Goal: Transaction & Acquisition: Purchase product/service

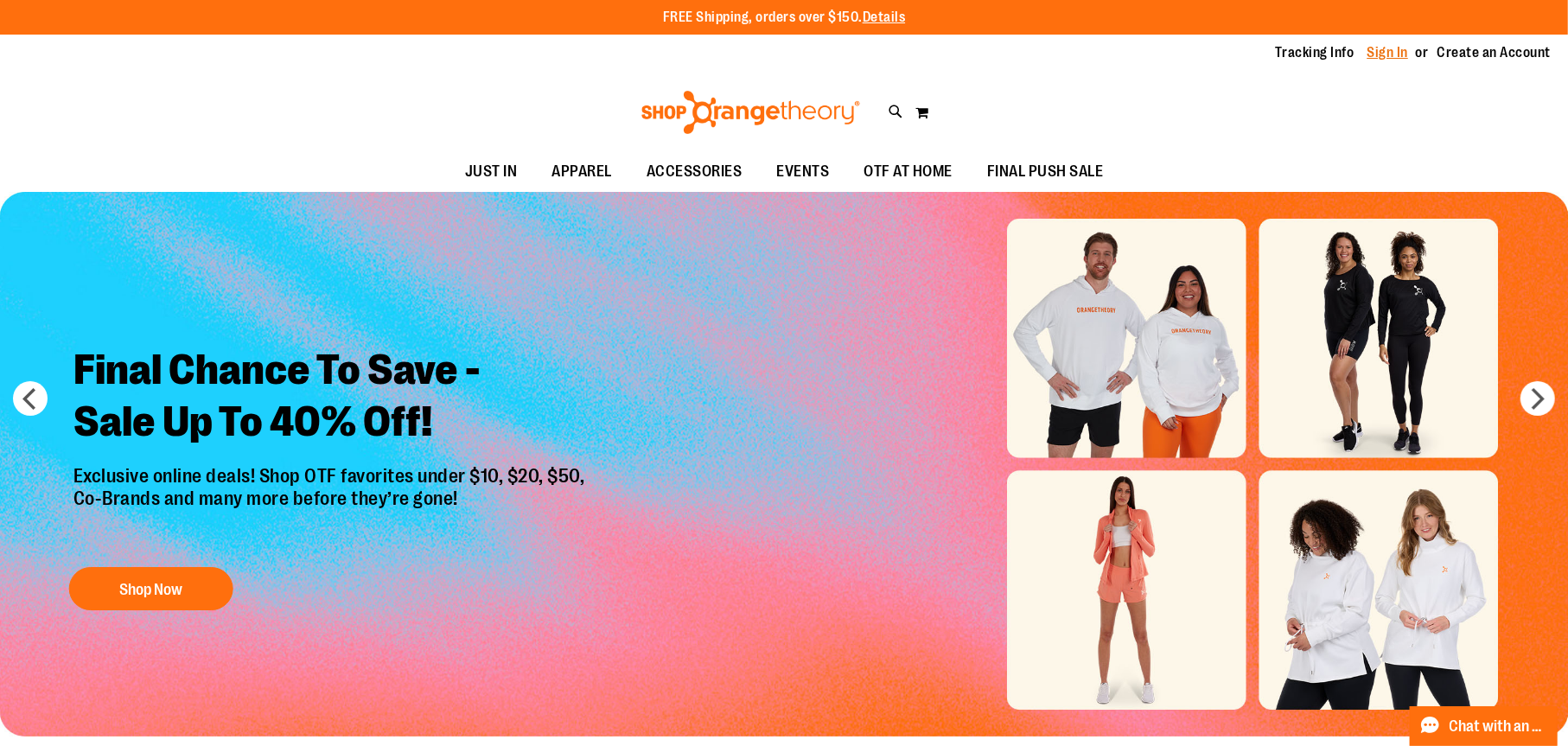
type input "**********"
click at [1383, 52] on link "Sign In" at bounding box center [1388, 52] width 41 height 19
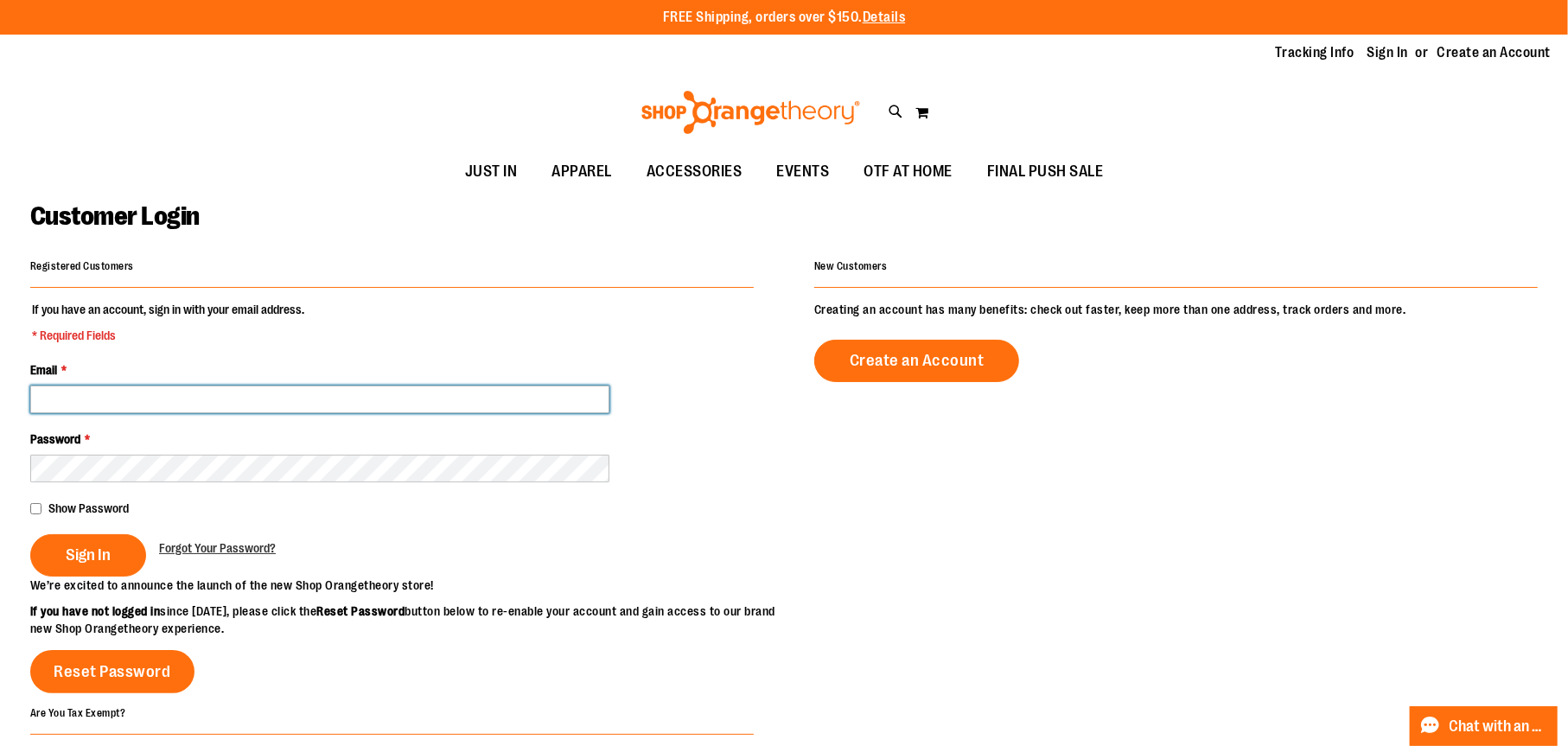
type input "**********"
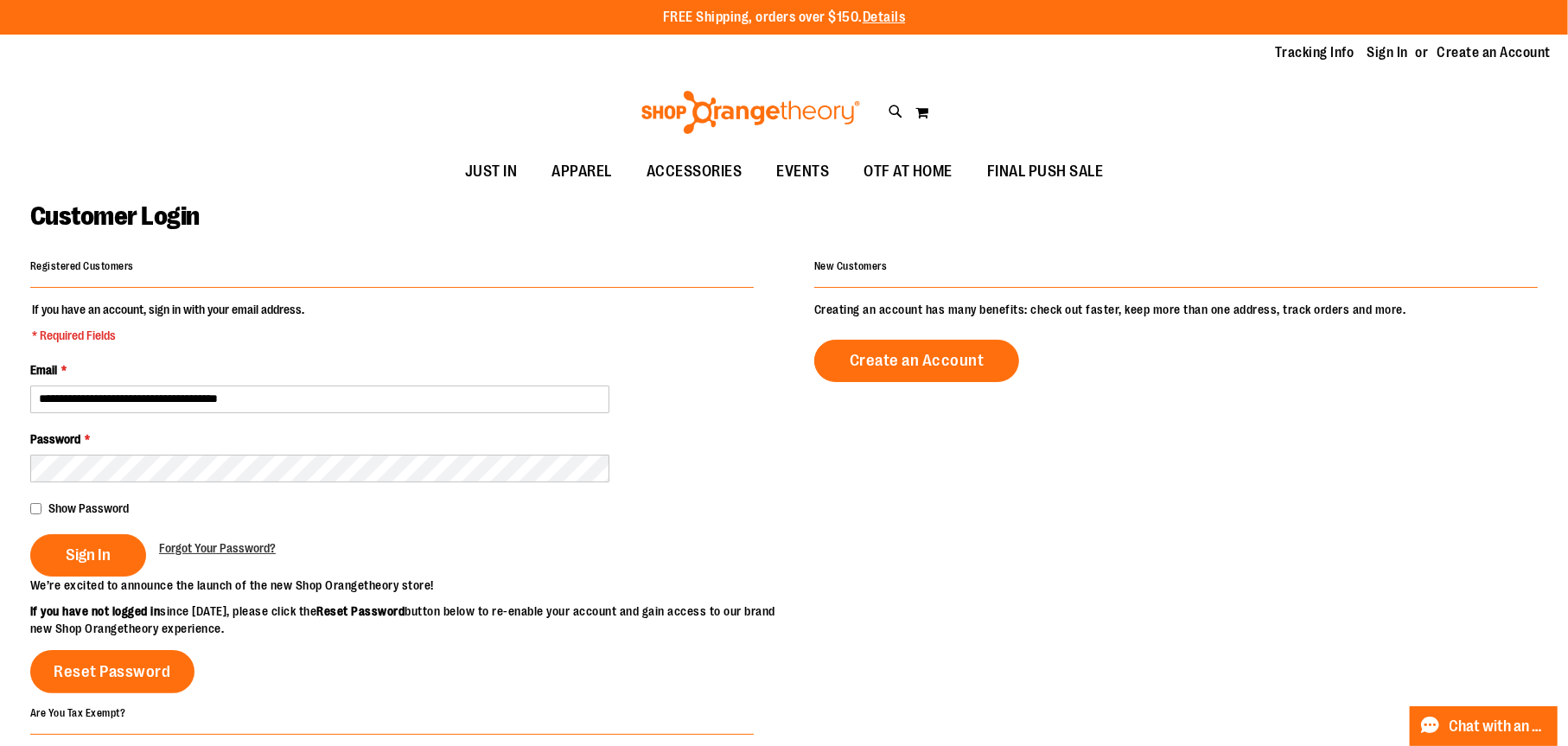
type input "**********"
click at [119, 548] on button "Sign In" at bounding box center [88, 555] width 115 height 42
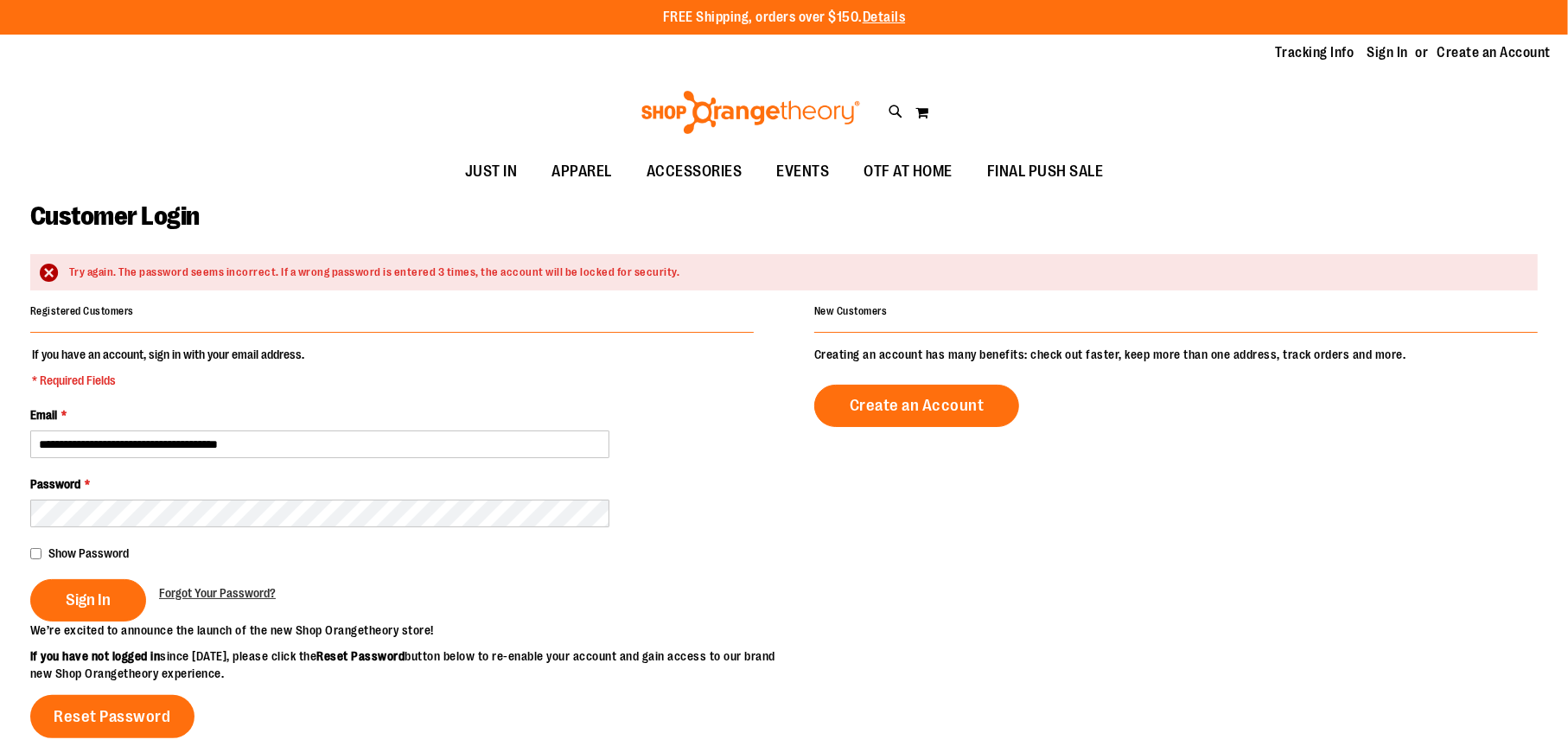
type input "**********"
click at [106, 608] on span "Sign In" at bounding box center [89, 599] width 45 height 19
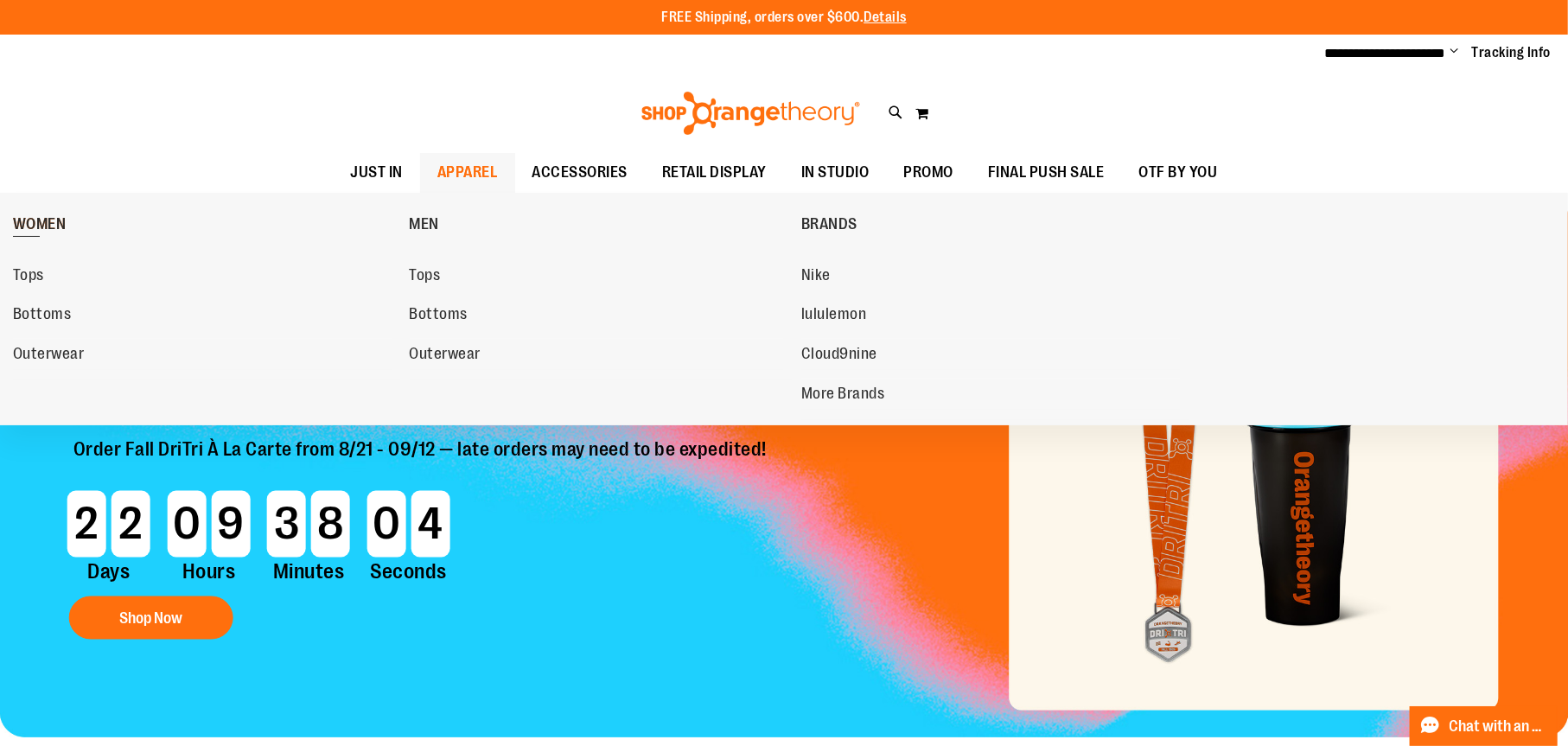
type input "**********"
click at [40, 208] on link "WOMEN" at bounding box center [207, 224] width 388 height 45
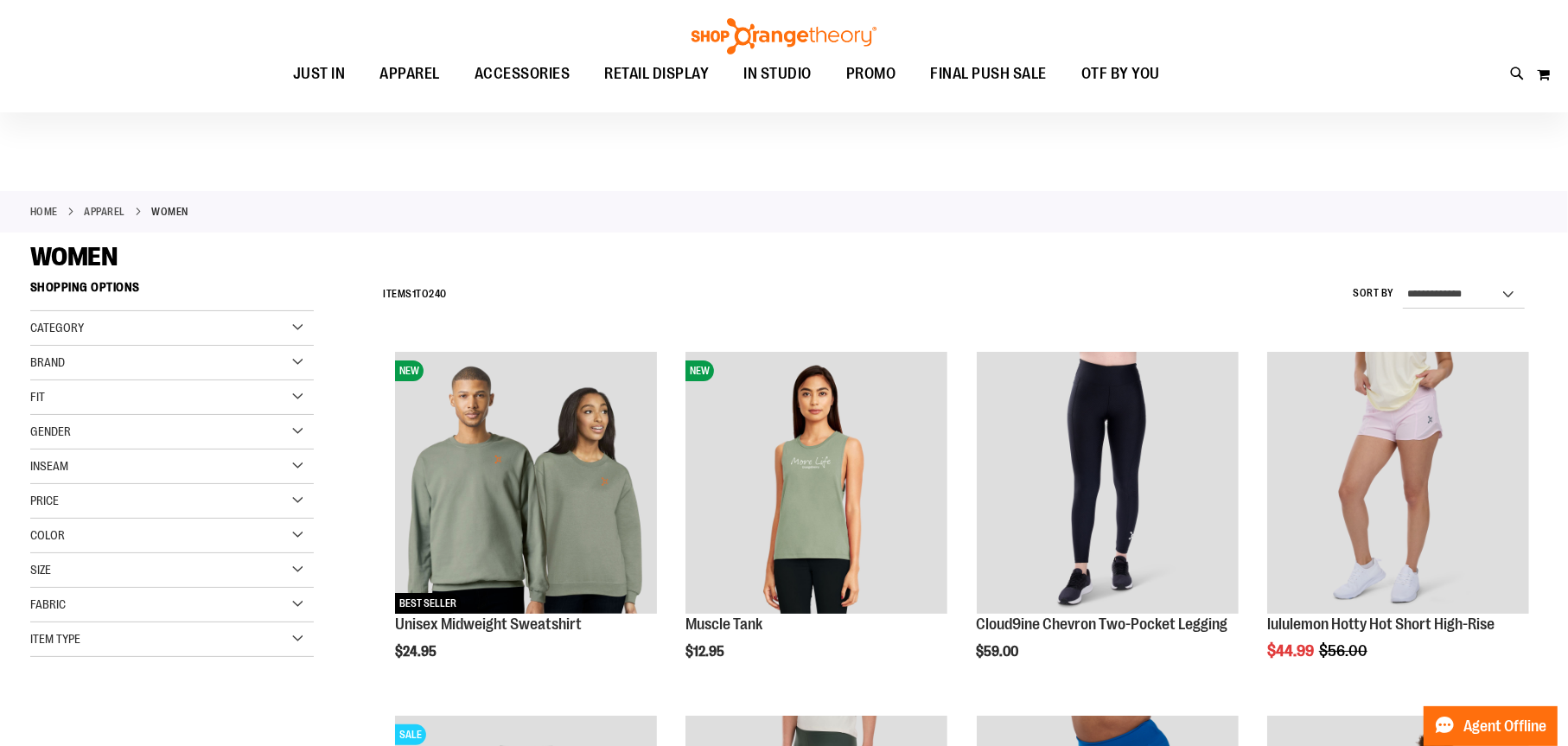
scroll to position [777, 0]
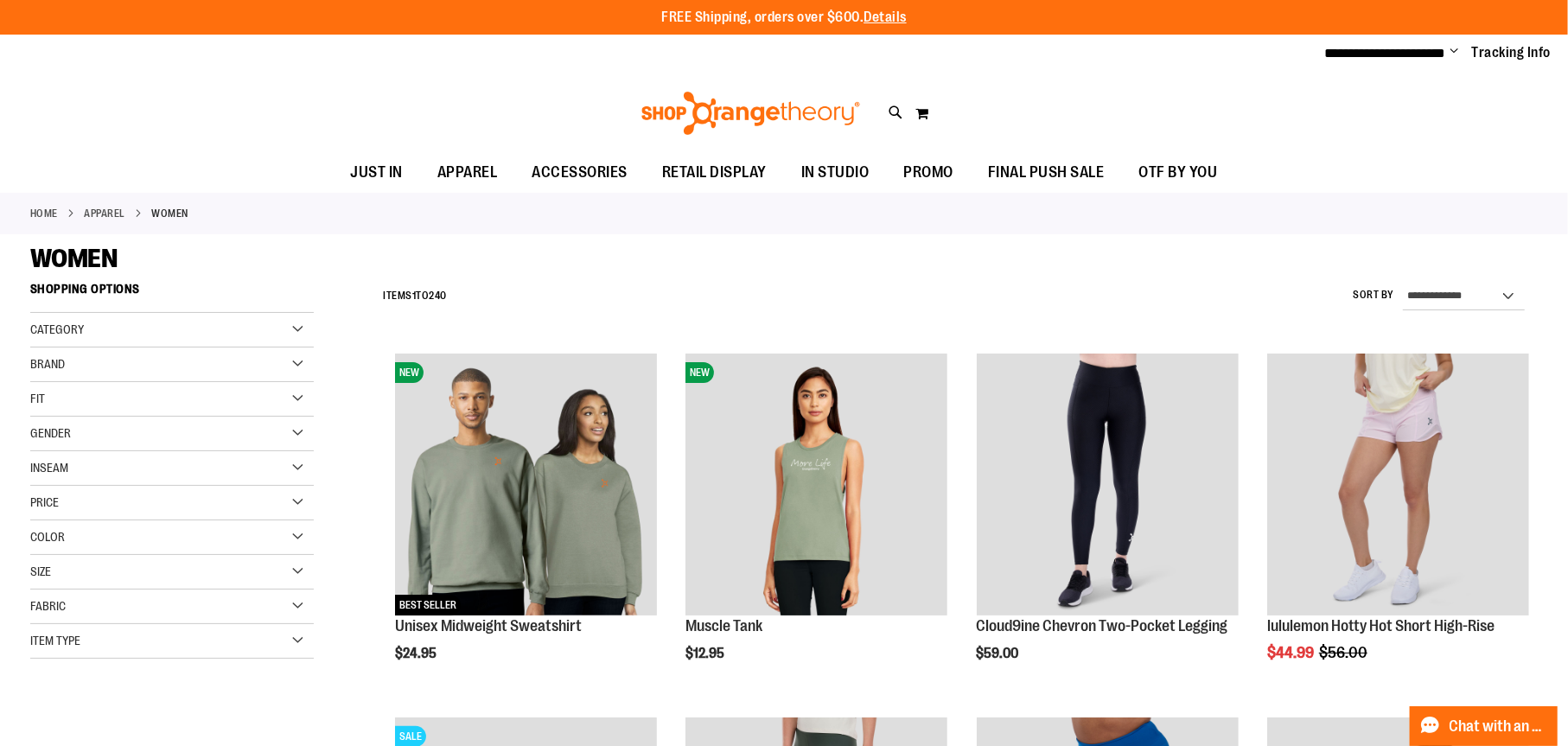
type input "**********"
click at [74, 433] on div "Gender" at bounding box center [172, 434] width 284 height 34
click at [81, 469] on link "Women 162 items" at bounding box center [162, 468] width 272 height 18
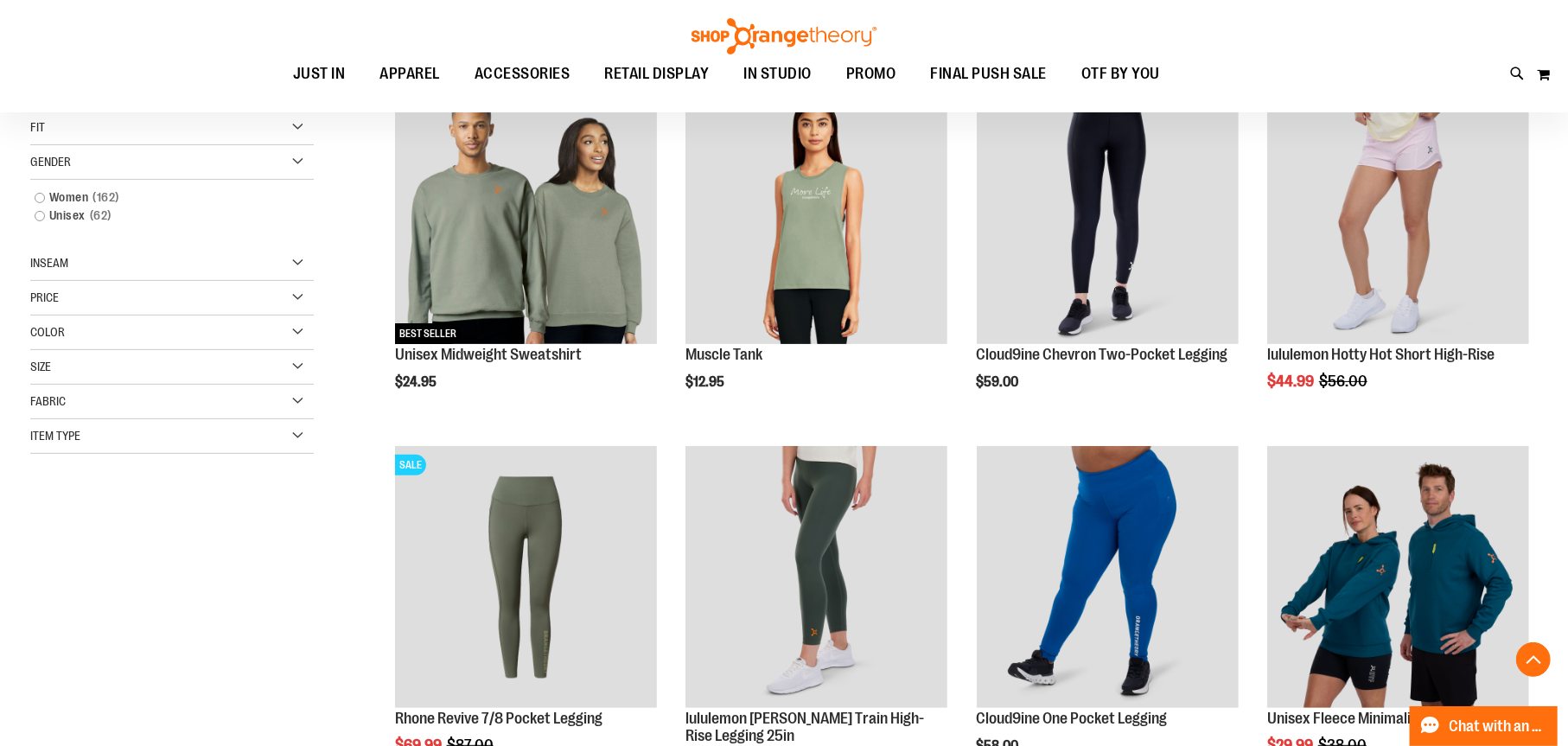
scroll to position [273, 0]
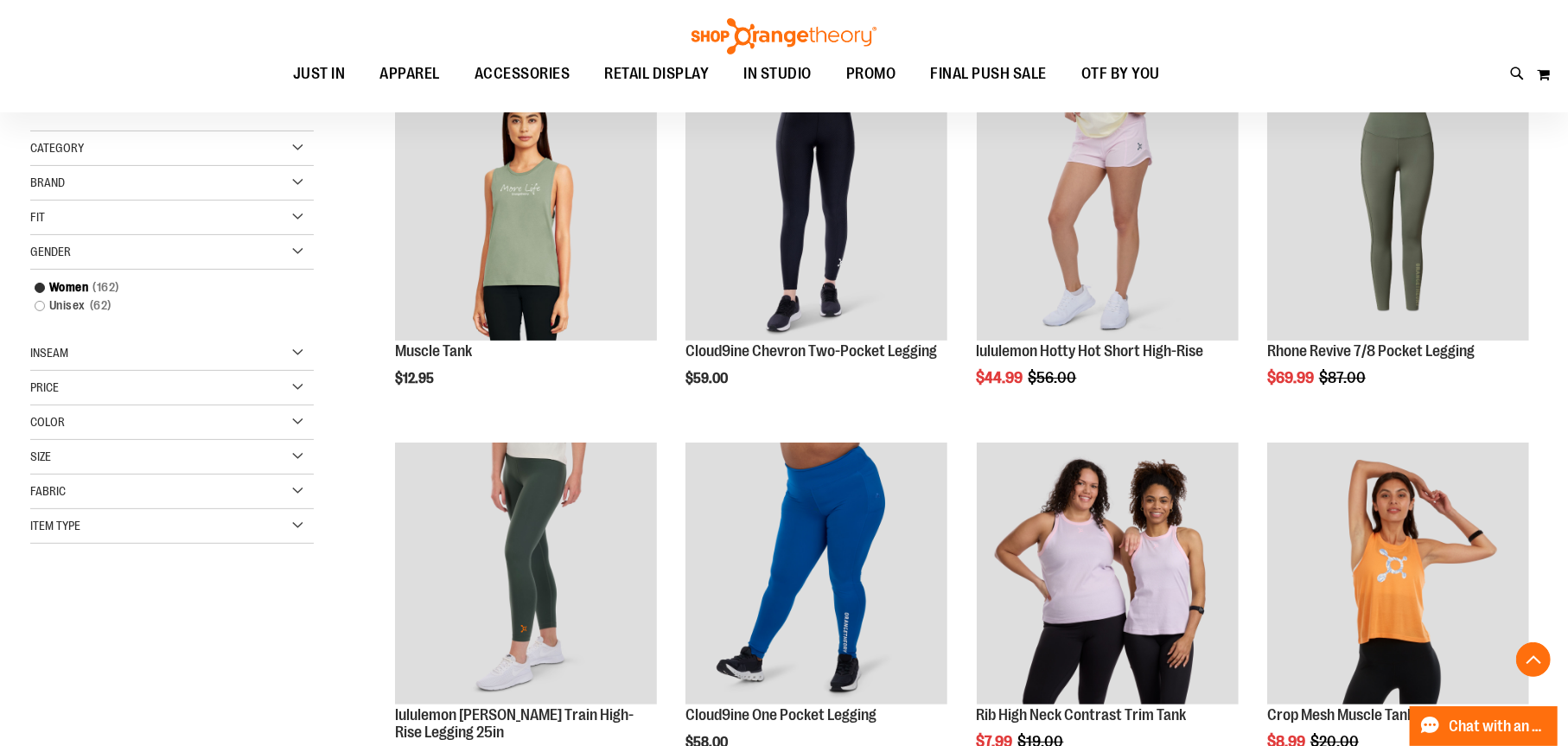
click at [74, 525] on span "Item Type" at bounding box center [55, 525] width 50 height 14
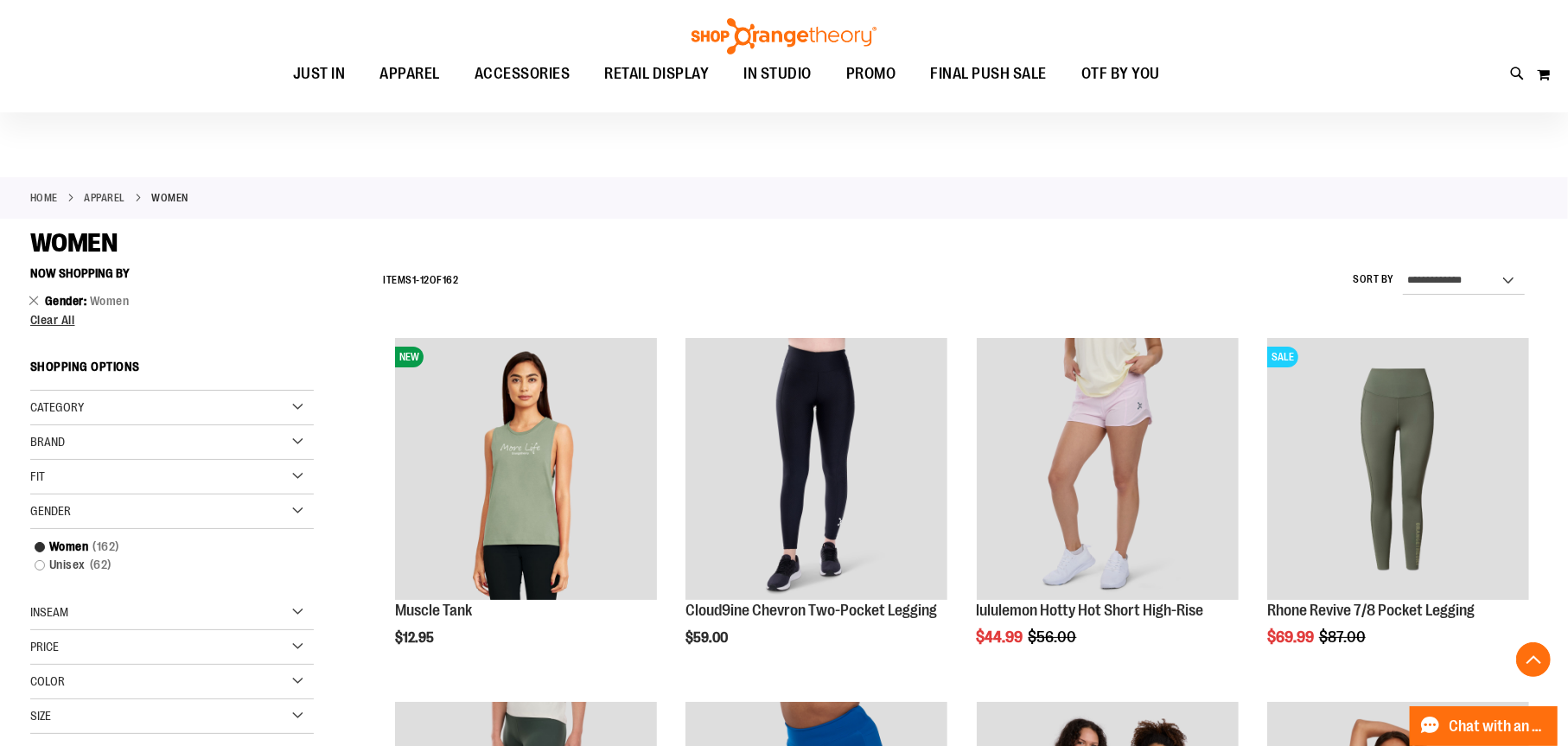
scroll to position [791, 0]
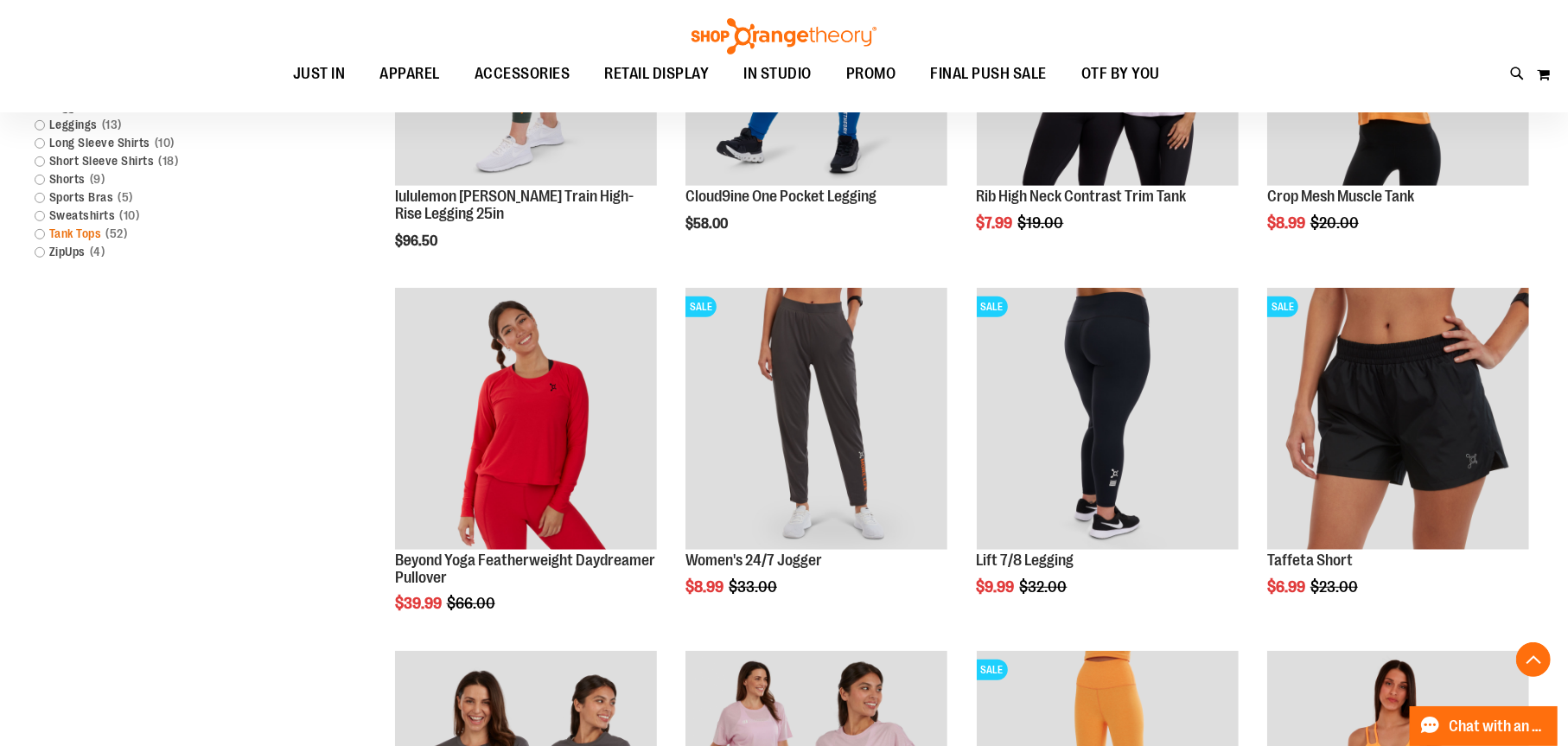
click at [39, 234] on link "Tank Tops 52 items" at bounding box center [162, 234] width 272 height 18
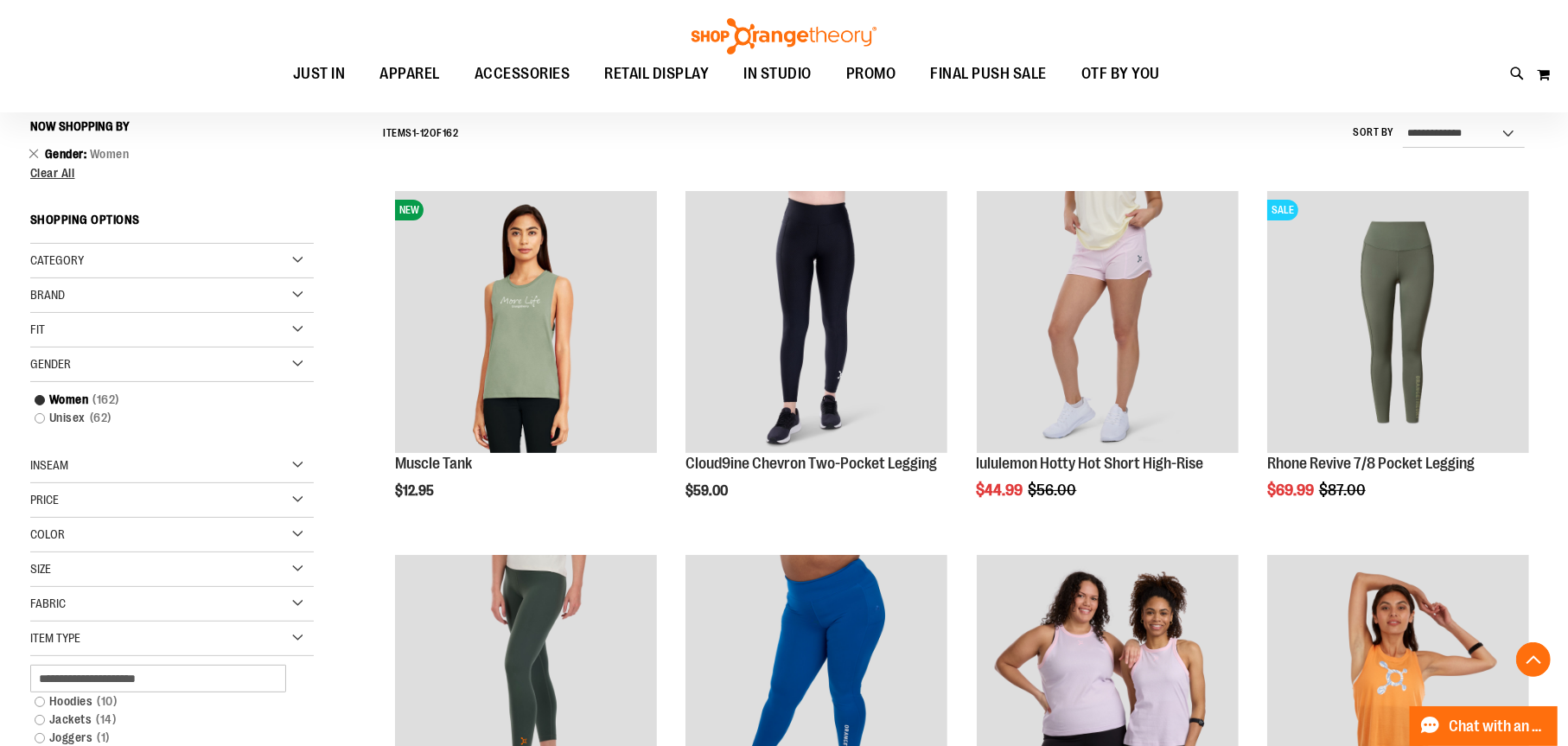
scroll to position [938, 0]
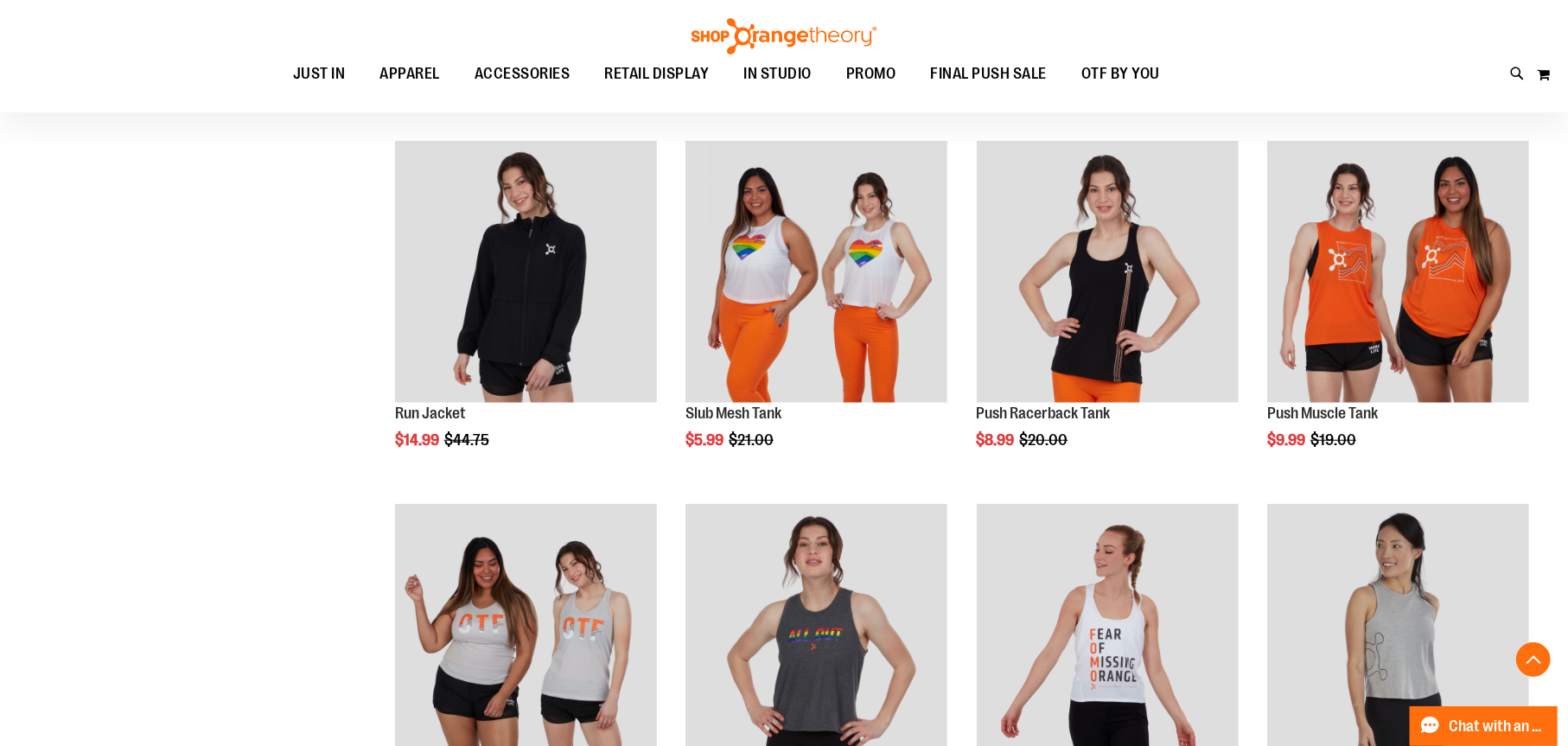
scroll to position [1716, 0]
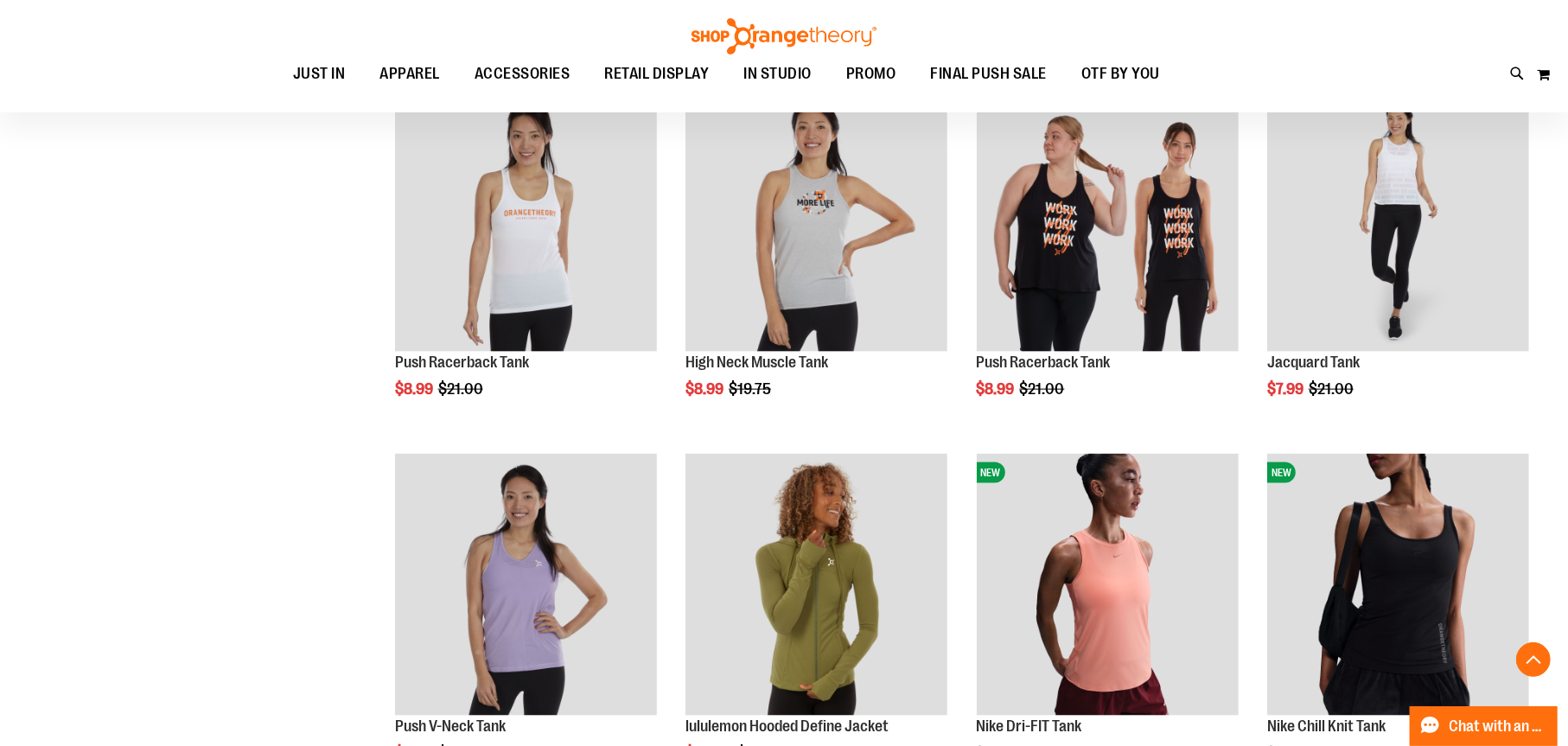
scroll to position [161, 0]
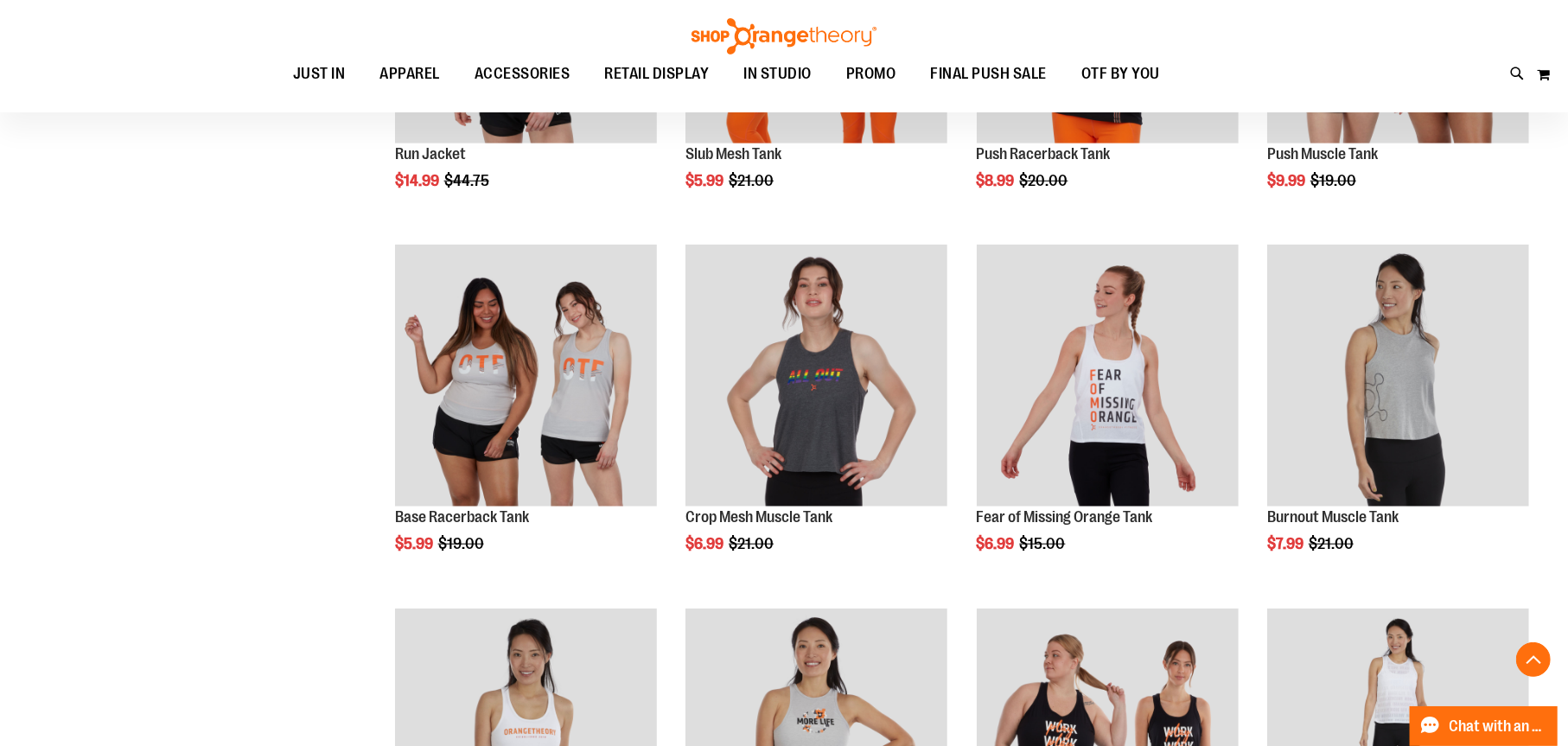
scroll to position [420, 0]
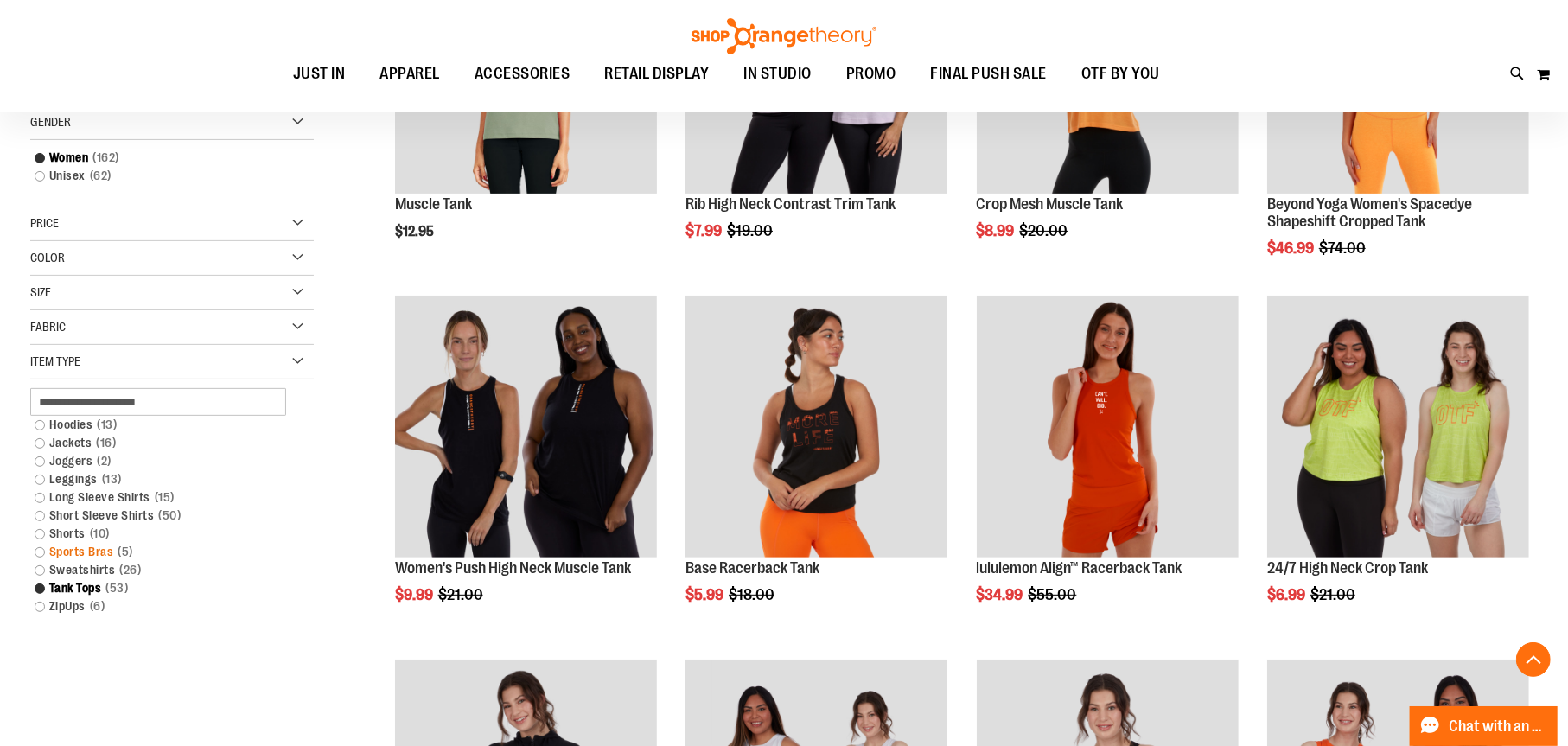
click at [42, 552] on link "Sports Bras 5 items" at bounding box center [162, 552] width 272 height 18
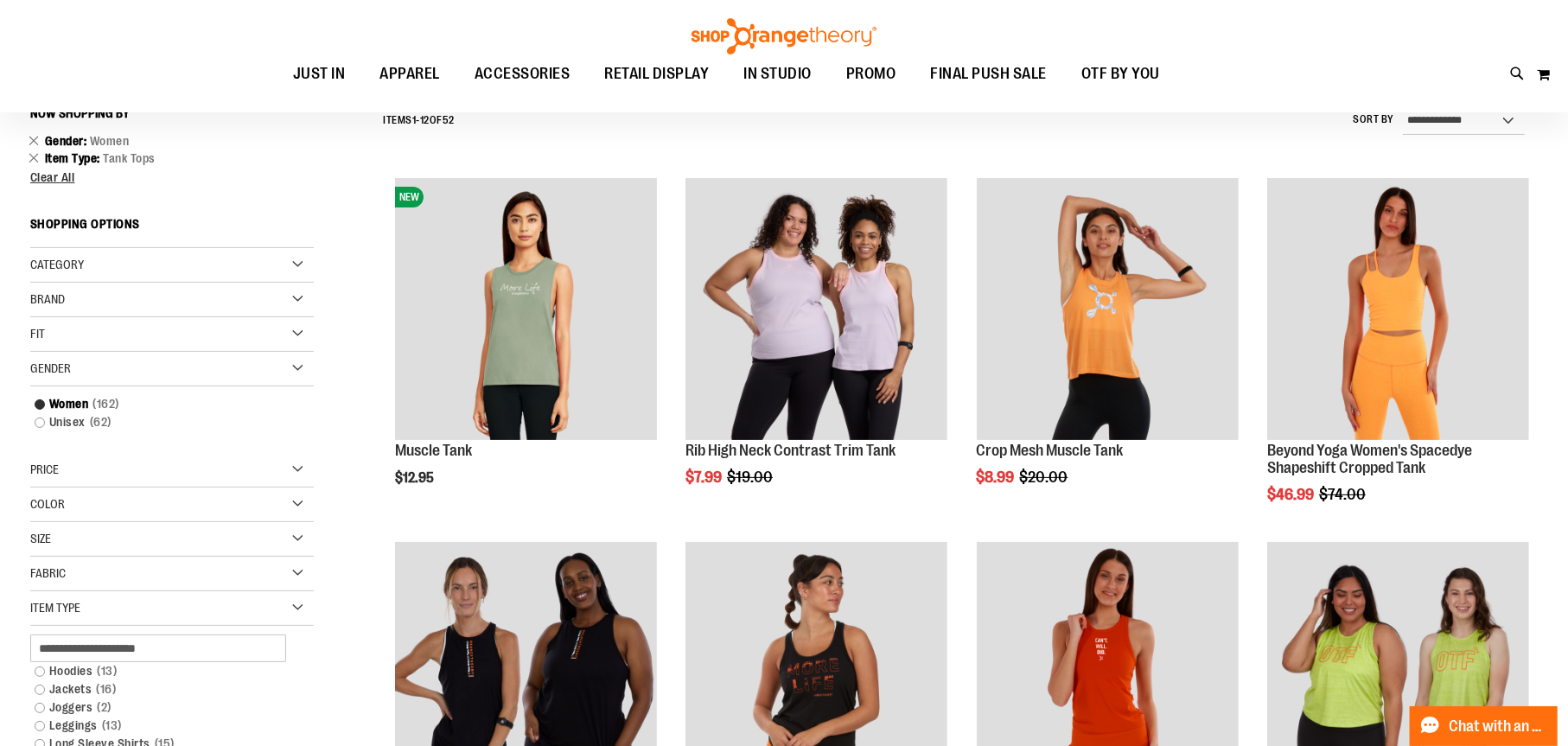
scroll to position [161, 0]
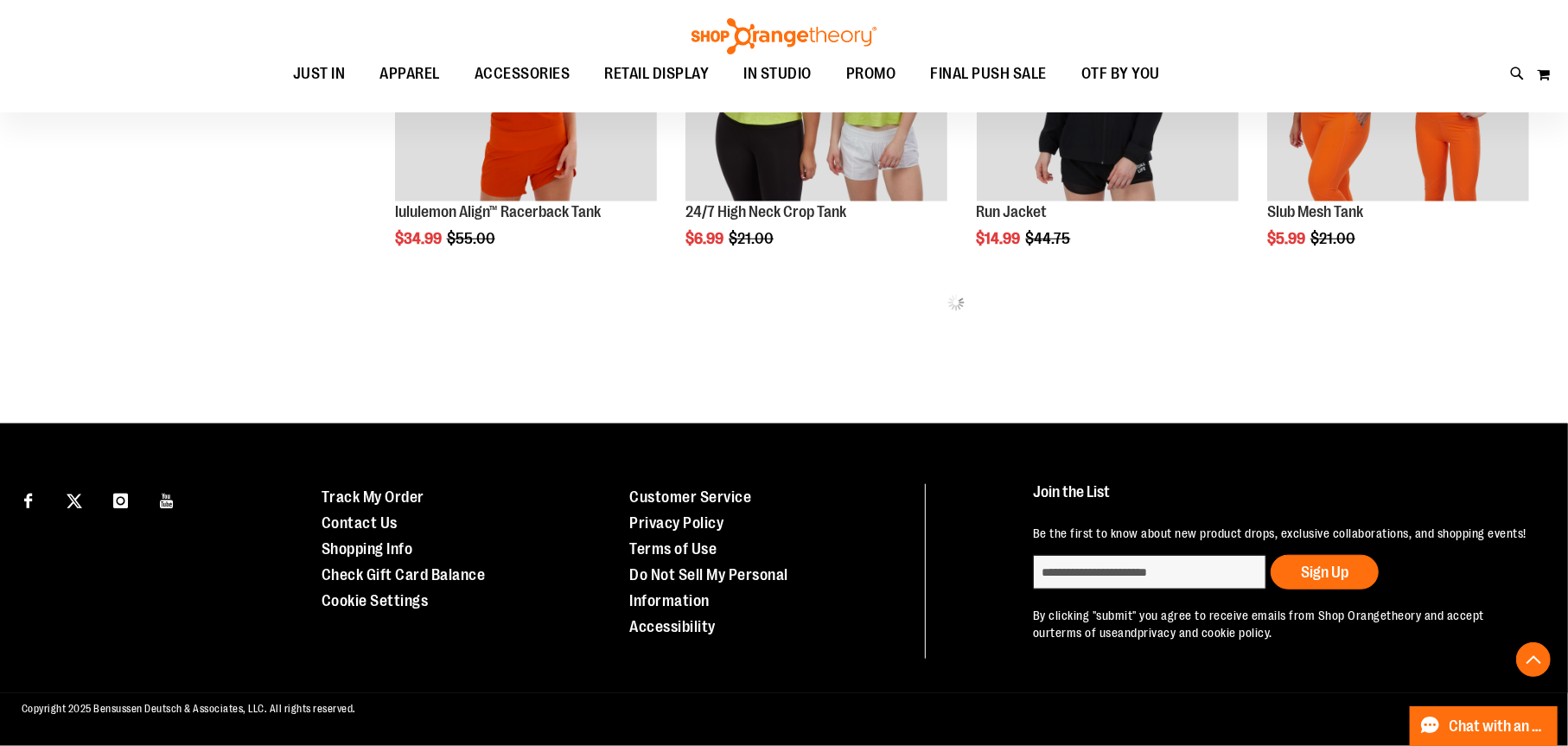
scroll to position [384, 0]
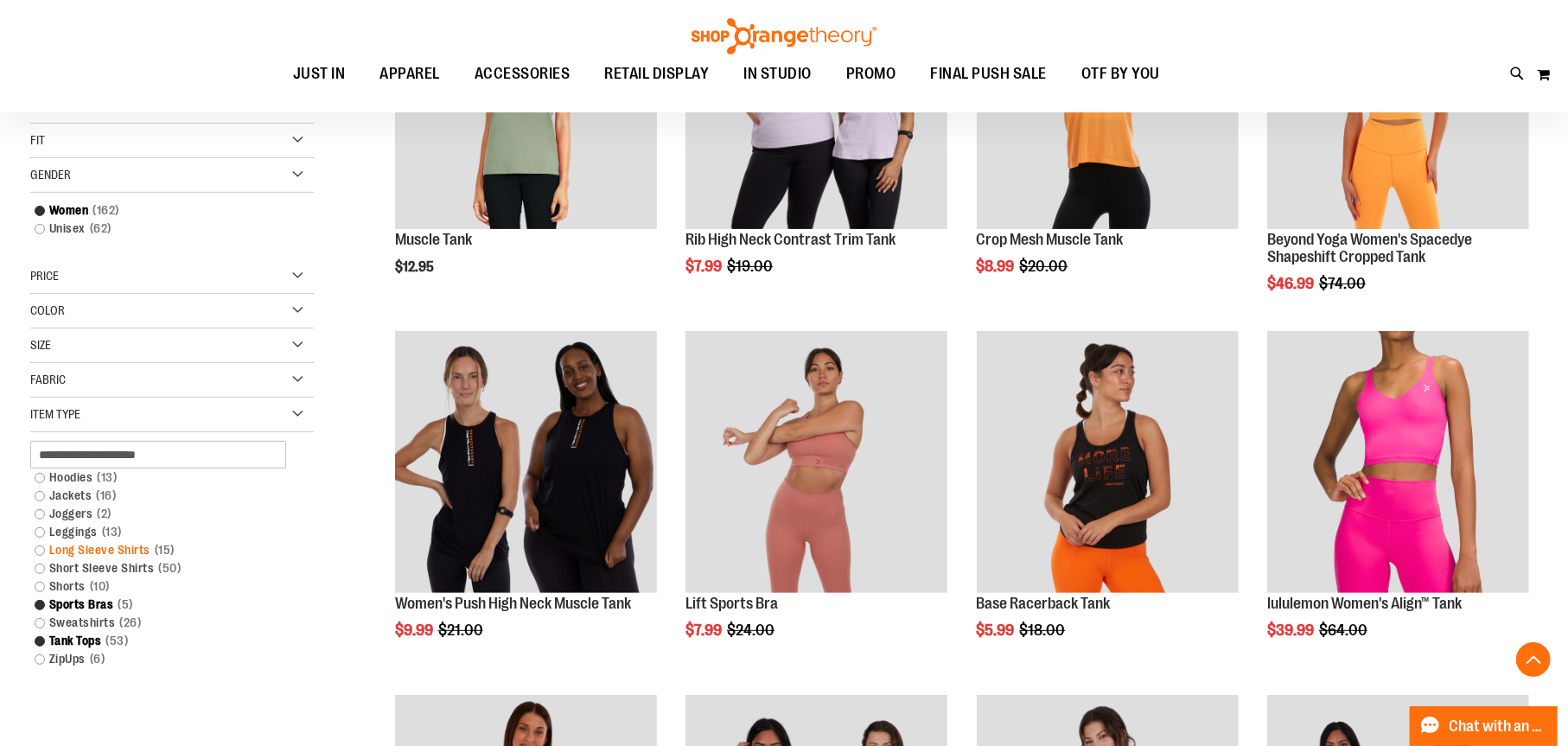
click at [42, 546] on link "Long Sleeve Shirts 15 items" at bounding box center [162, 550] width 272 height 18
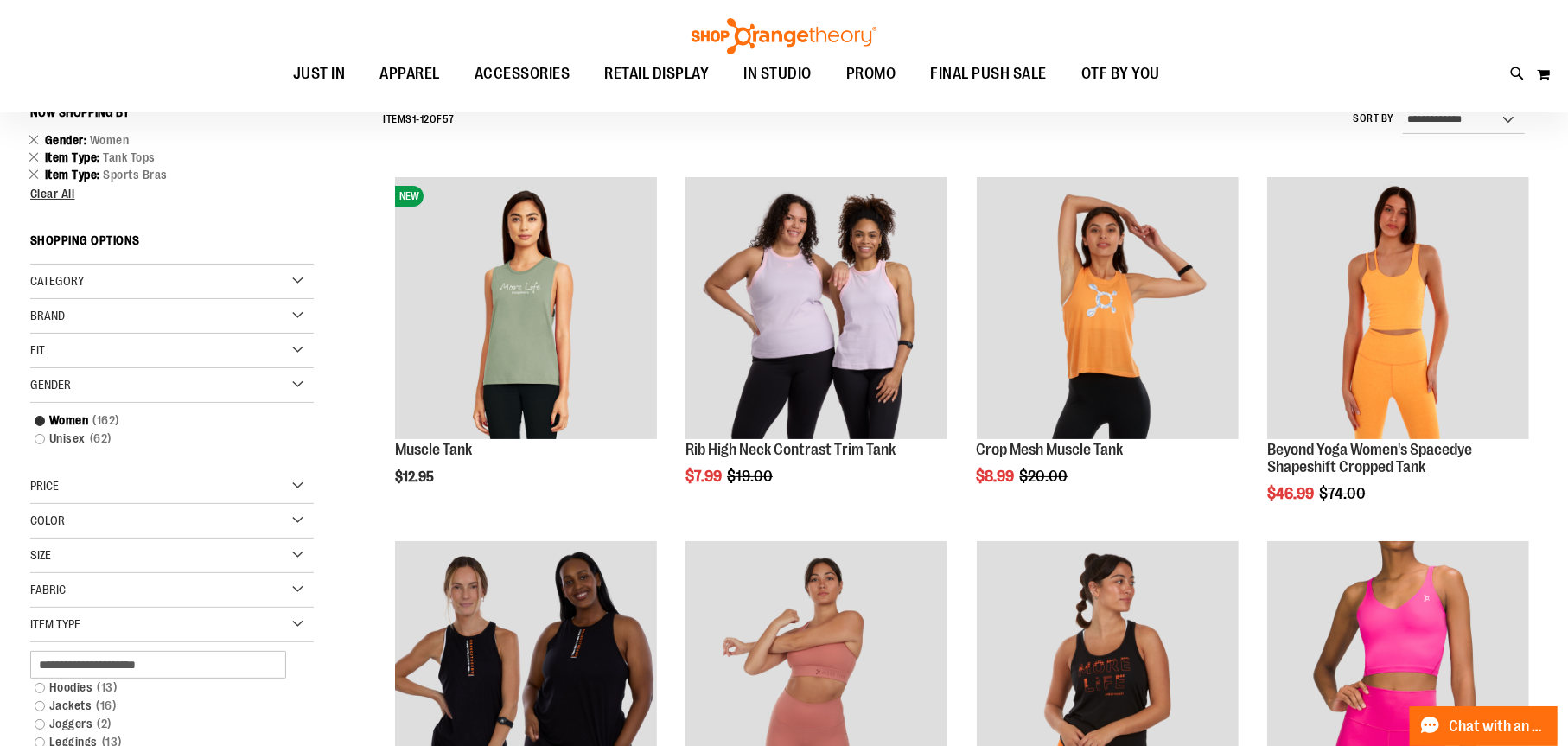
scroll to position [161, 0]
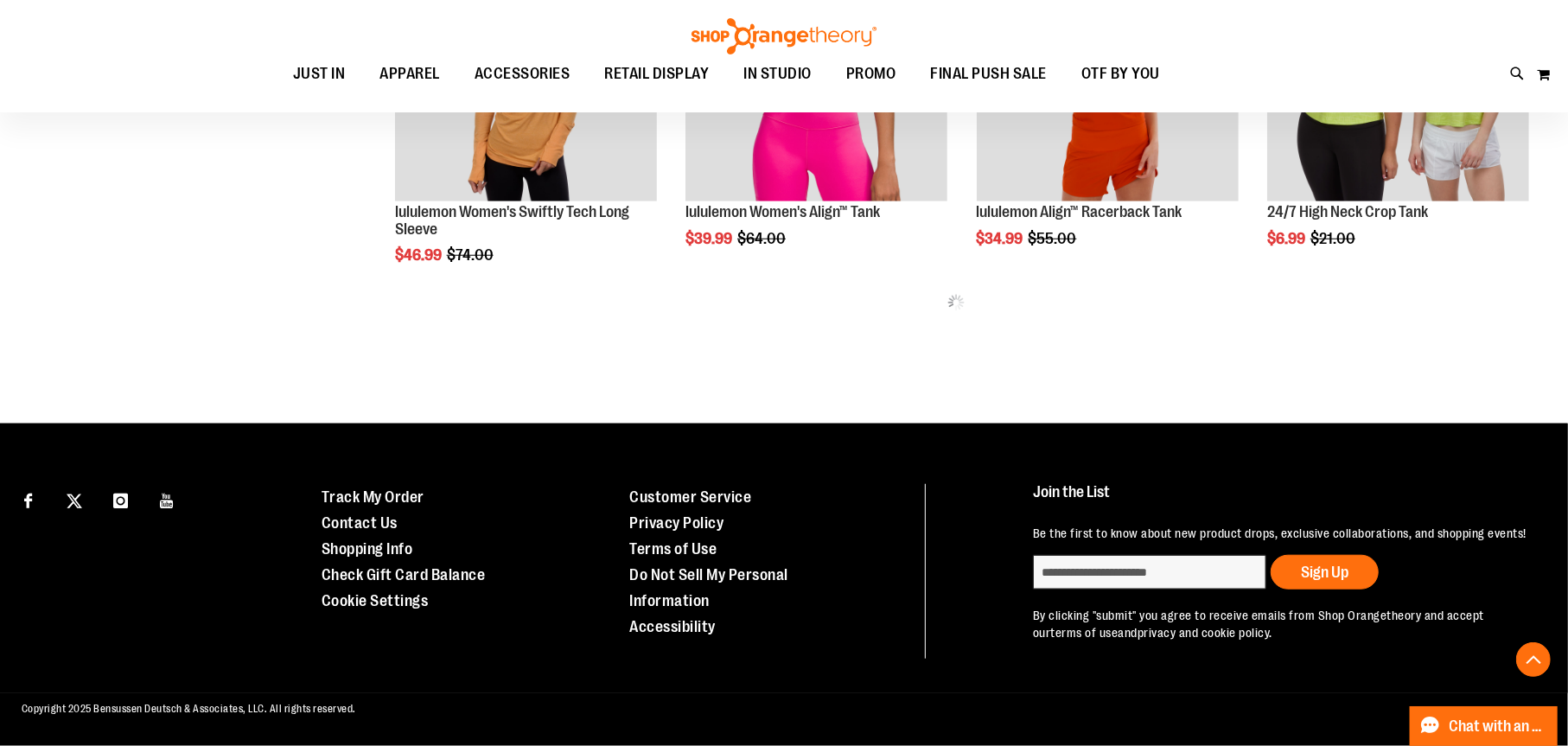
scroll to position [384, 0]
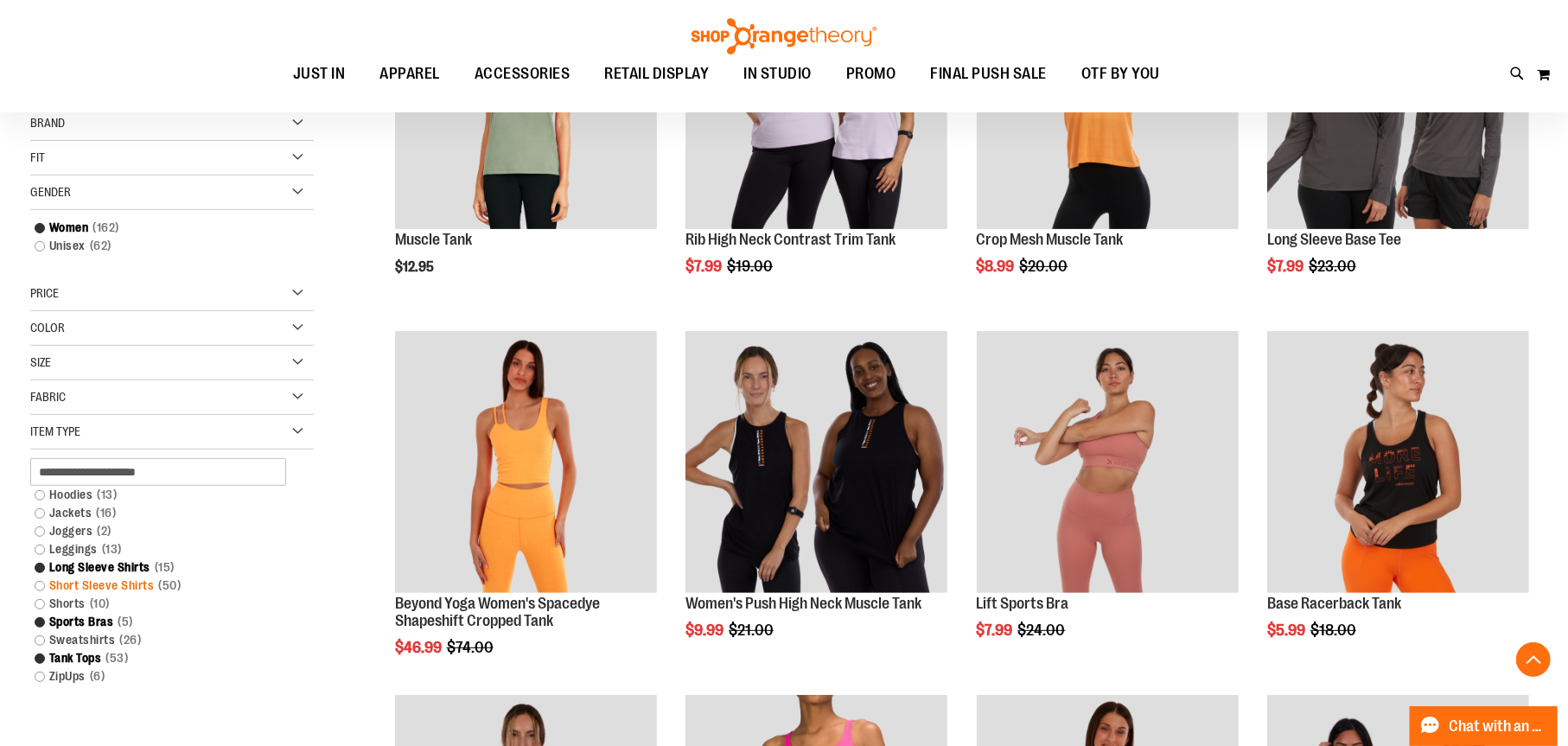
click at [38, 581] on link "Short Sleeve Shirts 50 items" at bounding box center [162, 585] width 272 height 18
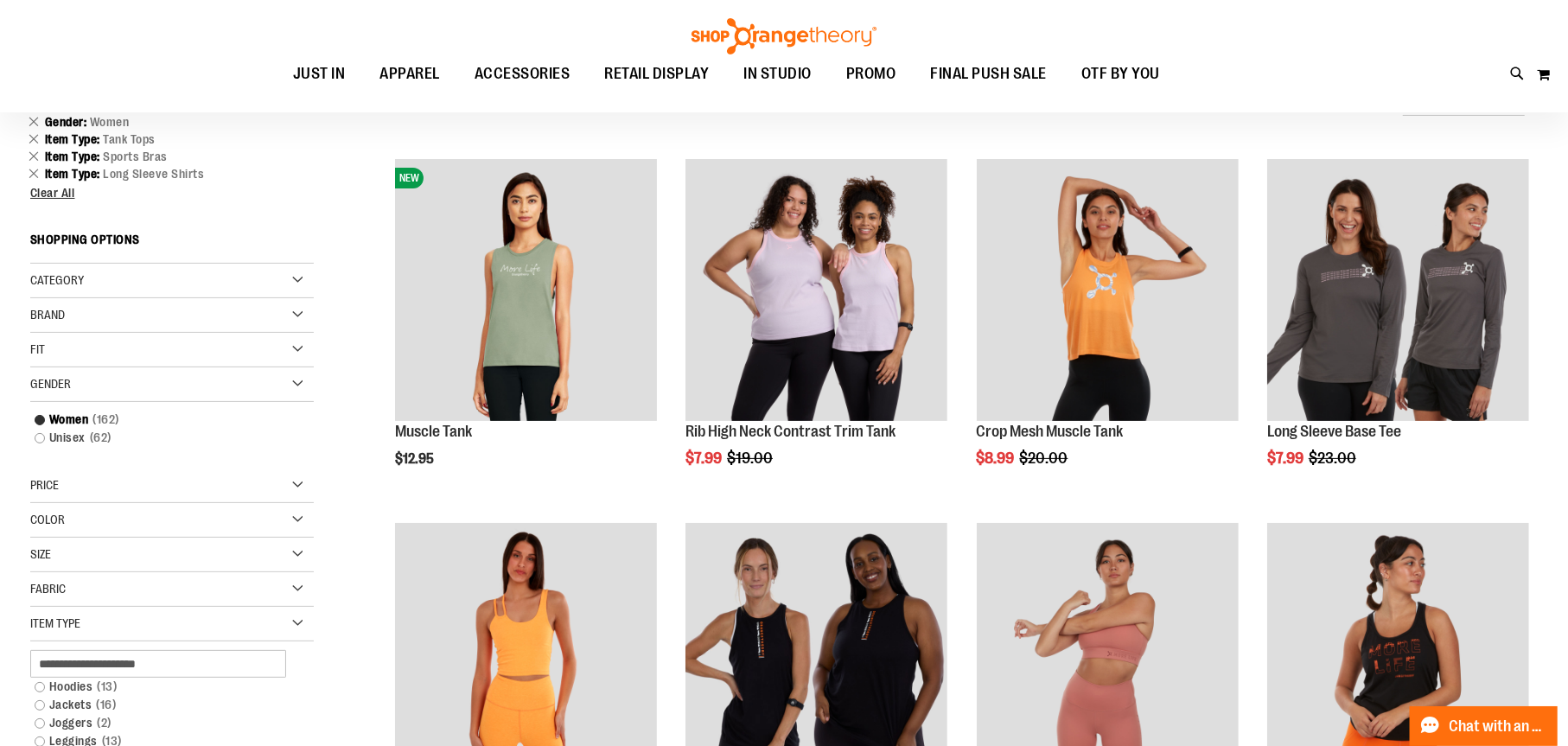
scroll to position [161, 0]
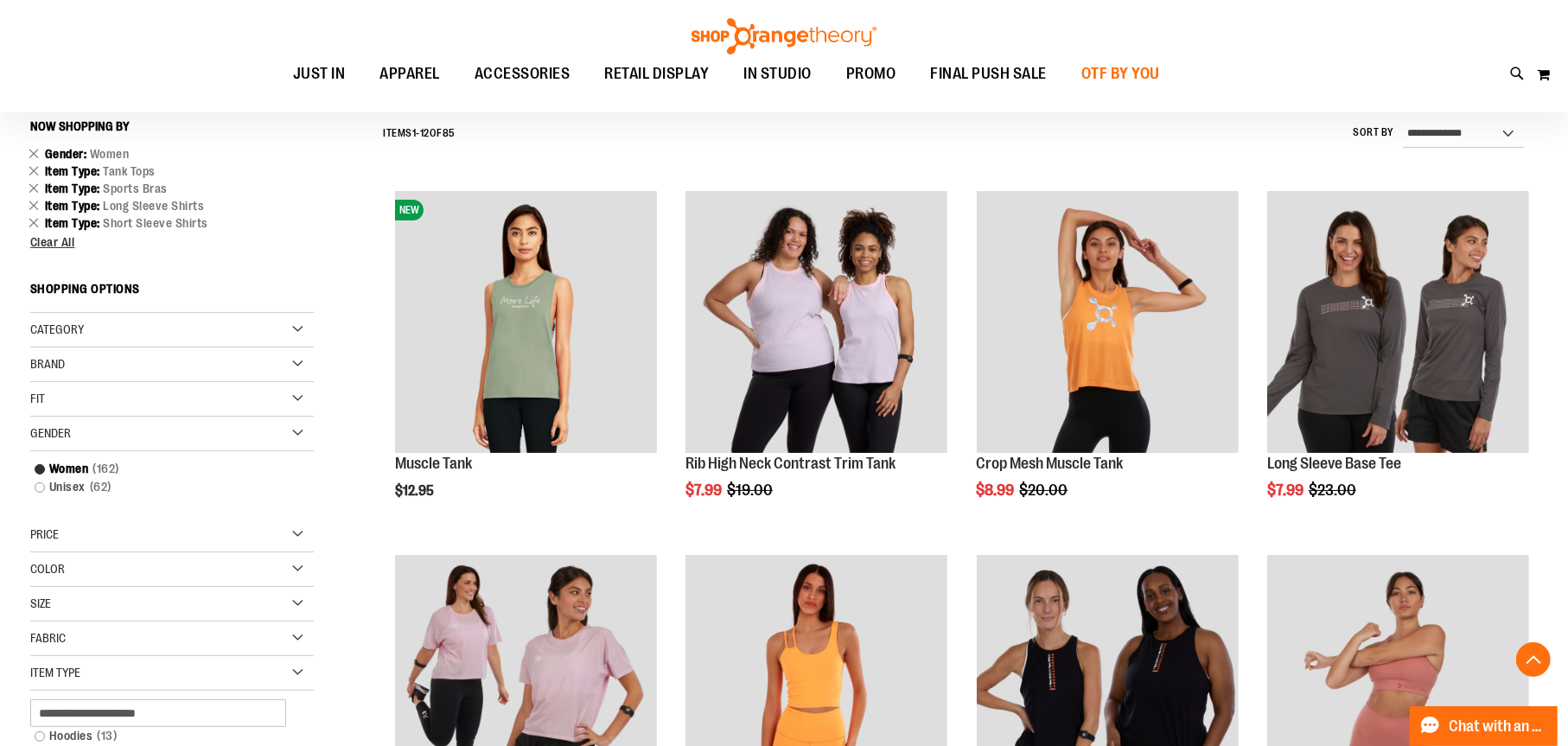
scroll to position [679, 0]
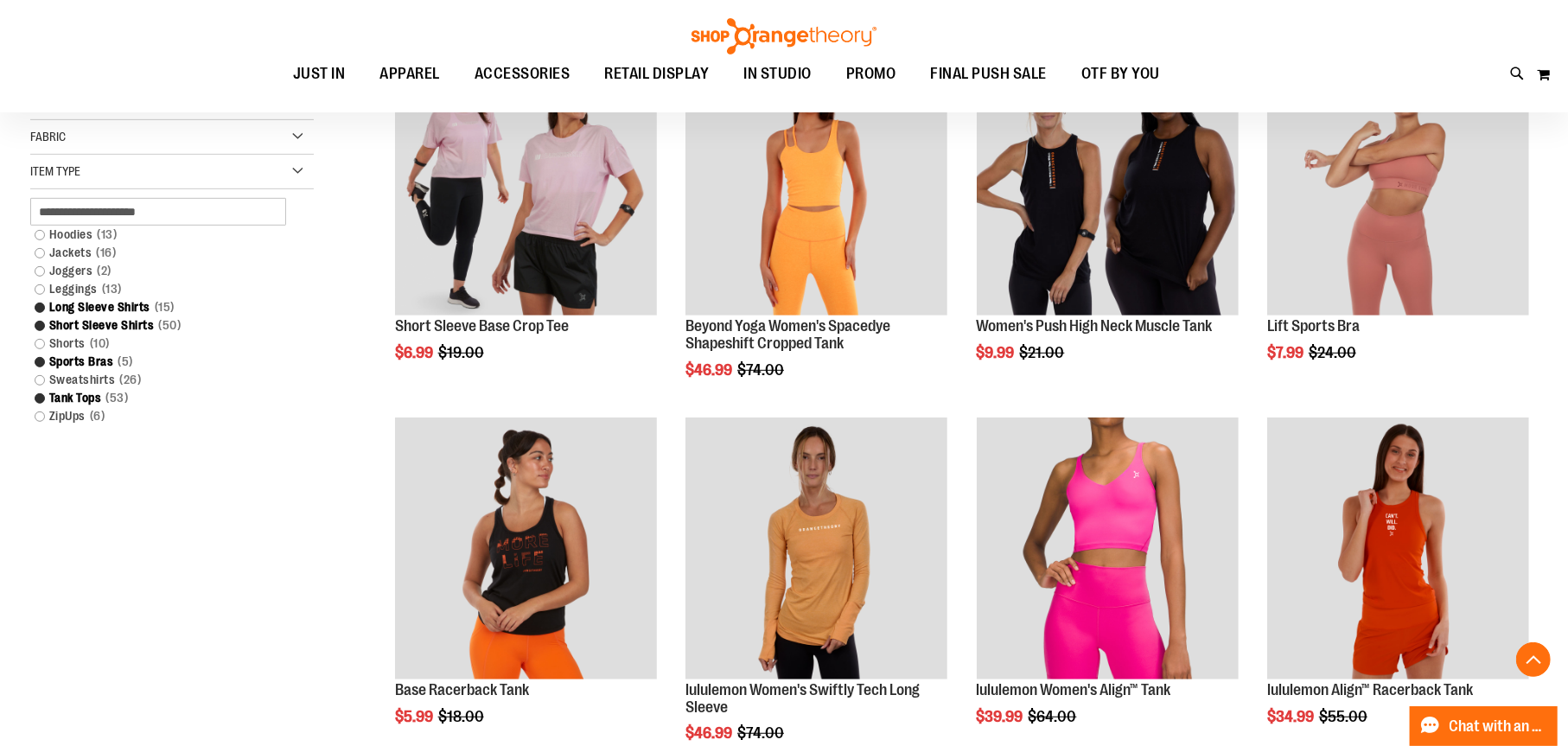
scroll to position [712, 0]
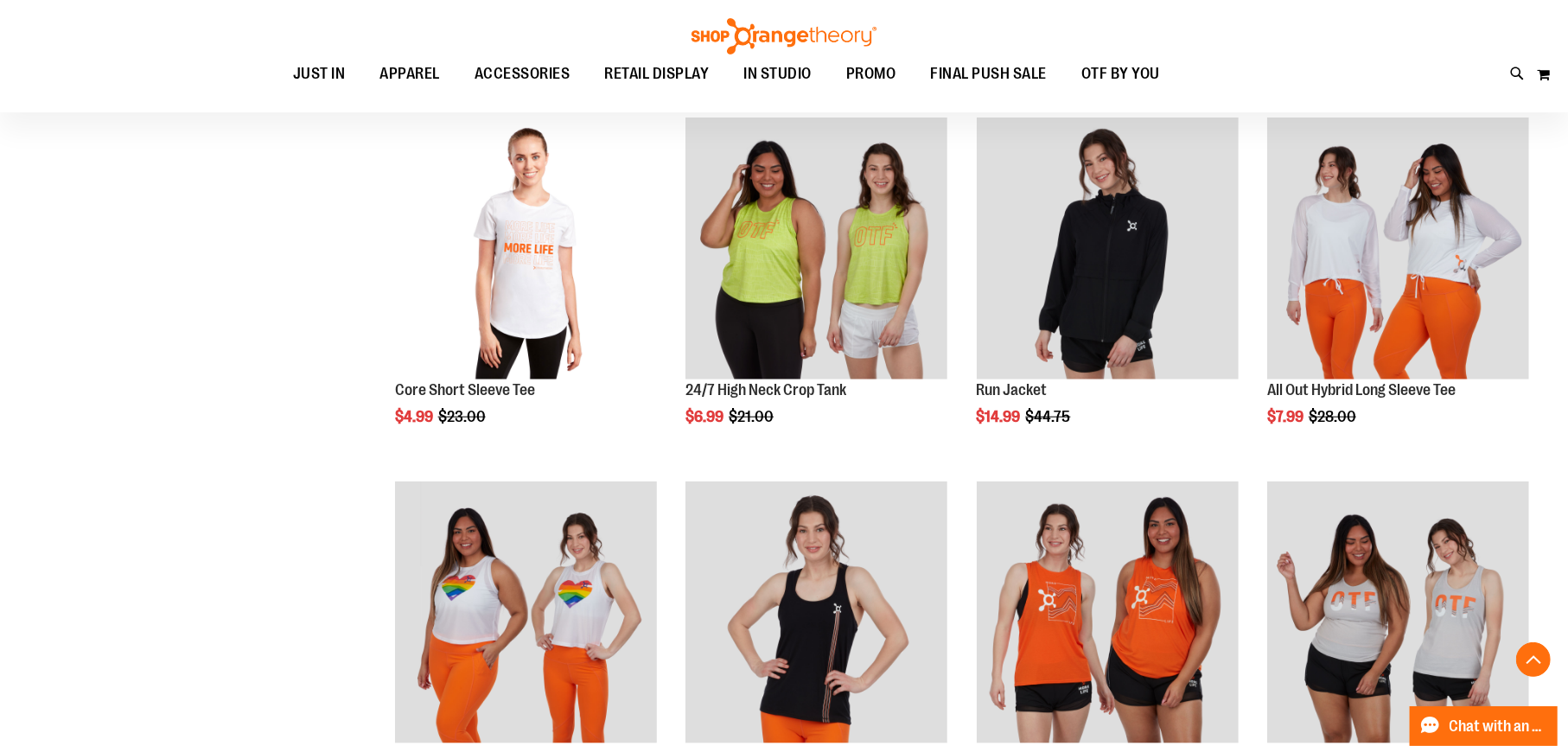
scroll to position [1308, 0]
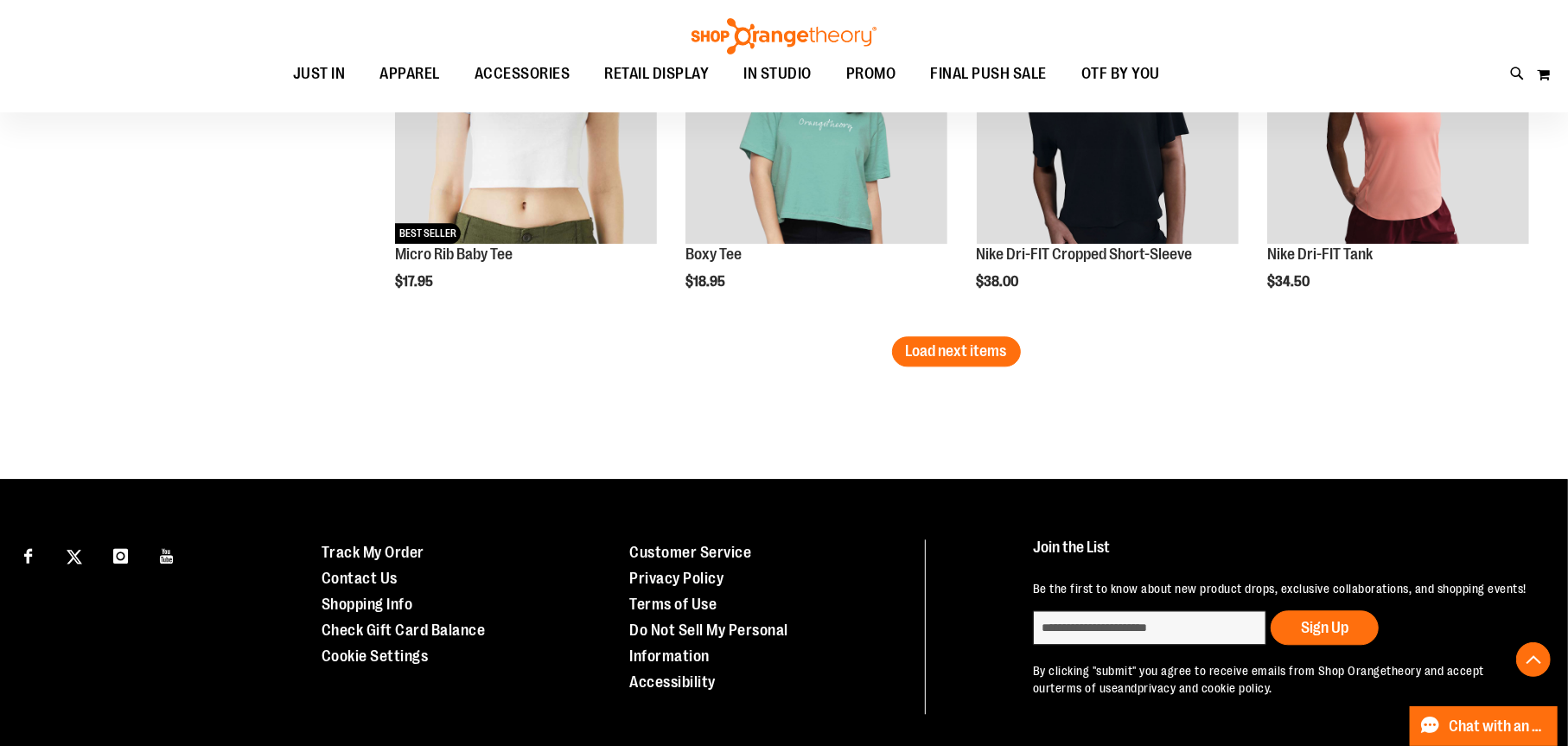
scroll to position [3203, 0]
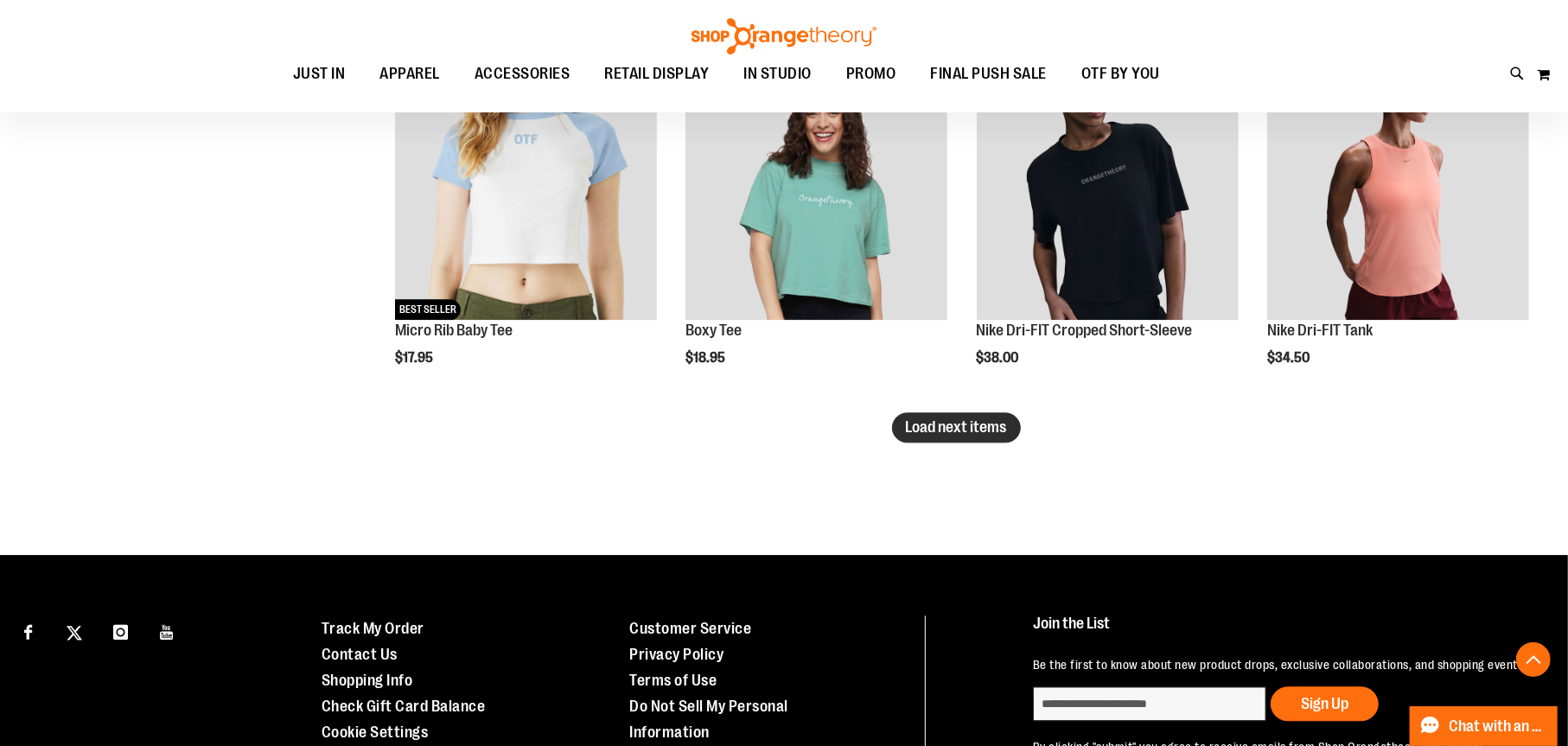
click at [948, 420] on span "Load next items" at bounding box center [956, 427] width 102 height 18
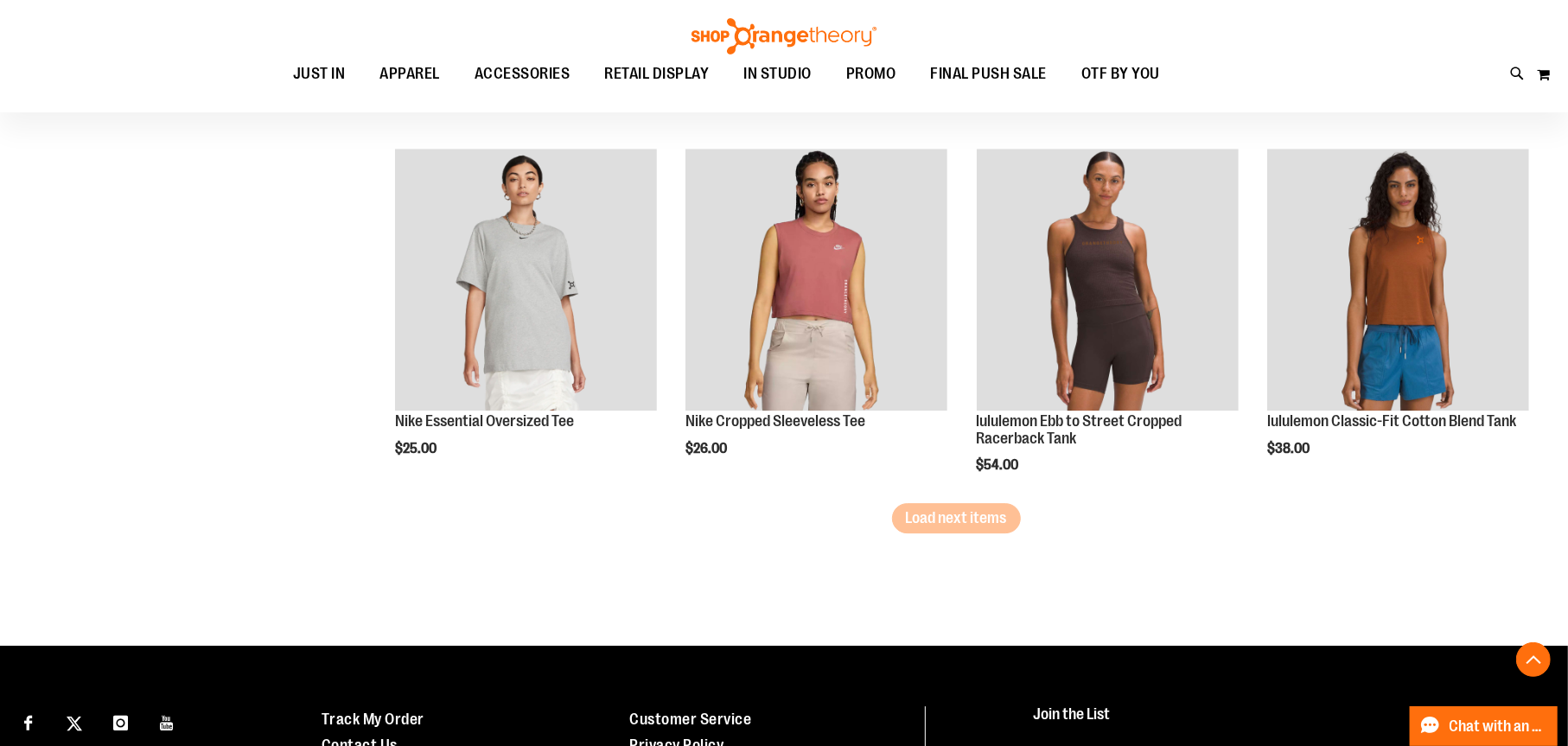
scroll to position [4227, 0]
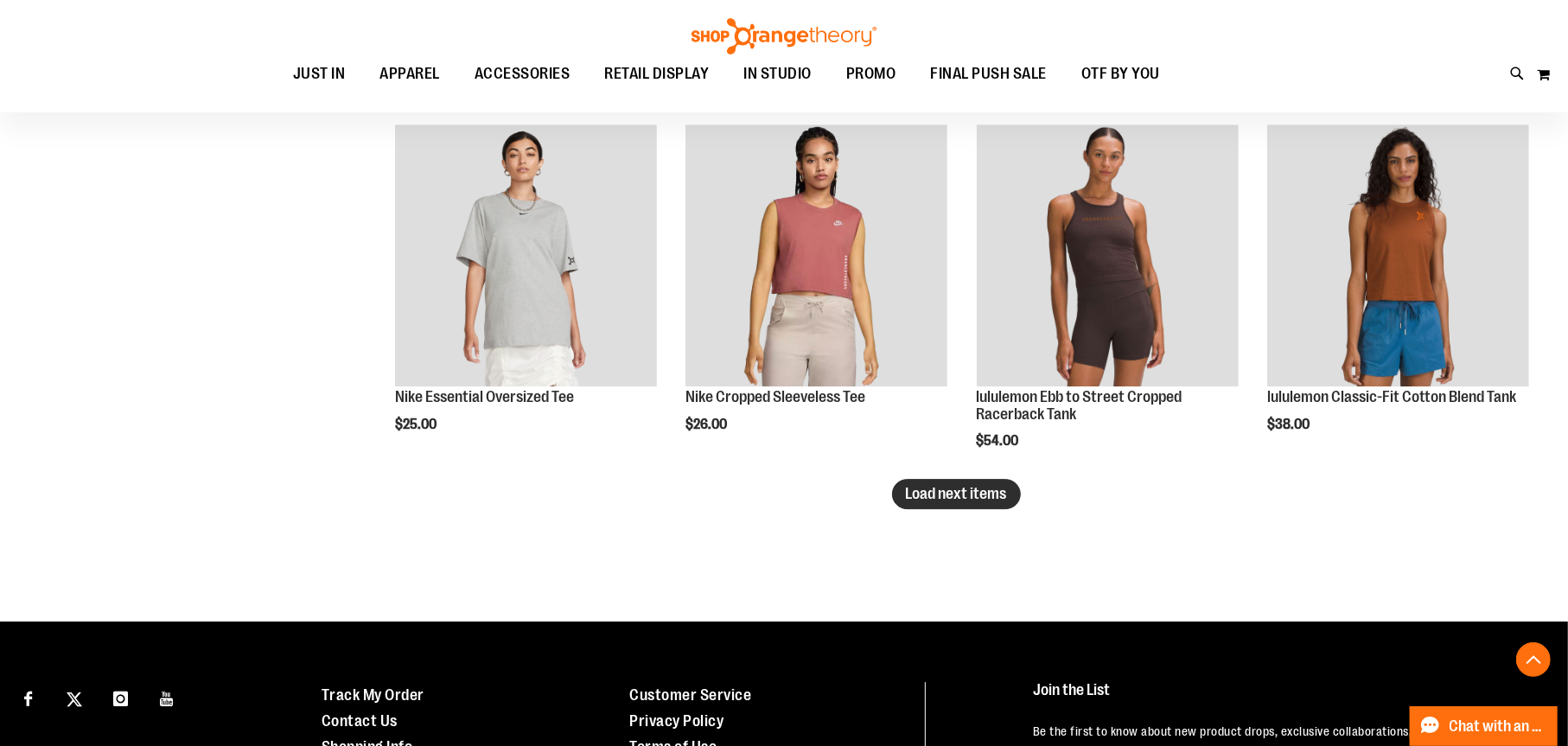
click at [904, 483] on button "Load next items" at bounding box center [956, 494] width 129 height 31
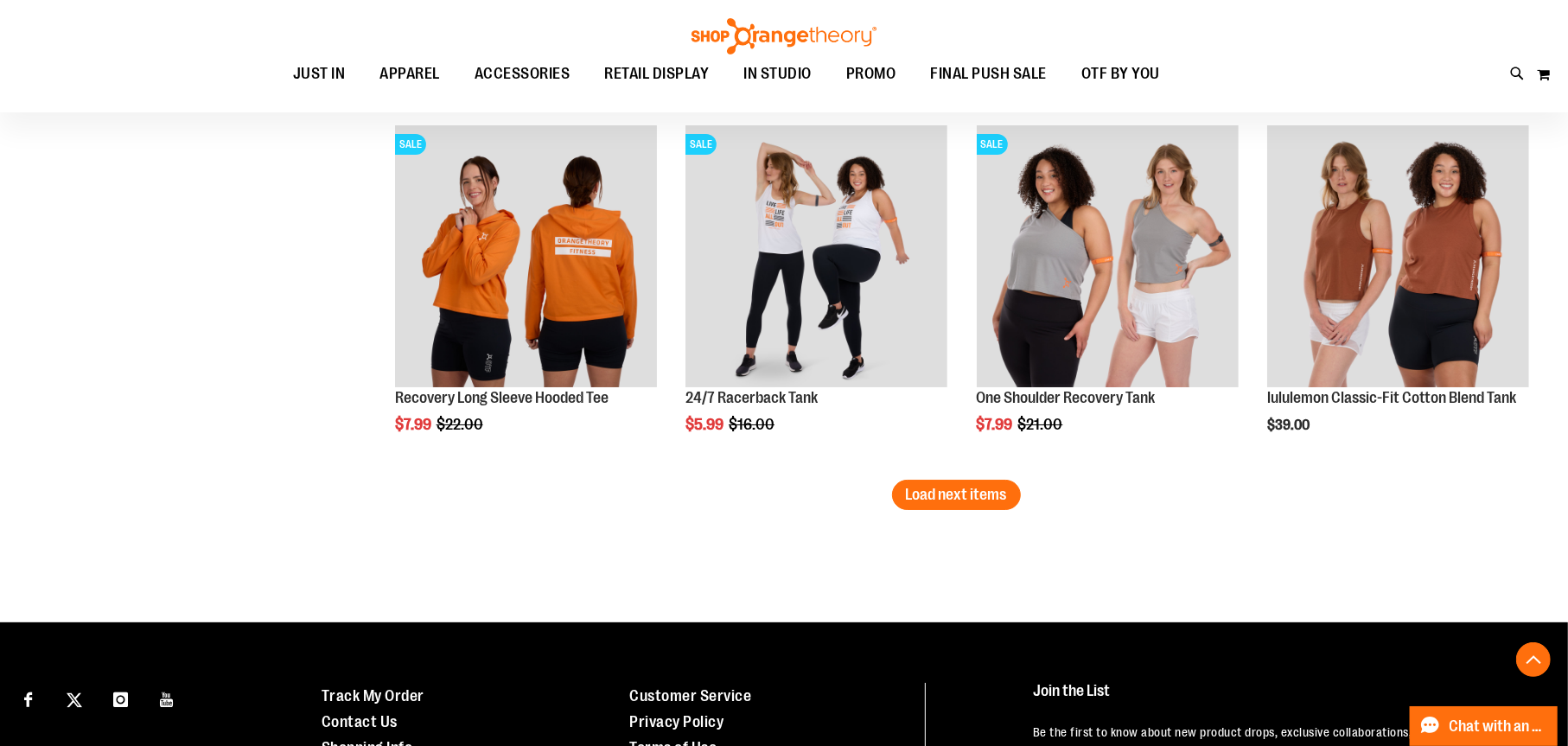
scroll to position [5309, 0]
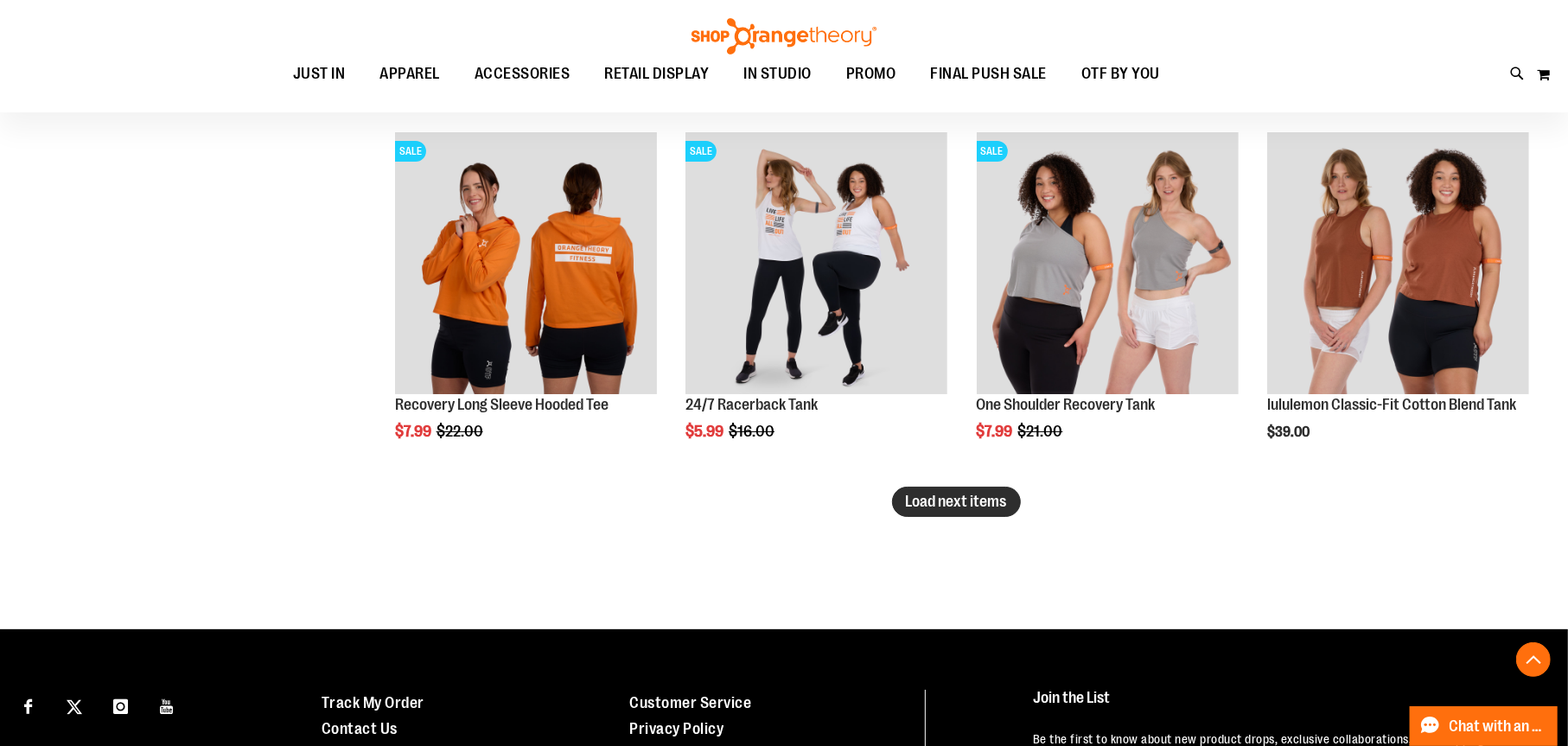
click at [925, 495] on span "Load next items" at bounding box center [956, 502] width 102 height 18
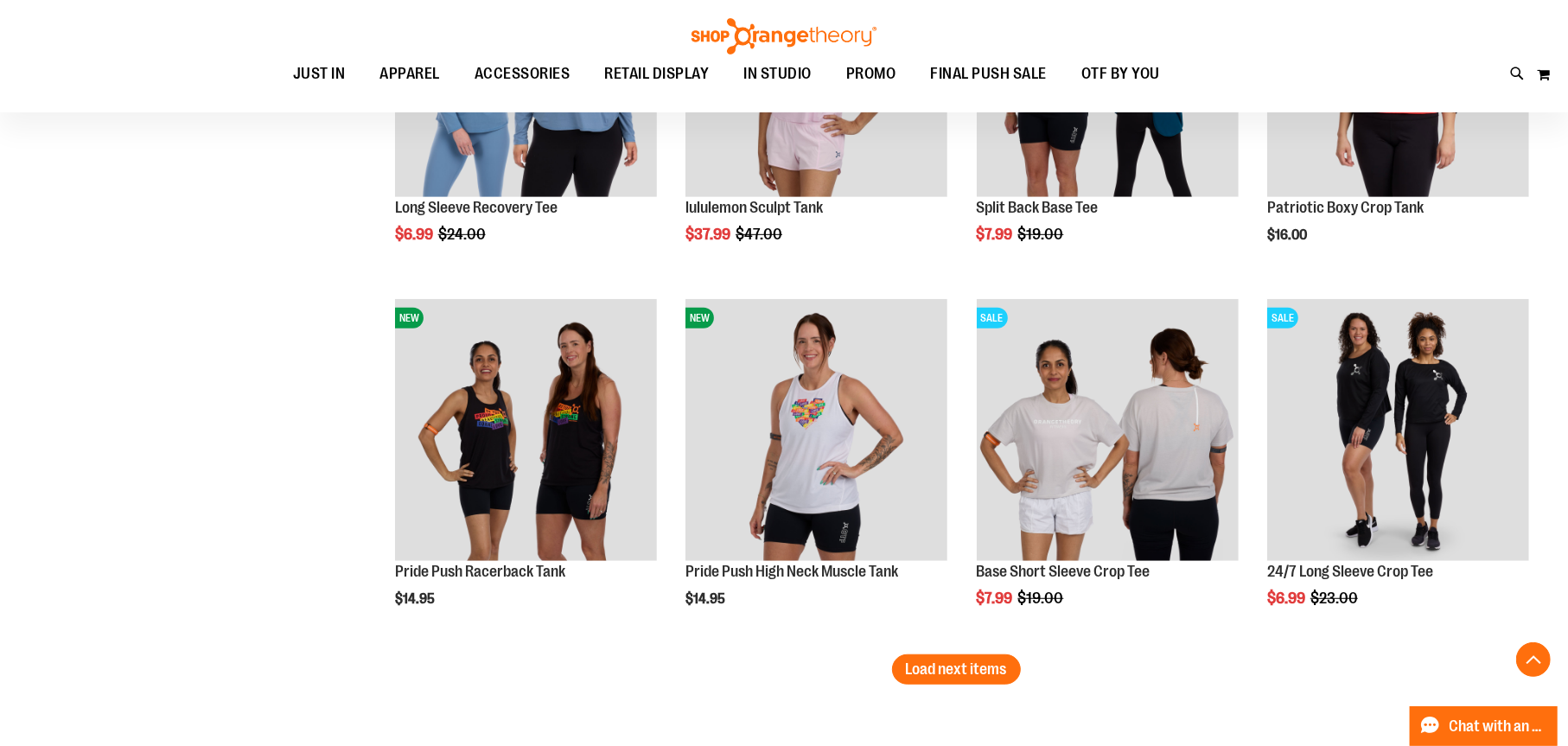
scroll to position [6199, 0]
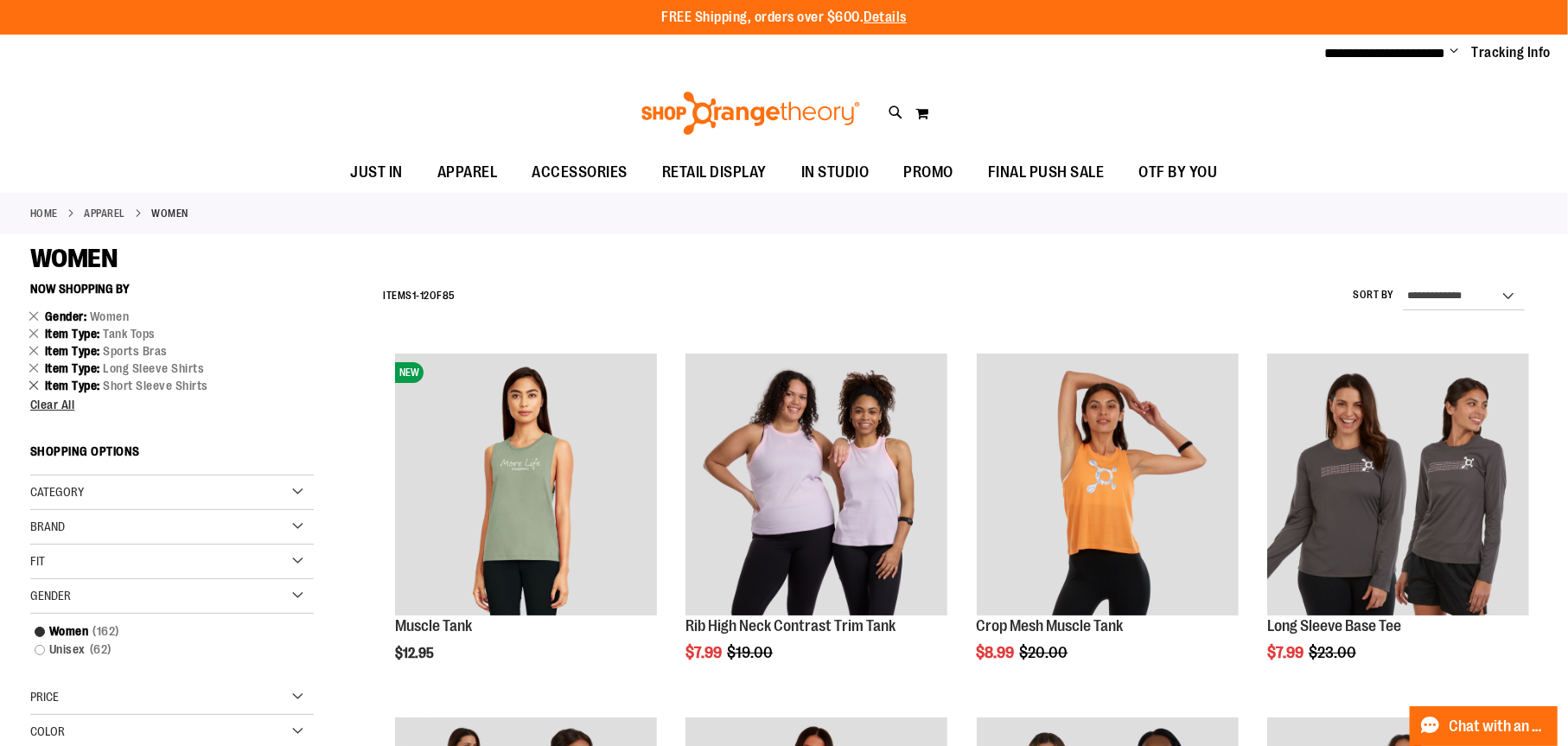
click at [34, 382] on link "Remove This Item" at bounding box center [34, 384] width 11 height 18
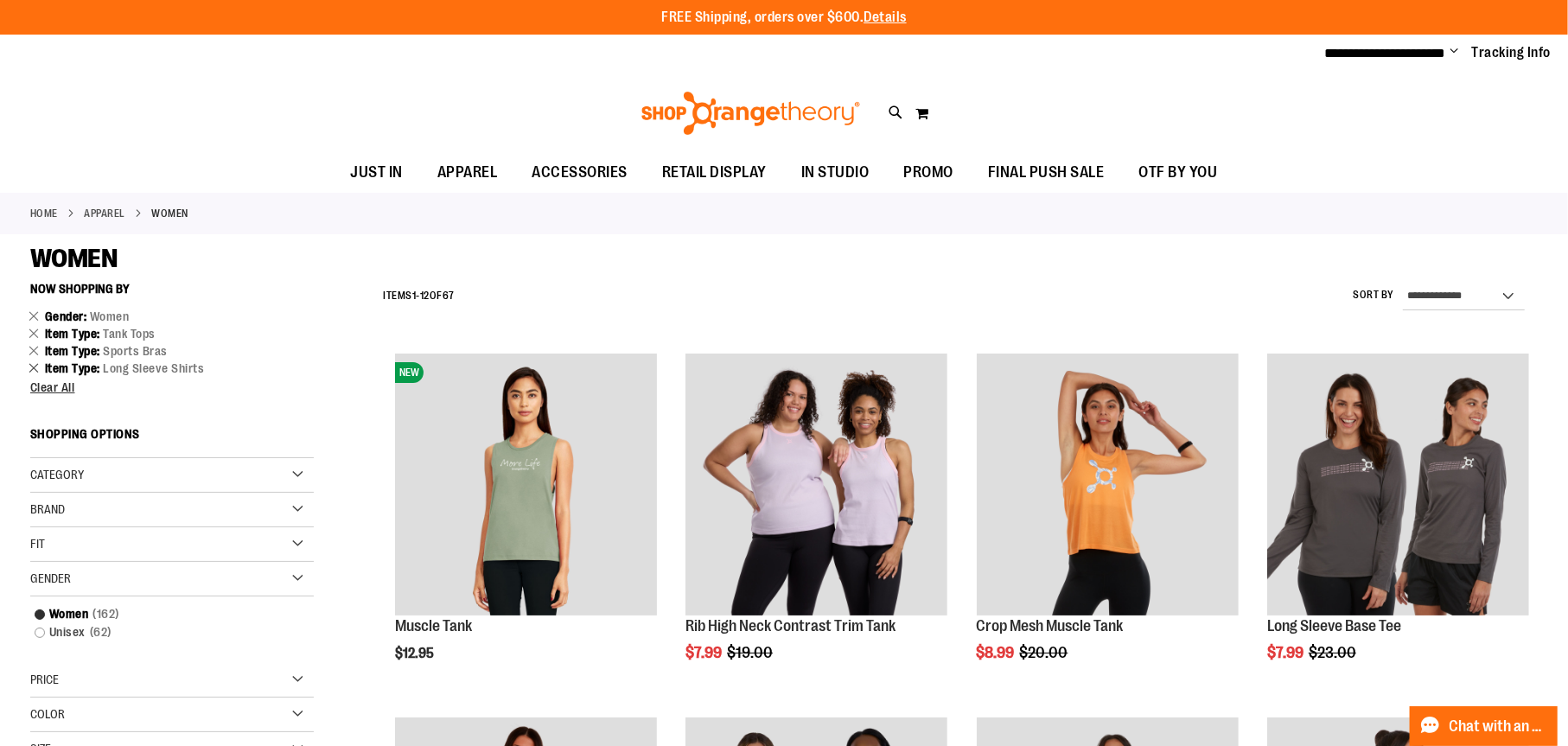
click at [34, 362] on link "Remove This Item" at bounding box center [34, 368] width 11 height 18
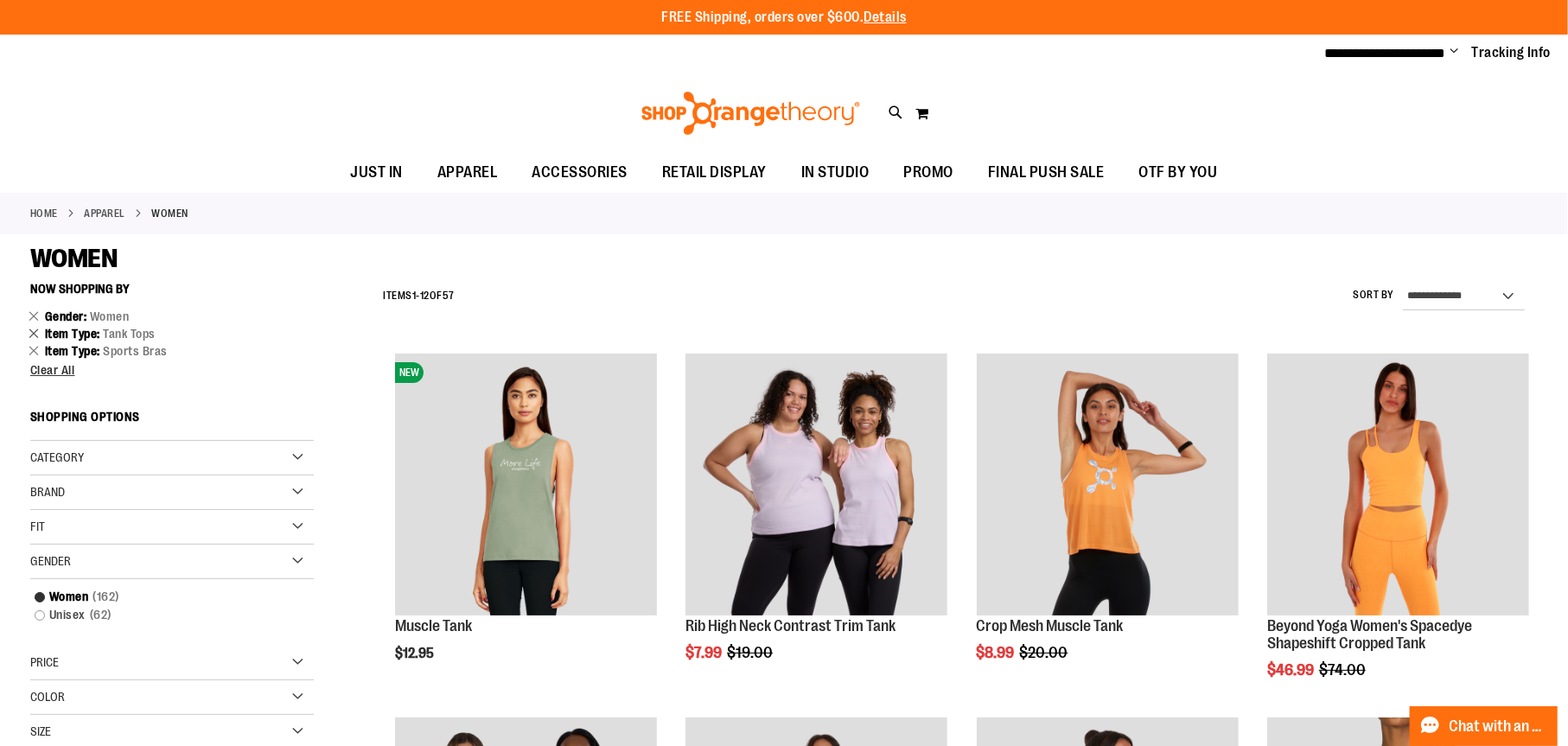
click at [32, 336] on link "Remove This Item" at bounding box center [34, 333] width 11 height 18
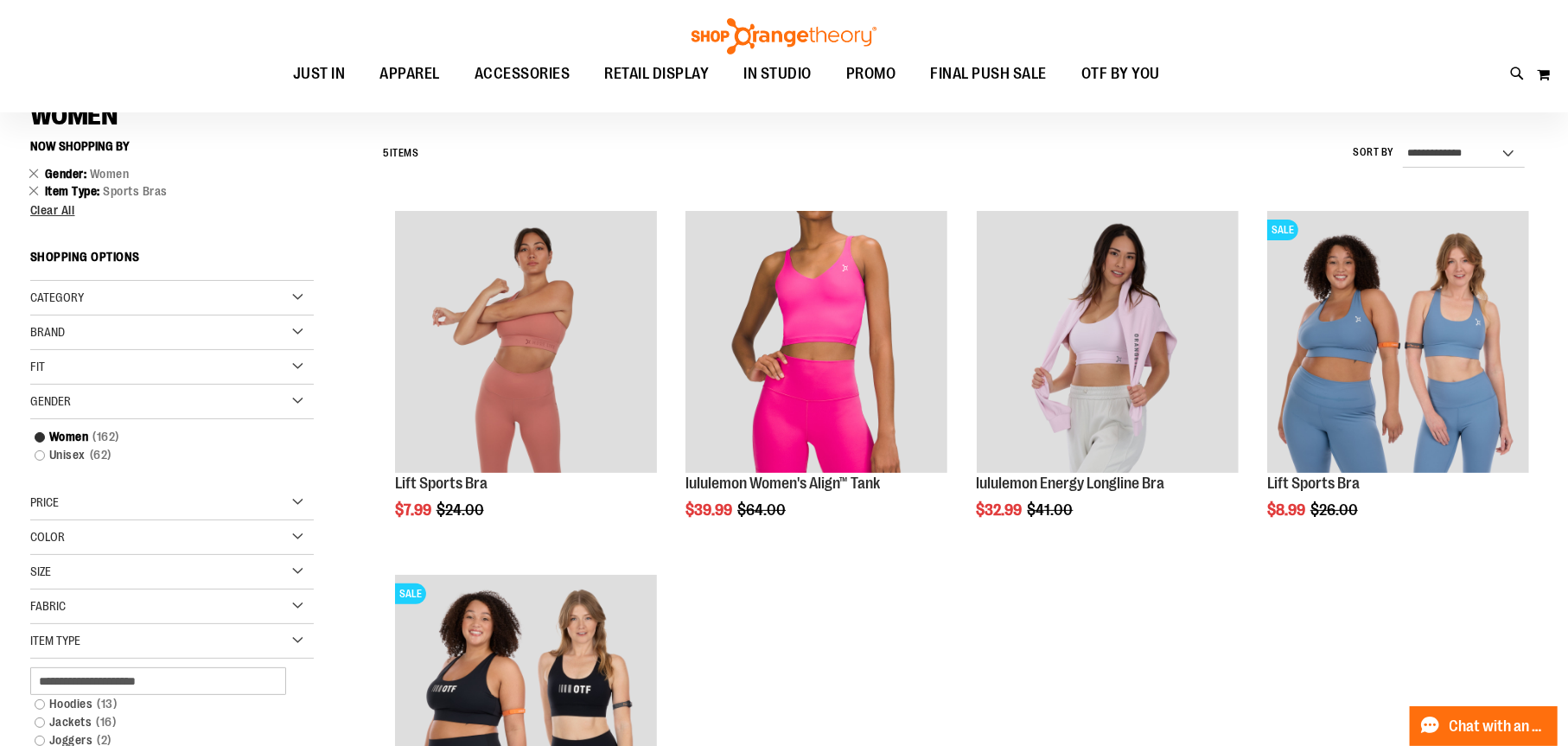
scroll to position [176, 0]
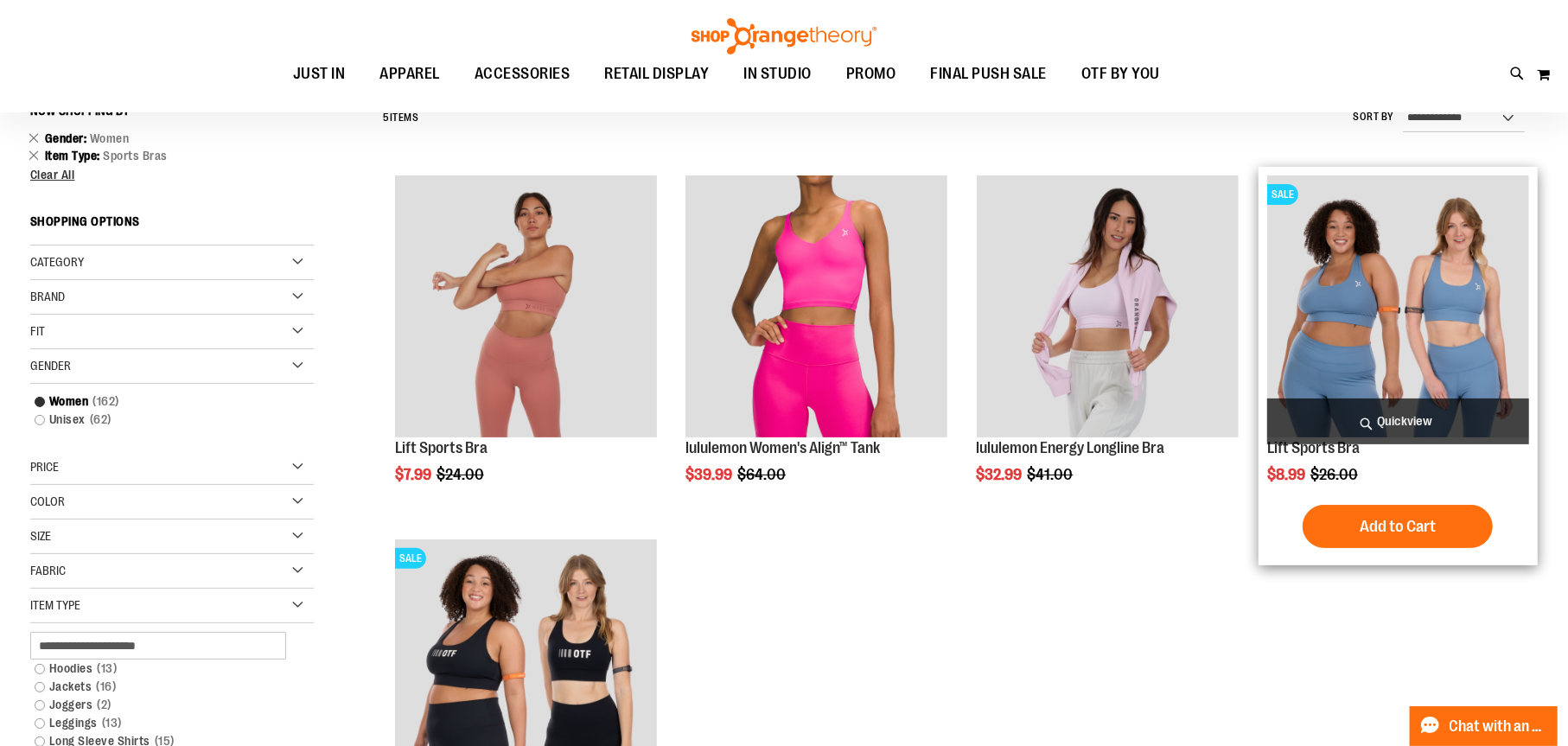
click at [1365, 289] on img "product" at bounding box center [1398, 306] width 262 height 262
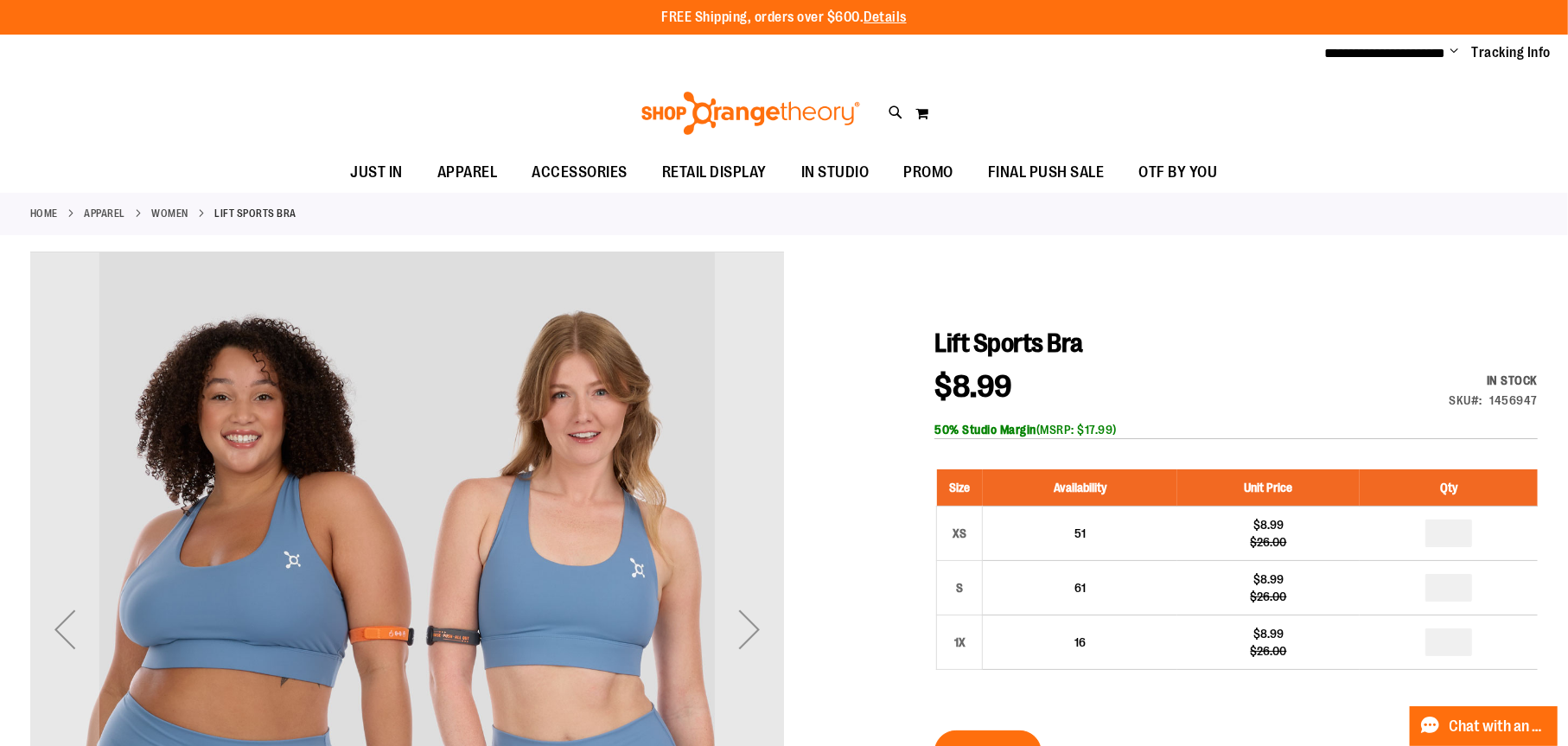
type input "**********"
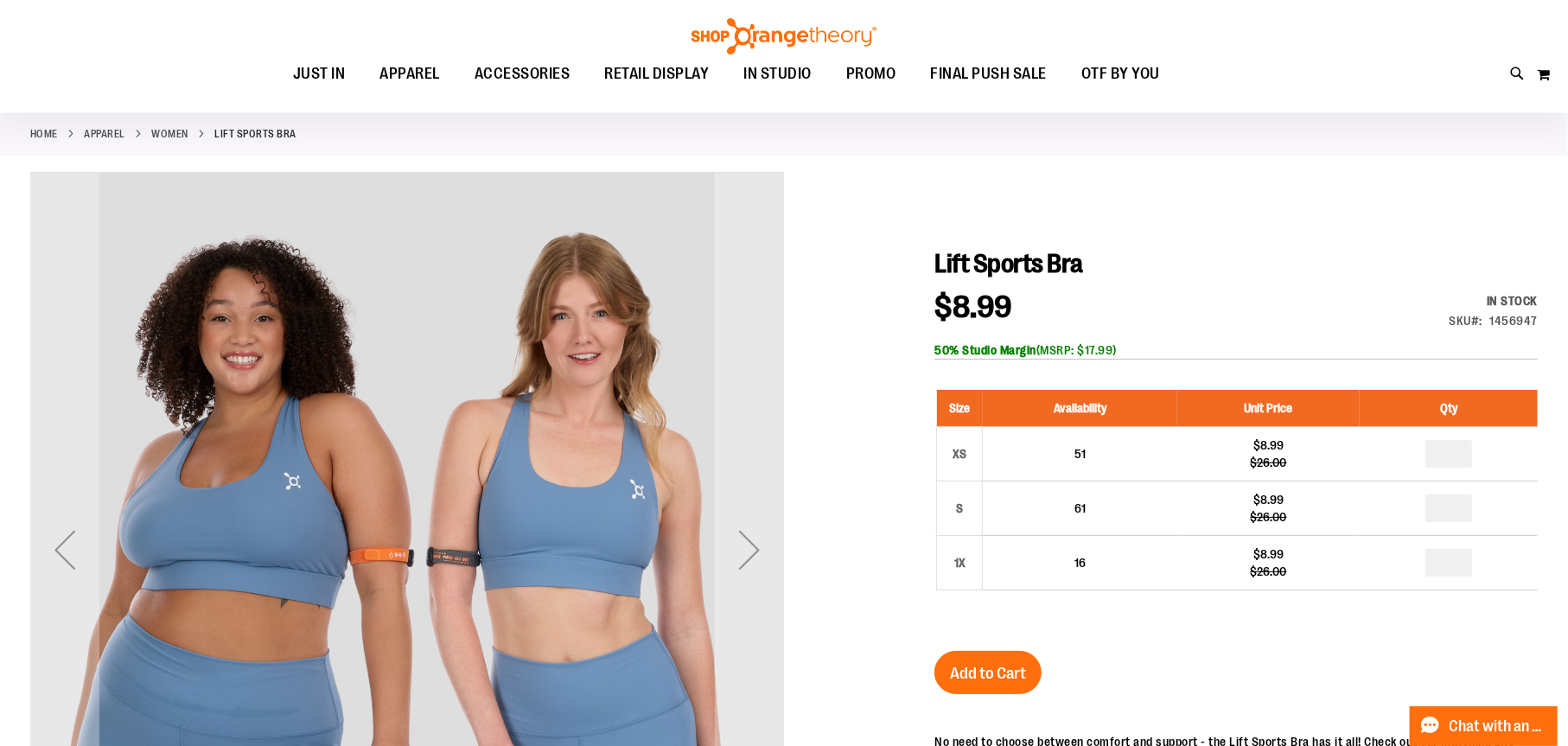
scroll to position [87, 0]
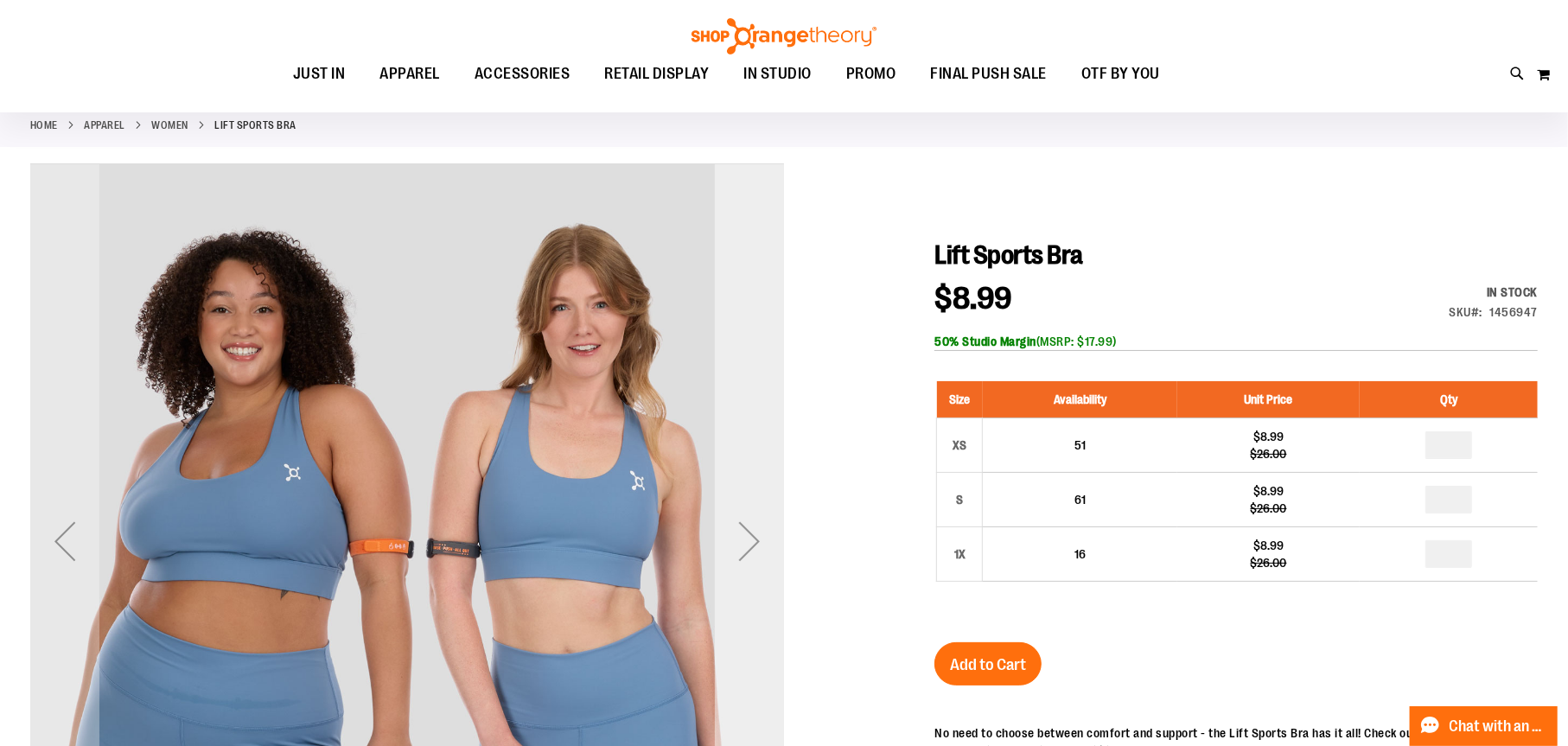
click at [747, 537] on div "Next" at bounding box center [749, 541] width 69 height 69
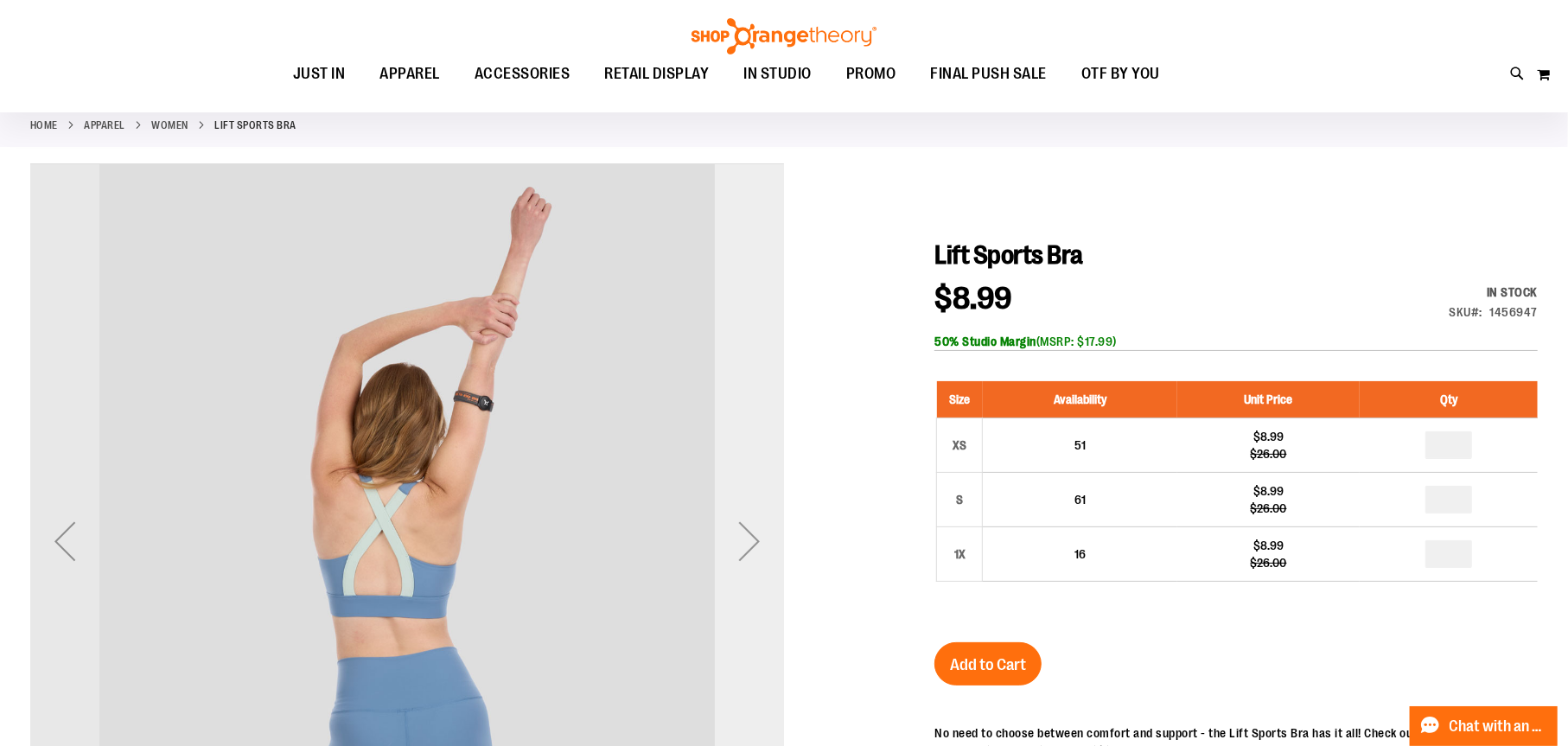
click at [747, 535] on div "Next" at bounding box center [749, 541] width 69 height 69
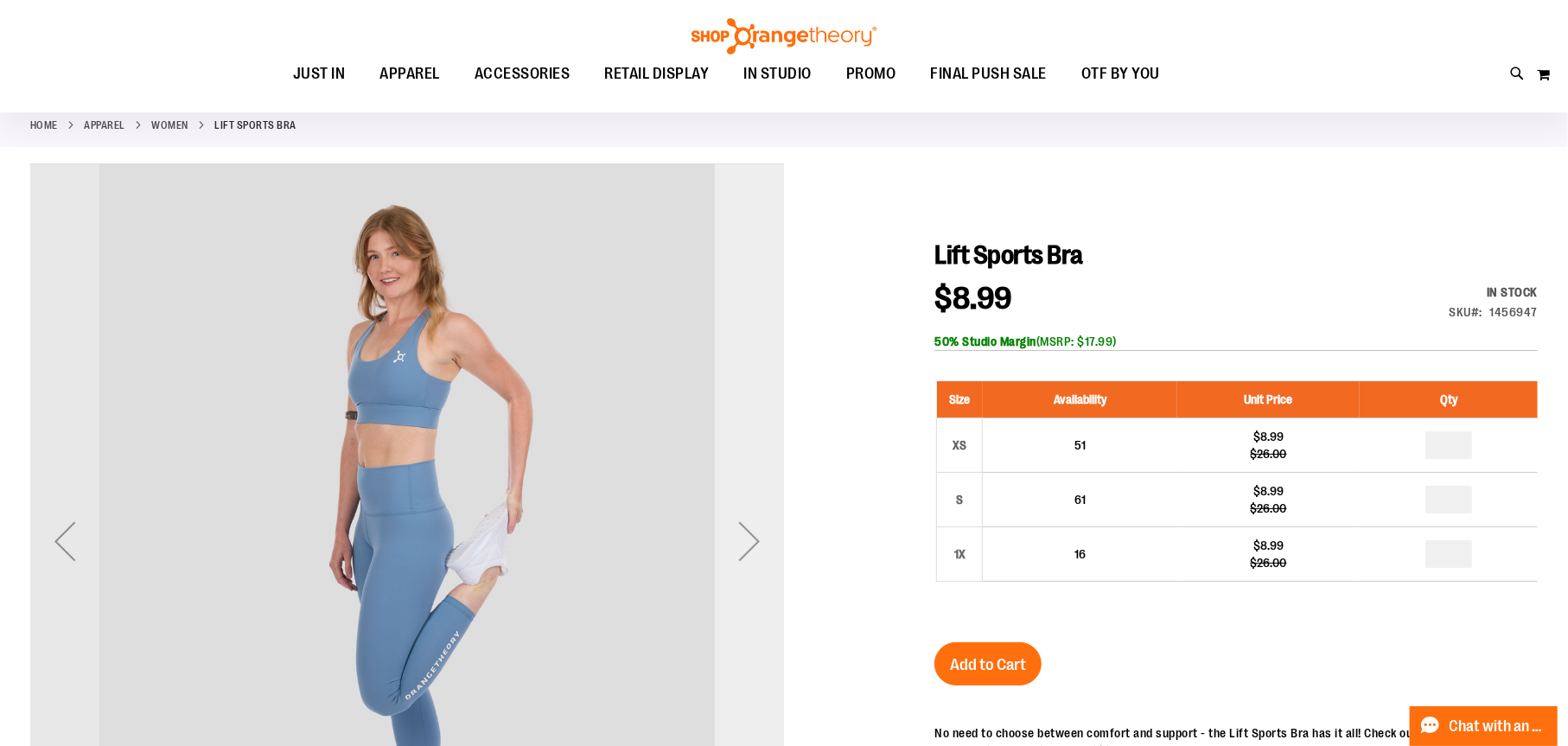
click at [747, 535] on div "Next" at bounding box center [749, 541] width 69 height 69
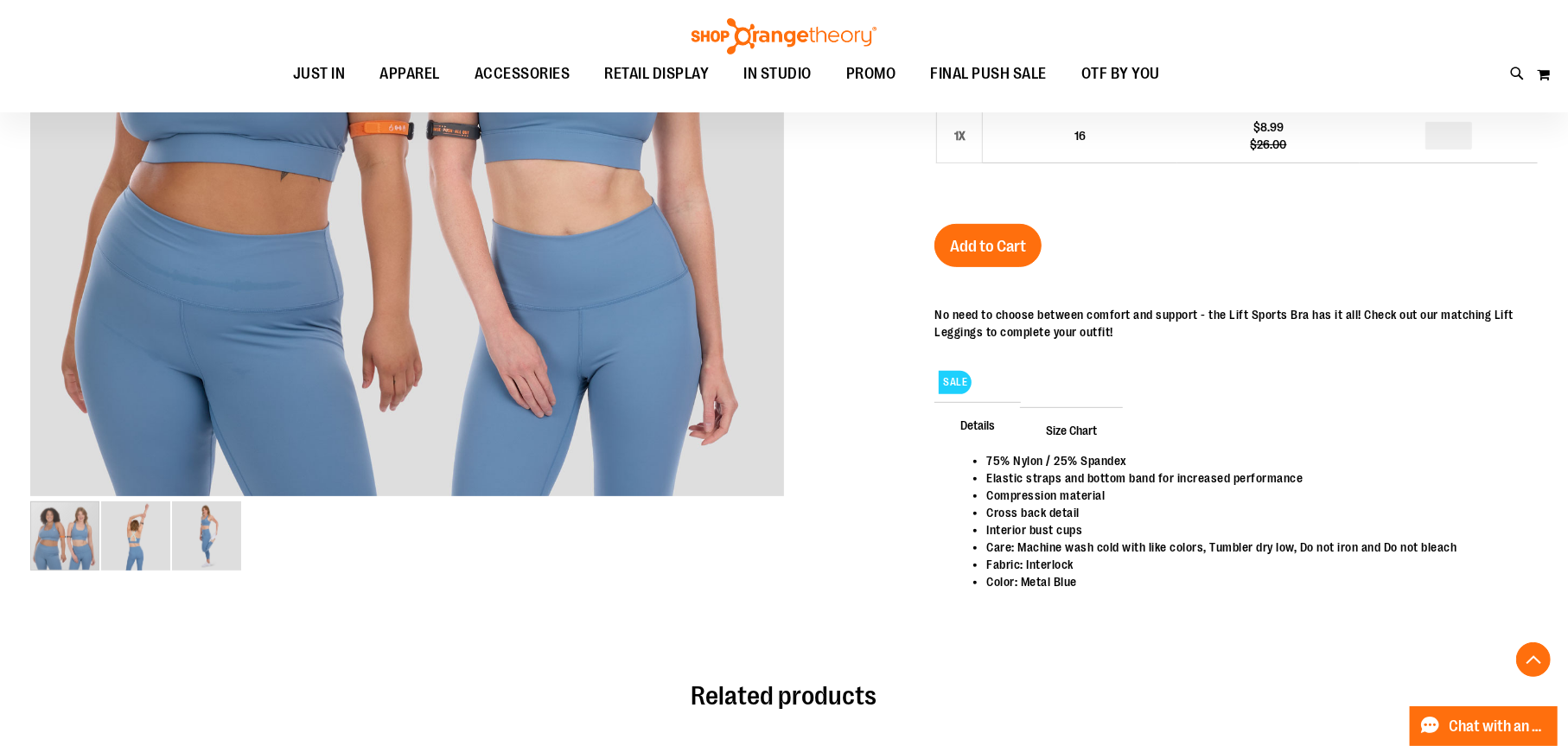
scroll to position [508, 0]
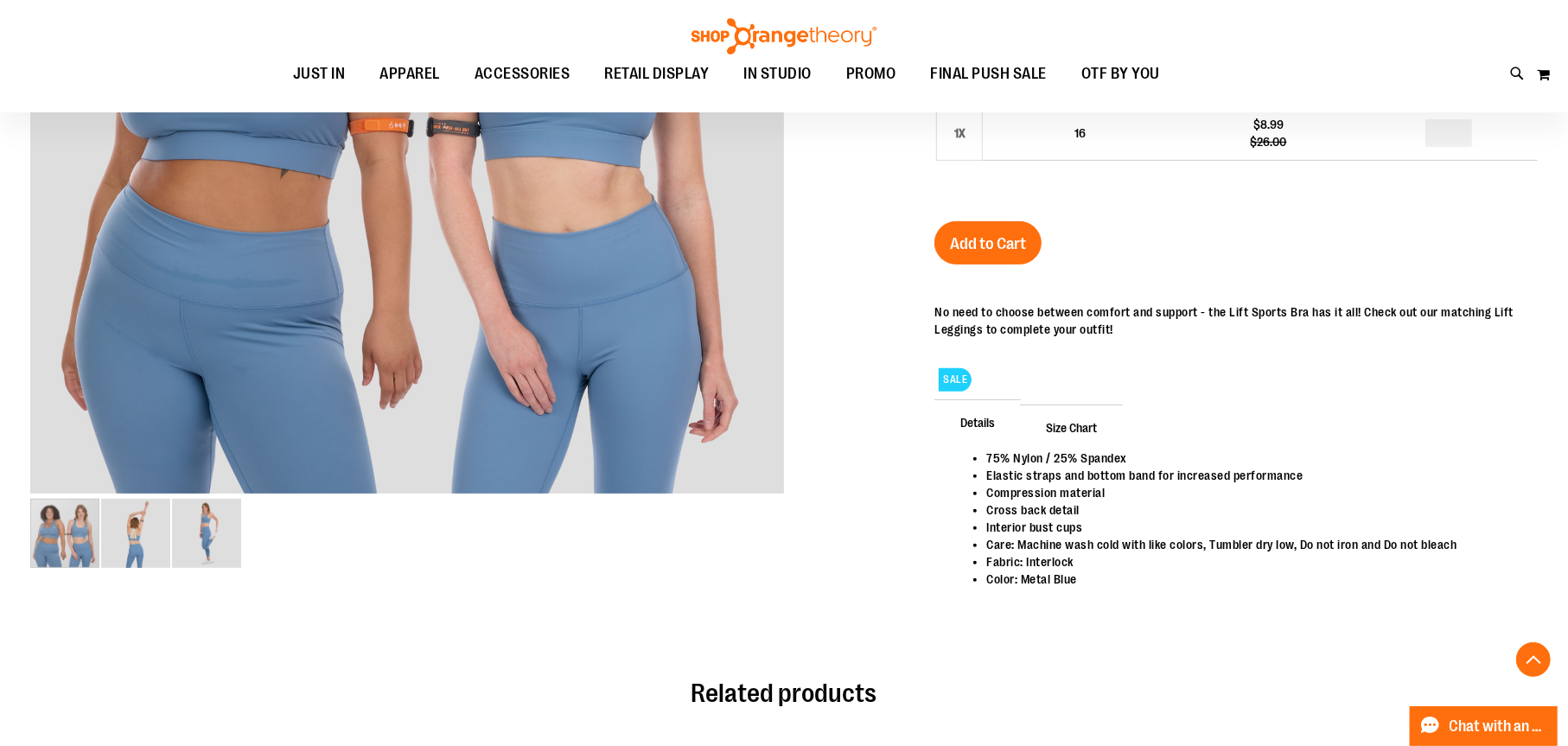
click at [1072, 442] on span "Size Chart" at bounding box center [1071, 427] width 102 height 45
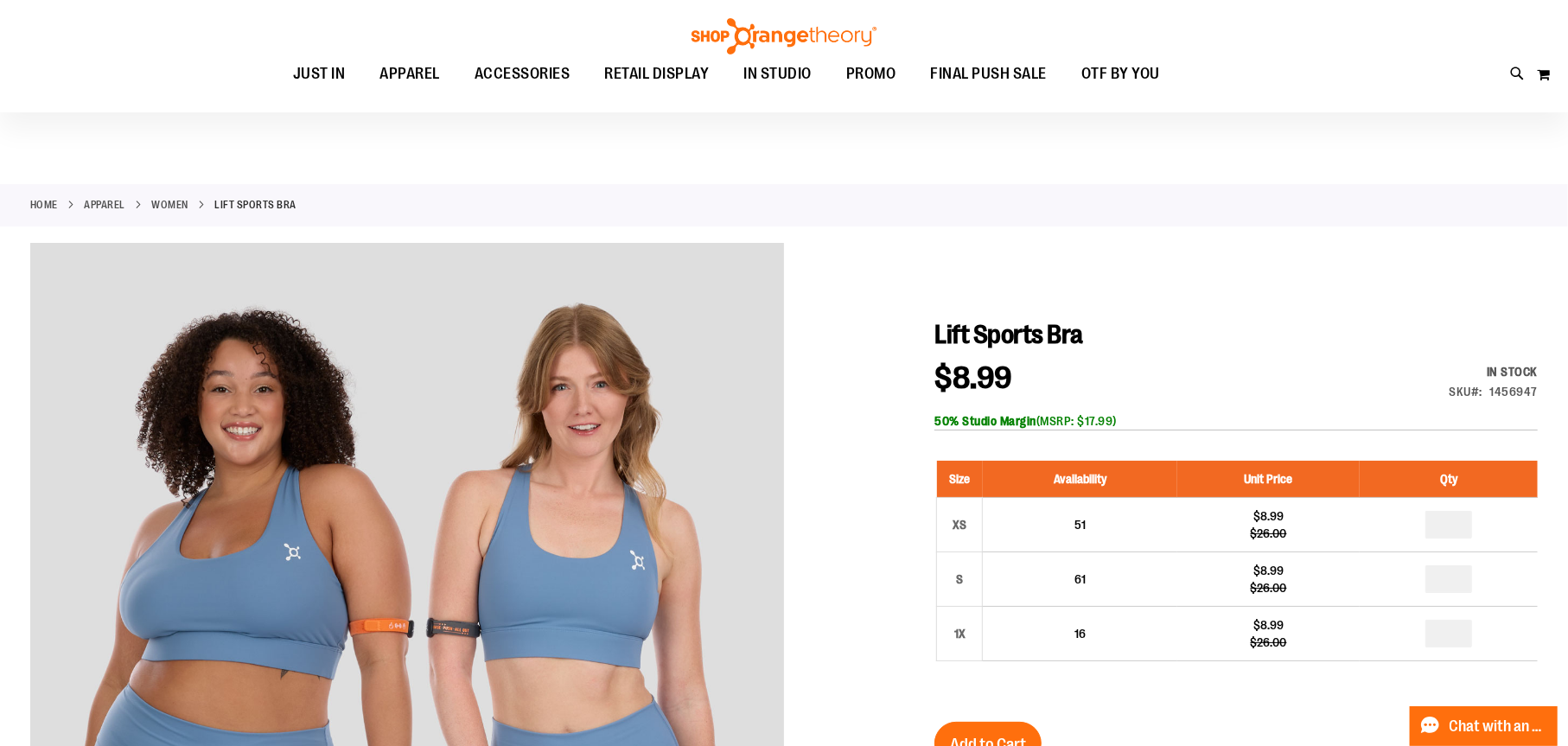
scroll to position [0, 0]
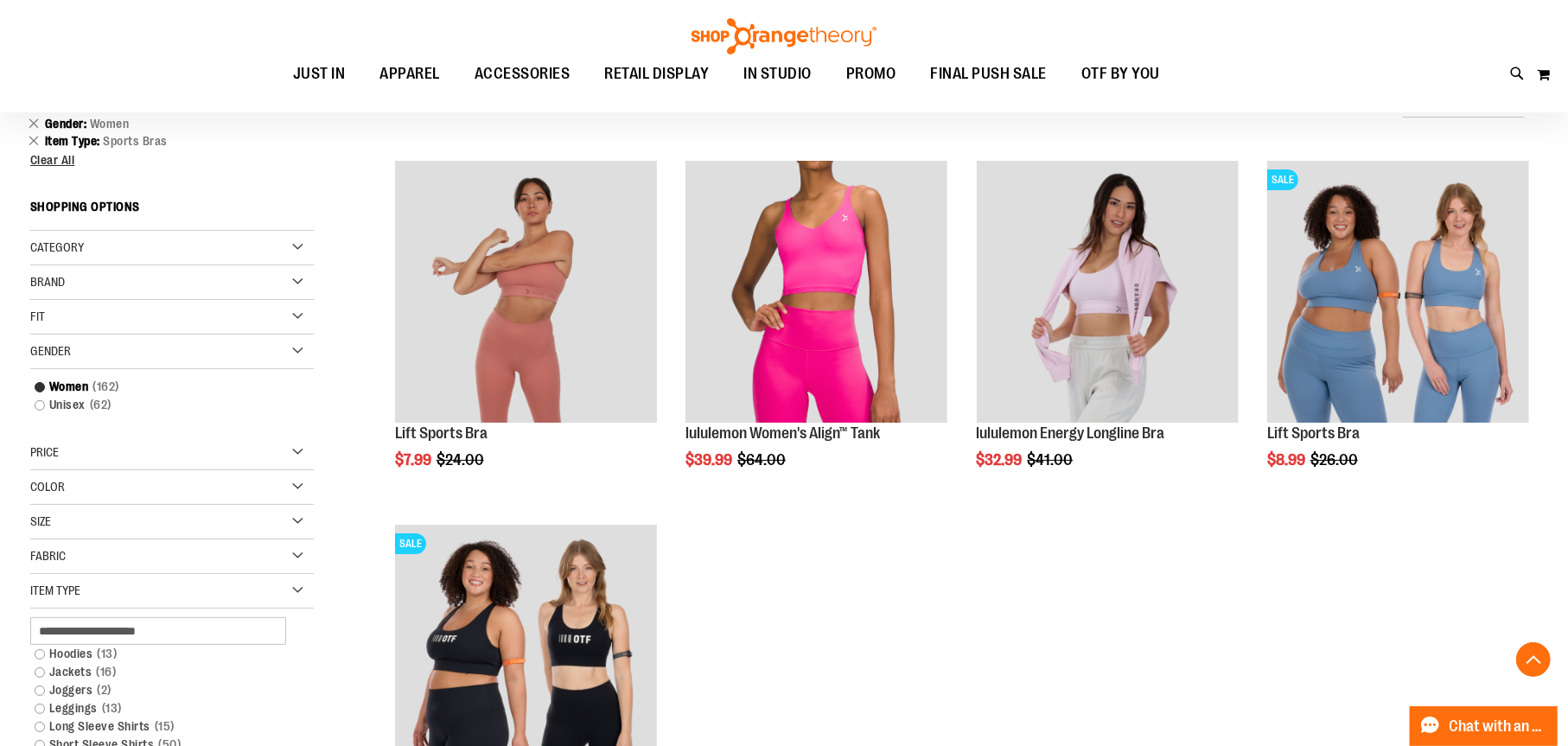
scroll to position [326, 0]
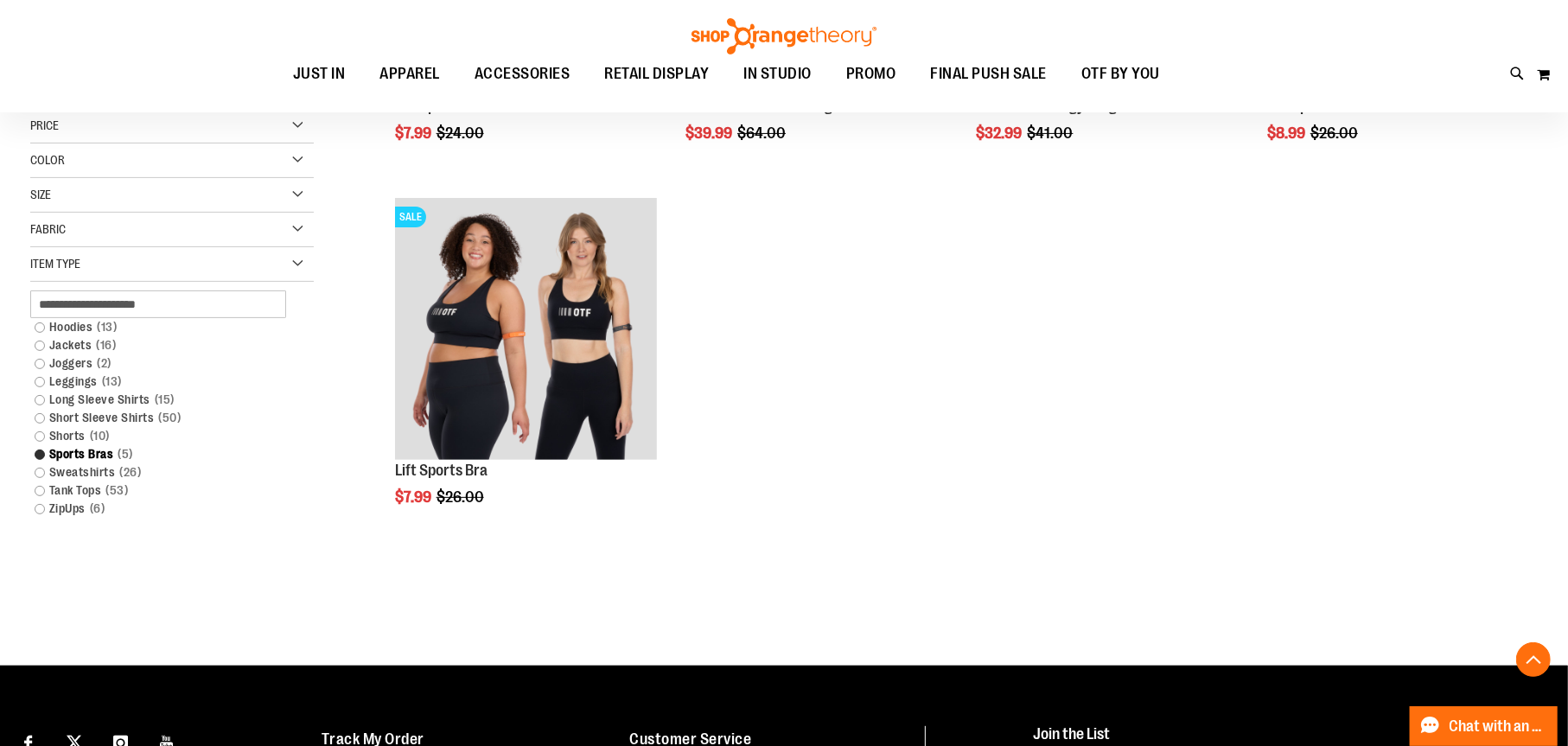
type input "**********"
click at [54, 189] on div "Size" at bounding box center [172, 195] width 284 height 34
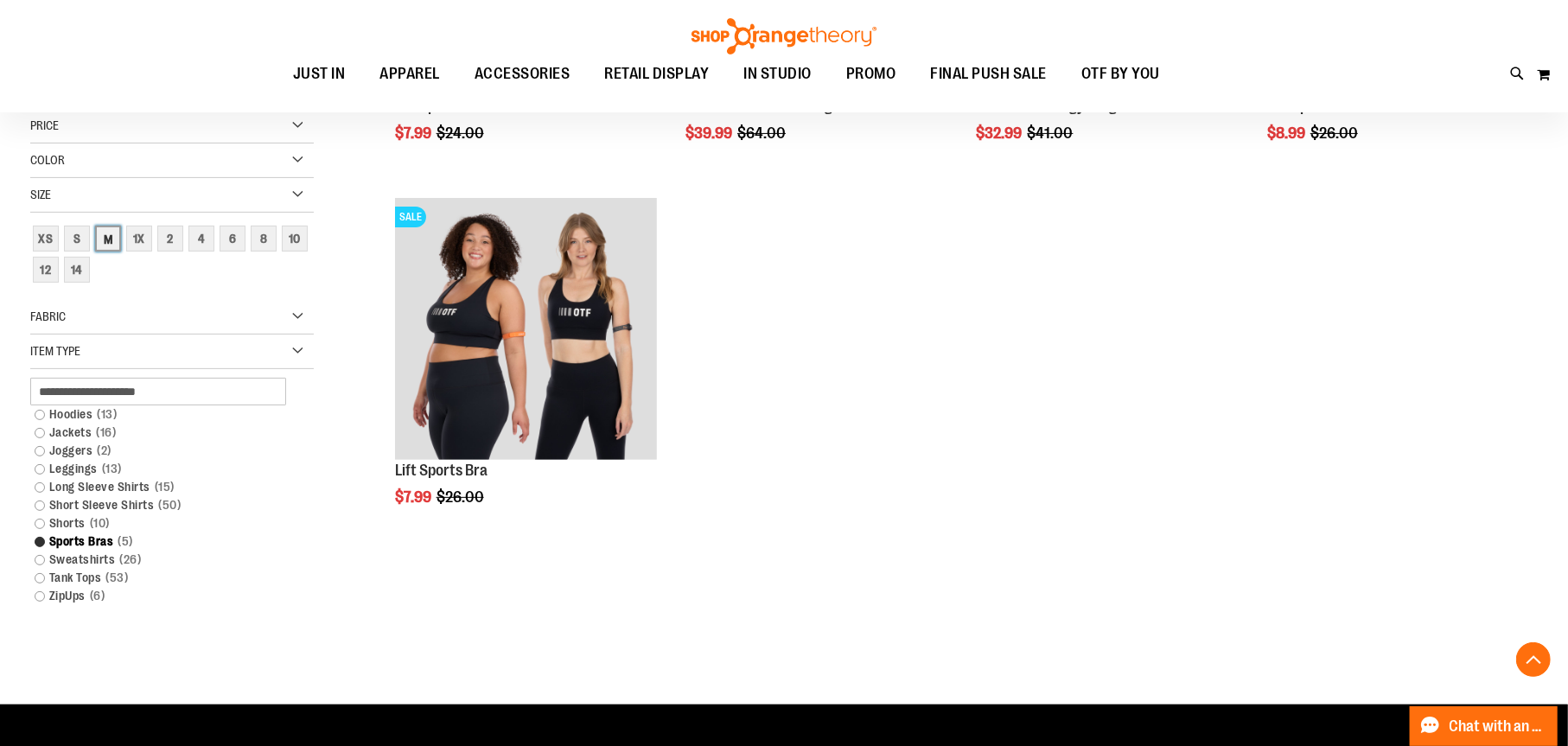
click at [108, 241] on div "M" at bounding box center [107, 238] width 26 height 26
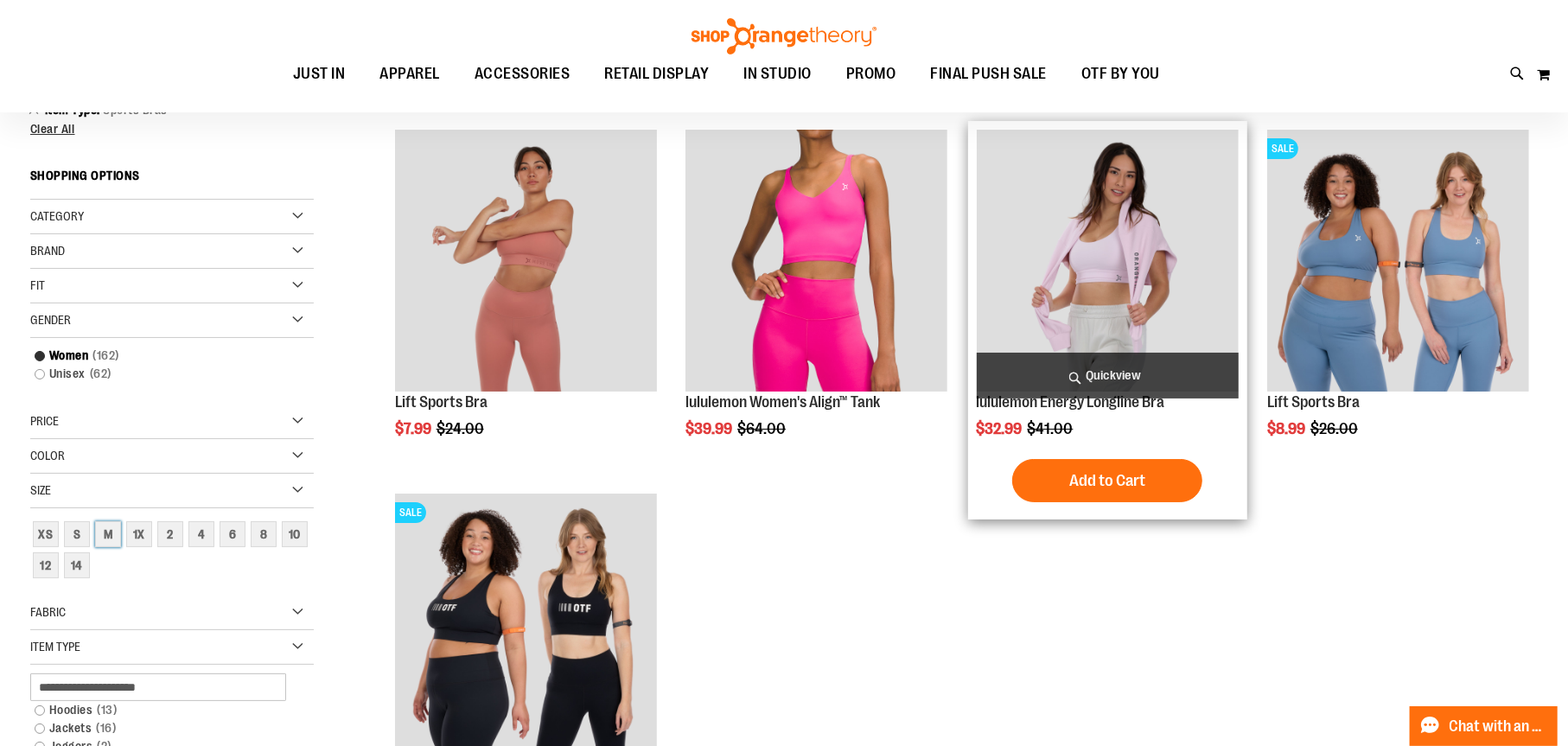
scroll to position [0, 0]
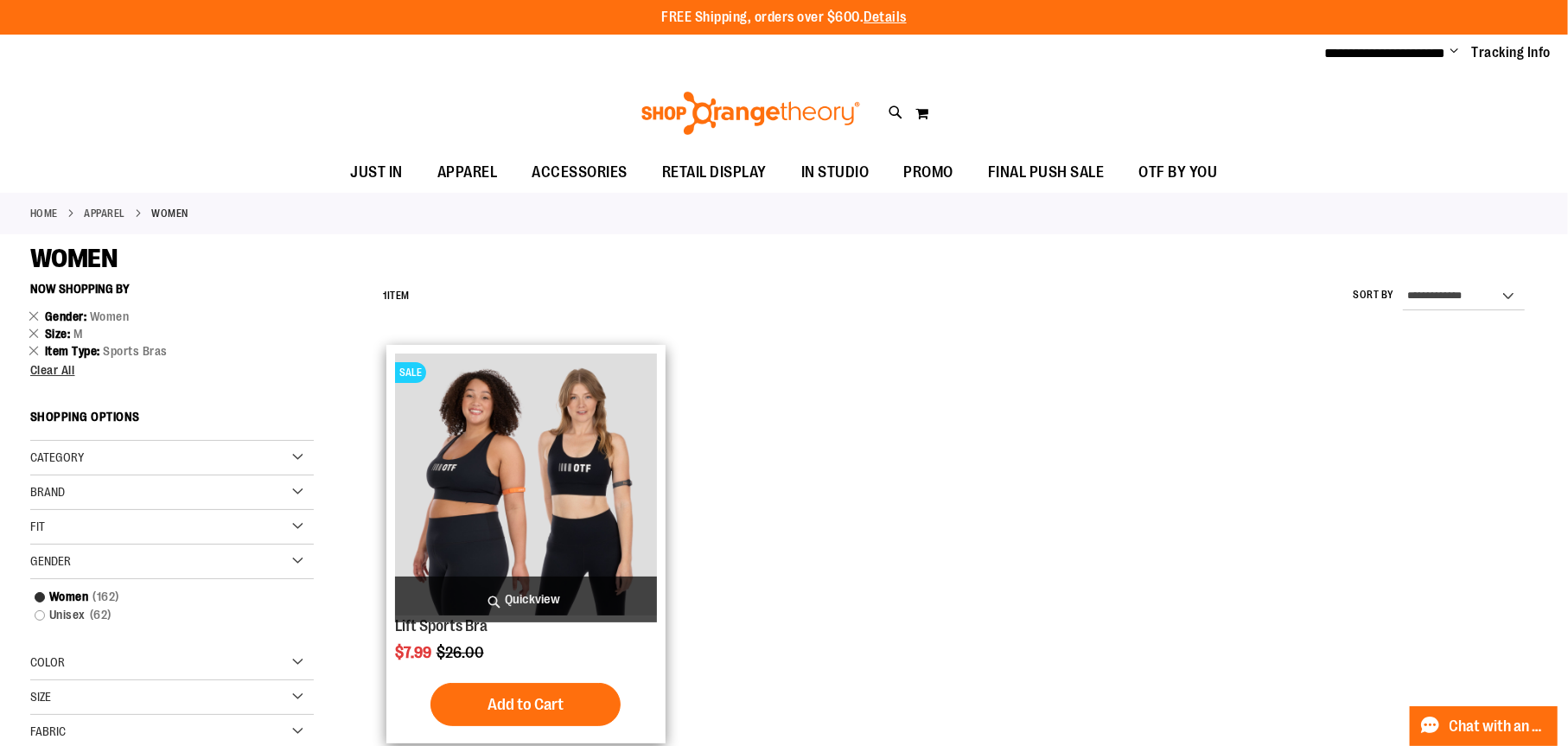
click at [525, 442] on img "product" at bounding box center [526, 485] width 262 height 262
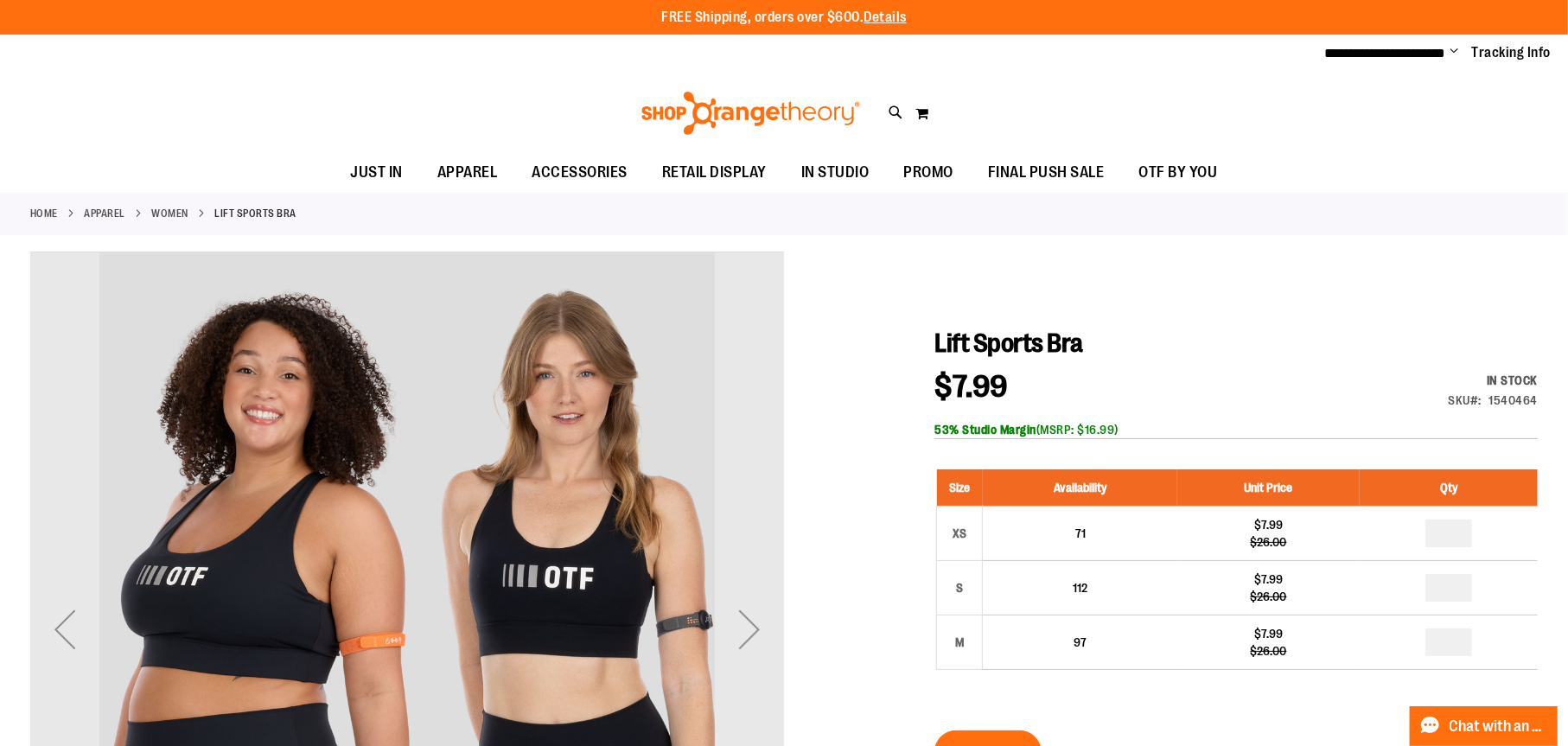
type input "**********"
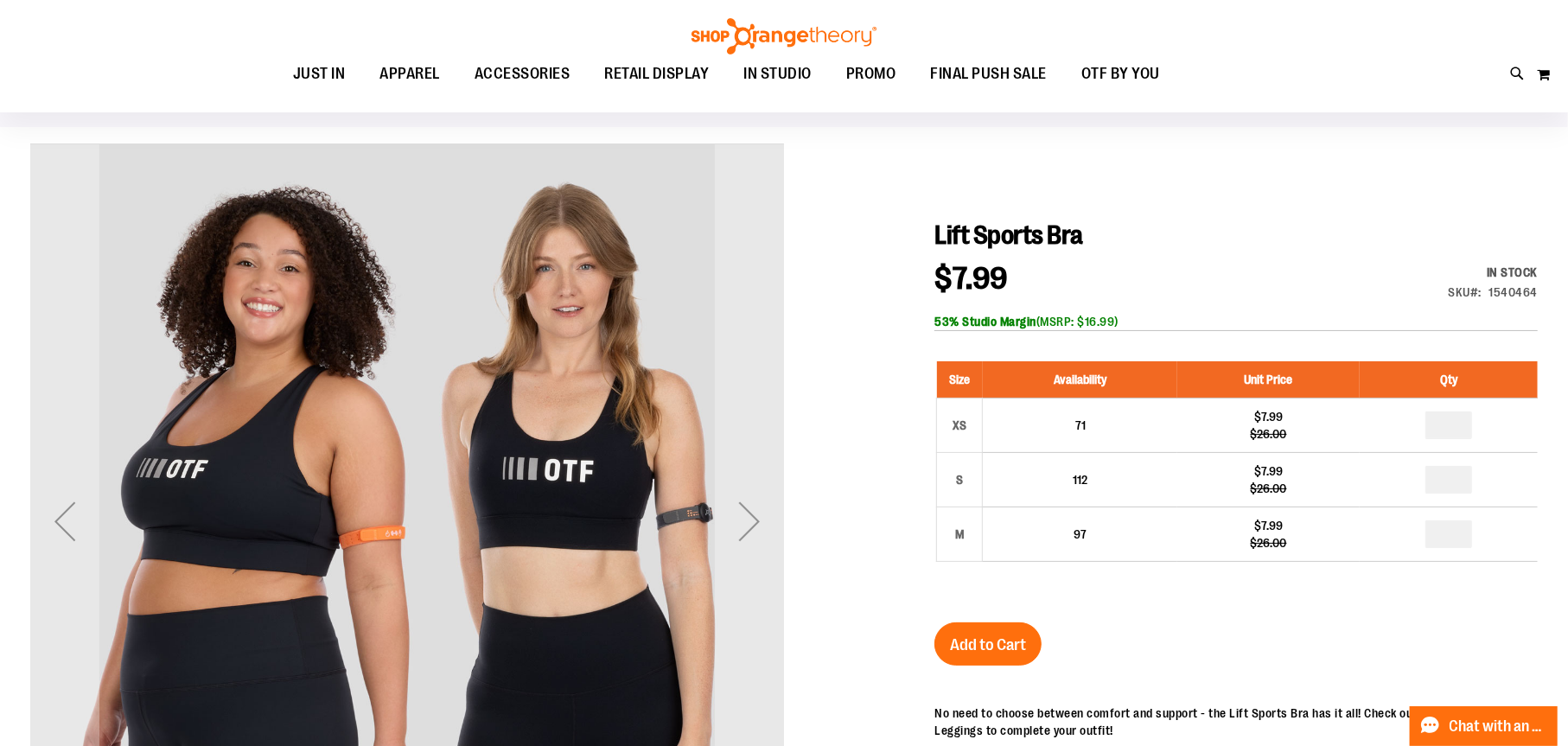
scroll to position [114, 0]
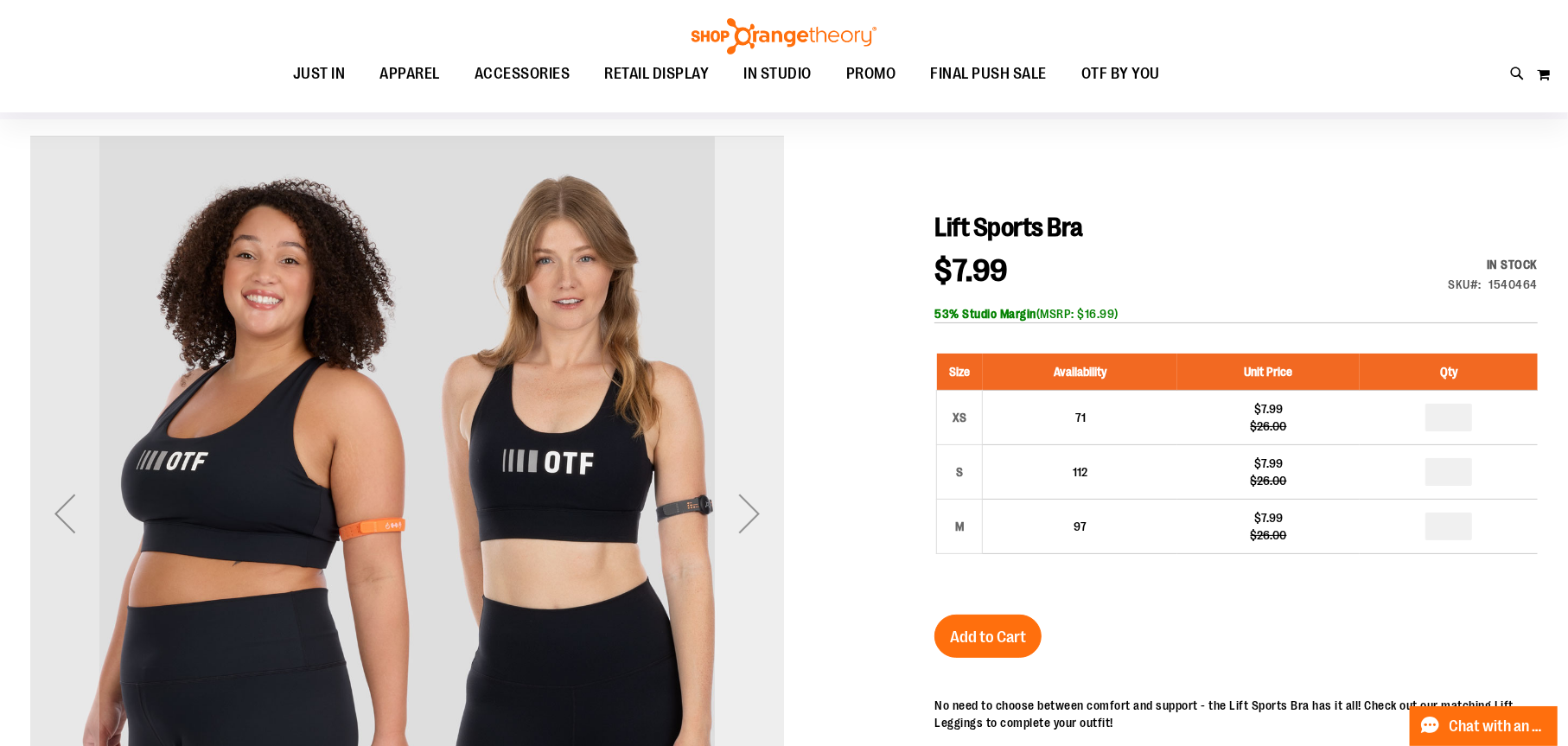
click at [740, 511] on div "Next" at bounding box center [749, 513] width 69 height 69
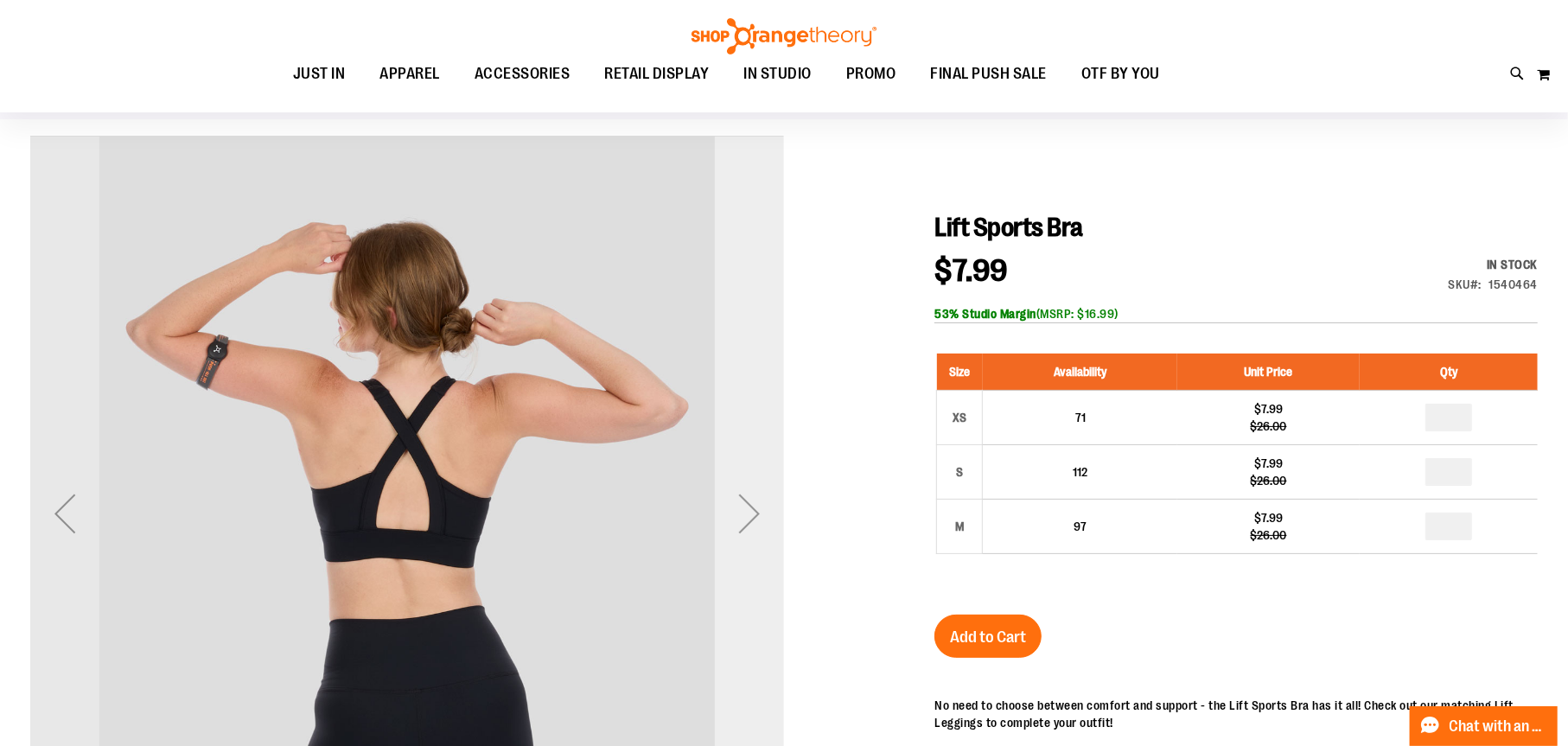
click at [750, 507] on div "Next" at bounding box center [749, 513] width 69 height 69
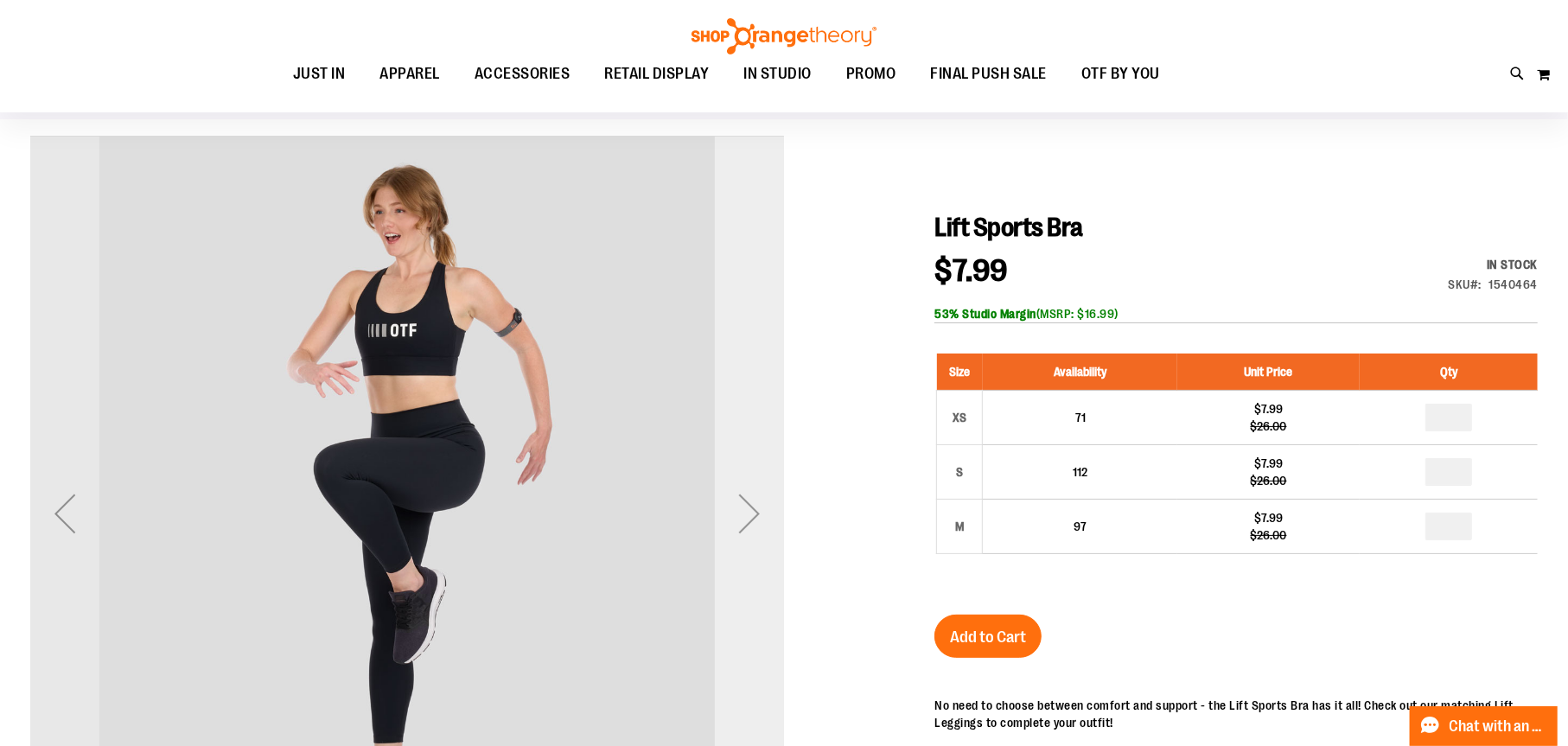
click at [750, 507] on div "Next" at bounding box center [749, 513] width 69 height 69
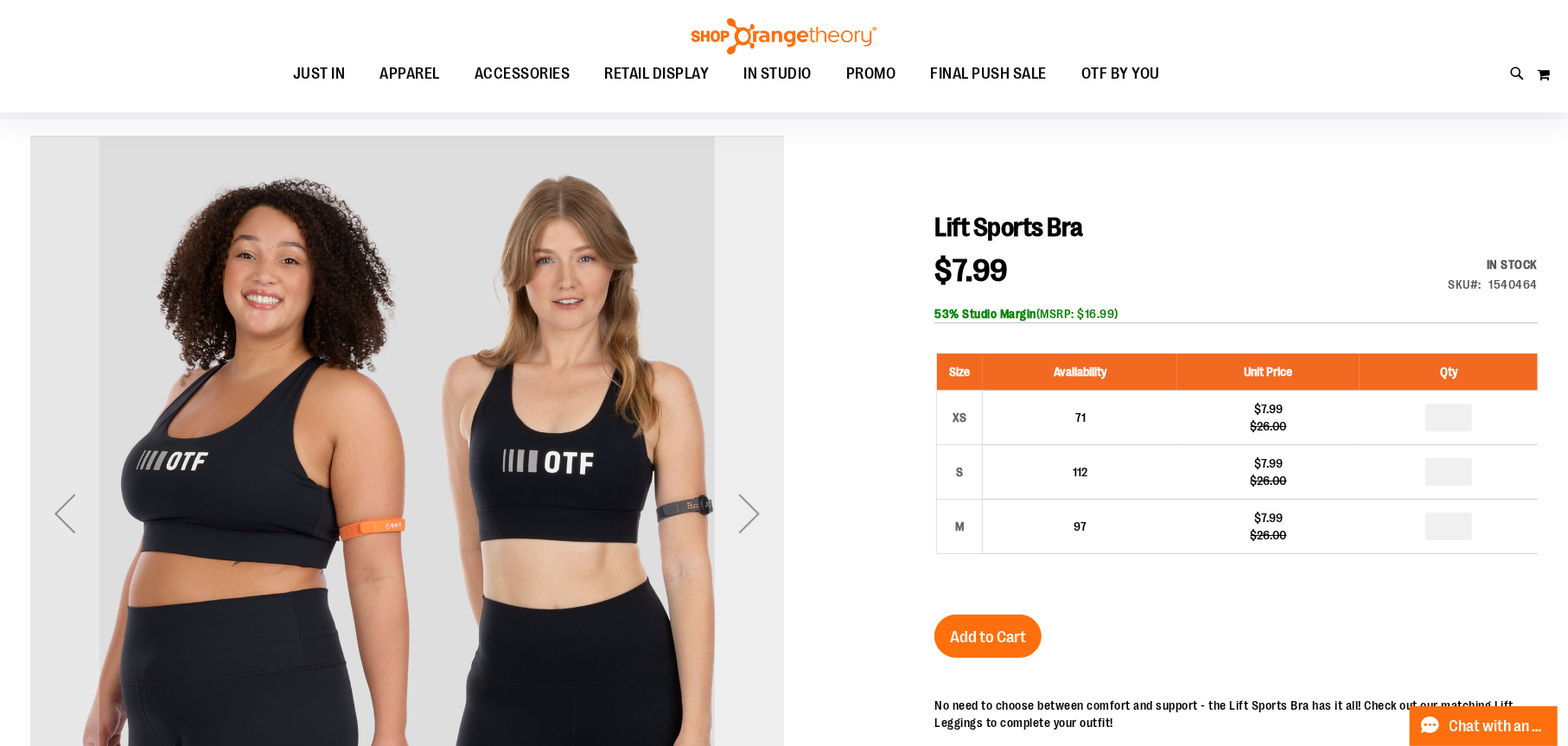
click at [750, 507] on div "Next" at bounding box center [749, 513] width 69 height 69
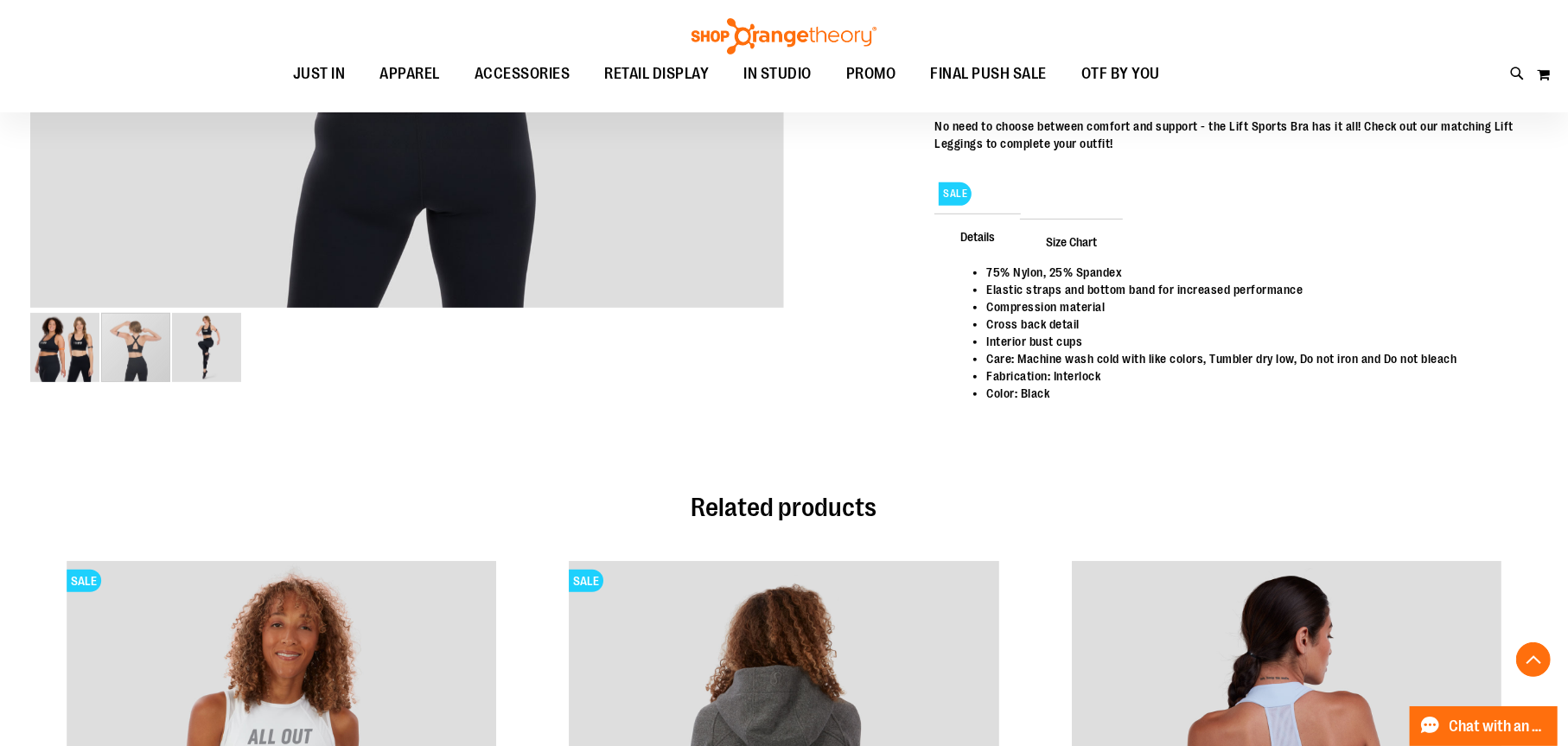
scroll to position [434, 0]
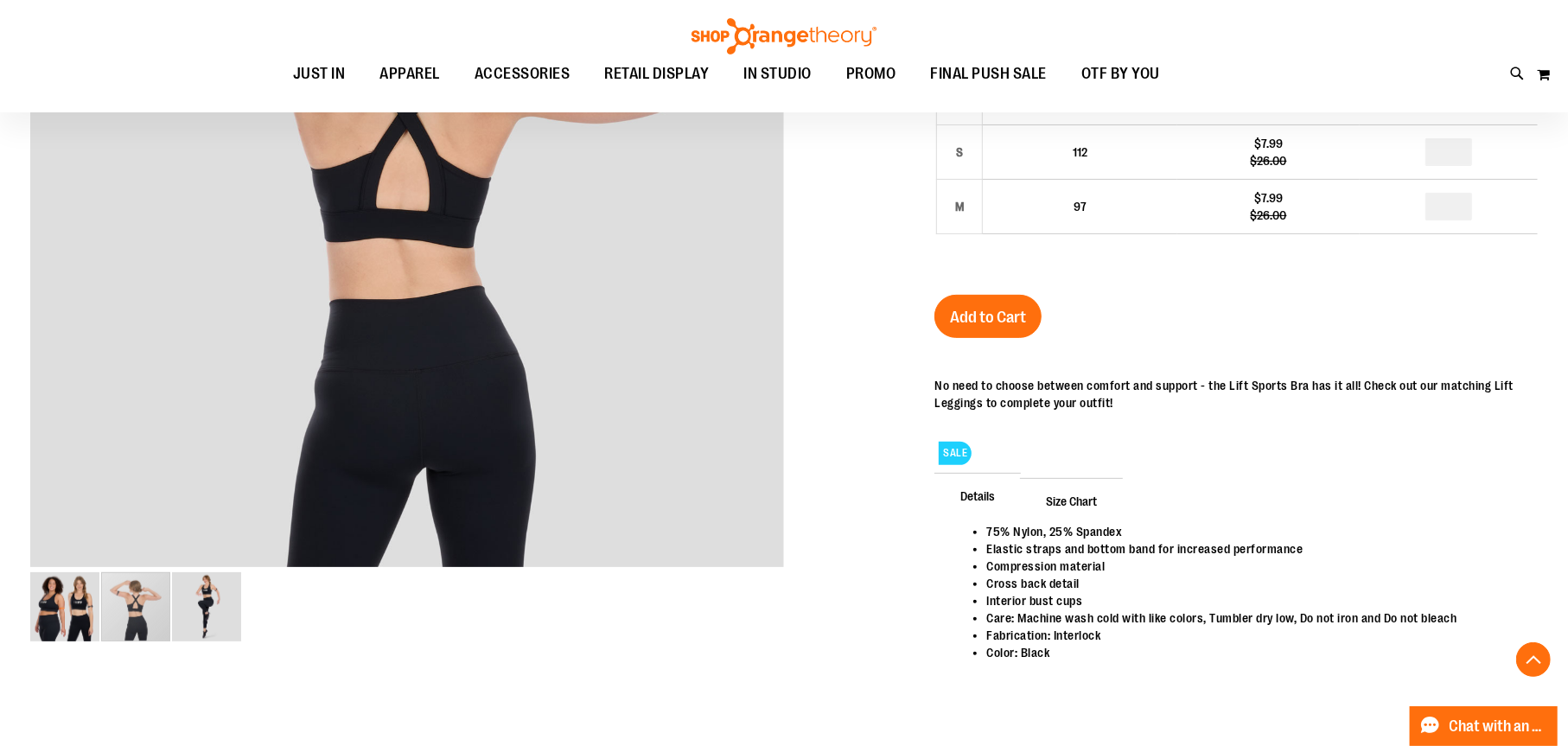
click at [1084, 522] on span "Size Chart" at bounding box center [1071, 501] width 102 height 45
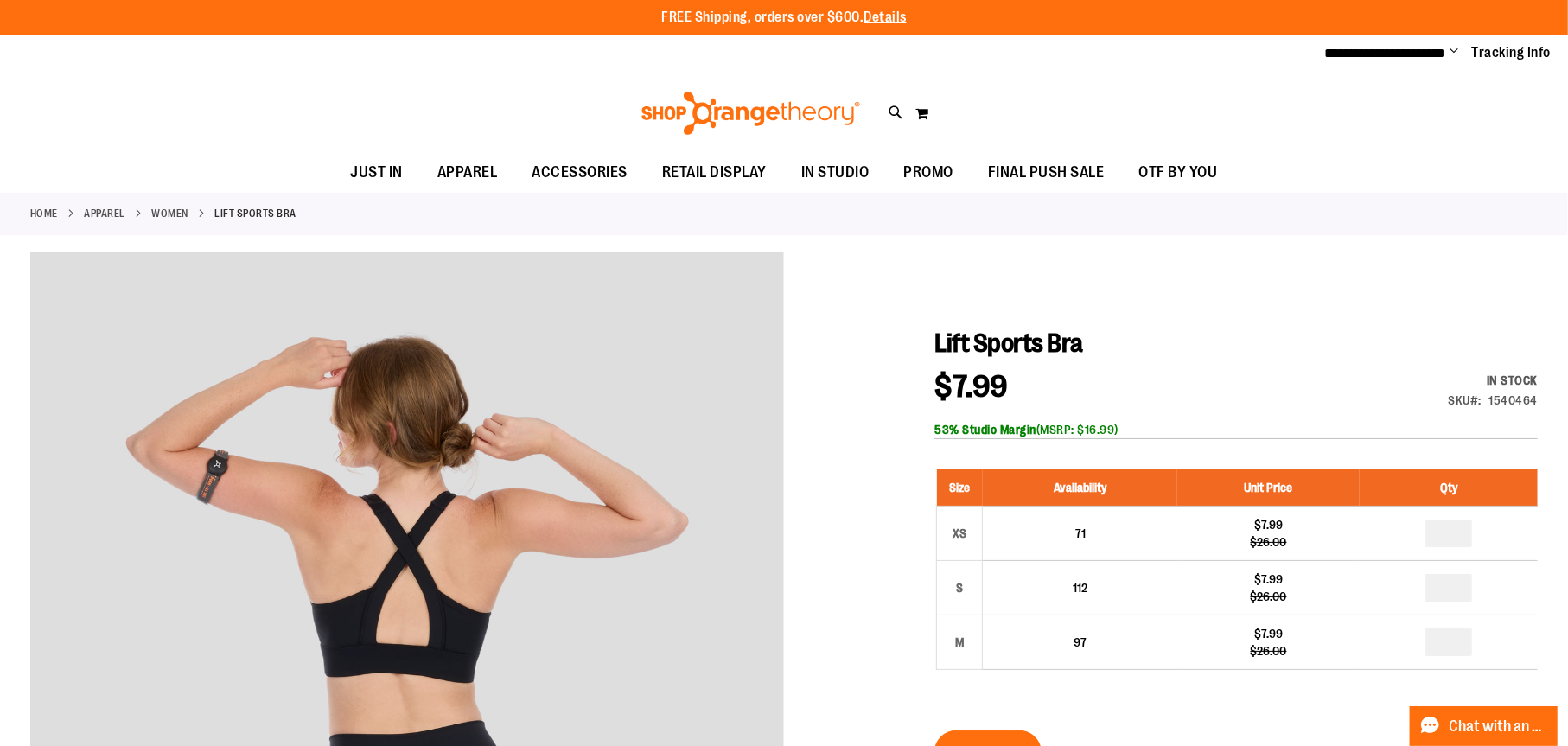
scroll to position [517, 0]
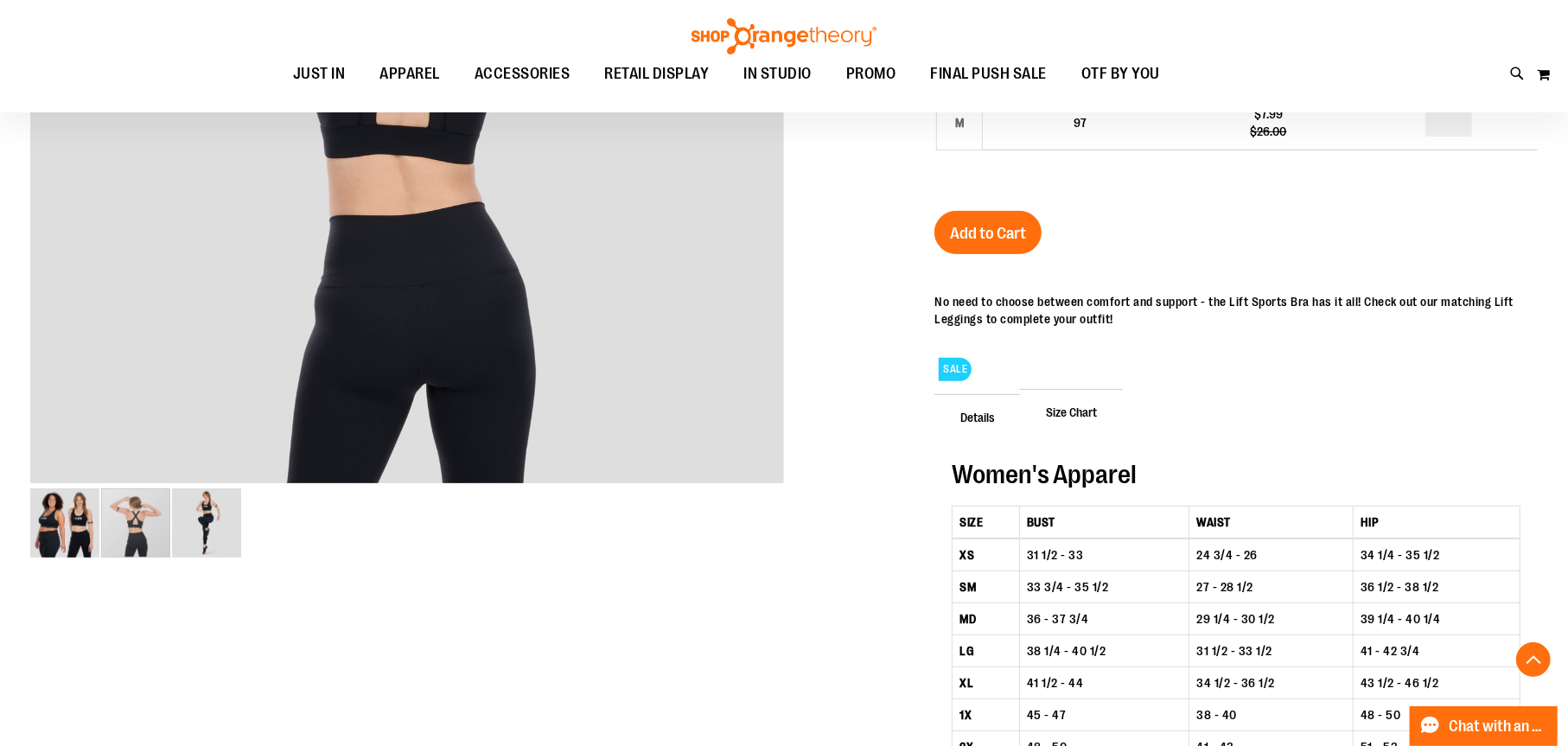
click at [974, 228] on div "Lift Sports Bra $7.99 Regular Price $26.00 In stock Only %1 left SKU 1540464 53…" at bounding box center [1236, 334] width 603 height 1052
click at [977, 254] on button "Add to Cart" at bounding box center [988, 233] width 107 height 43
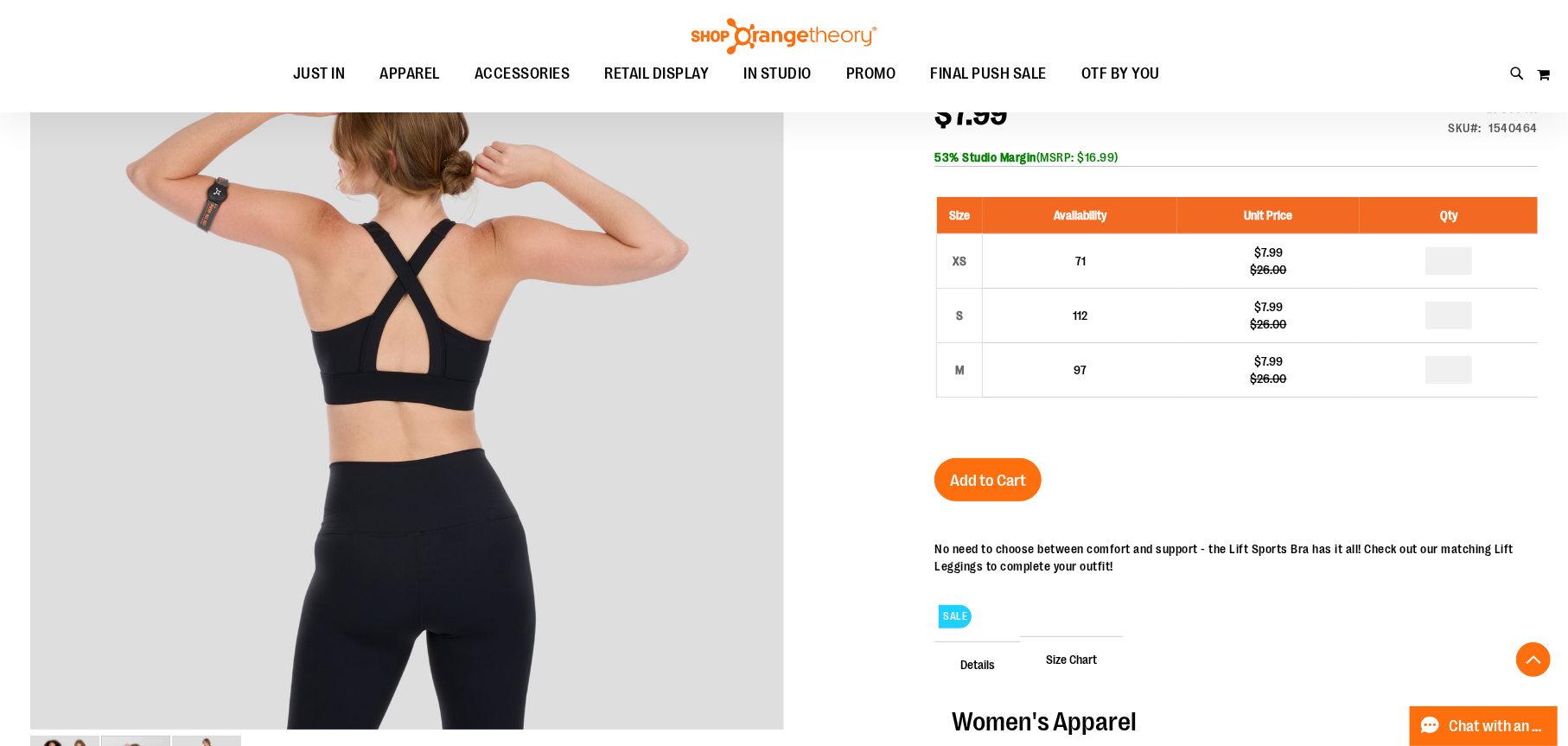
scroll to position [365, 0]
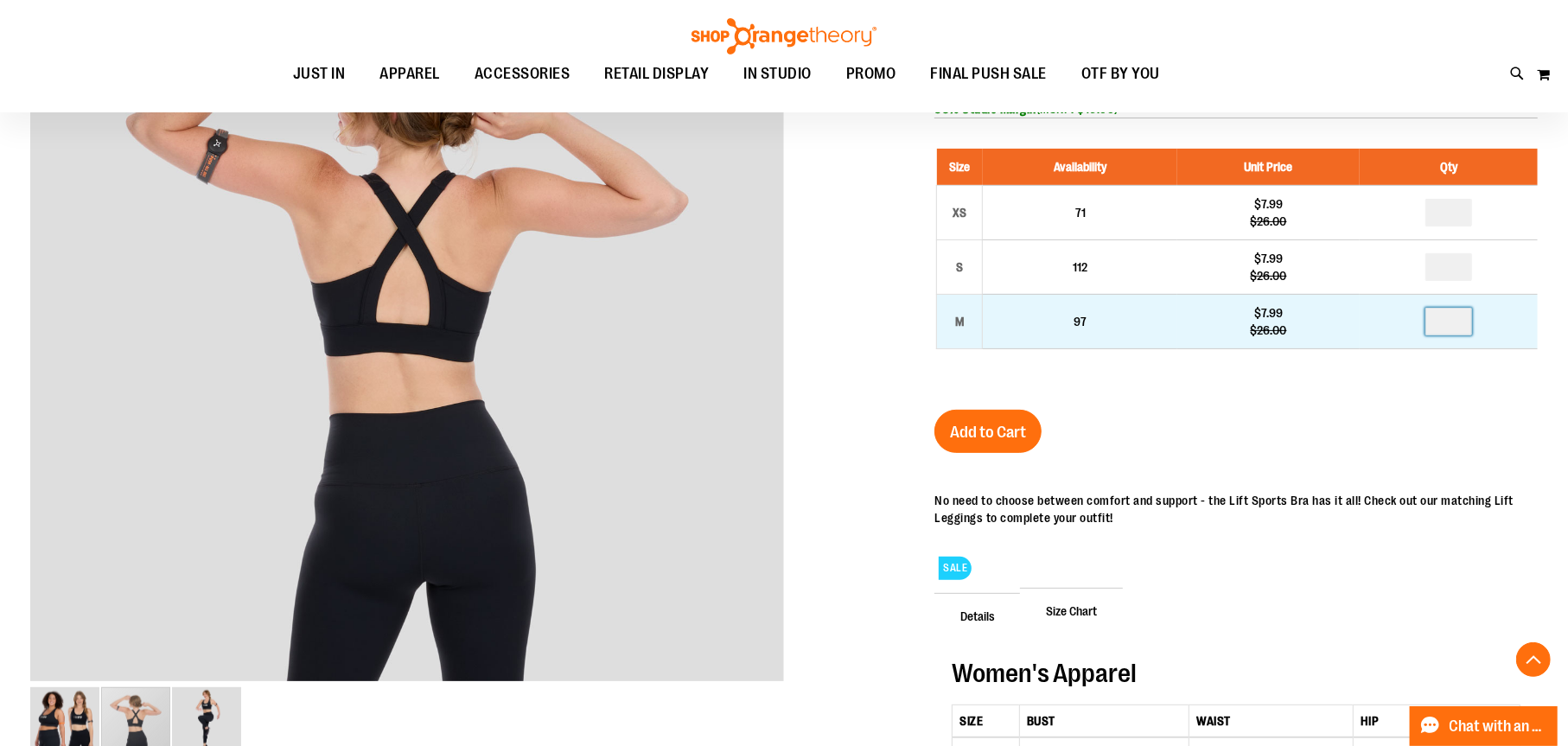
drag, startPoint x: 1461, startPoint y: 333, endPoint x: 1469, endPoint y: 326, distance: 10.6
click at [1464, 329] on input "number" at bounding box center [1448, 321] width 46 height 28
type input "*"
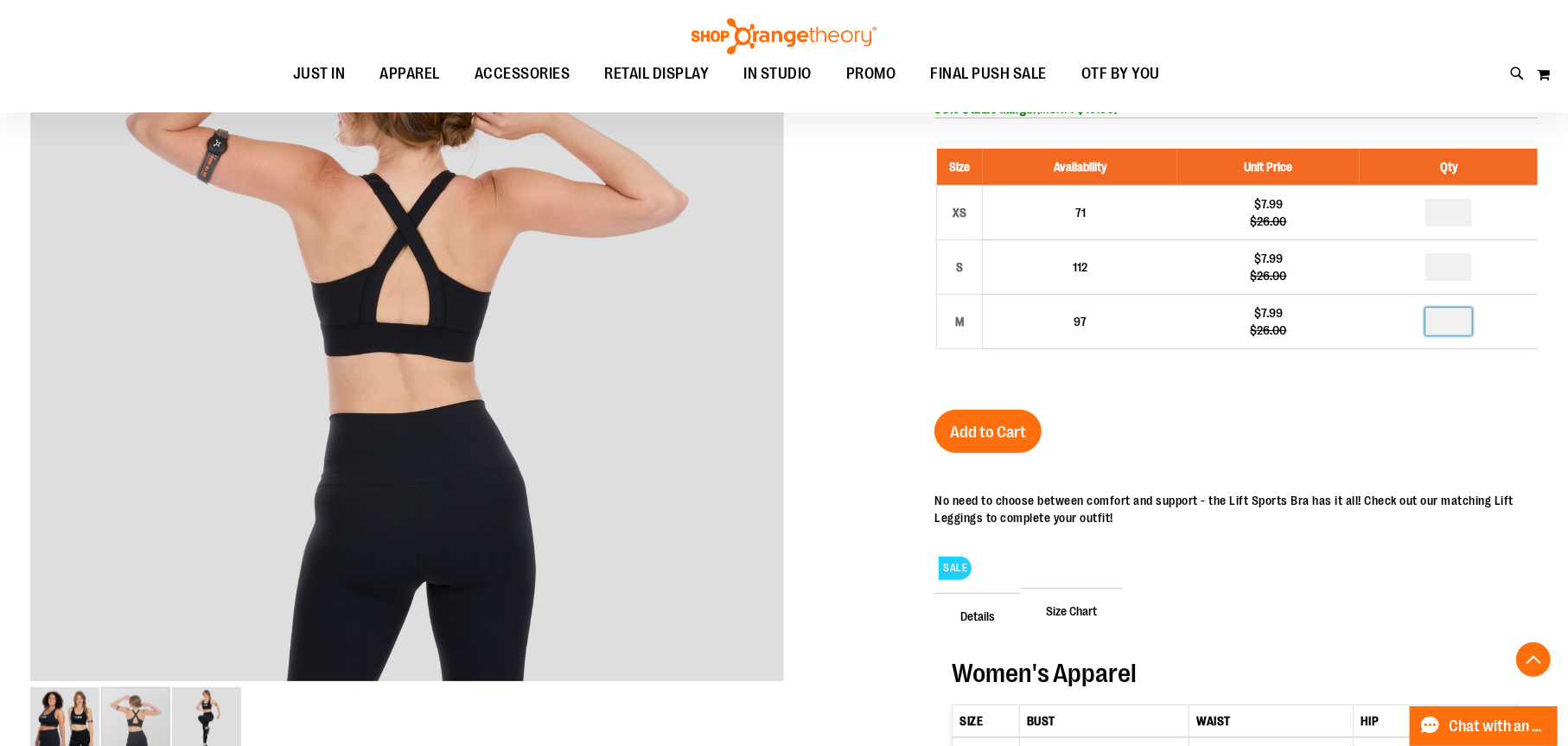
click at [1352, 459] on div "Lift Sports Bra $7.99 Regular Price $26.00 In stock Only %1 left SKU 1540464 53…" at bounding box center [1236, 533] width 603 height 1052
click at [972, 441] on span "Add to Cart" at bounding box center [988, 432] width 76 height 19
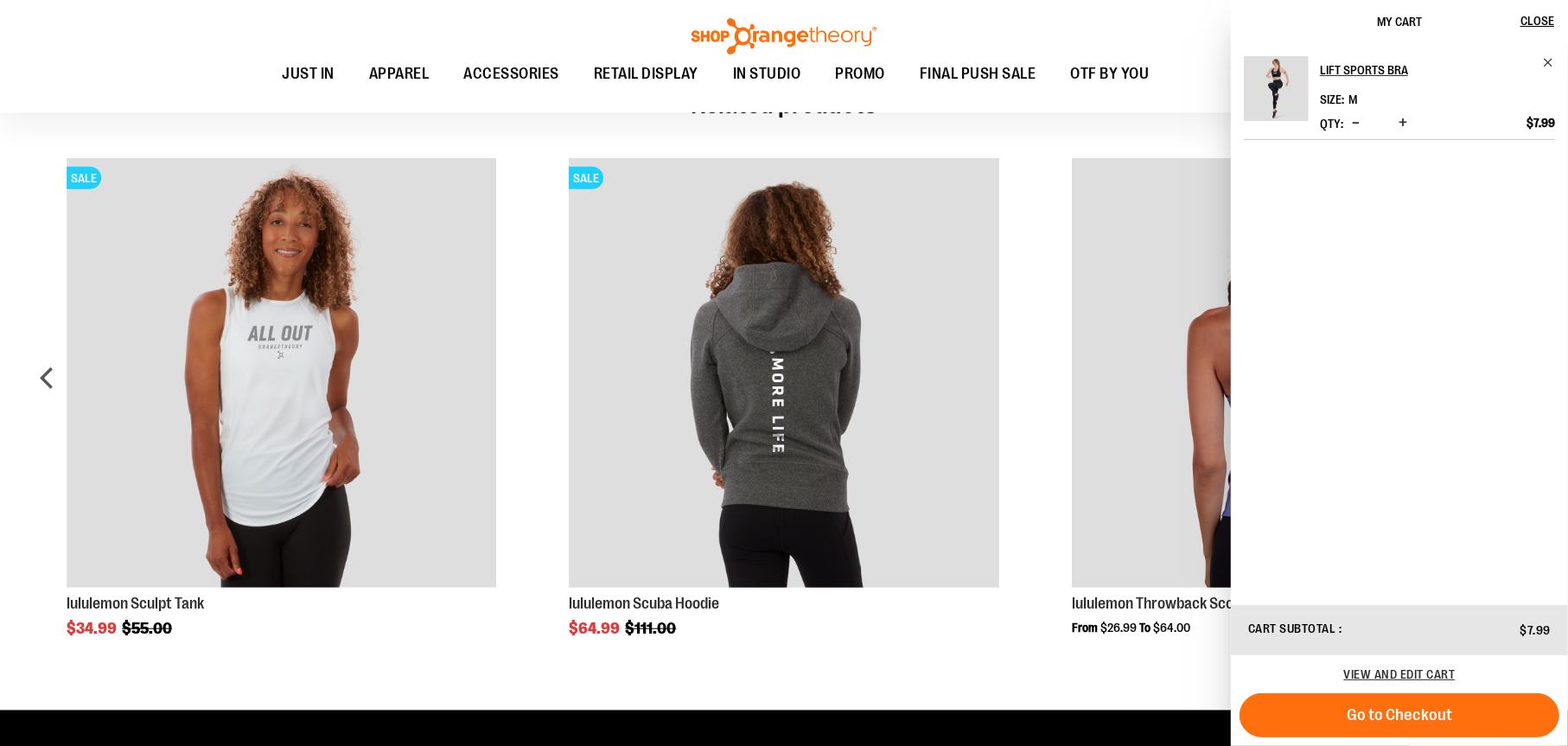
scroll to position [1314, 0]
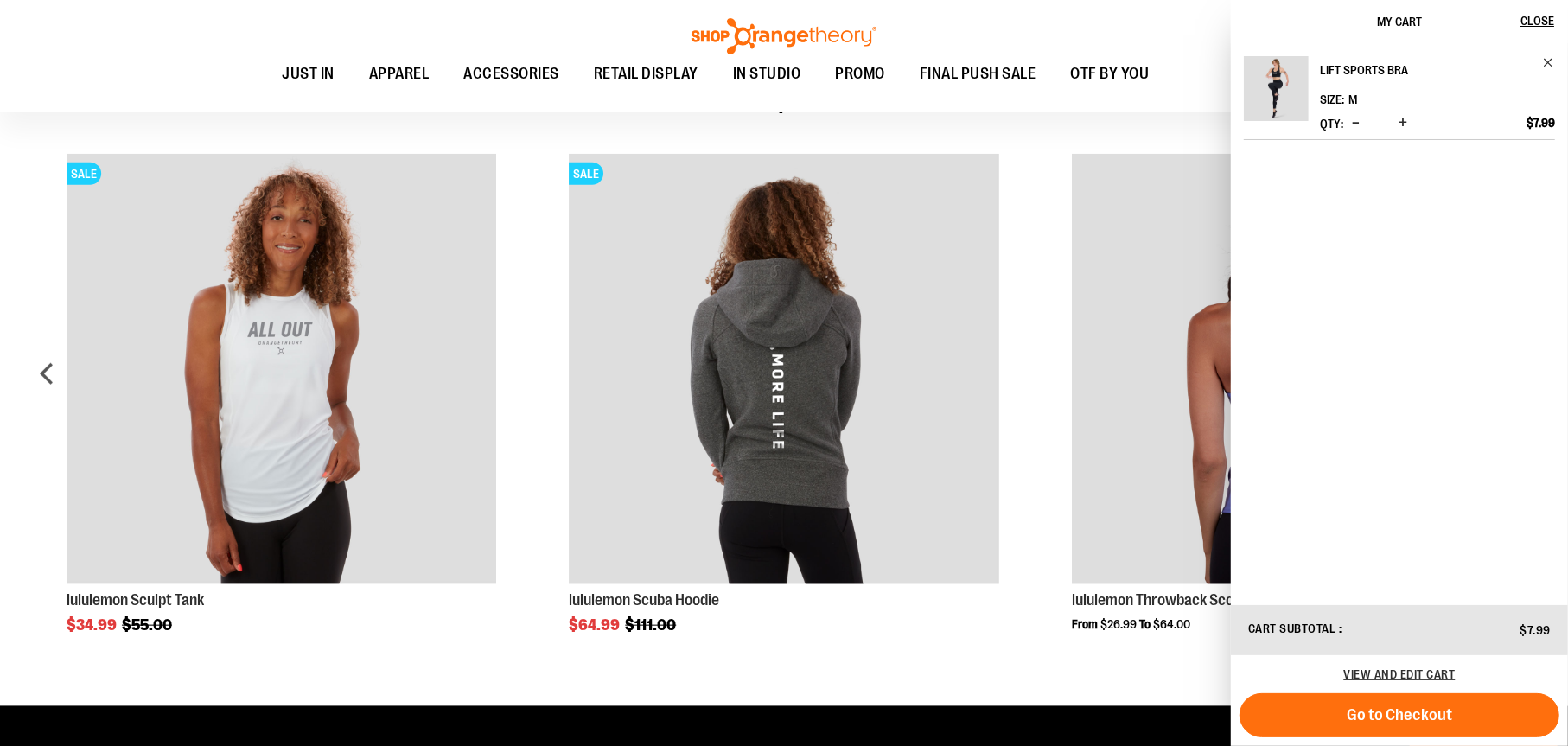
click at [1548, 68] on link "Lift Sports Bra" at bounding box center [1437, 70] width 236 height 28
click at [1549, 56] on span "Remove item" at bounding box center [1547, 62] width 13 height 13
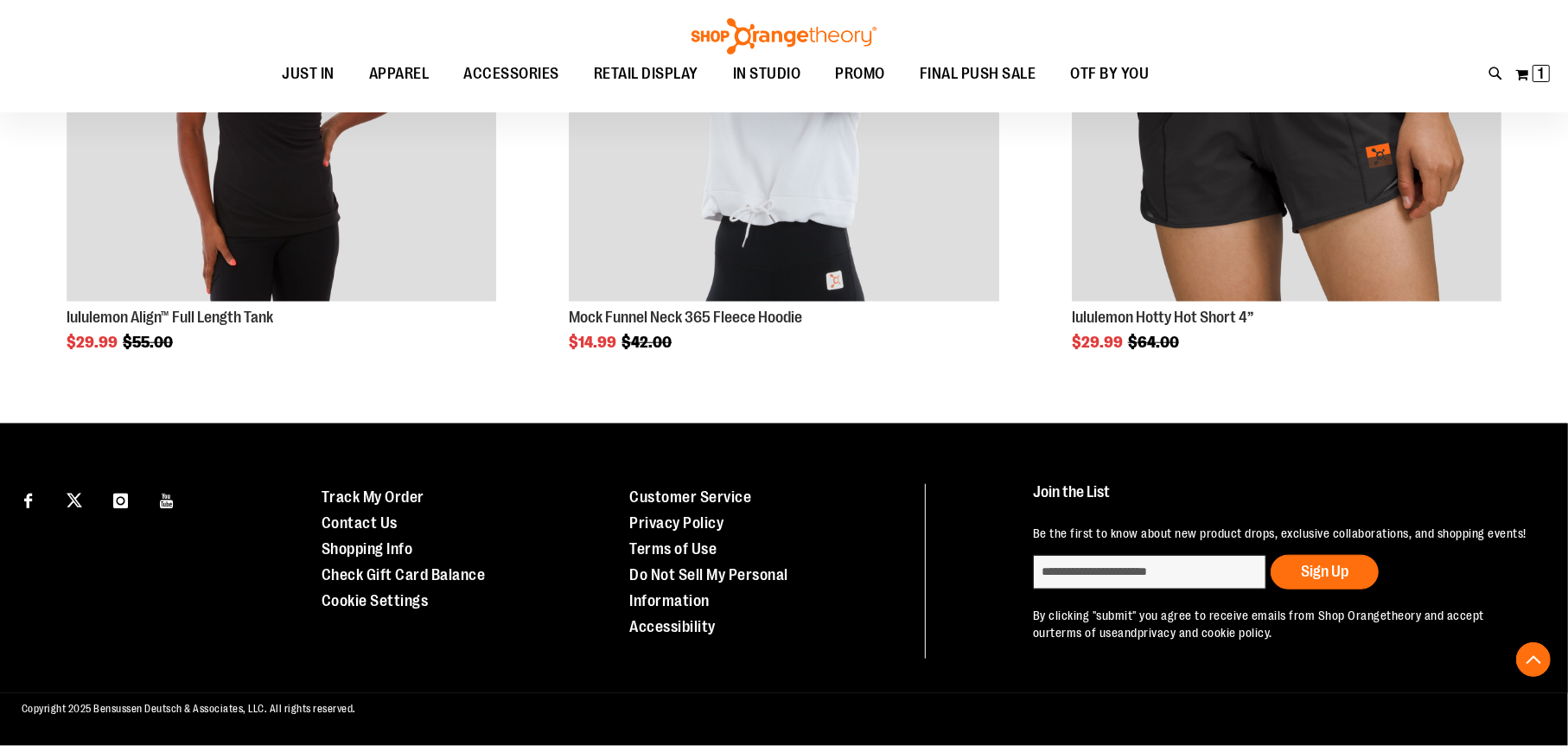
scroll to position [693, 0]
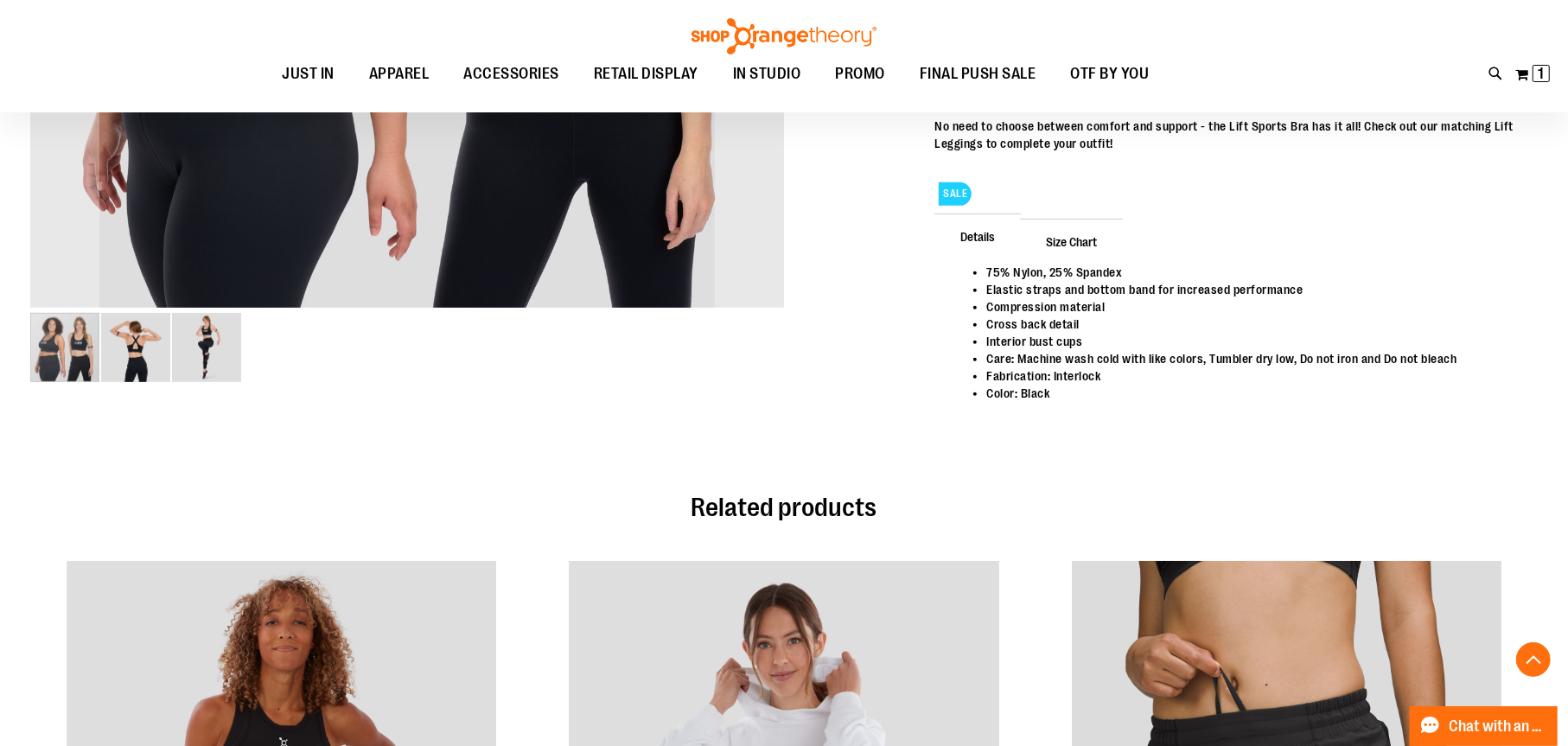
type input "**********"
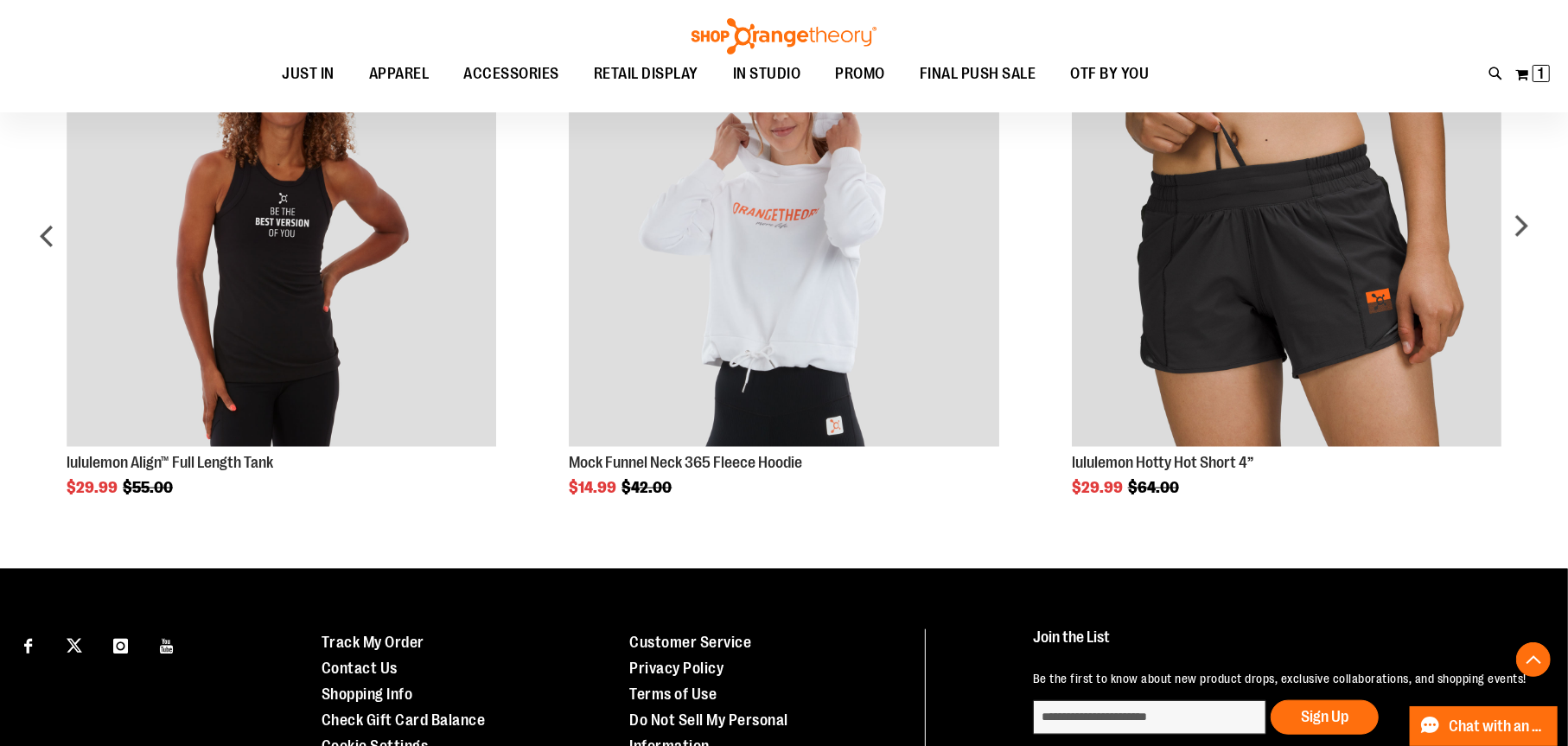
scroll to position [1151, 0]
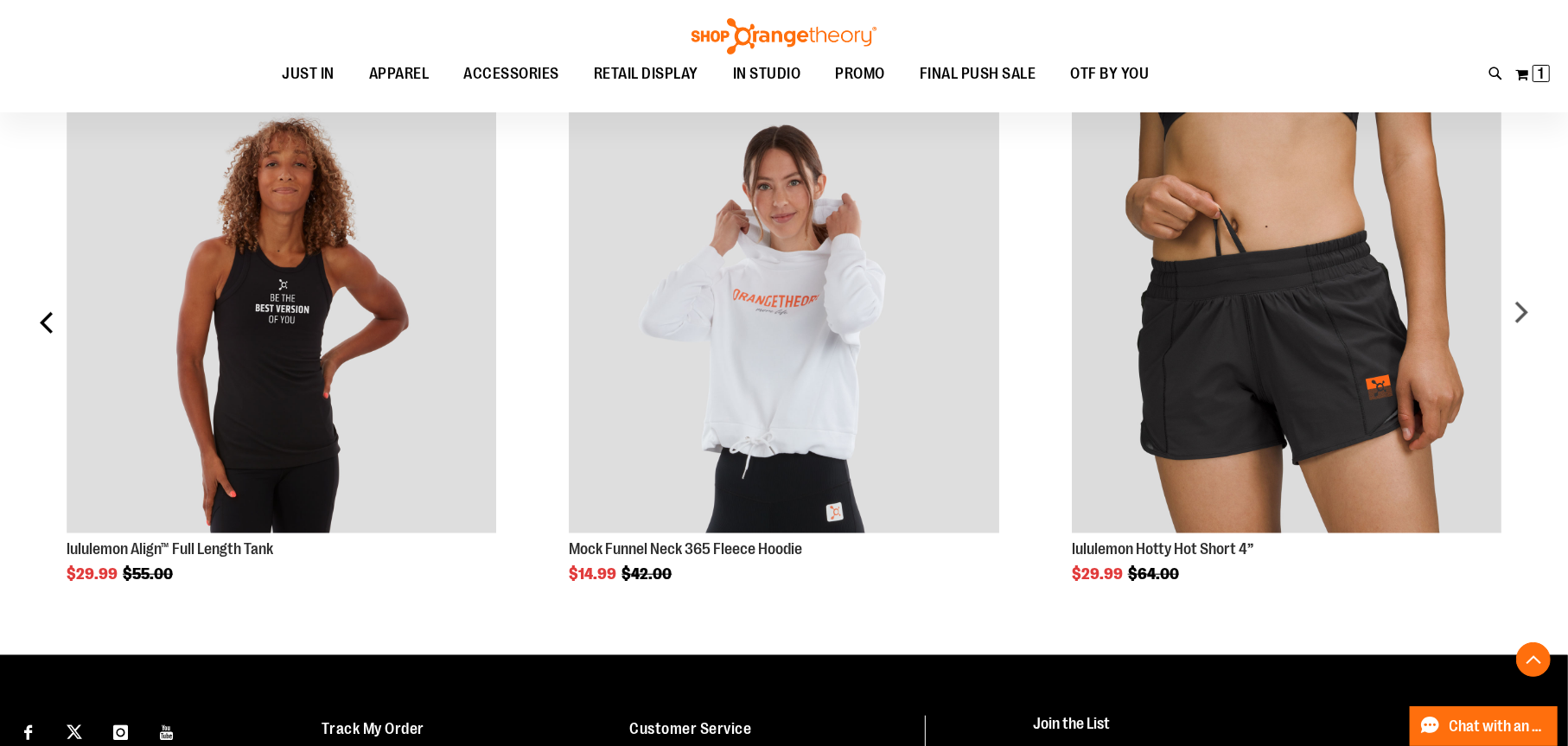
click at [50, 382] on div "prev" at bounding box center [47, 328] width 34 height 504
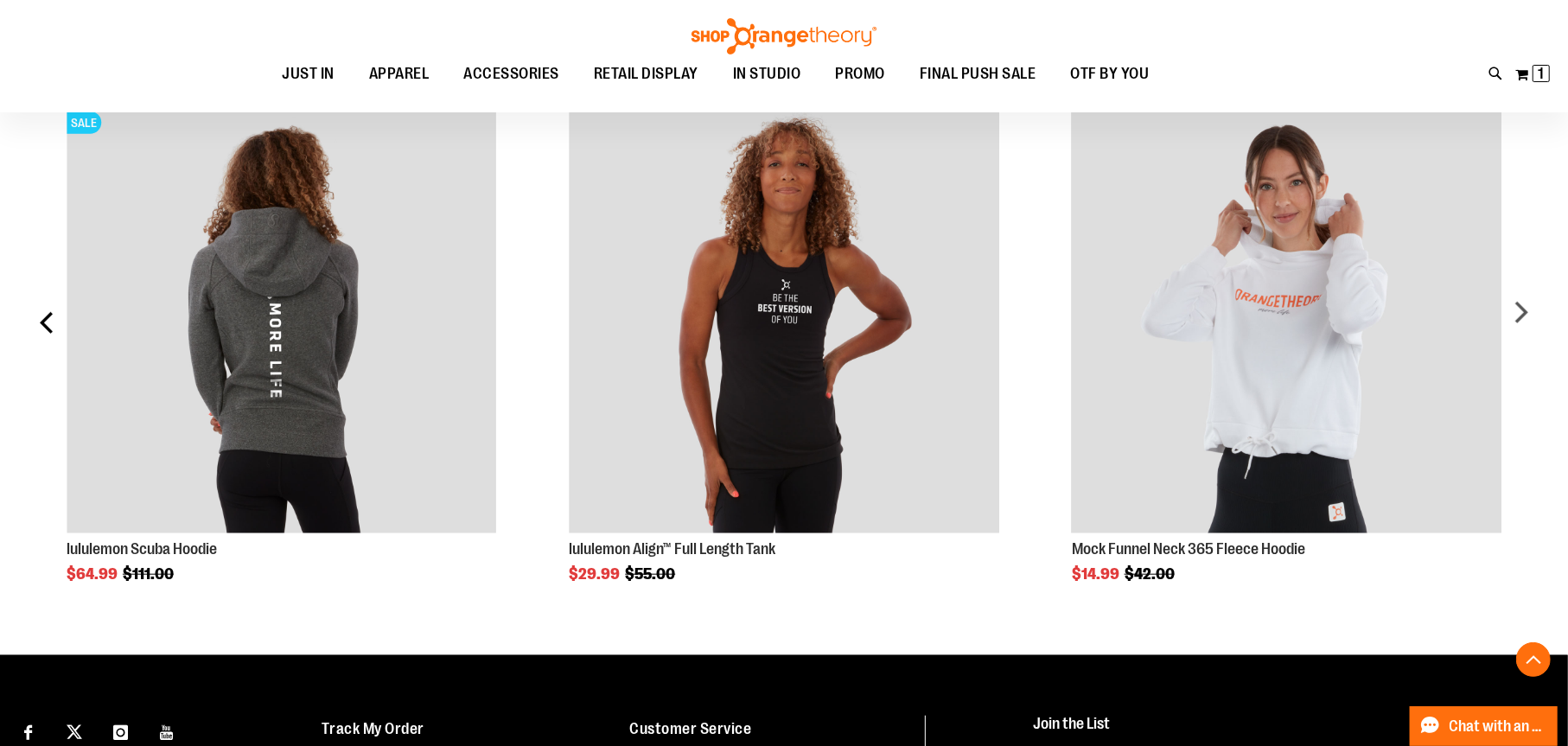
click at [45, 396] on div "prev" at bounding box center [47, 328] width 34 height 504
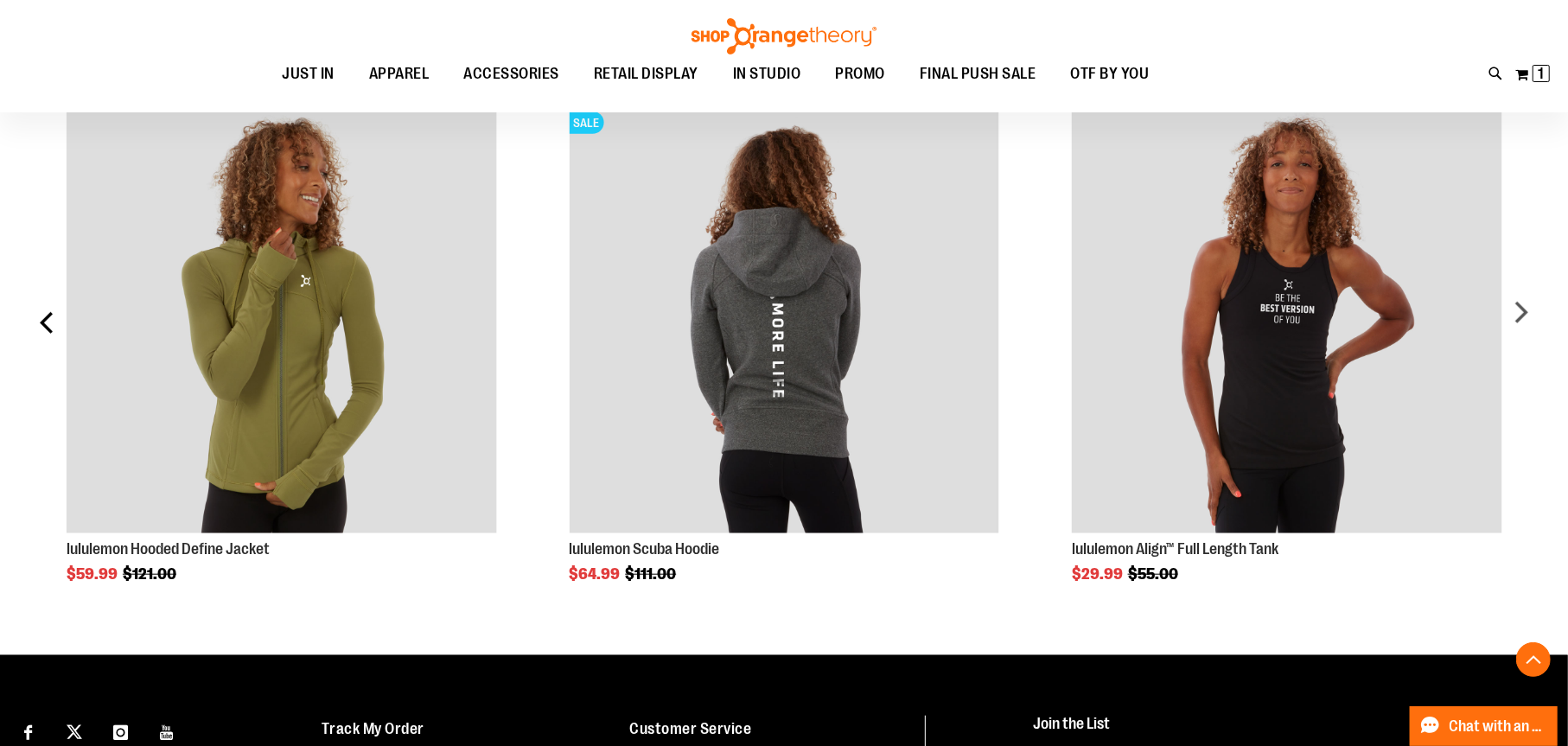
click at [45, 396] on div "prev" at bounding box center [47, 328] width 34 height 504
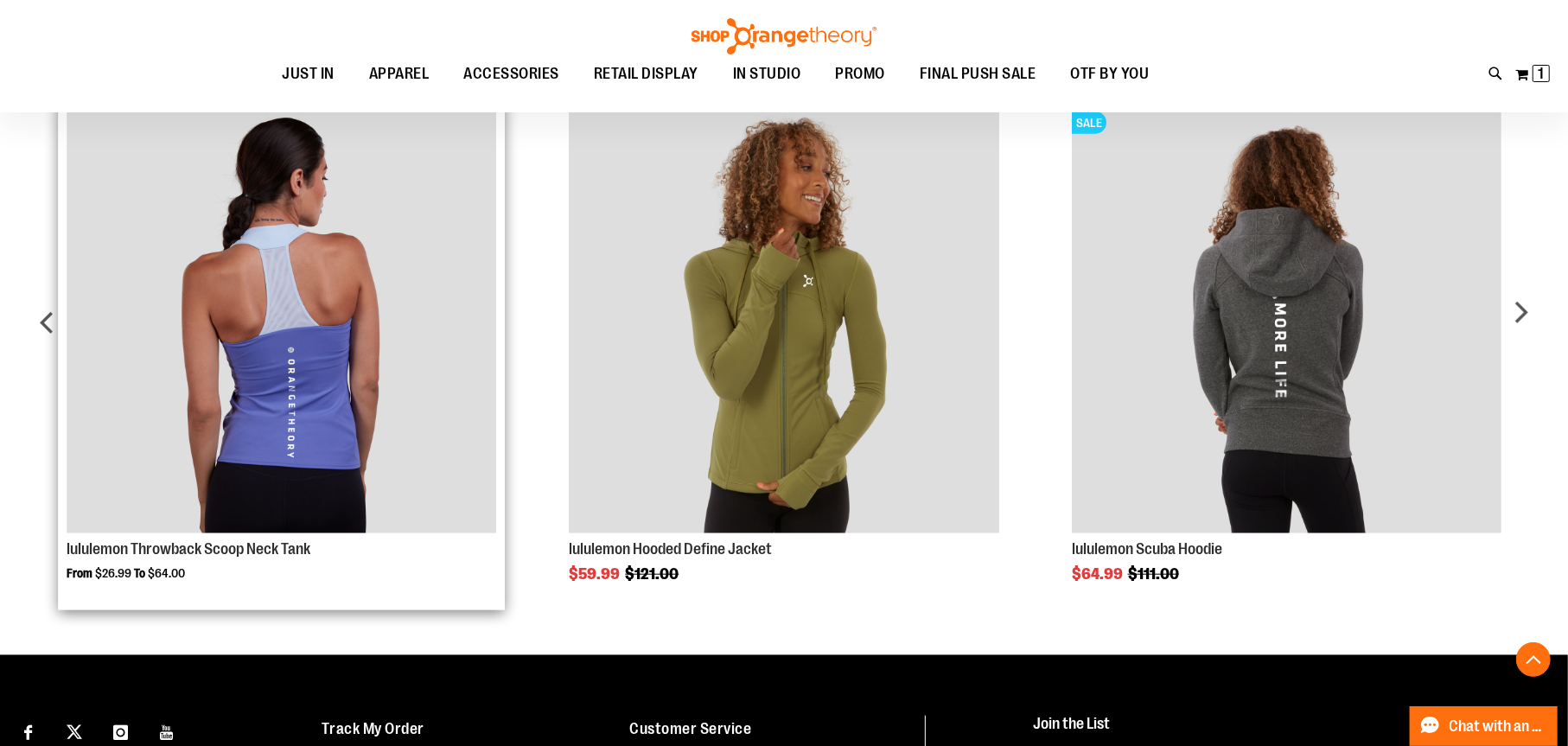
click at [311, 351] on img "Product Page Link" at bounding box center [282, 317] width 430 height 430
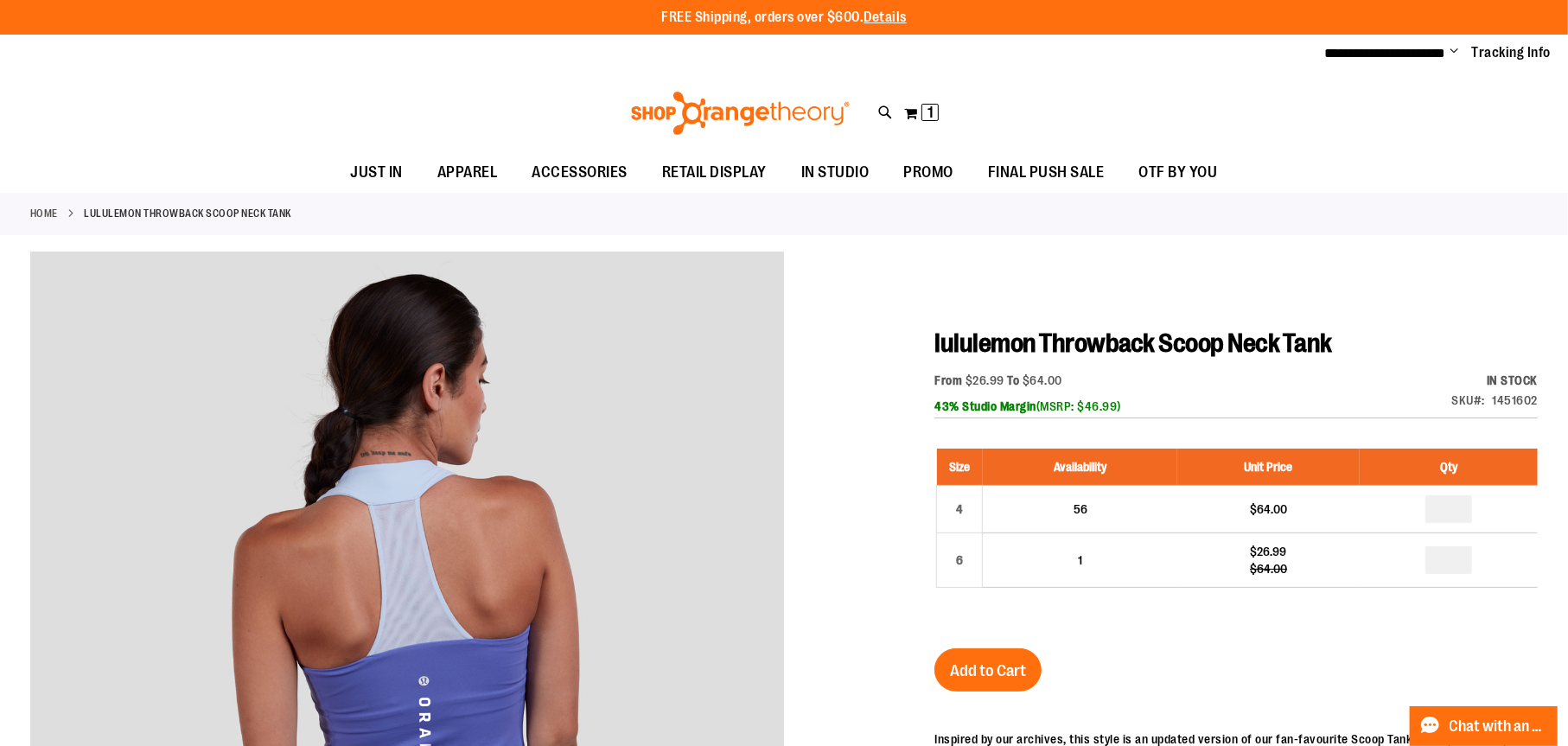
type input "**********"
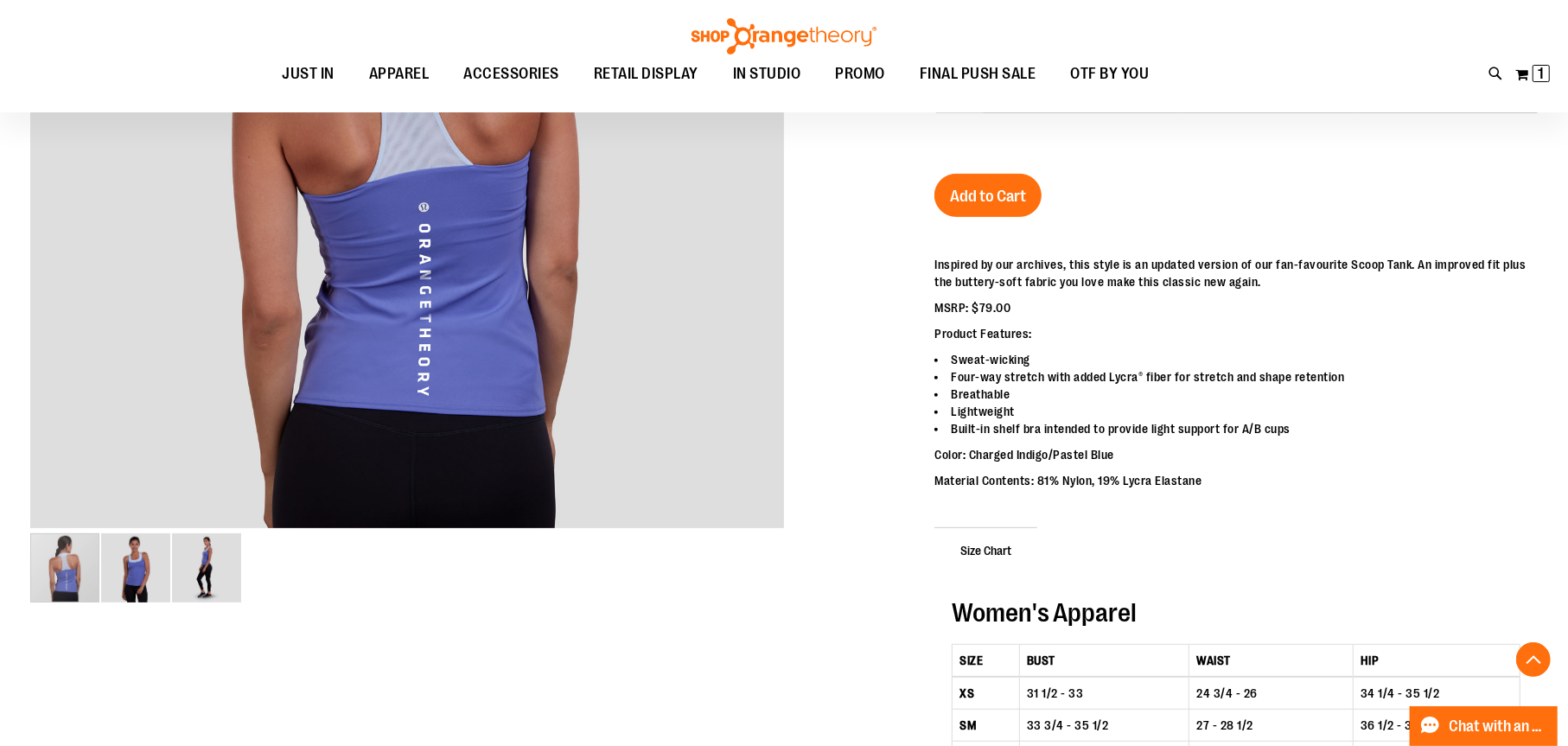
scroll to position [589, 0]
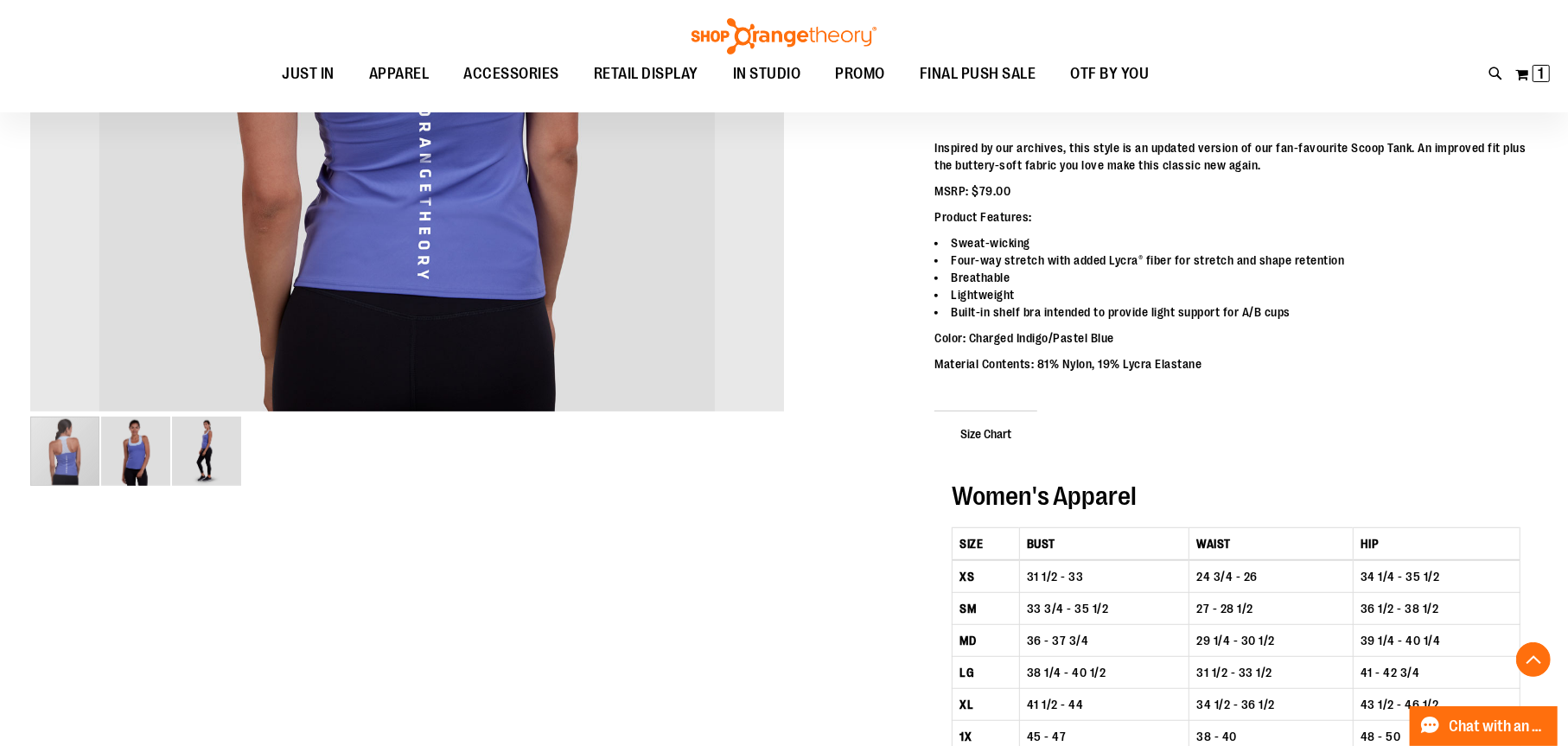
click at [137, 446] on img "image 2 of 3" at bounding box center [136, 451] width 69 height 69
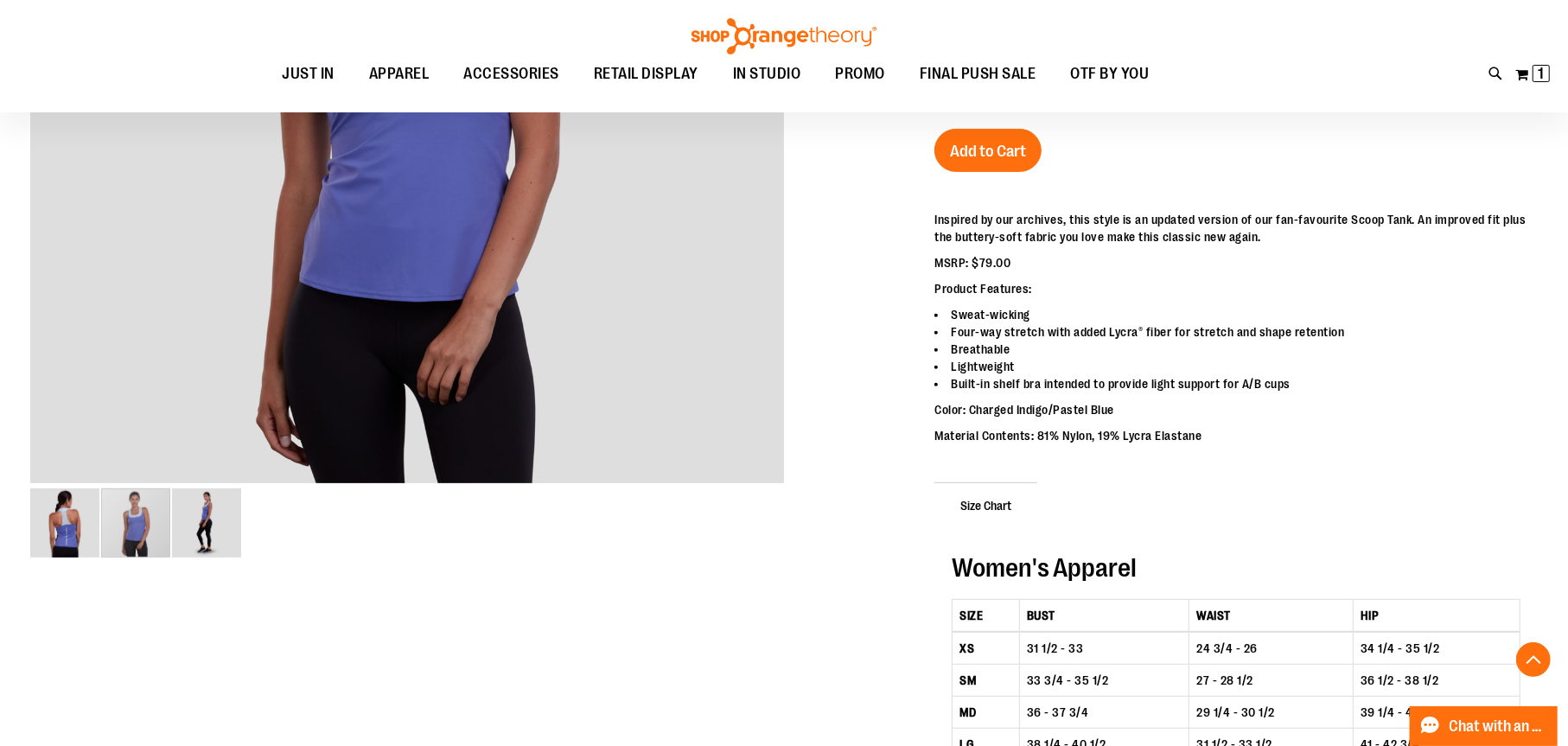
scroll to position [777, 0]
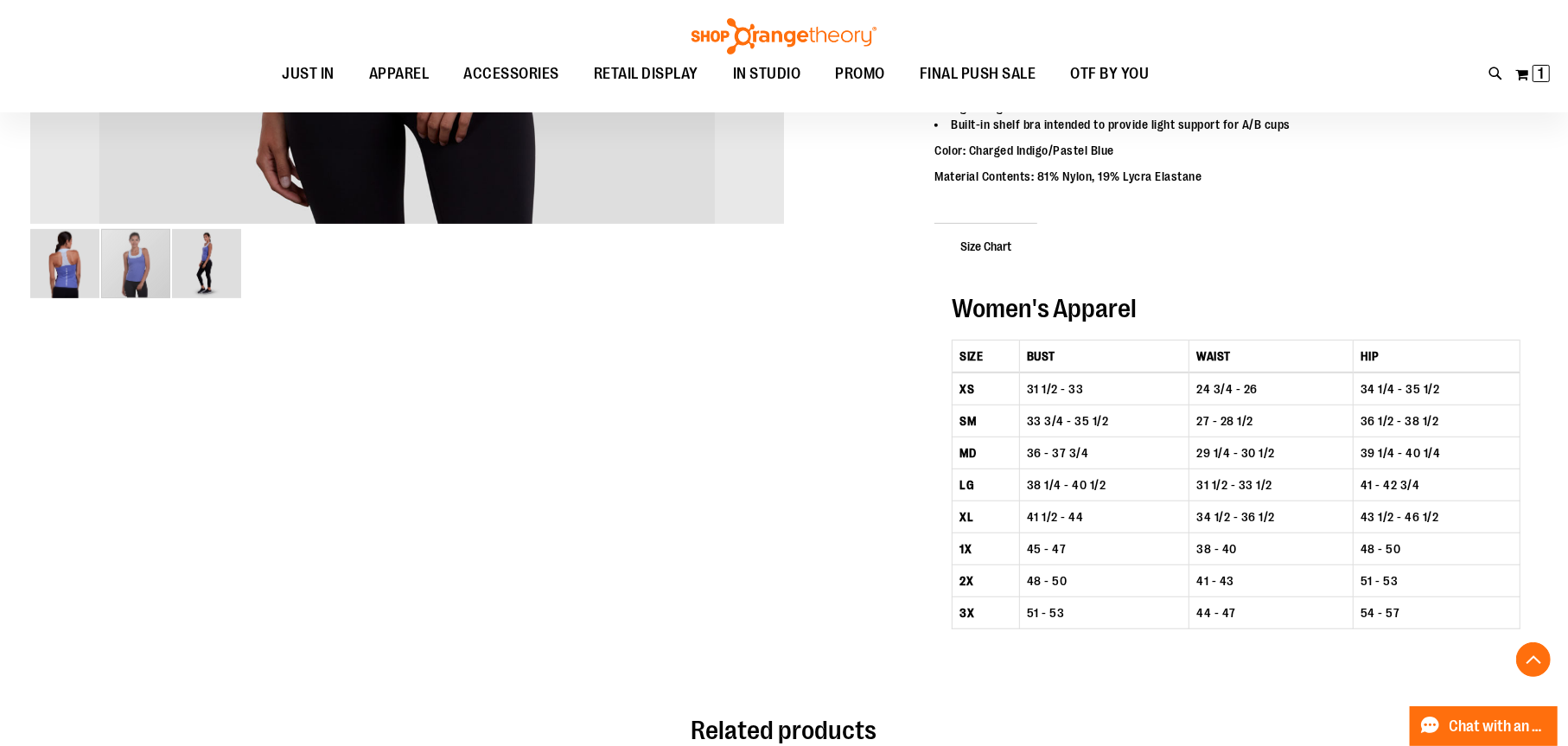
click at [196, 257] on img "image 3 of 3" at bounding box center [206, 263] width 69 height 69
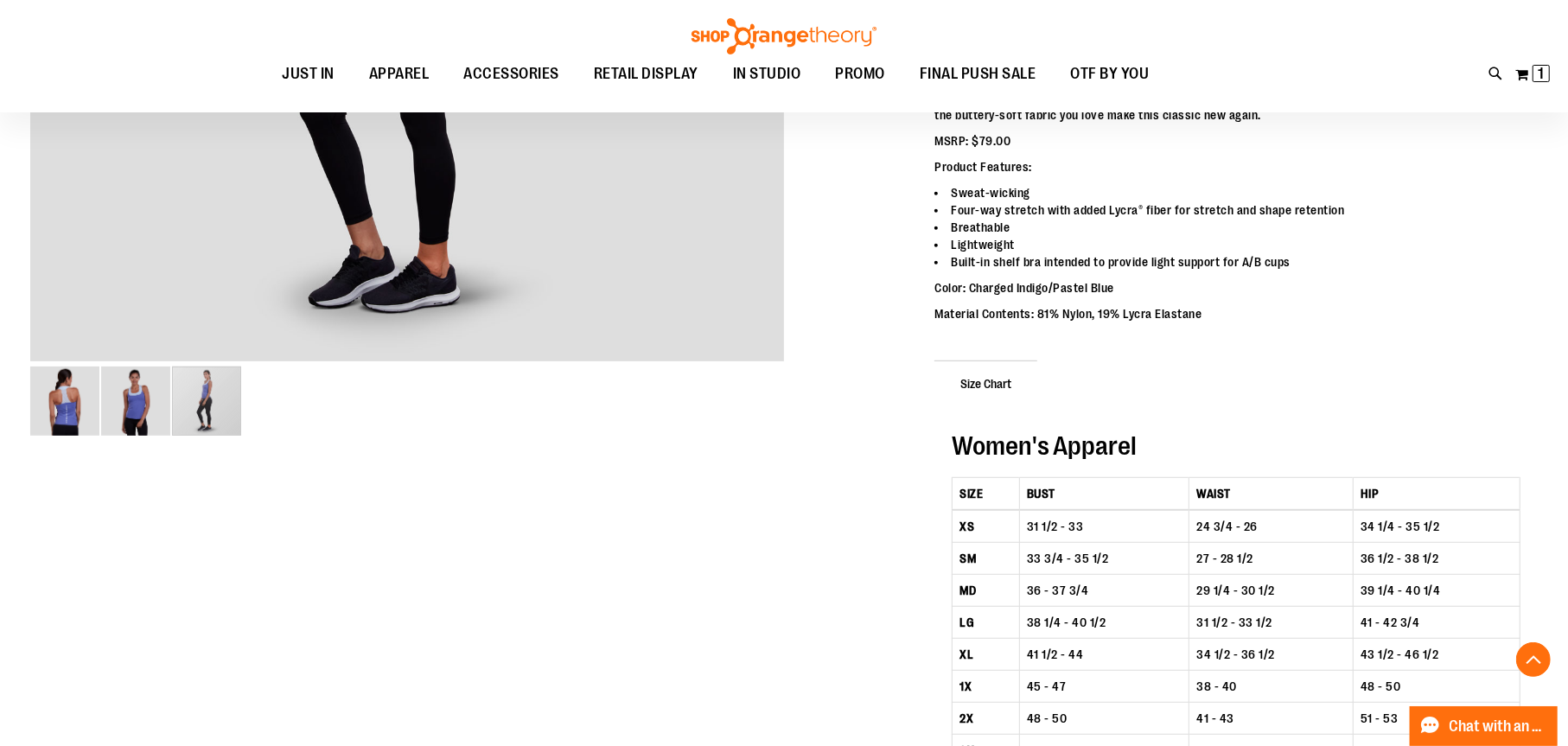
scroll to position [1418, 0]
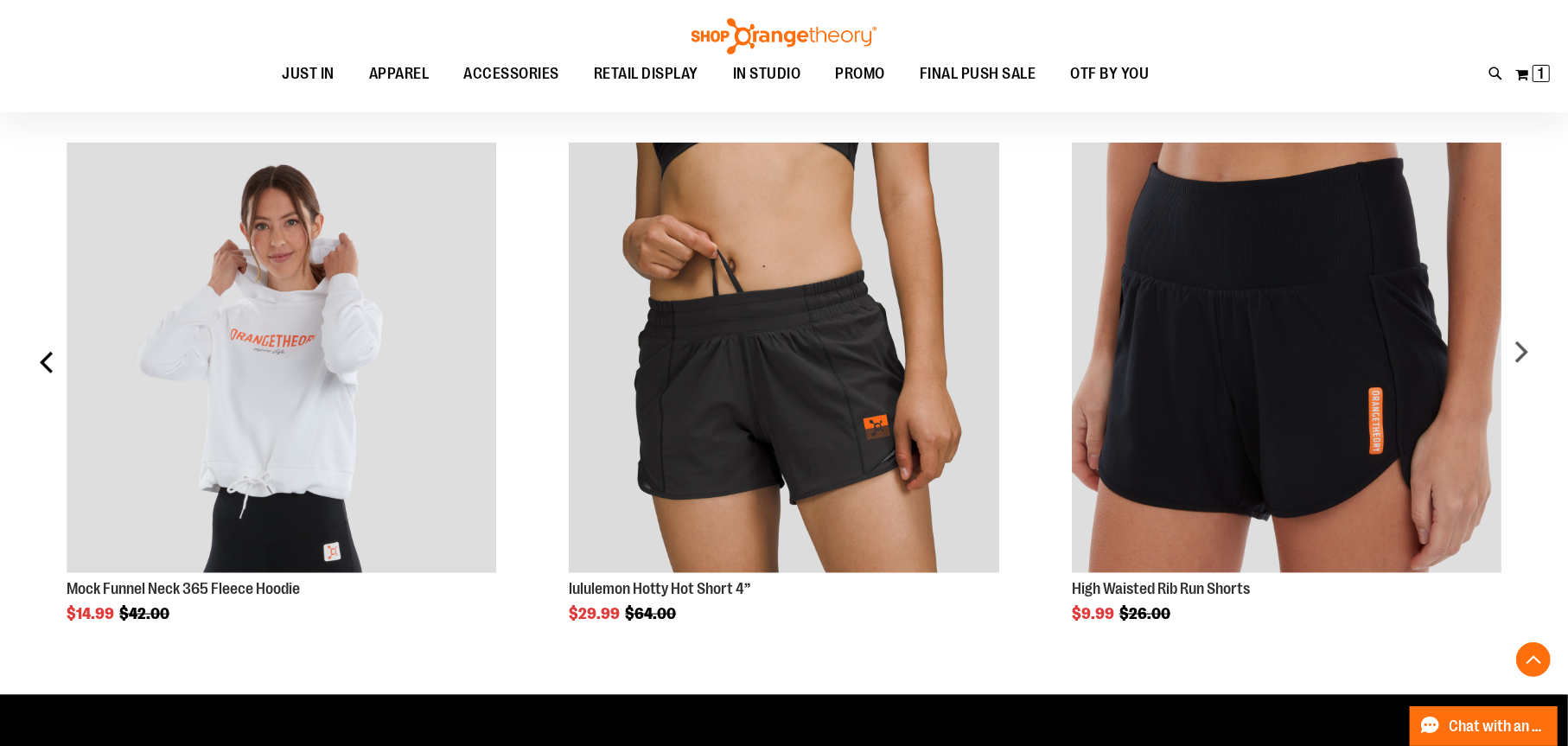
click at [52, 433] on div "prev" at bounding box center [47, 368] width 34 height 504
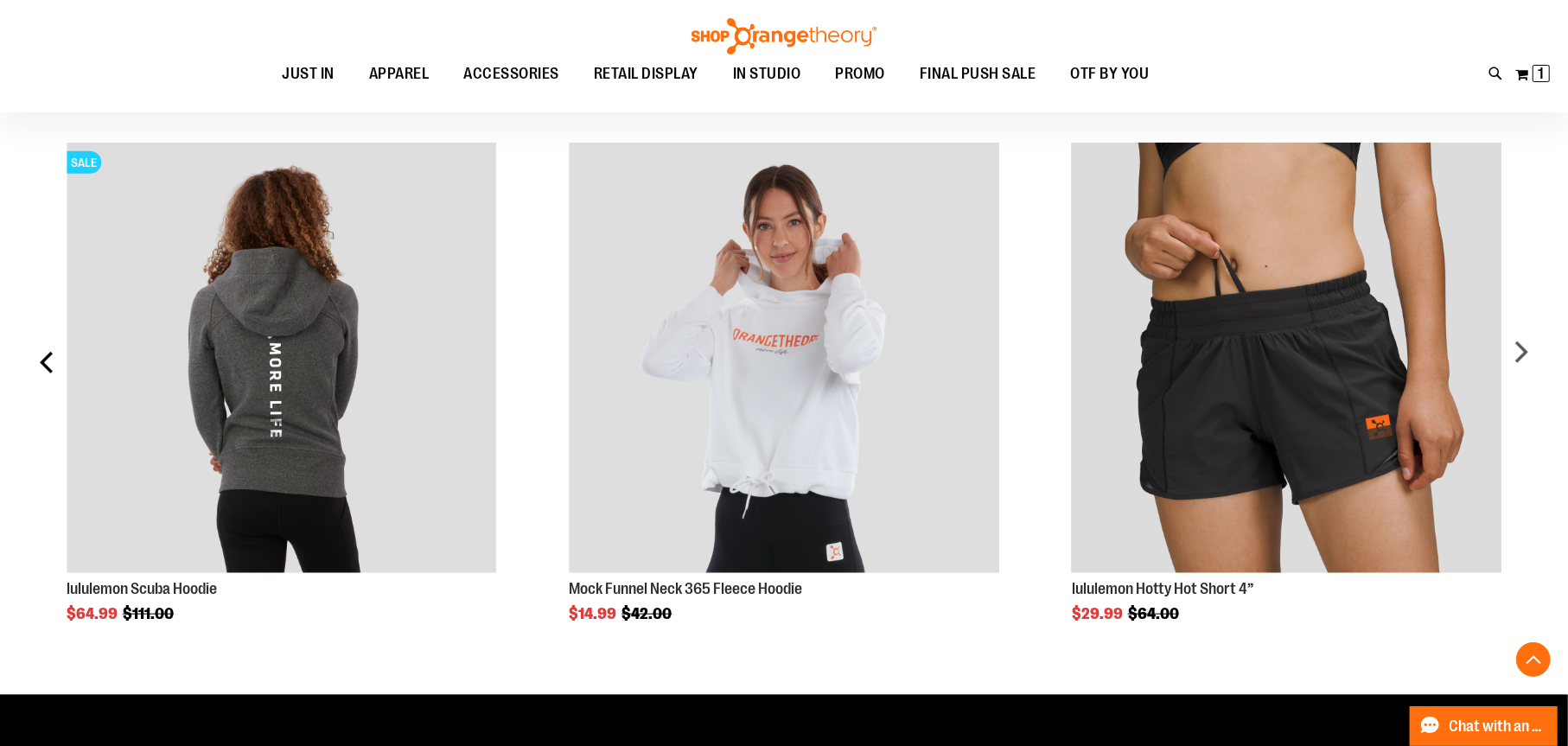
click at [55, 441] on div "prev" at bounding box center [47, 368] width 34 height 504
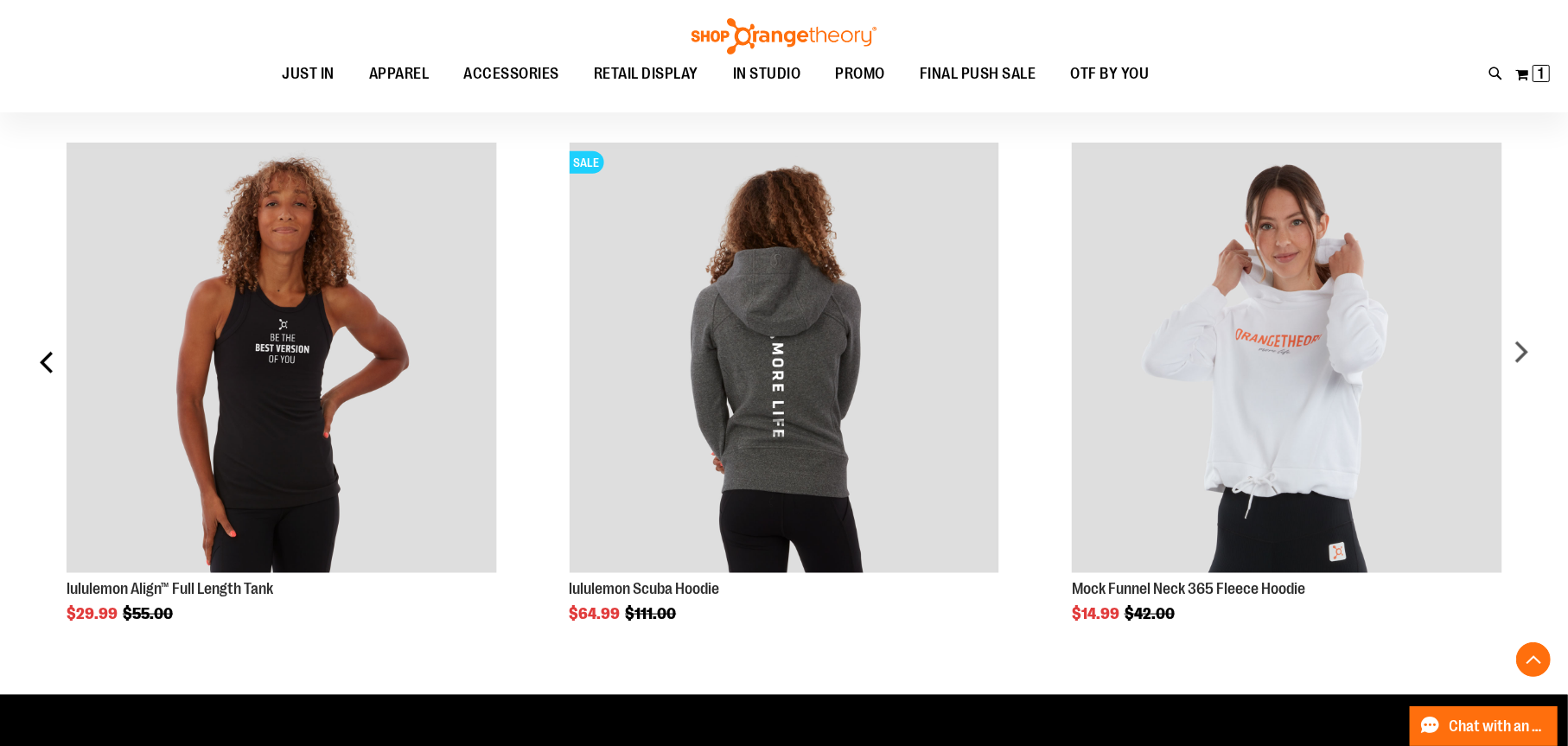
click at [42, 434] on div "prev" at bounding box center [47, 368] width 34 height 504
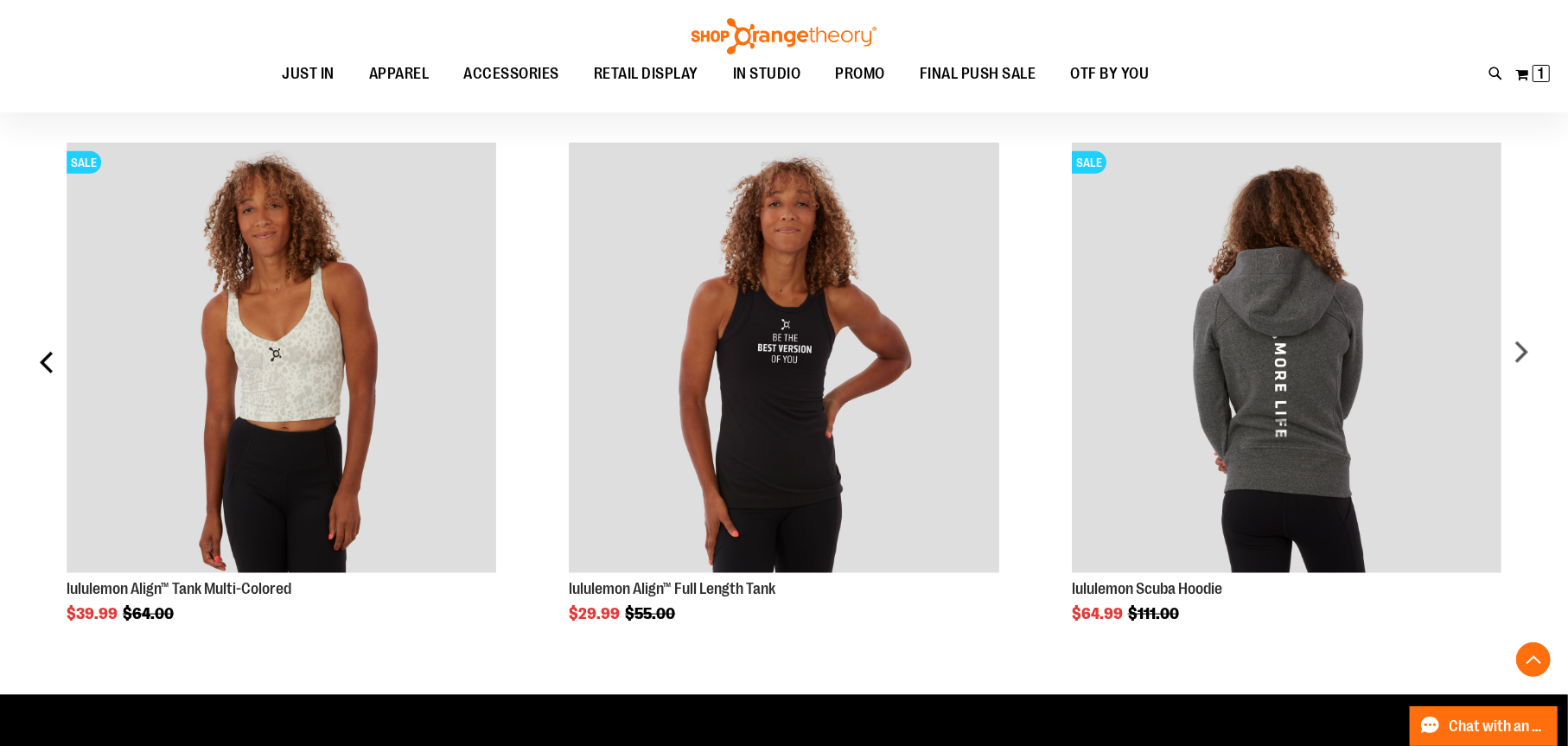
click at [42, 434] on div "prev" at bounding box center [47, 368] width 34 height 504
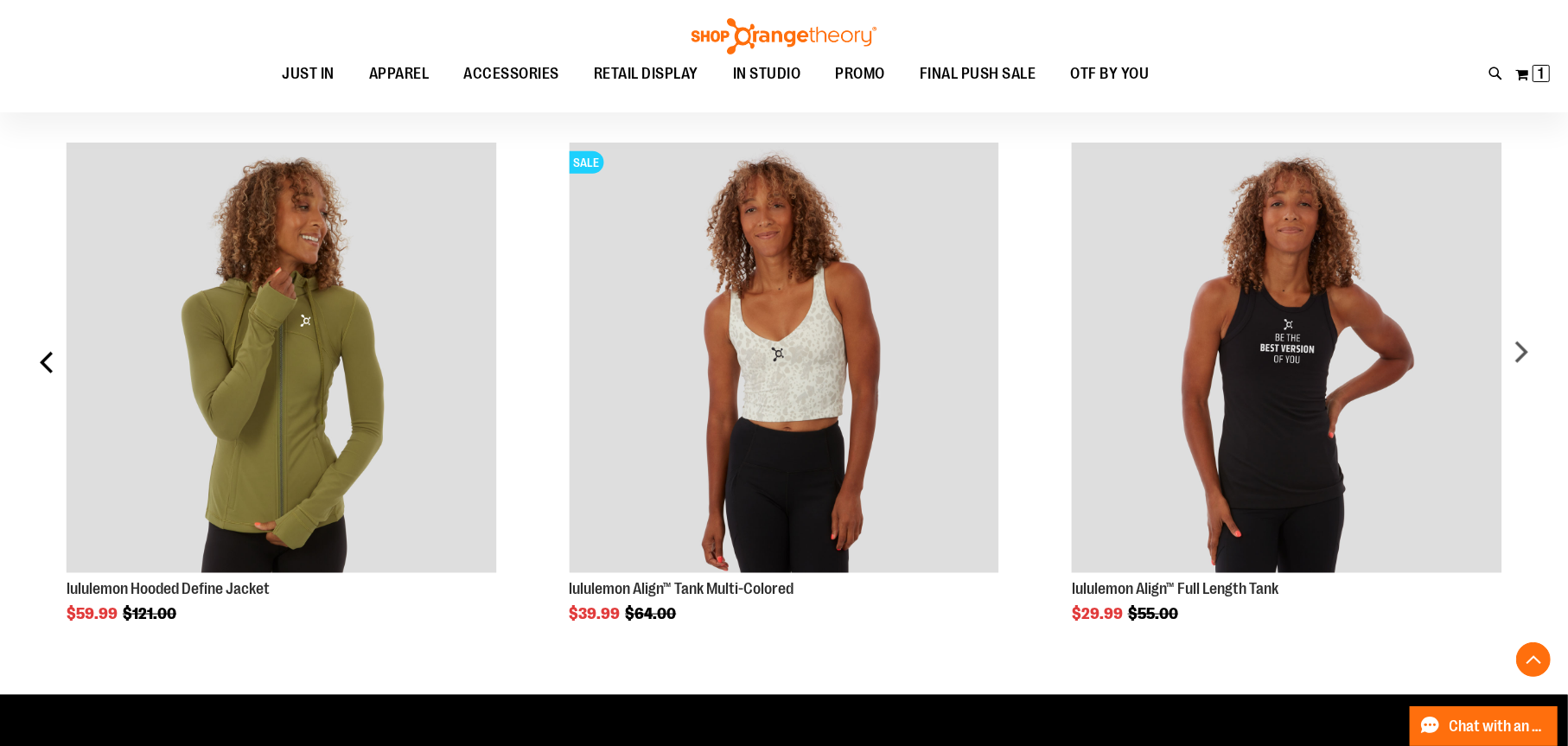
click at [42, 434] on div "prev" at bounding box center [47, 368] width 34 height 504
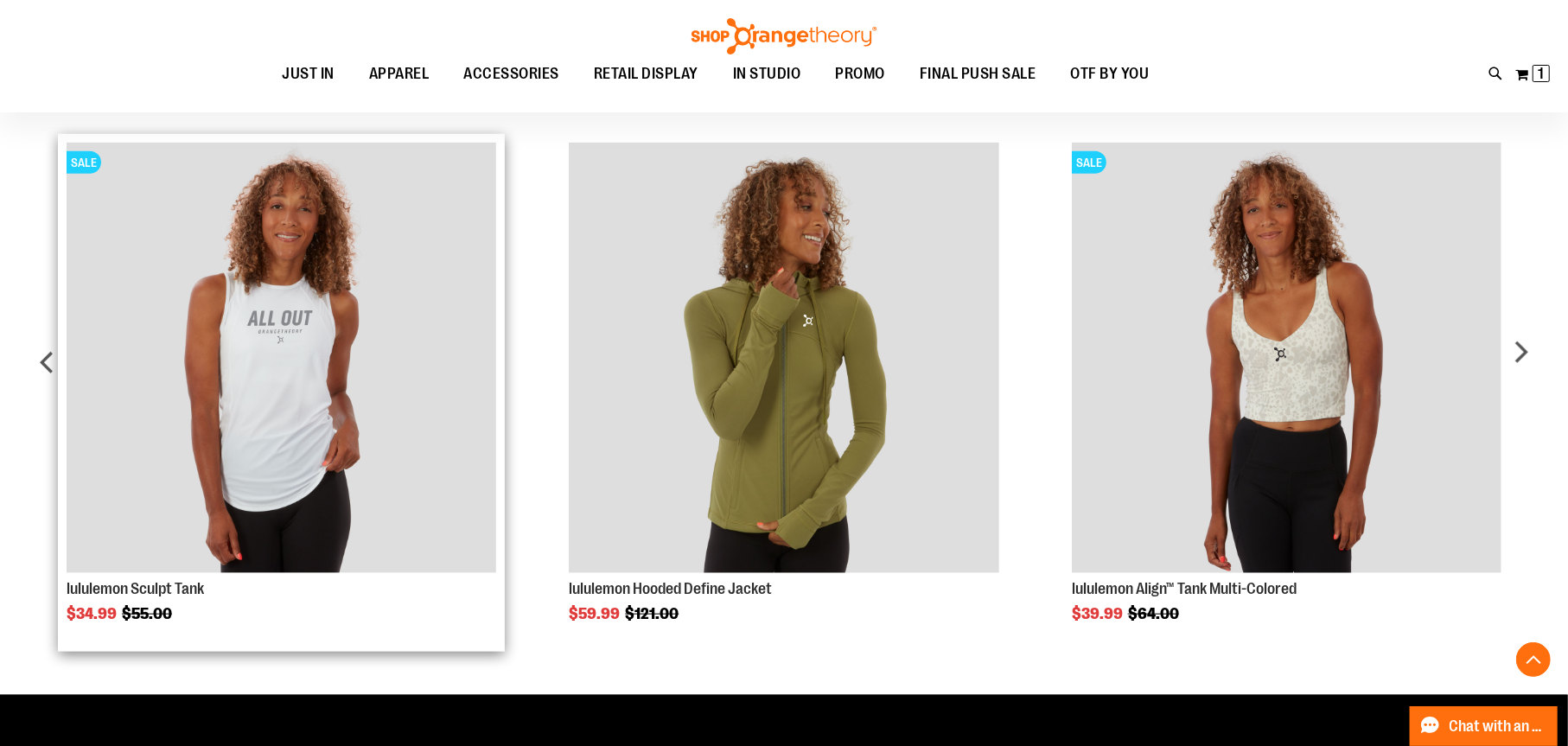
click at [290, 494] on img "Product Page Link" at bounding box center [282, 358] width 430 height 430
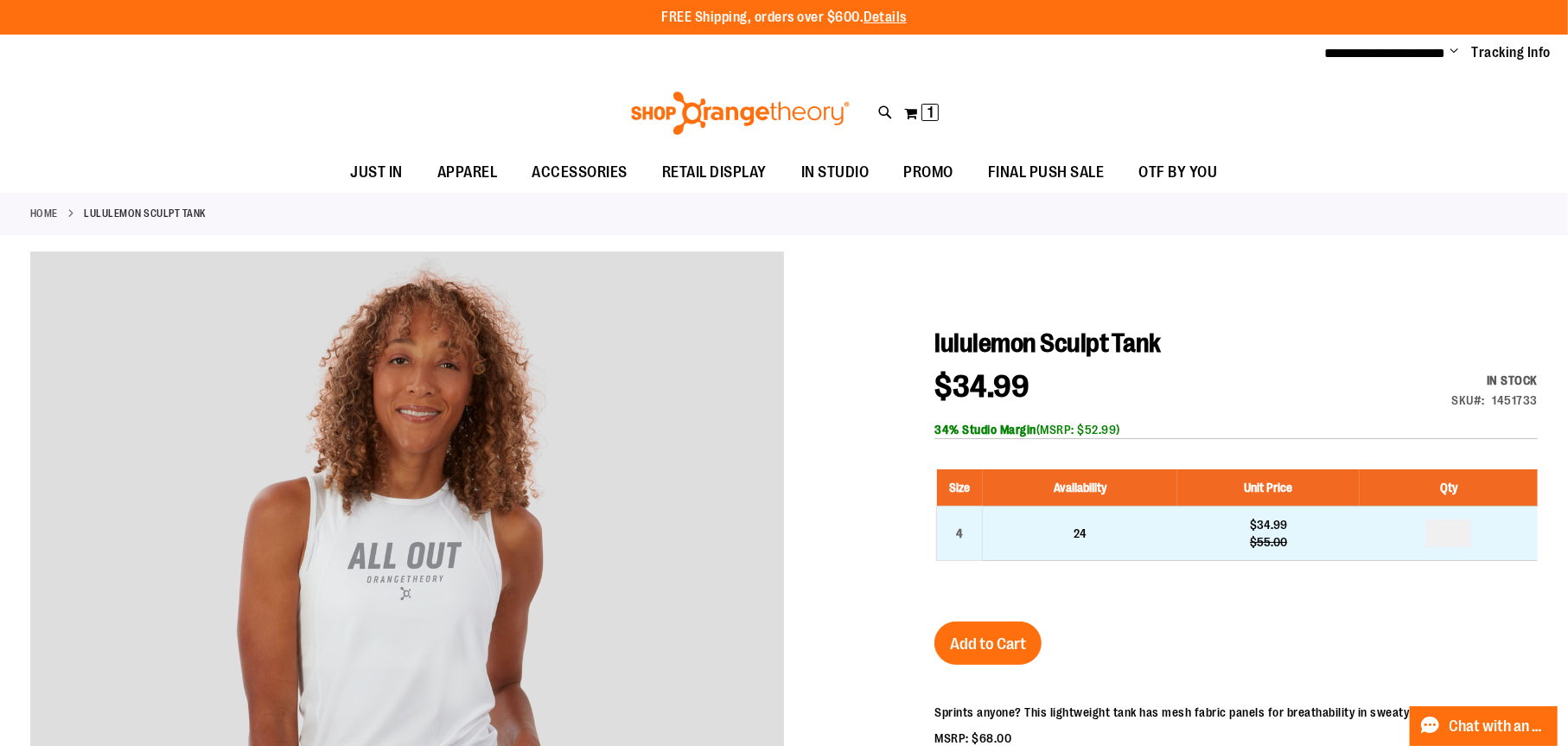
scroll to position [517, 0]
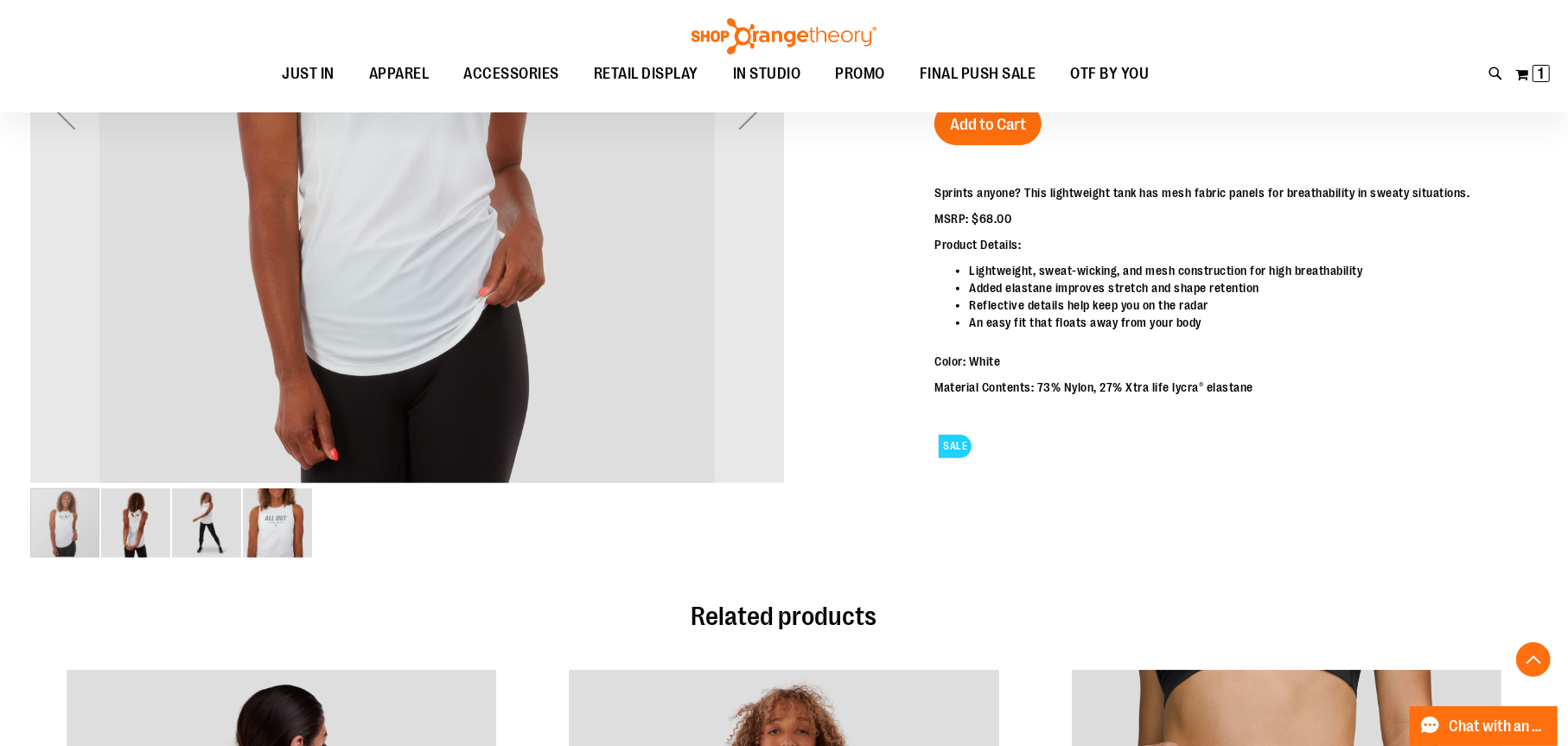
type input "**********"
click at [129, 534] on img "image 2 of 4" at bounding box center [136, 522] width 69 height 69
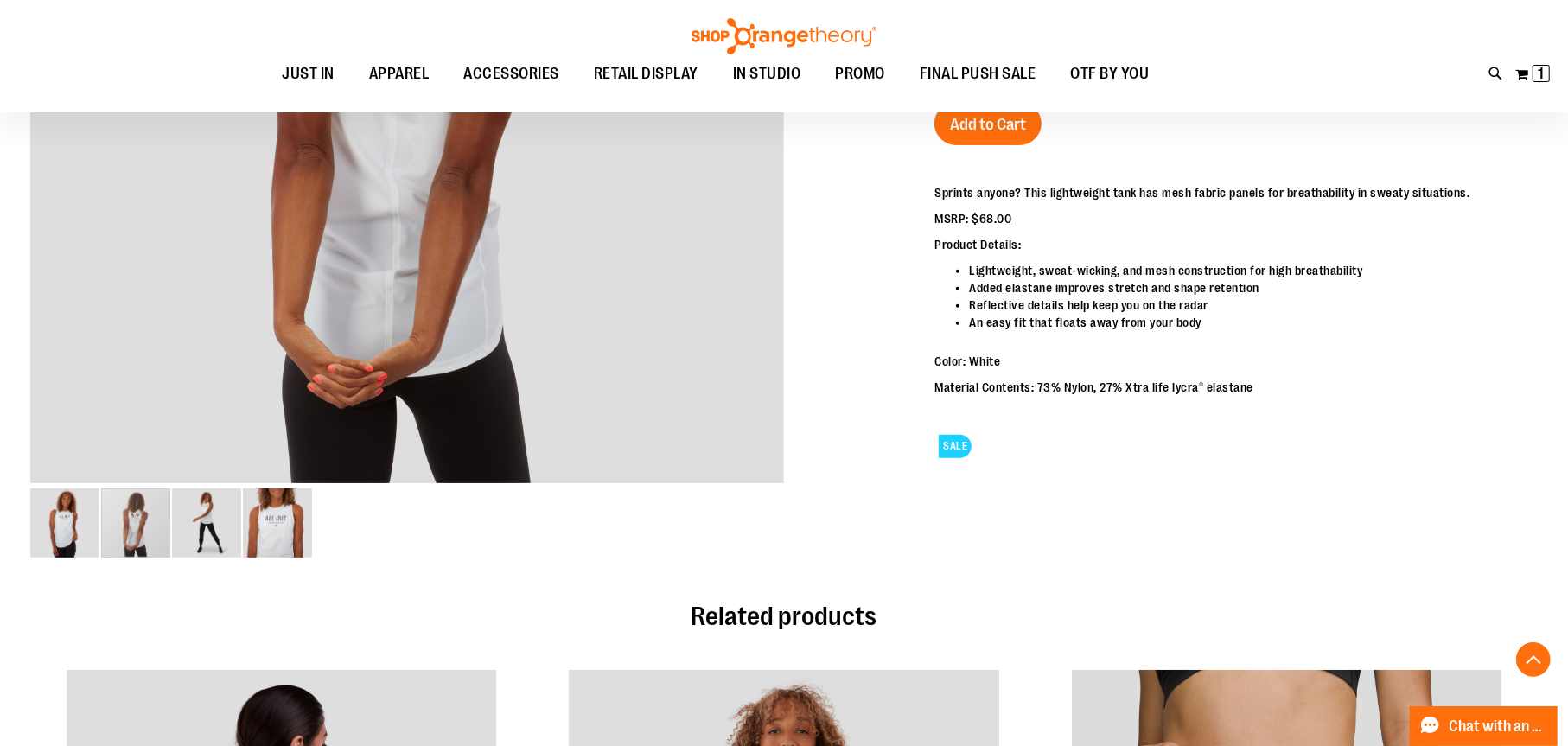
scroll to position [1036, 0]
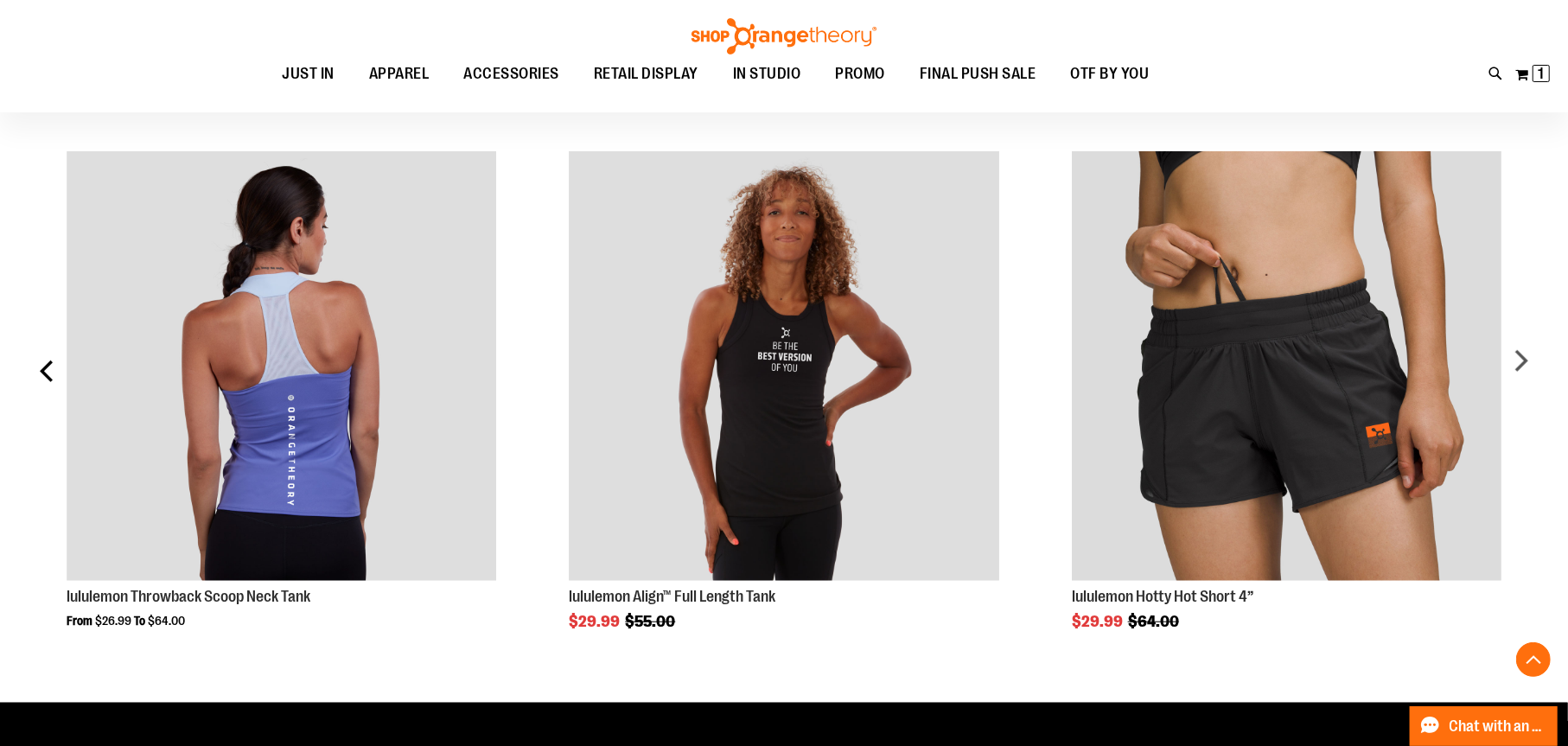
click at [48, 371] on div "prev" at bounding box center [47, 376] width 34 height 504
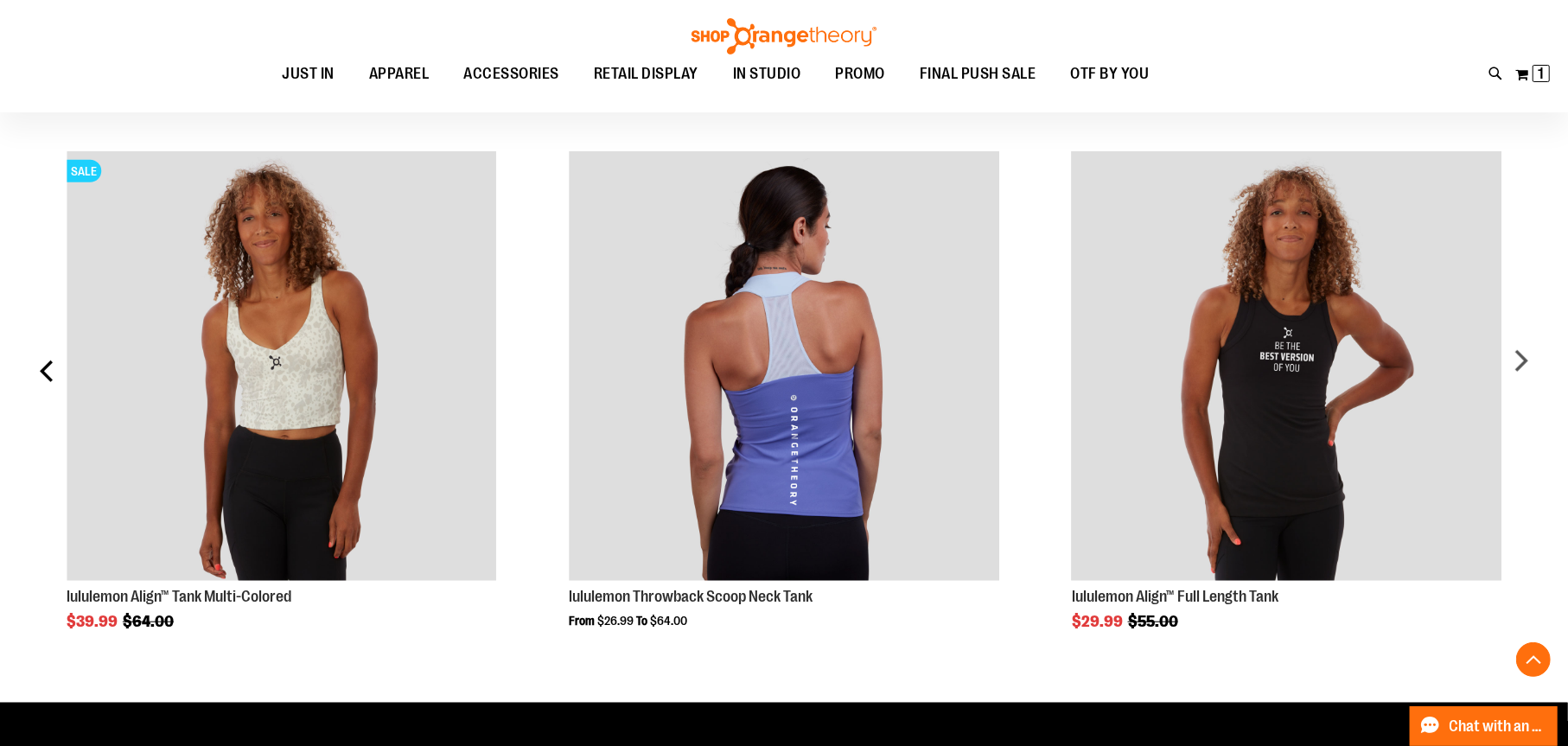
click at [50, 371] on div "prev" at bounding box center [47, 376] width 34 height 504
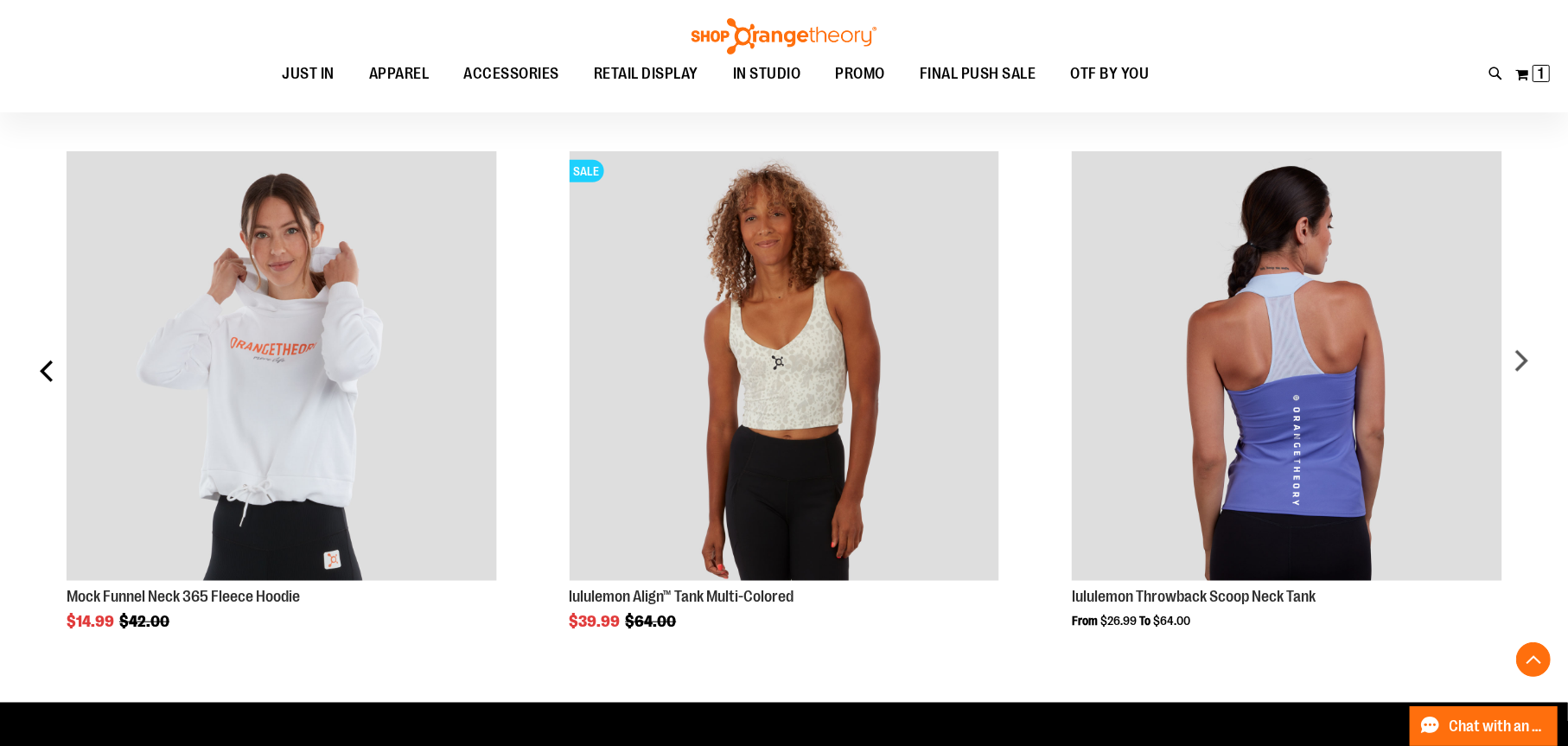
click at [50, 371] on div "prev" at bounding box center [47, 376] width 34 height 504
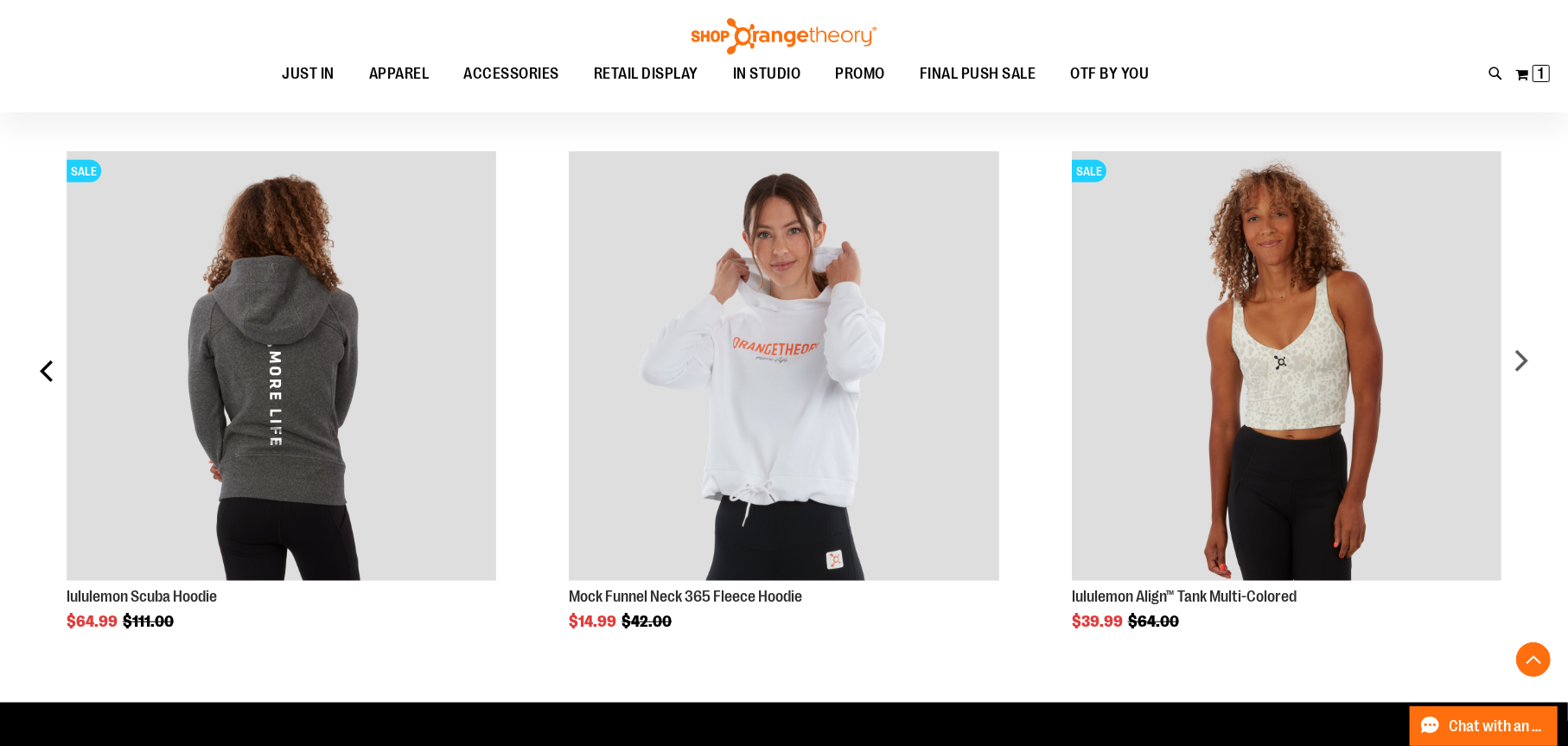
click at [50, 371] on div "prev" at bounding box center [47, 376] width 34 height 504
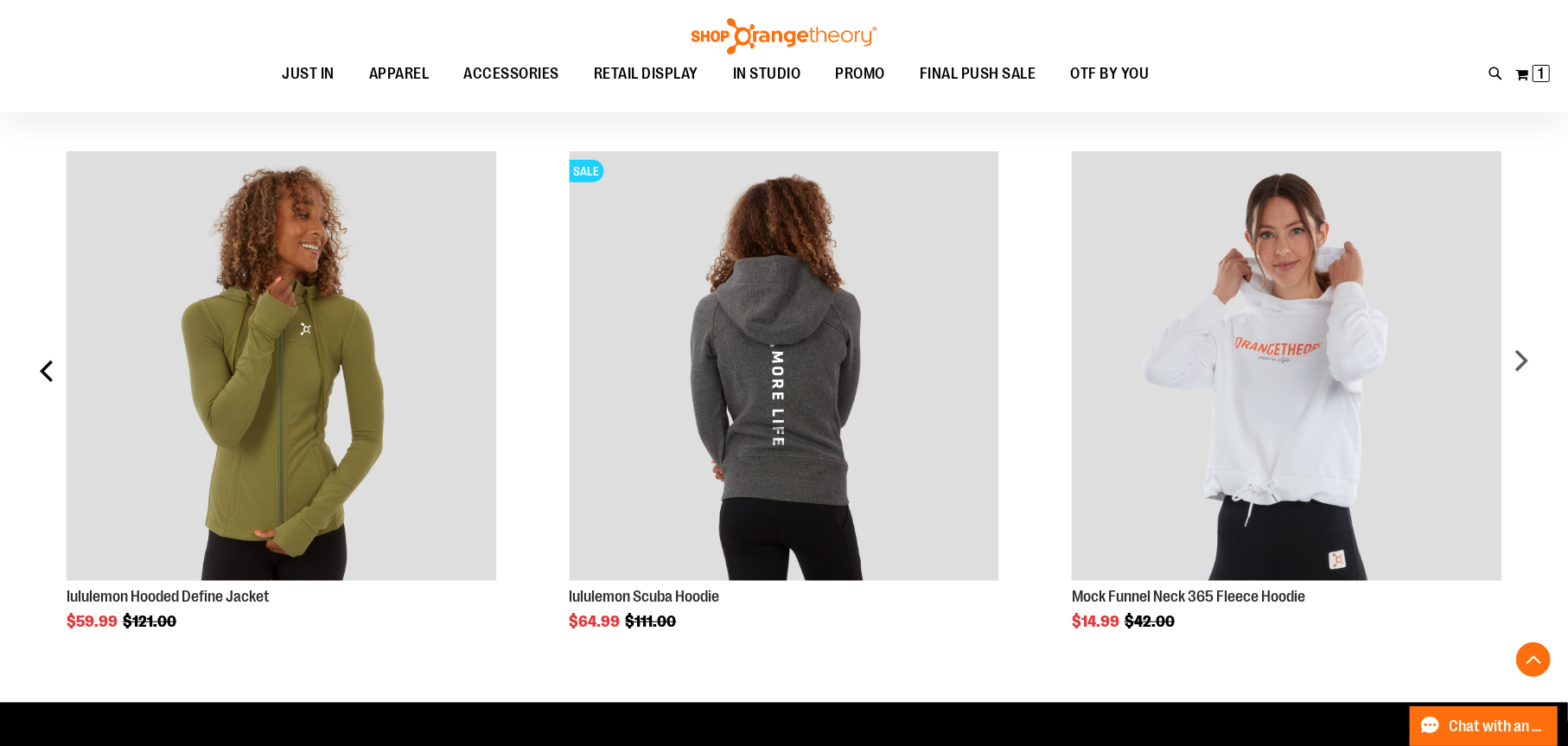
click at [50, 371] on div "prev" at bounding box center [47, 376] width 34 height 504
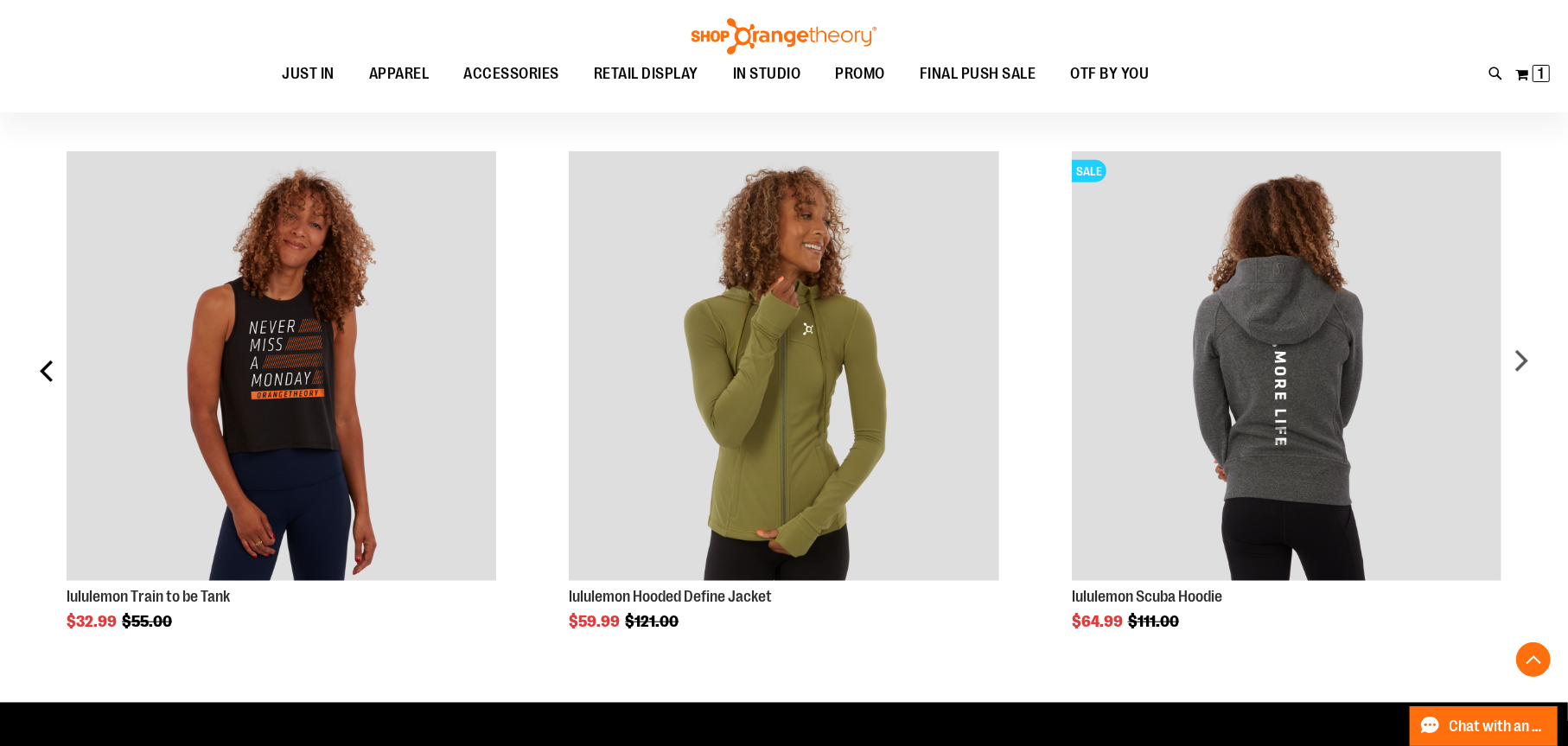
click at [50, 371] on div "prev" at bounding box center [47, 376] width 34 height 504
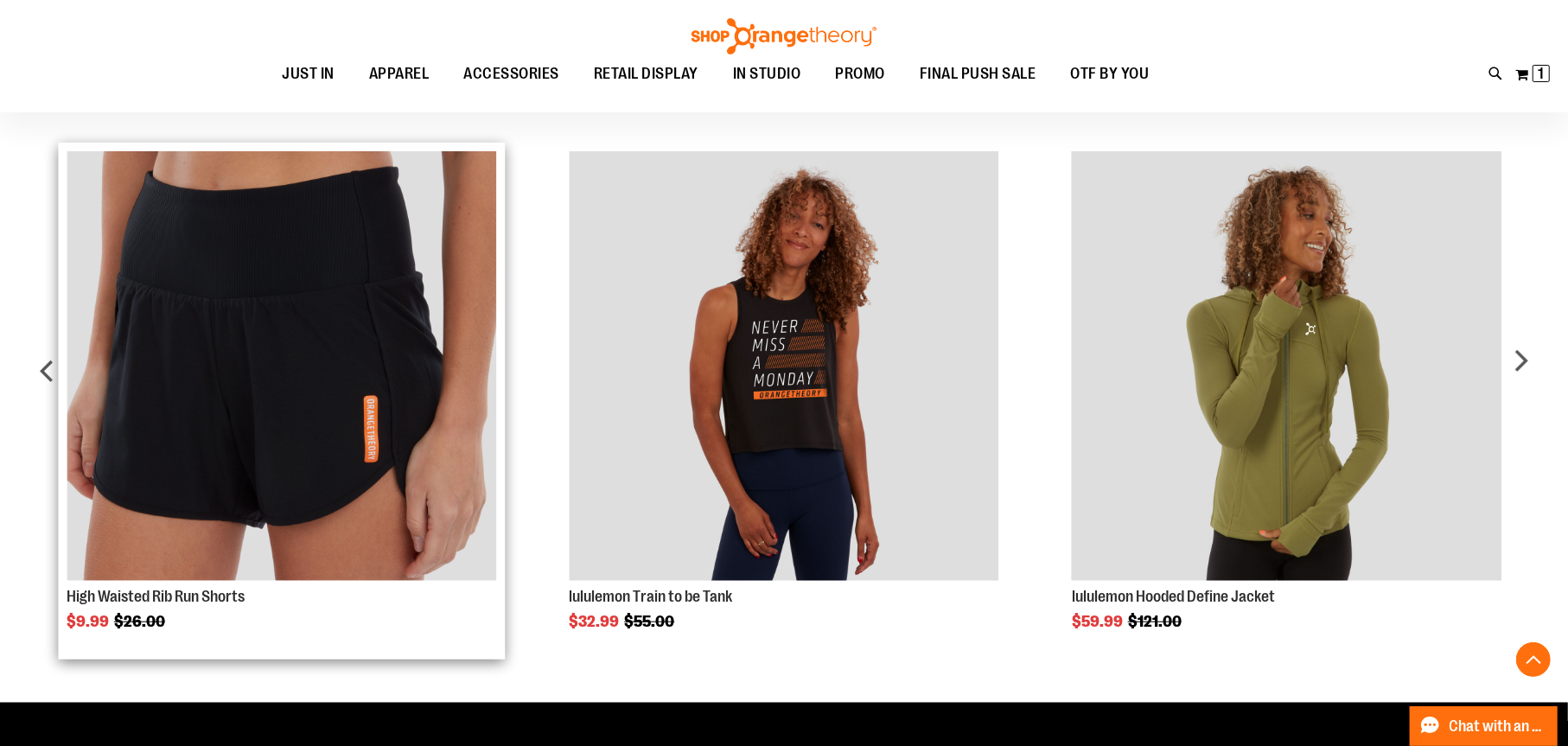
click at [335, 318] on img "Product Page Link" at bounding box center [282, 366] width 430 height 430
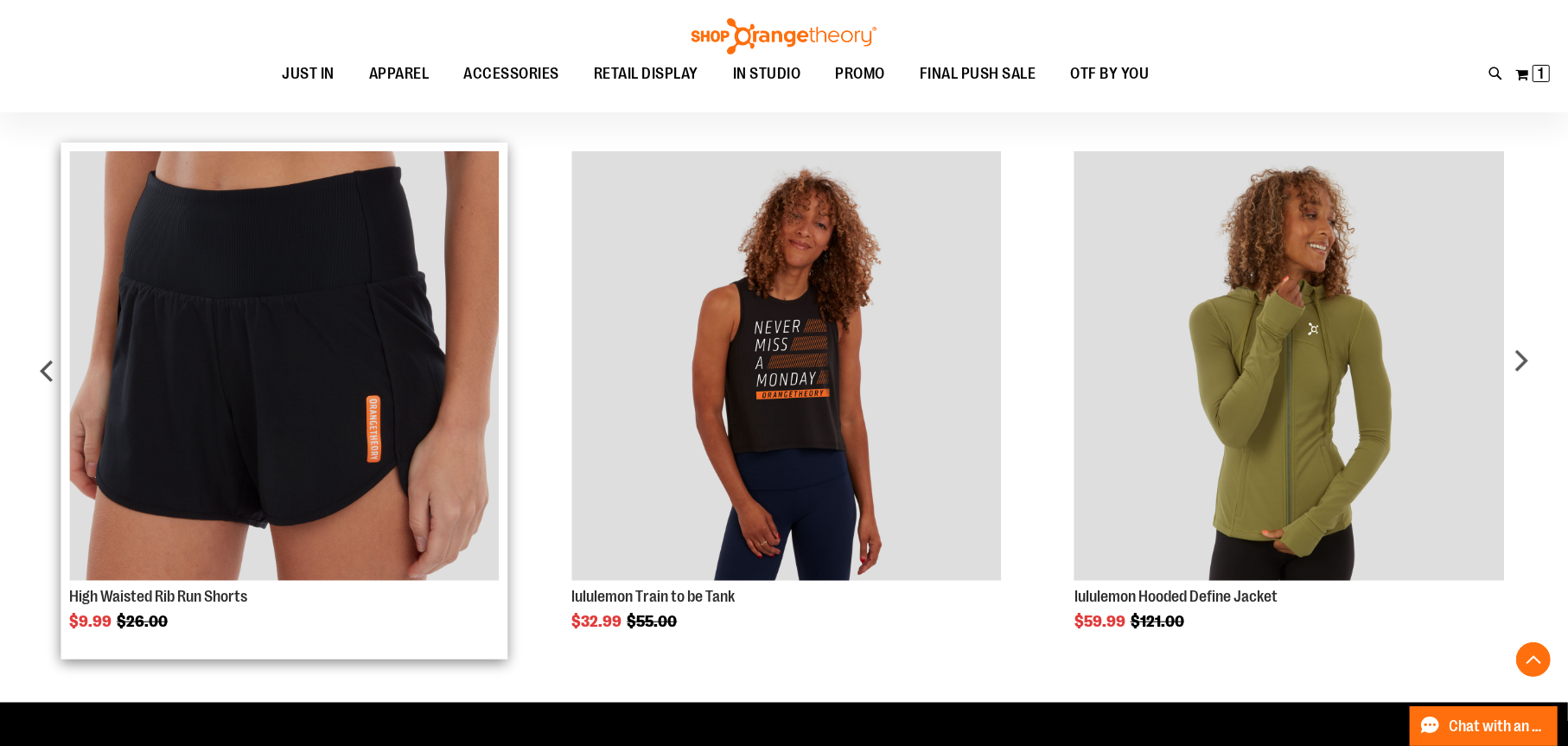
click at [315, 475] on img "Product Page Link" at bounding box center [284, 366] width 430 height 430
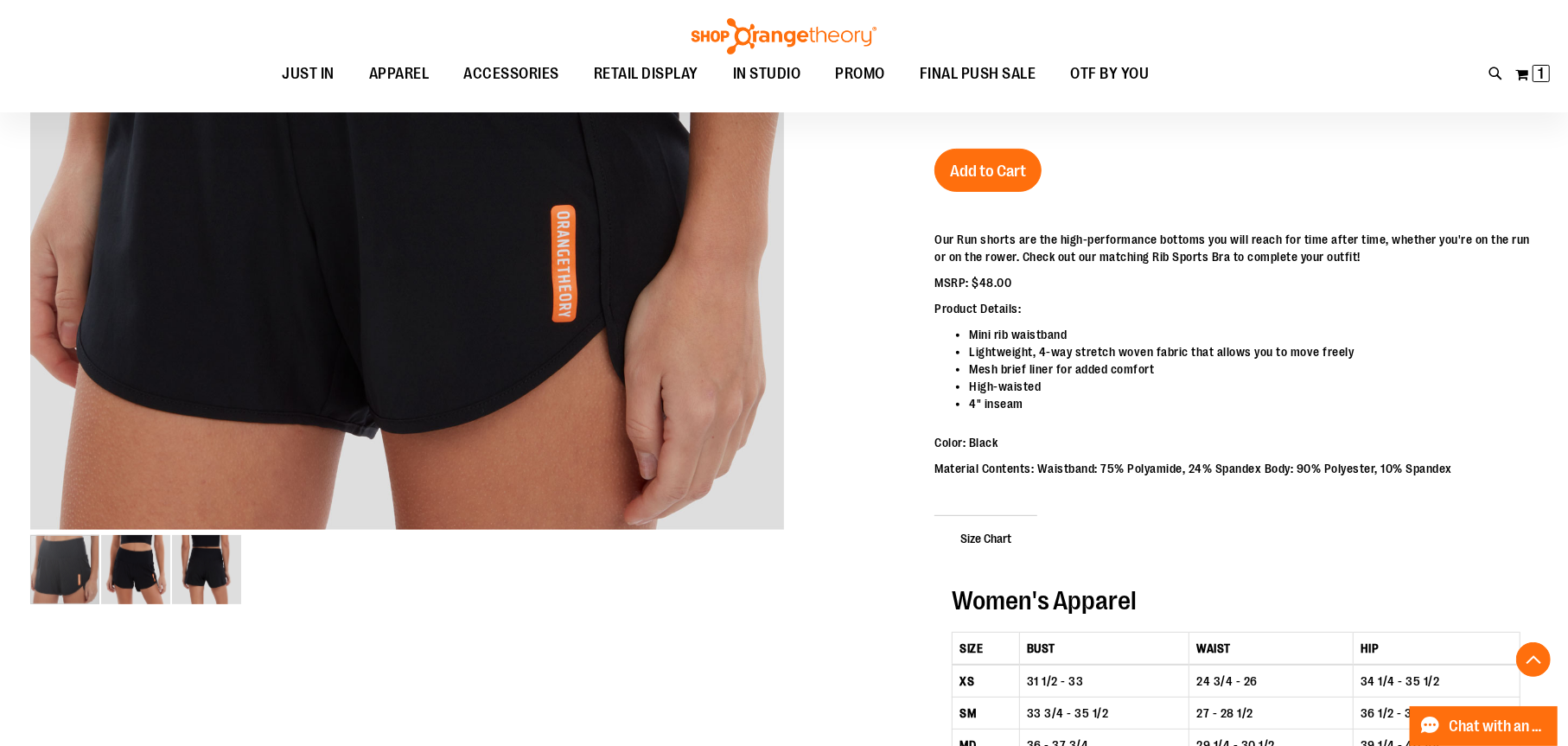
scroll to position [212, 0]
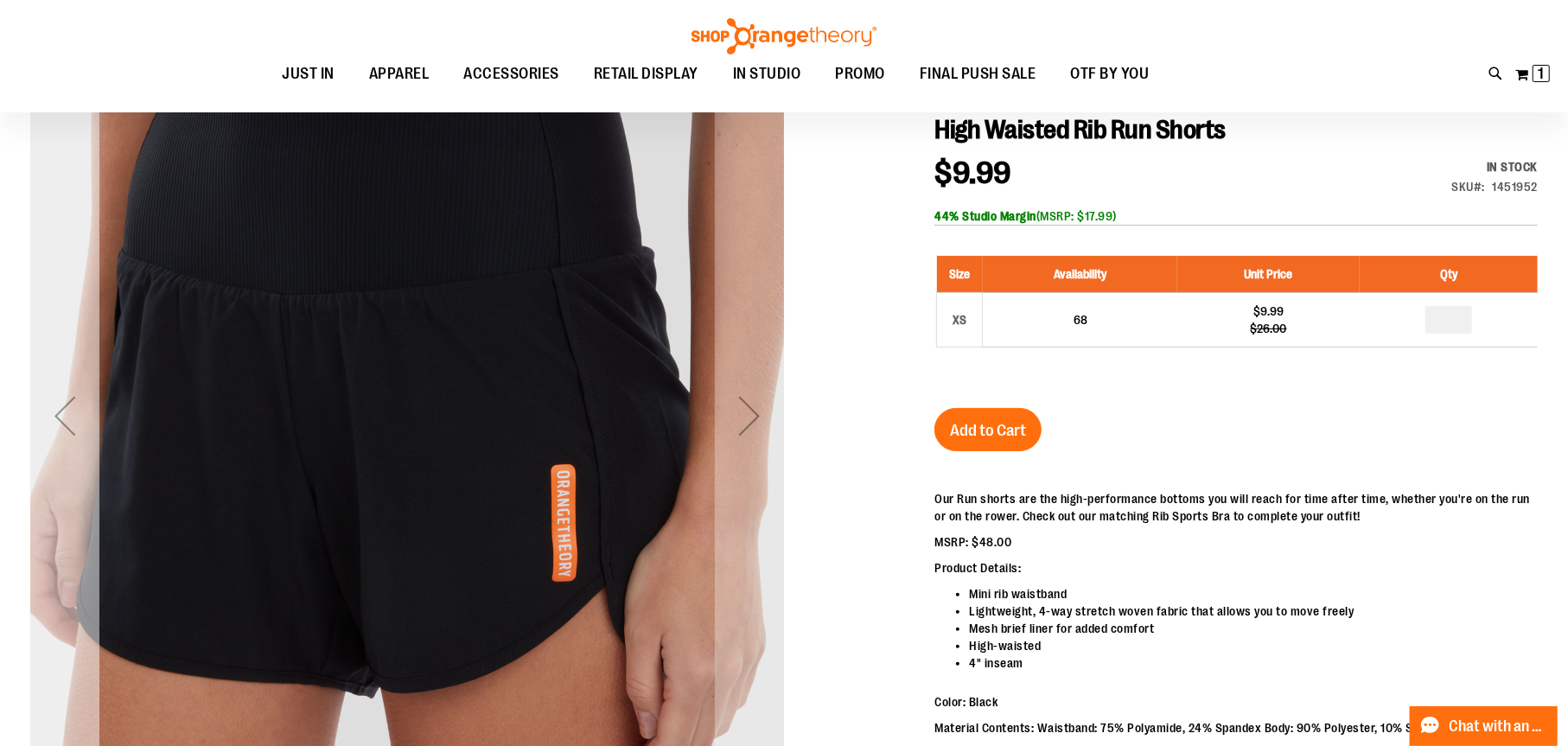
type input "**********"
click at [70, 403] on div "Previous" at bounding box center [65, 416] width 69 height 69
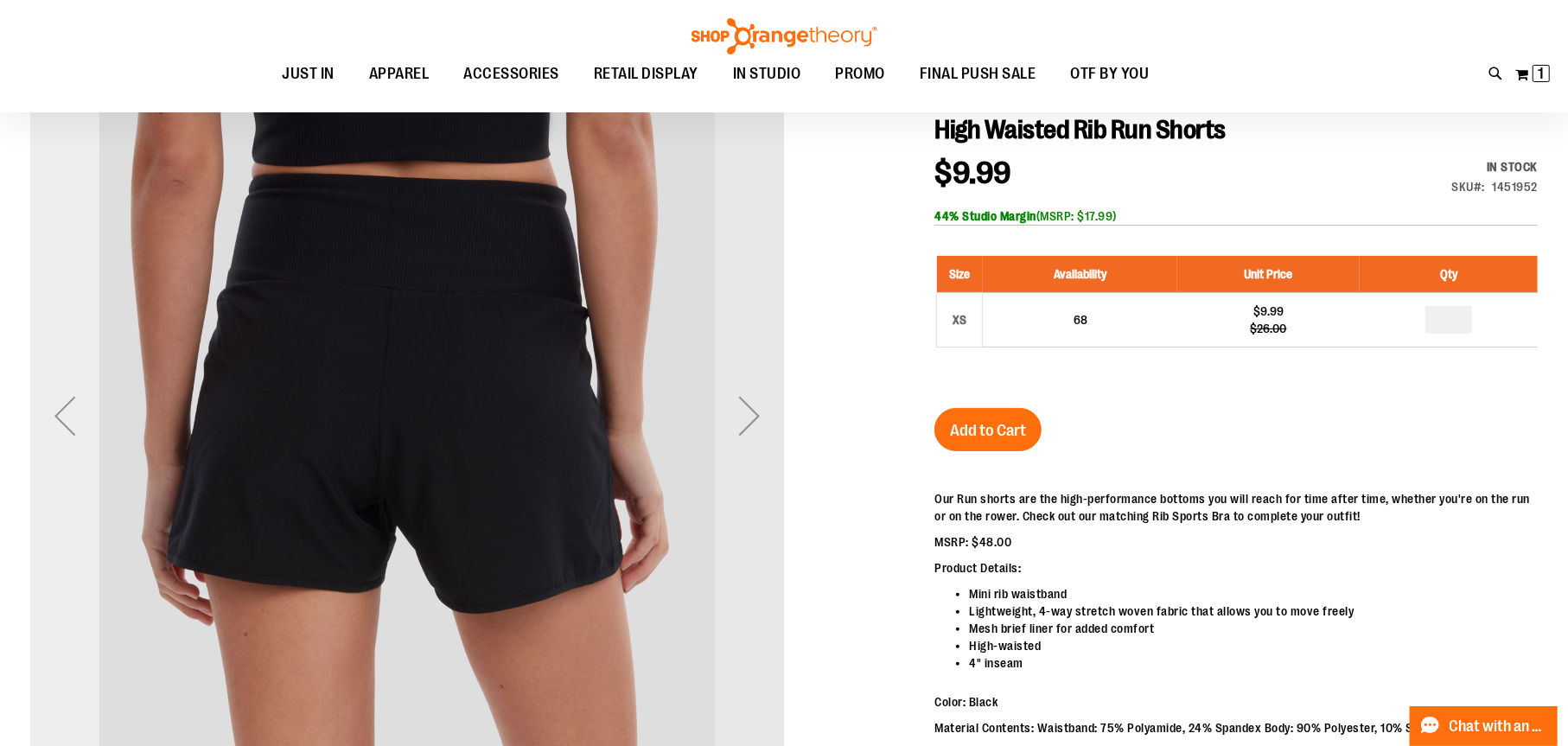
click at [70, 403] on div "Previous" at bounding box center [65, 416] width 69 height 69
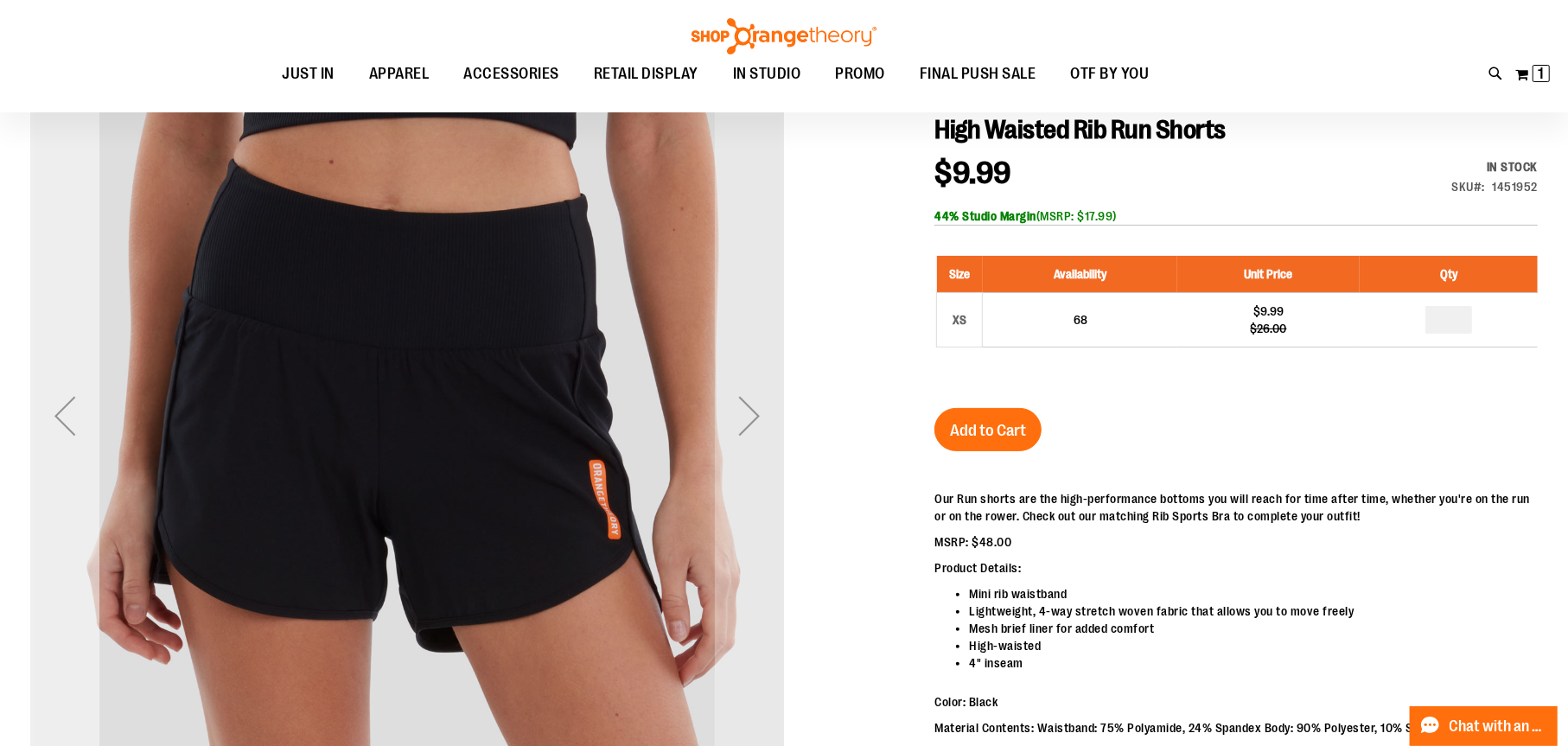
click at [70, 403] on div "Previous" at bounding box center [65, 416] width 69 height 69
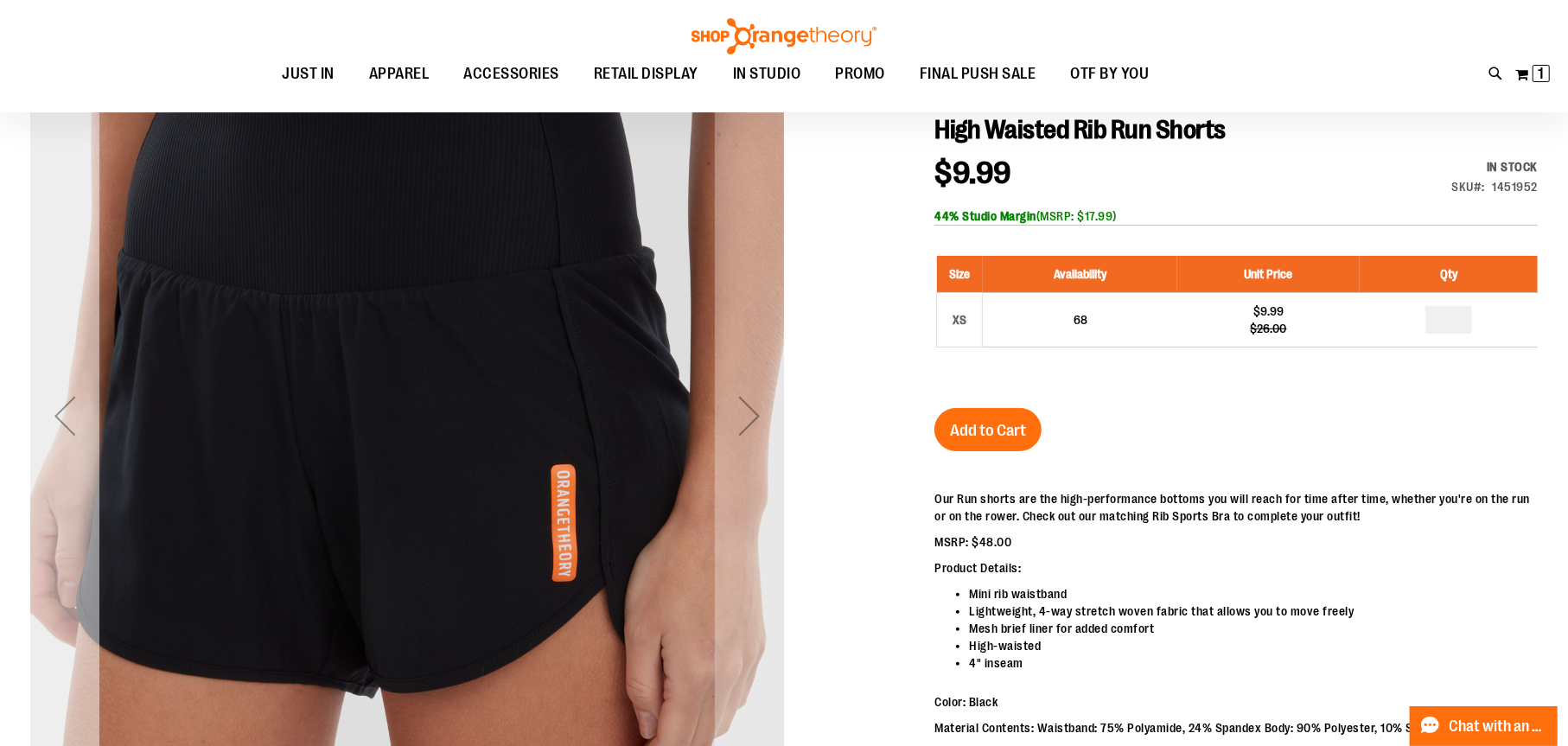
click at [70, 403] on div "Previous" at bounding box center [65, 416] width 69 height 69
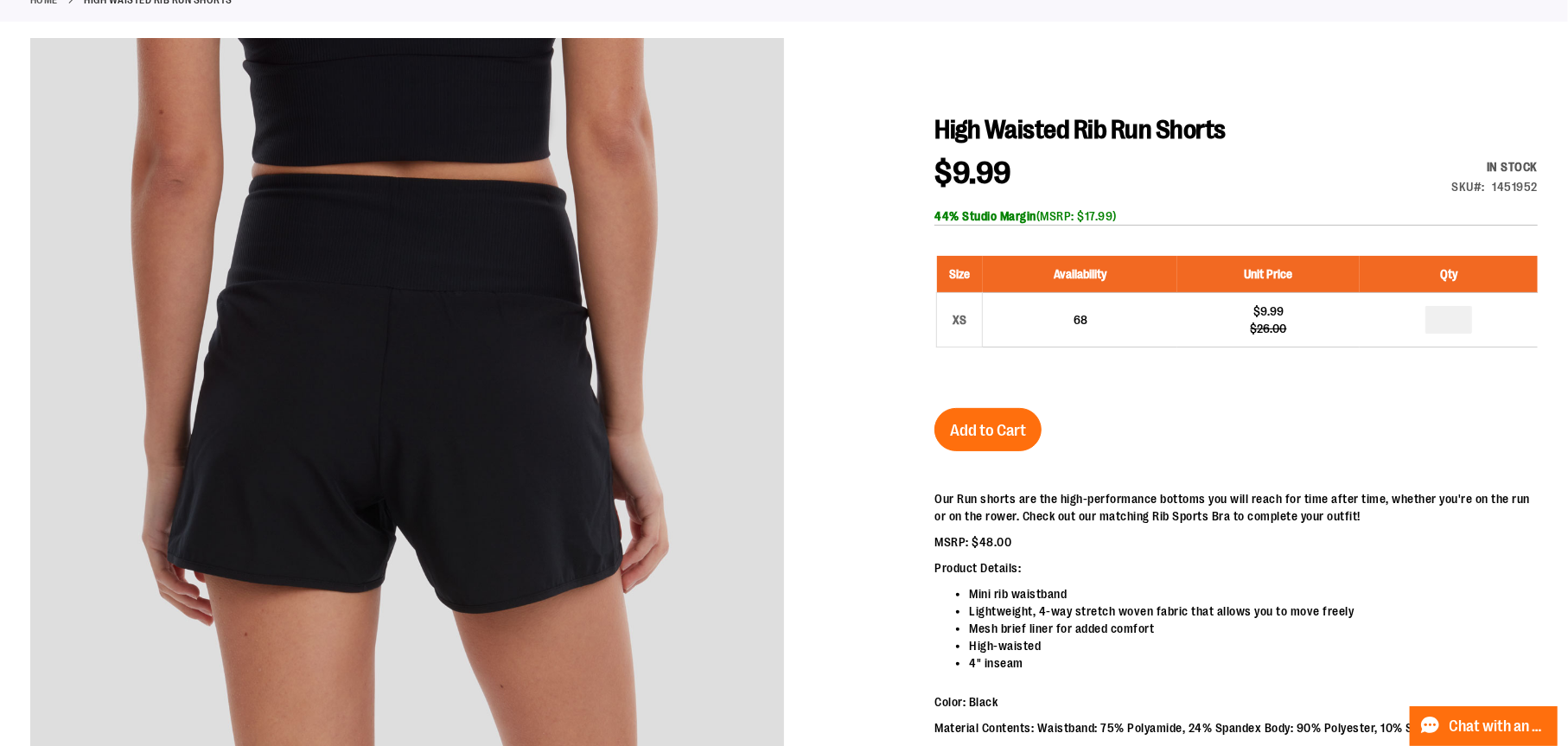
scroll to position [0, 0]
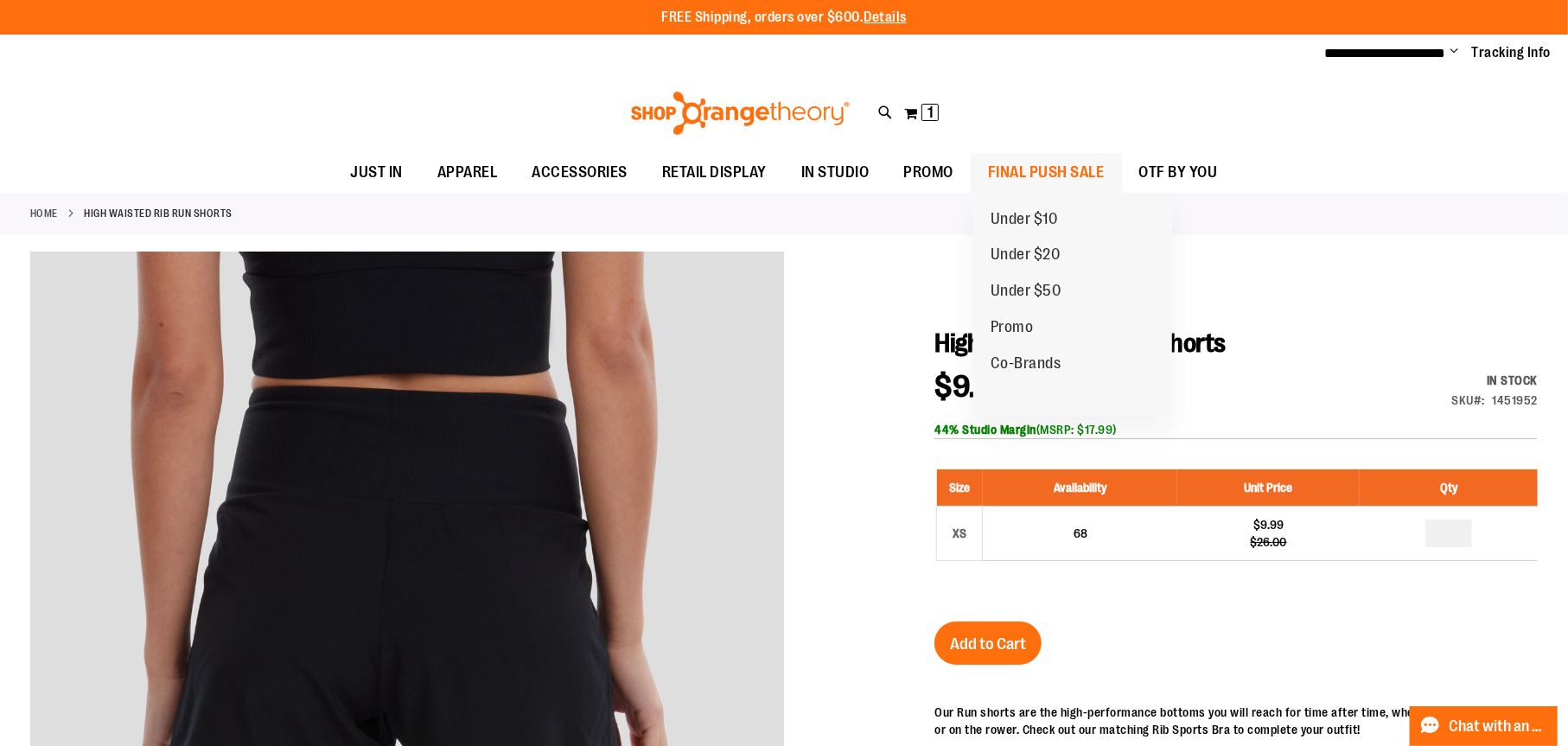
click at [1037, 166] on span "FINAL PUSH SALE" at bounding box center [1046, 171] width 116 height 38
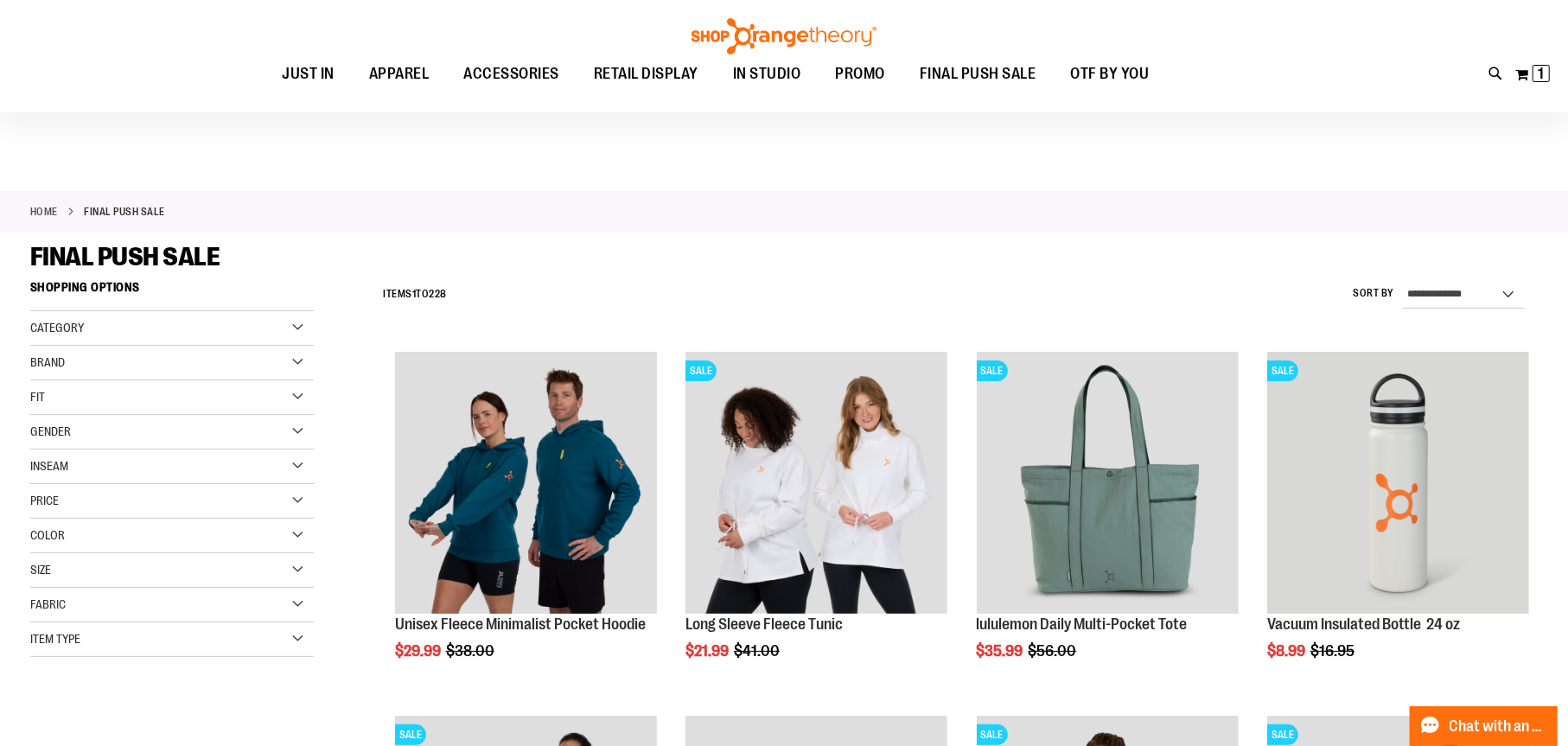
scroll to position [517, 0]
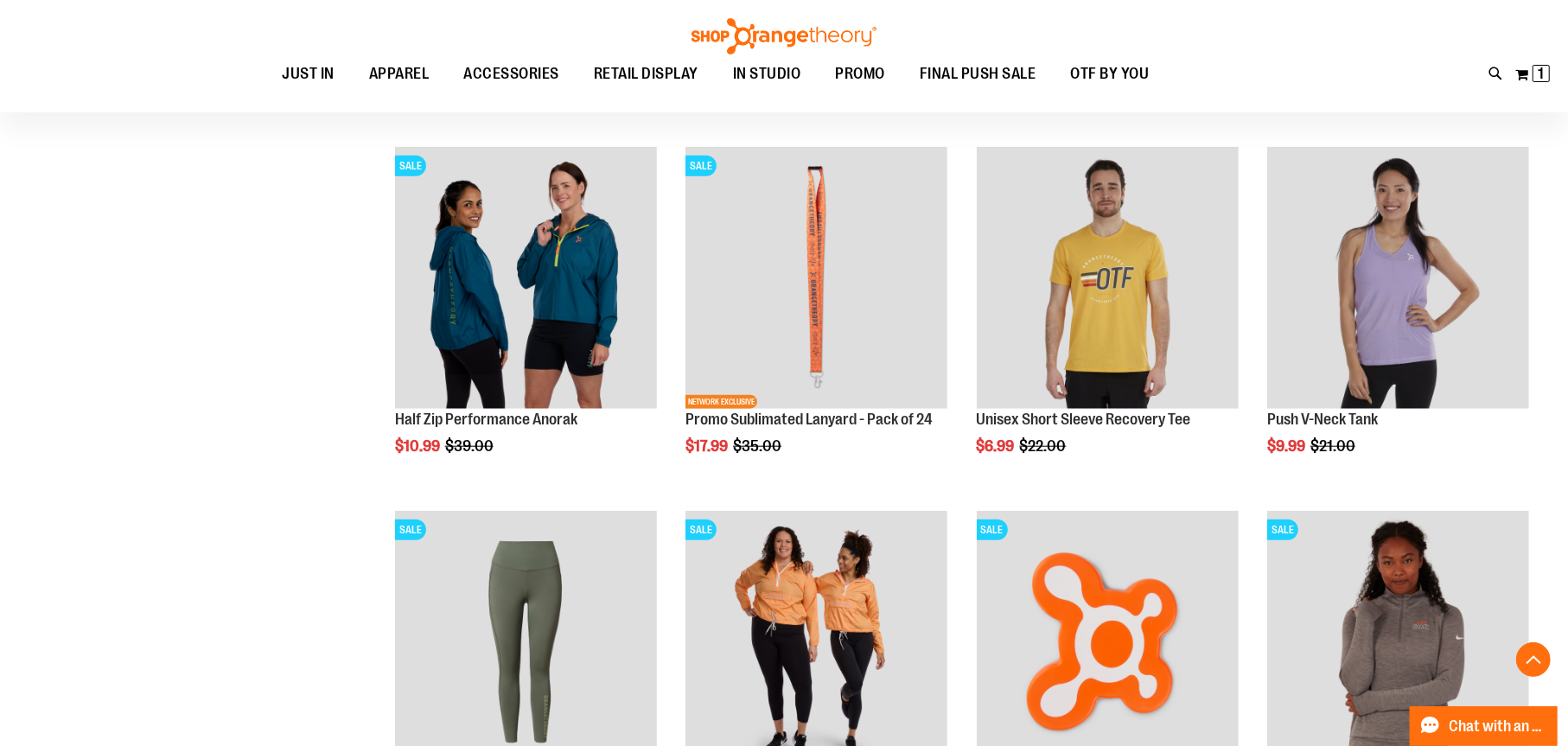
scroll to position [2073, 0]
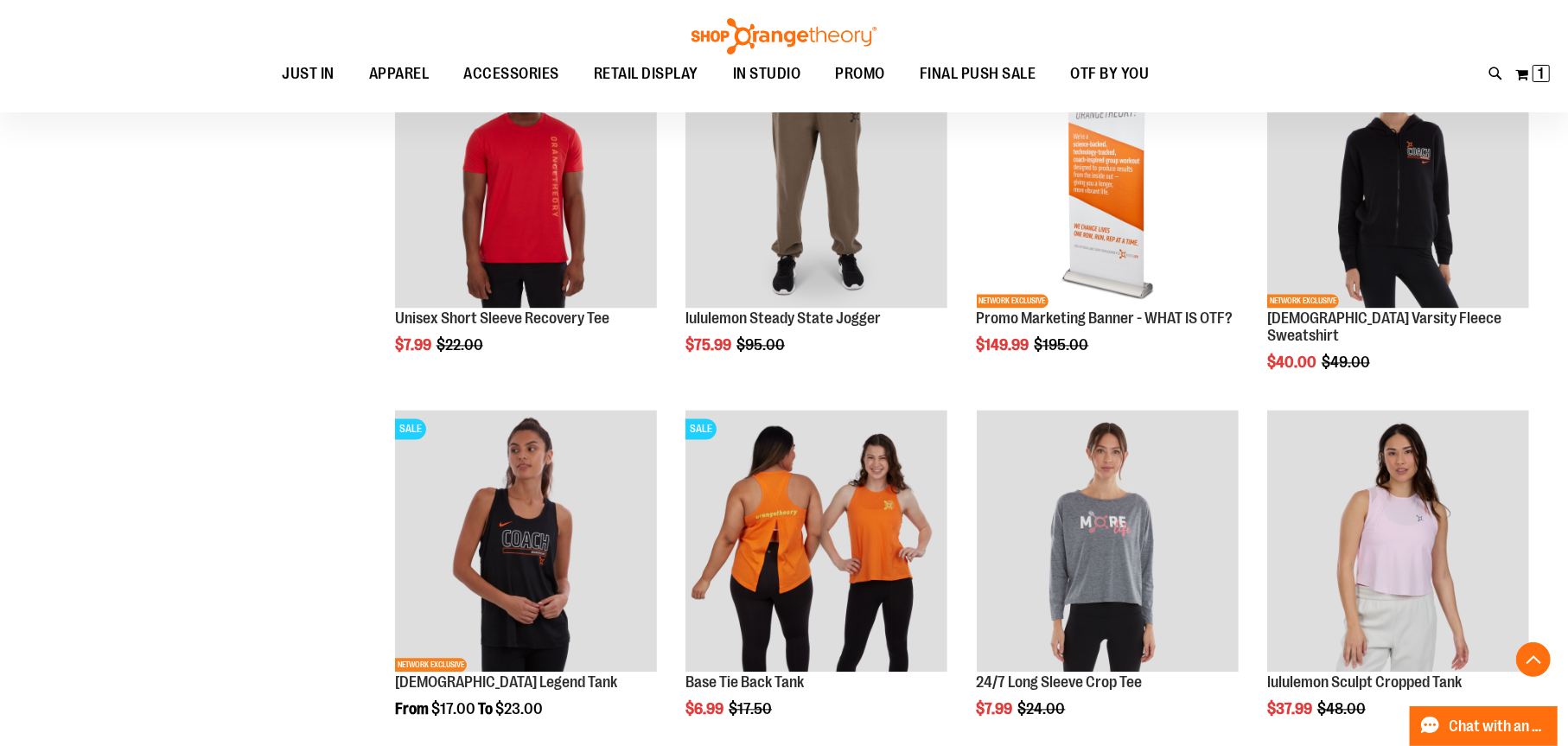
scroll to position [3110, 0]
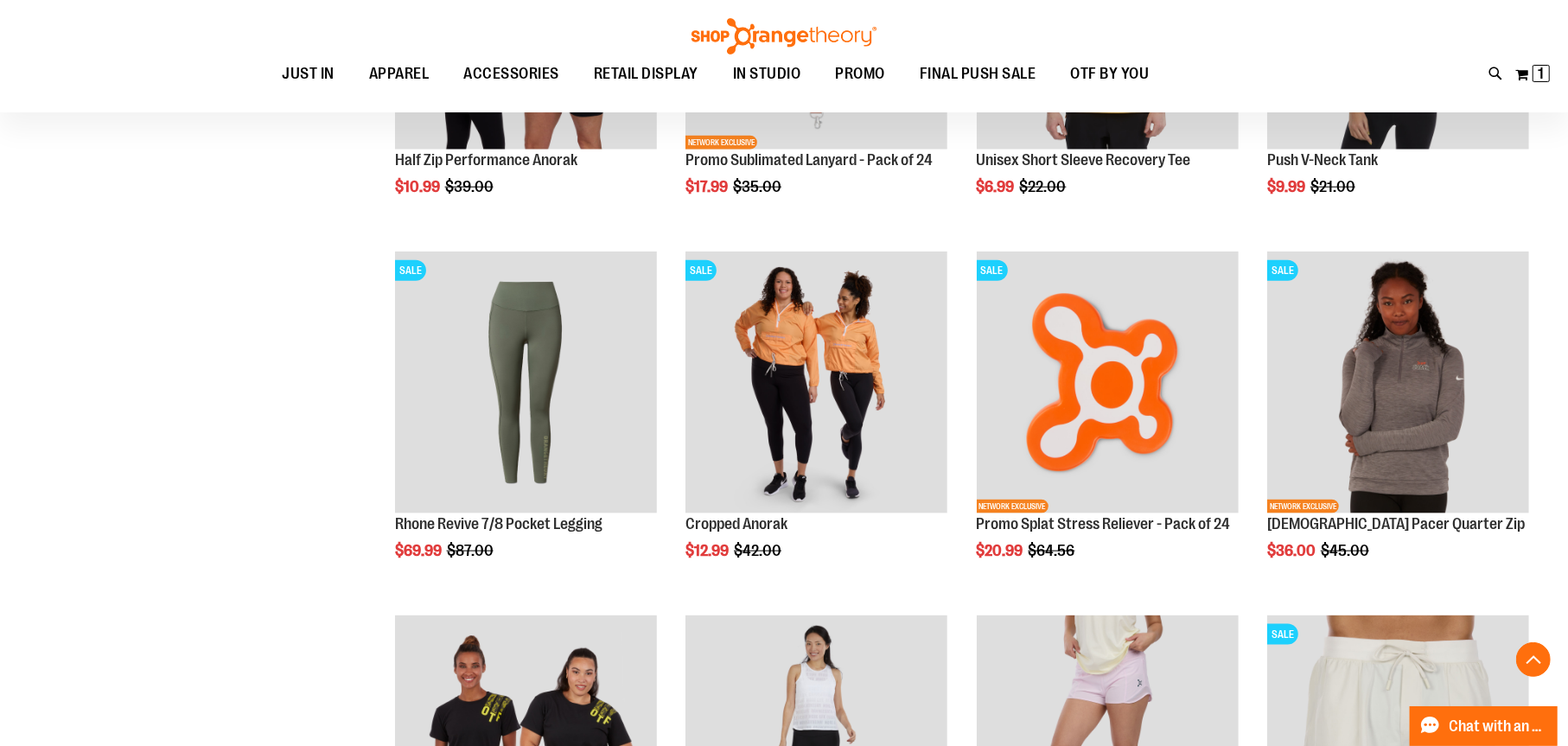
scroll to position [1295, 0]
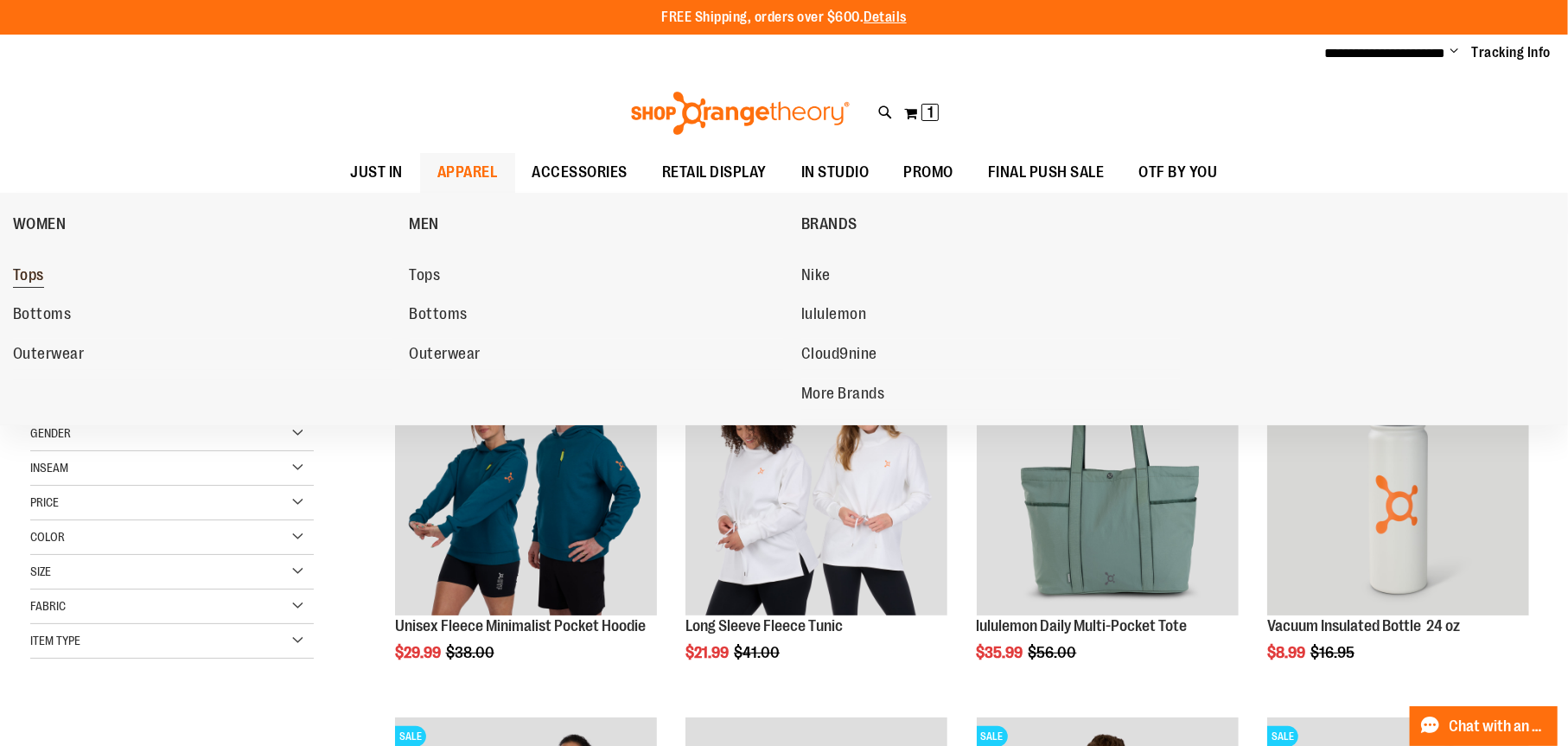
type input "**********"
click at [32, 275] on span "Tops" at bounding box center [29, 277] width 32 height 22
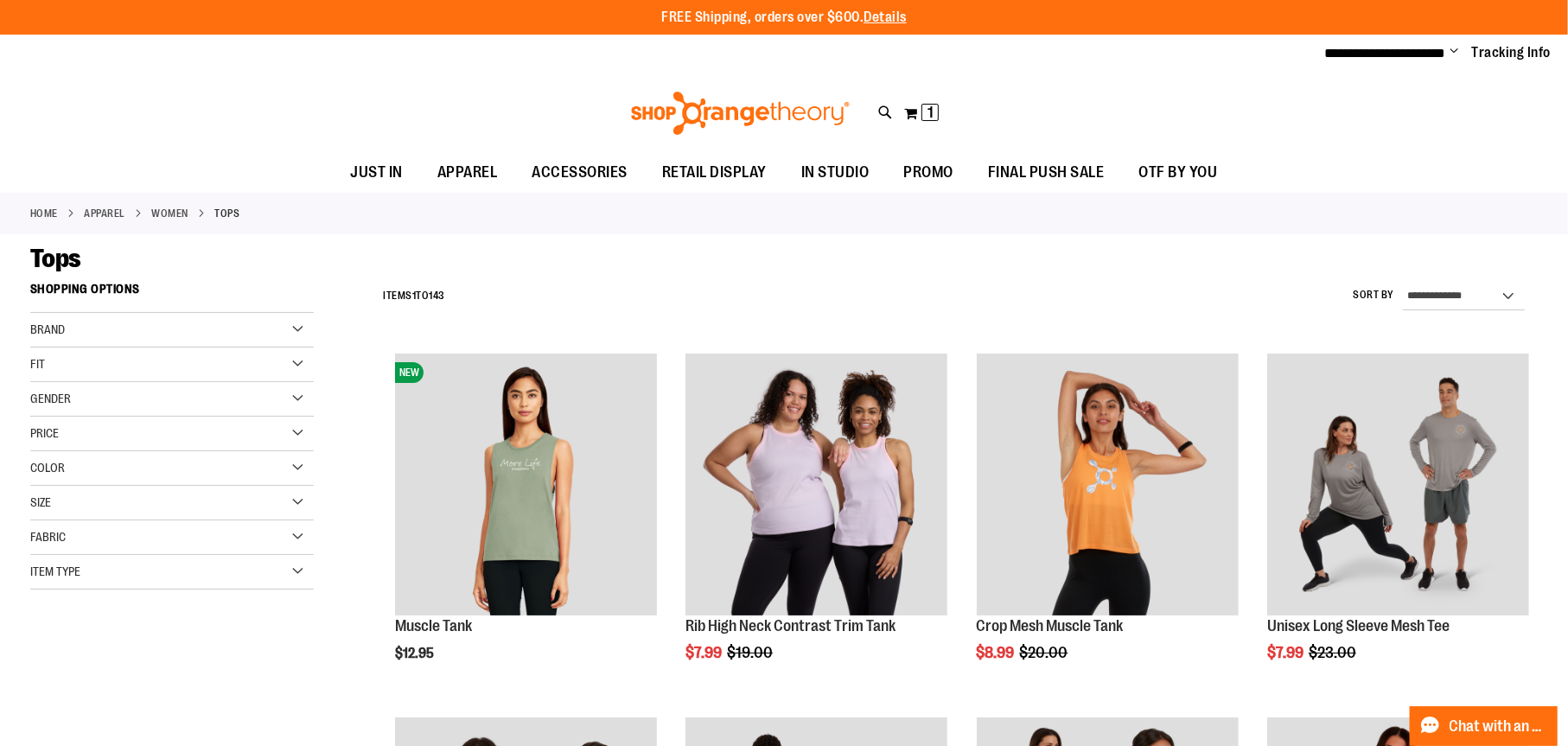
type input "**********"
click at [301, 358] on div "Fit" at bounding box center [172, 364] width 284 height 34
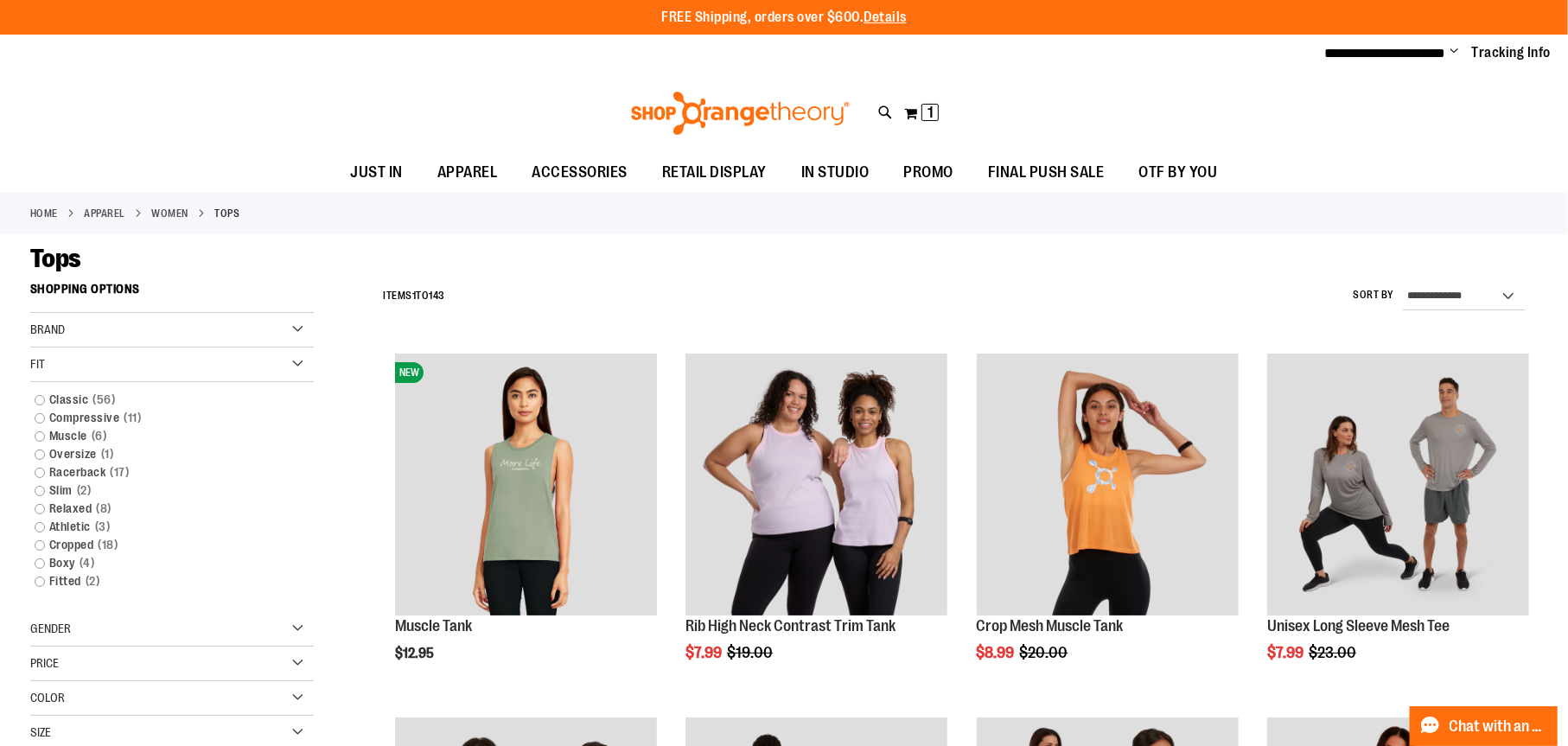
click at [301, 358] on div "Fit" at bounding box center [172, 364] width 284 height 34
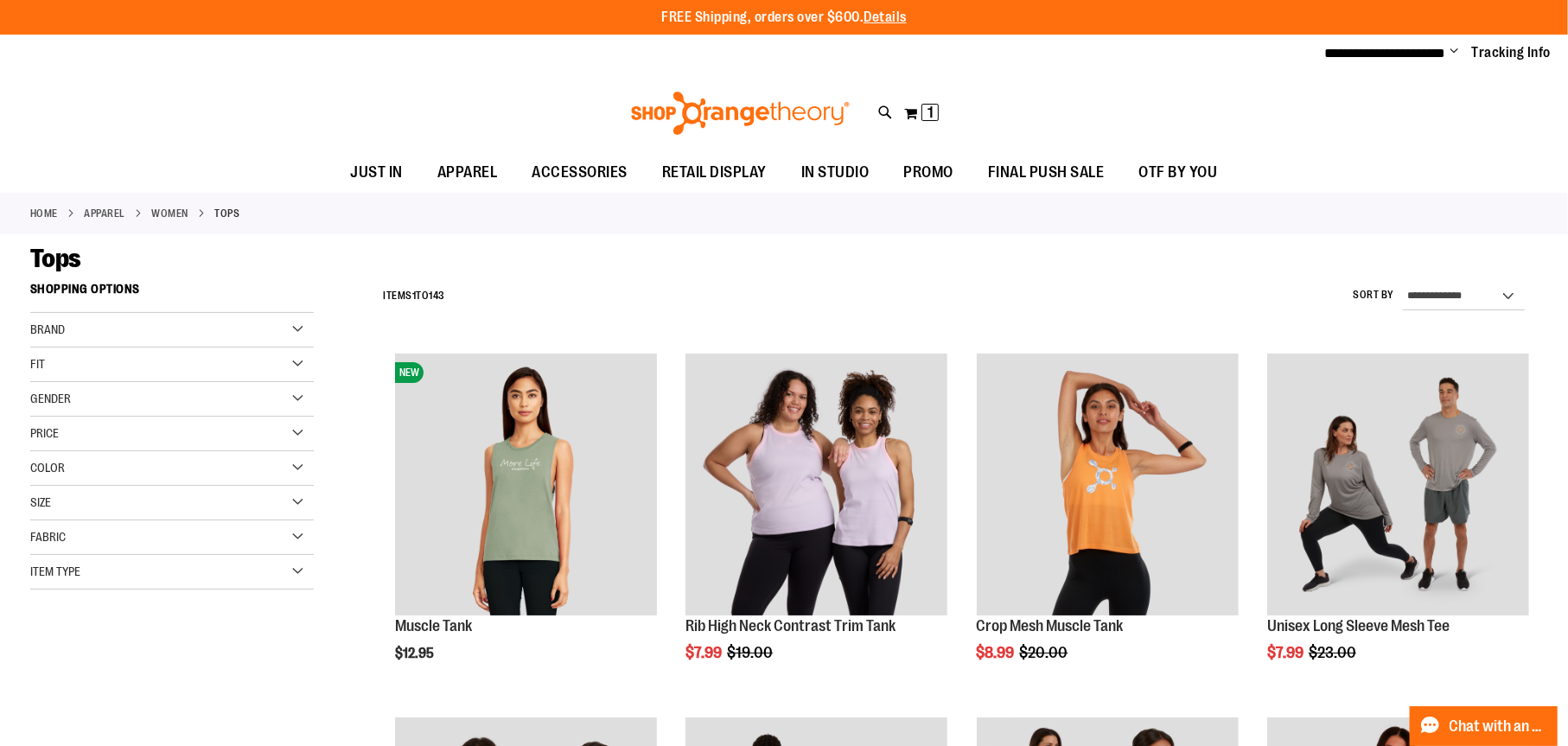
click at [301, 500] on div "Size" at bounding box center [172, 503] width 284 height 34
click at [102, 542] on div "M" at bounding box center [107, 546] width 26 height 26
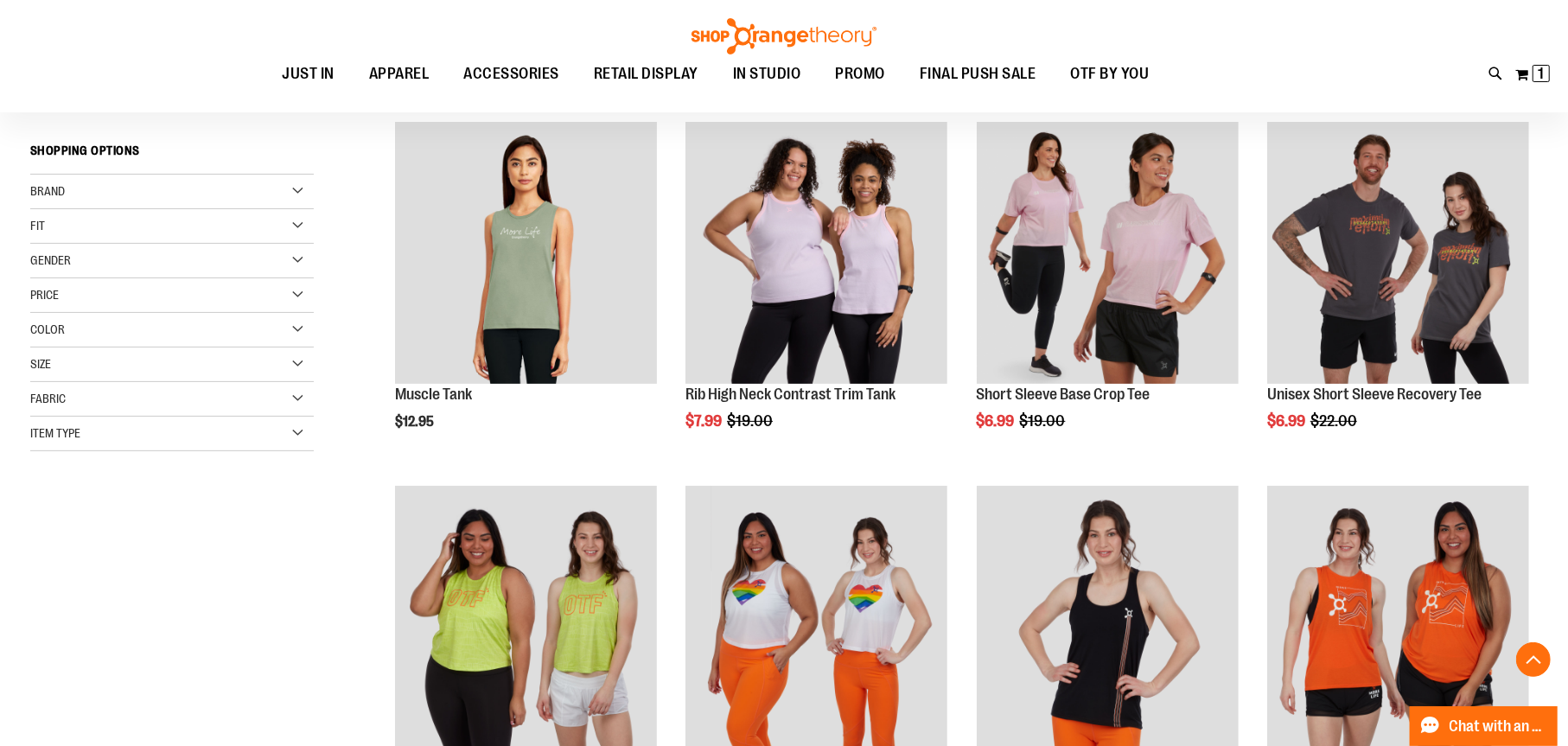
scroll to position [273, 0]
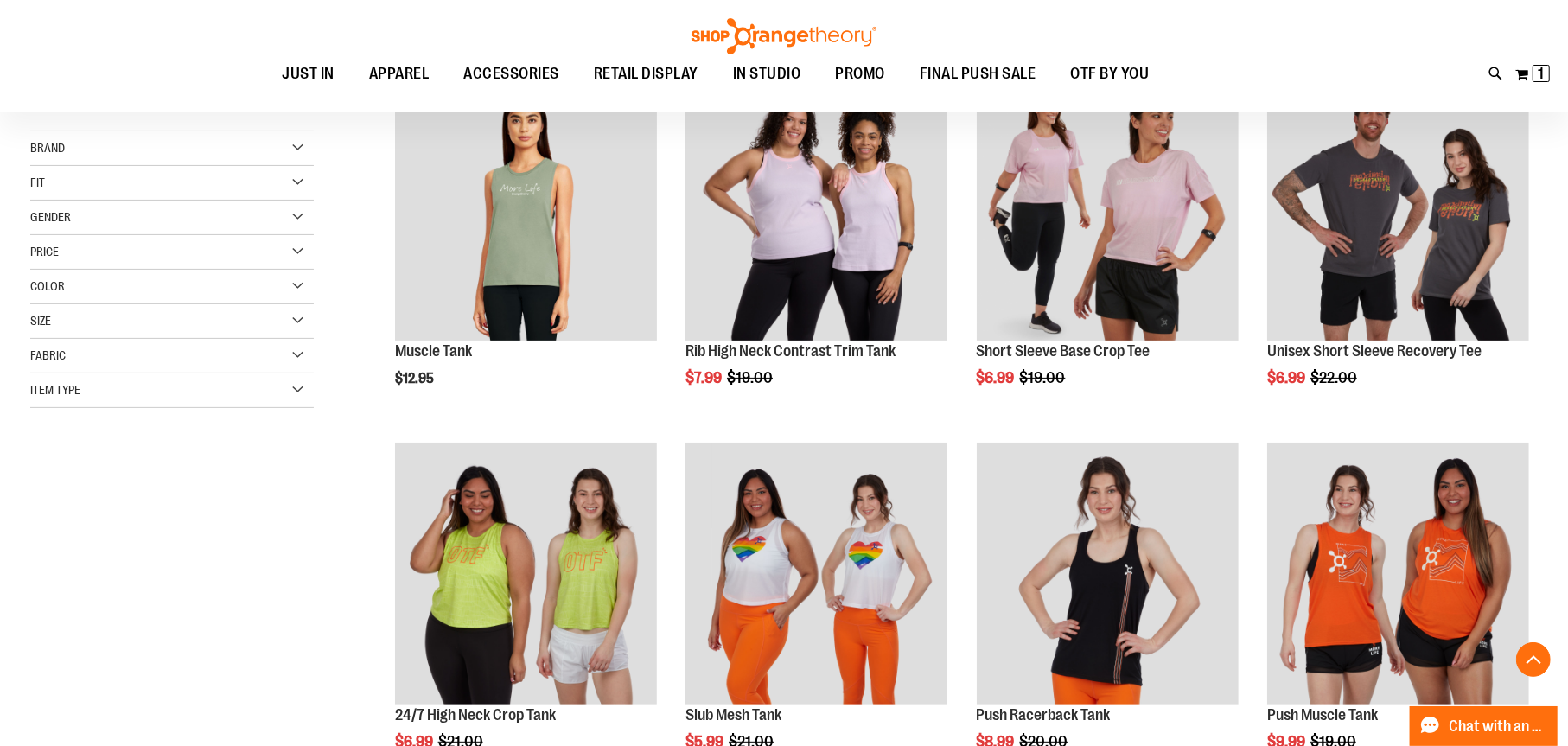
click at [292, 319] on div "Size" at bounding box center [172, 321] width 284 height 34
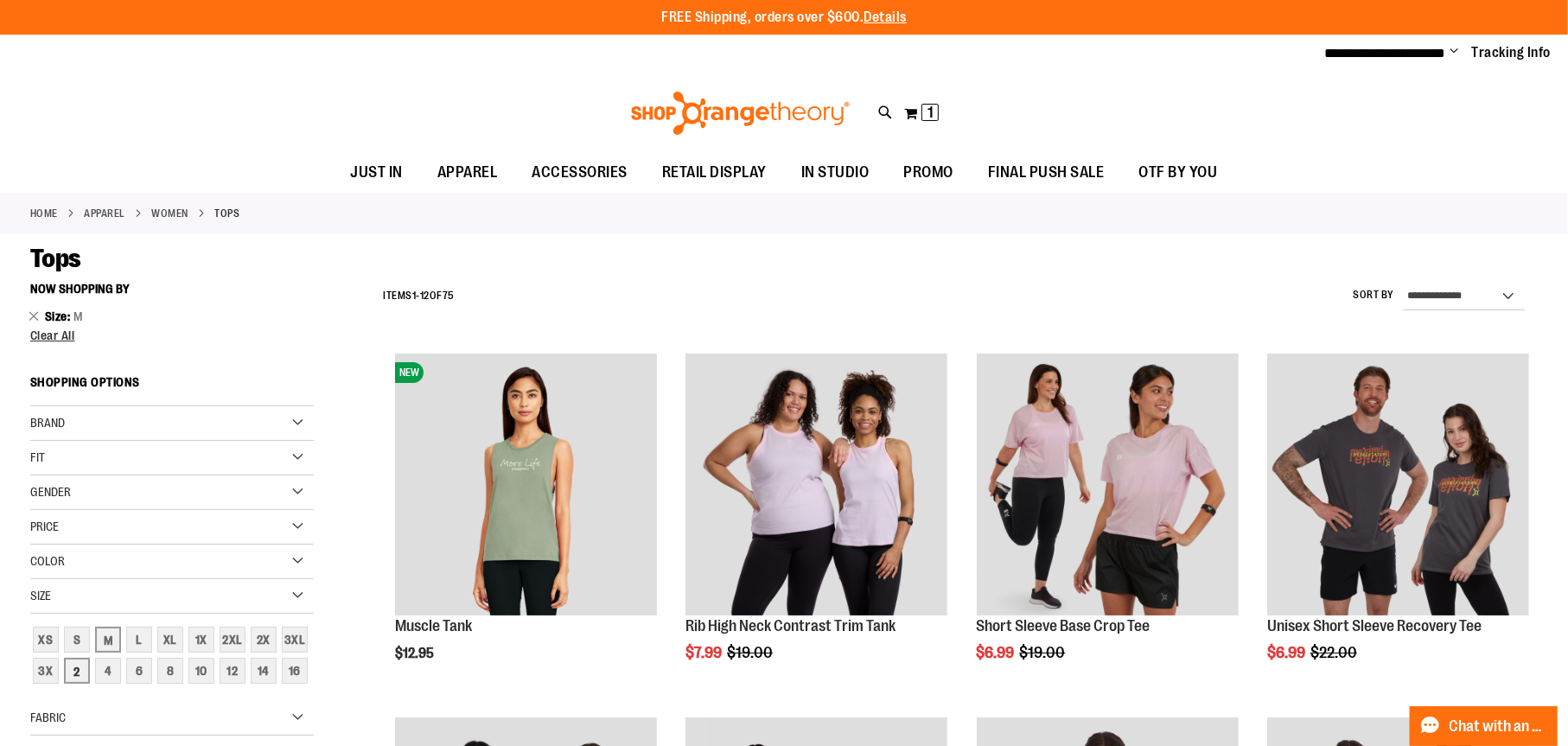
scroll to position [777, 0]
click at [81, 629] on div "S" at bounding box center [77, 640] width 26 height 26
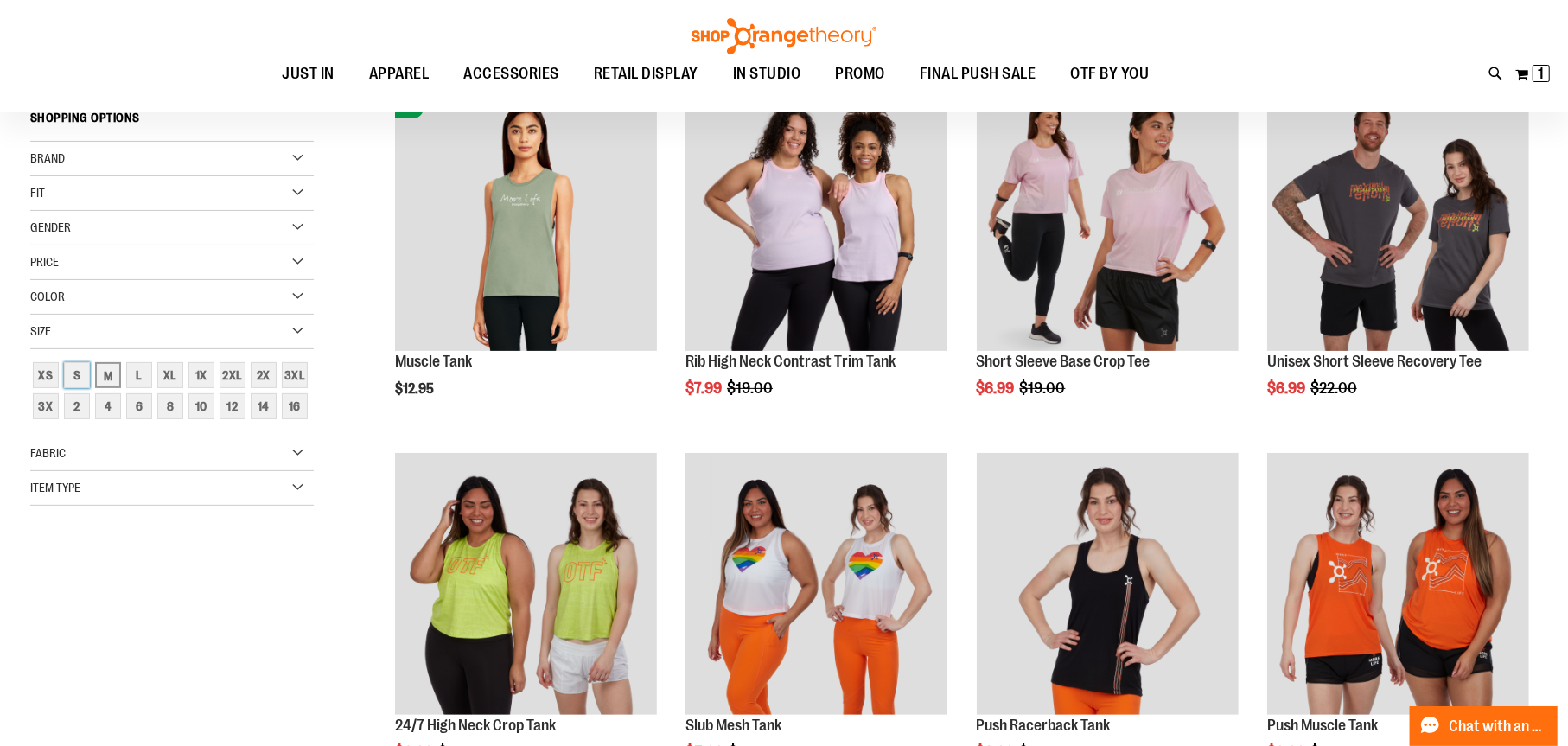
scroll to position [273, 0]
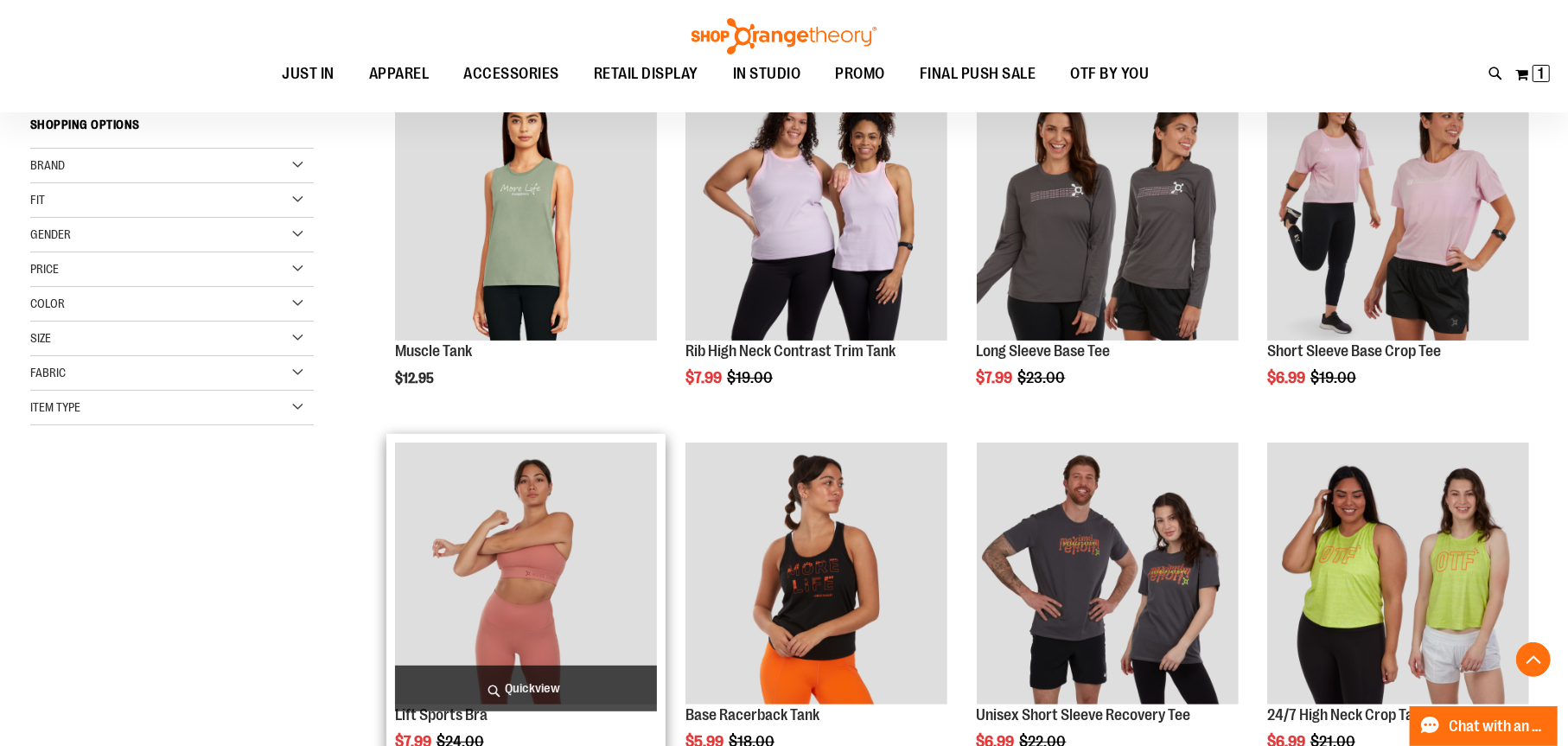
click at [506, 577] on img "product" at bounding box center [526, 574] width 262 height 262
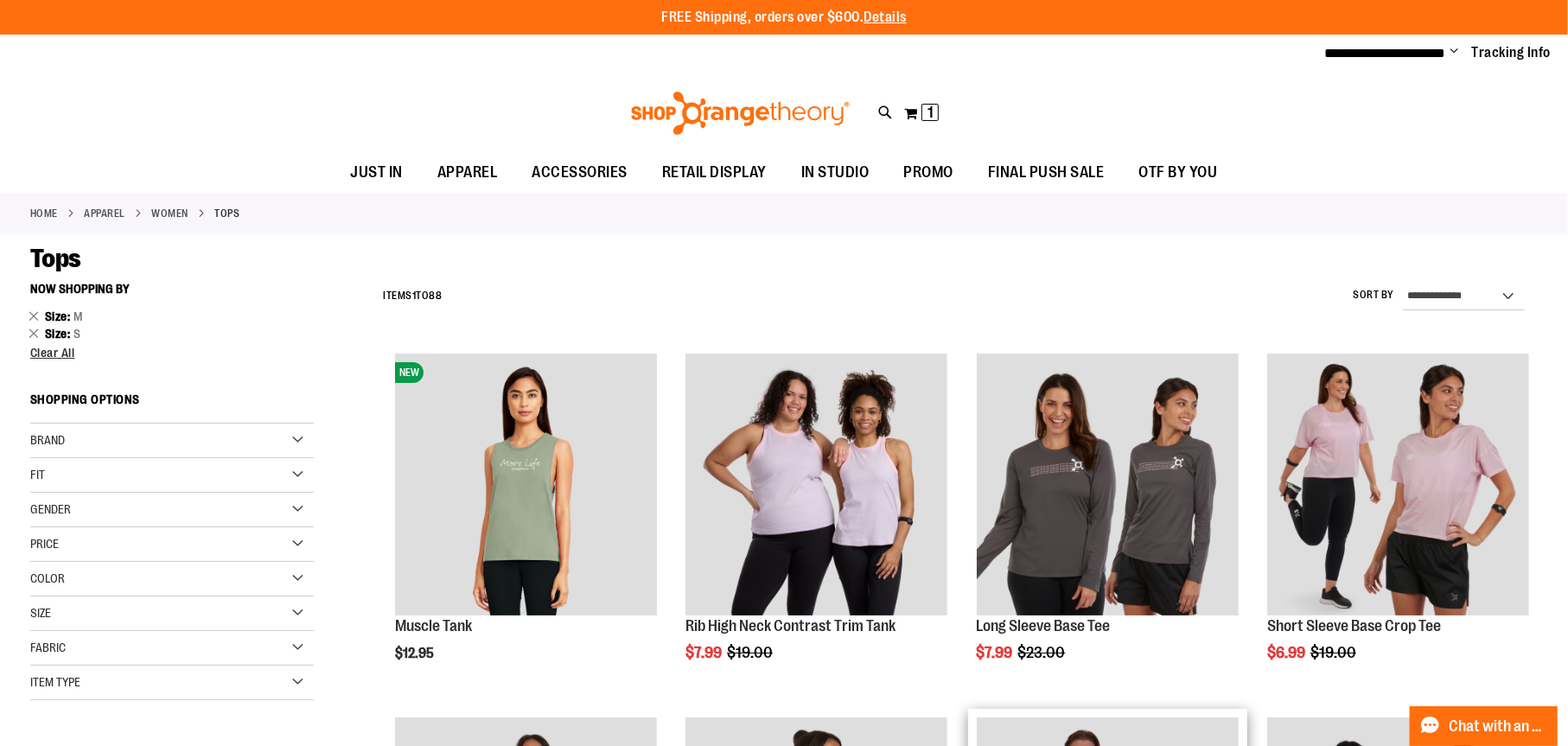
scroll to position [326, 0]
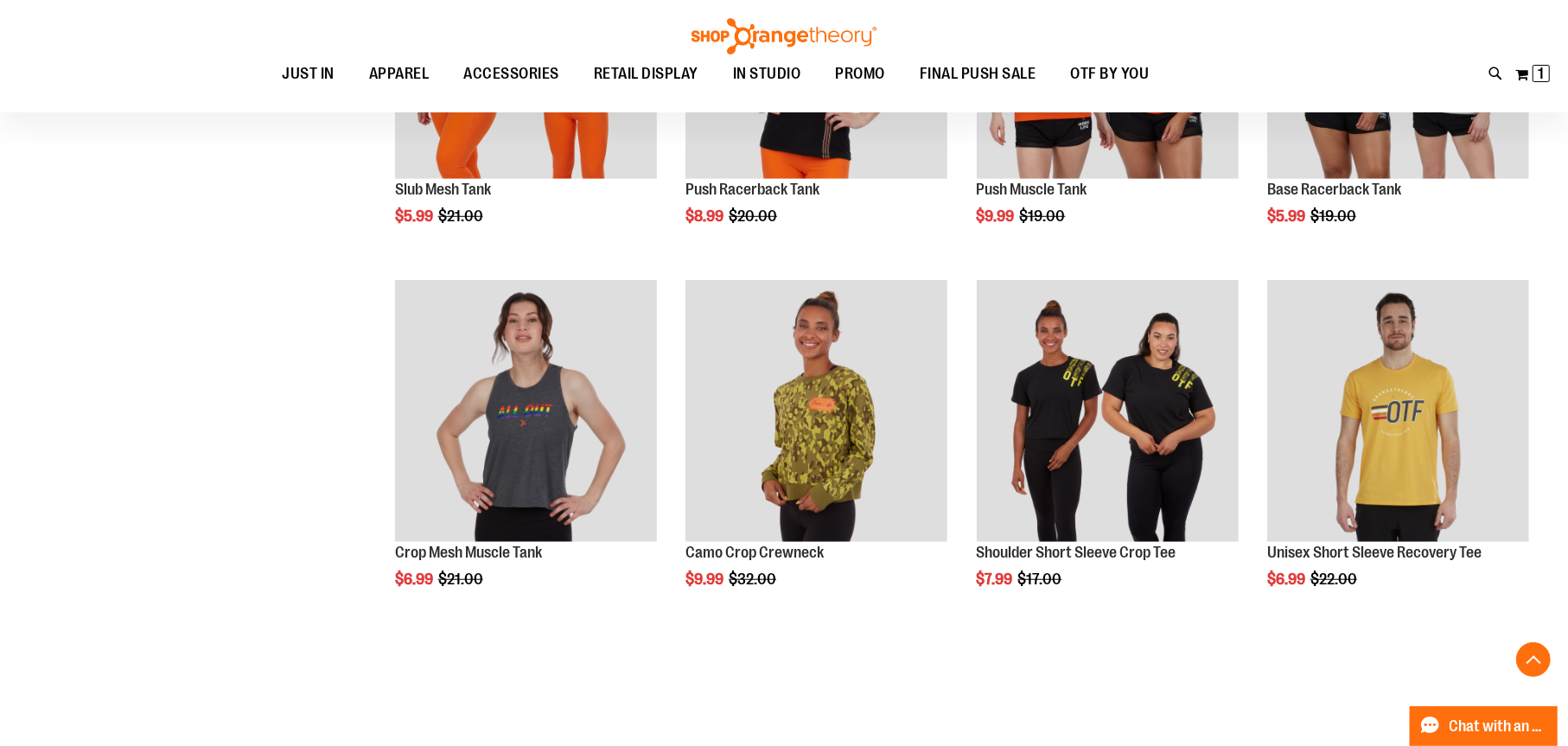
scroll to position [1231, 0]
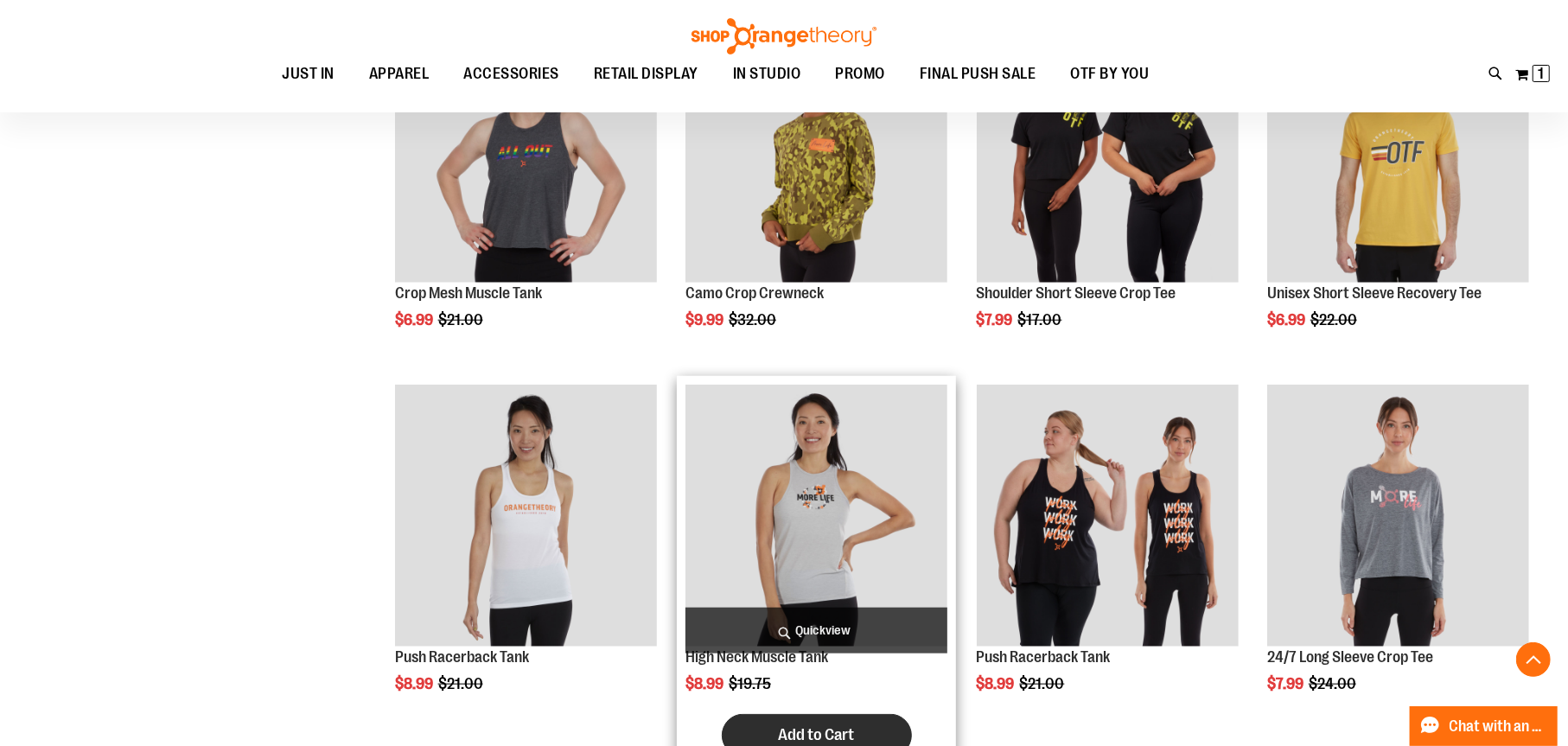
scroll to position [1749, 0]
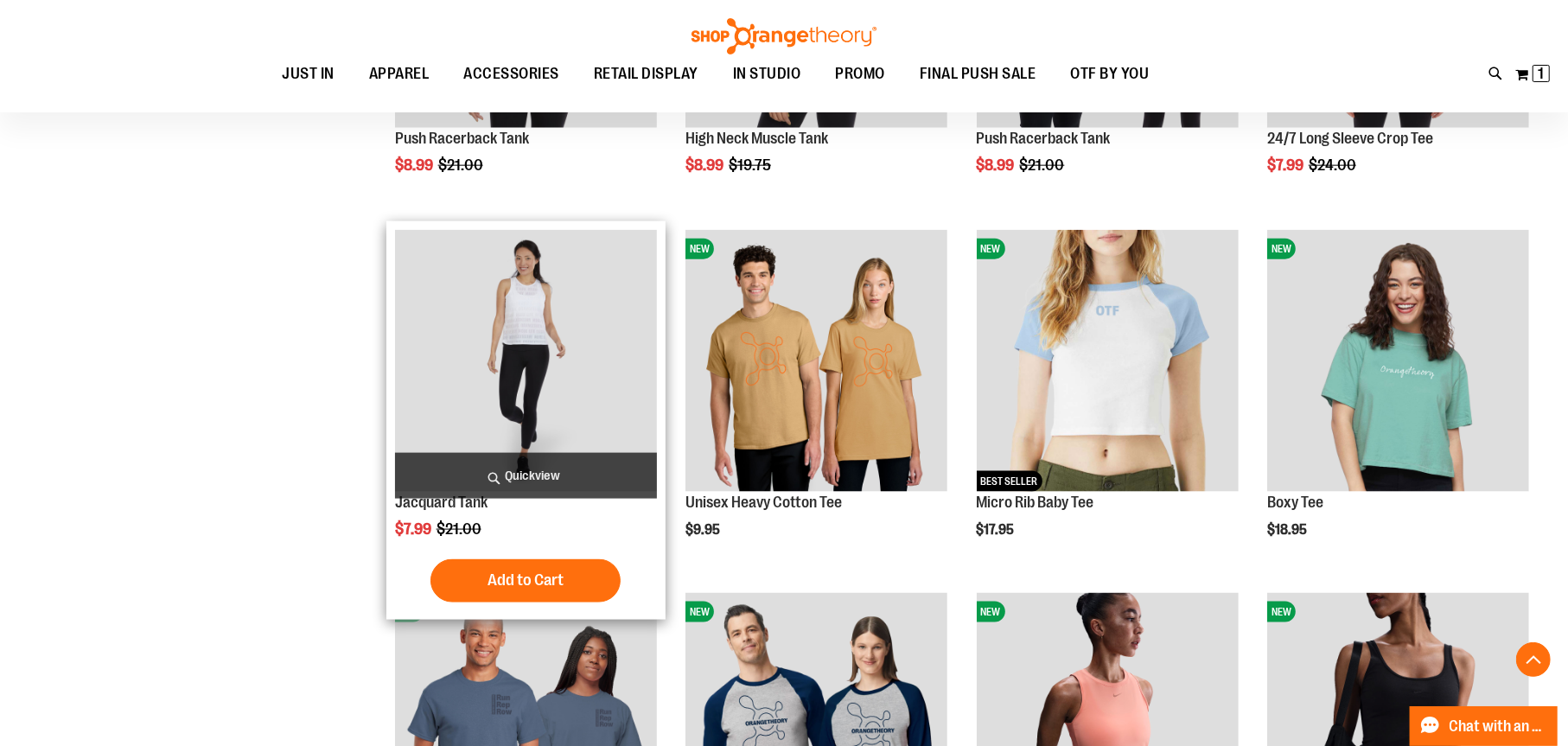
type input "**********"
click at [540, 297] on img "product" at bounding box center [526, 361] width 262 height 262
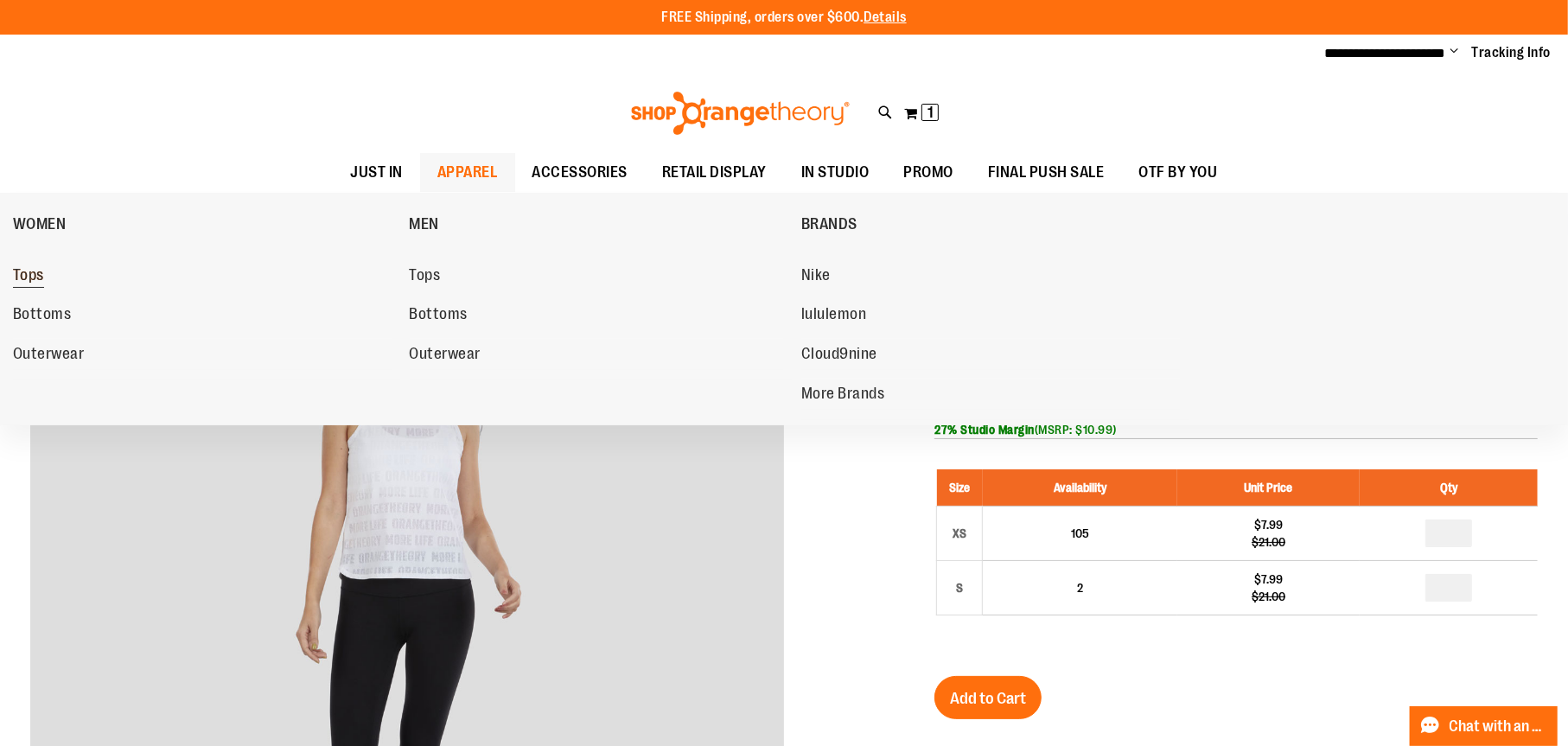
type input "**********"
click at [32, 275] on span "Tops" at bounding box center [29, 277] width 32 height 22
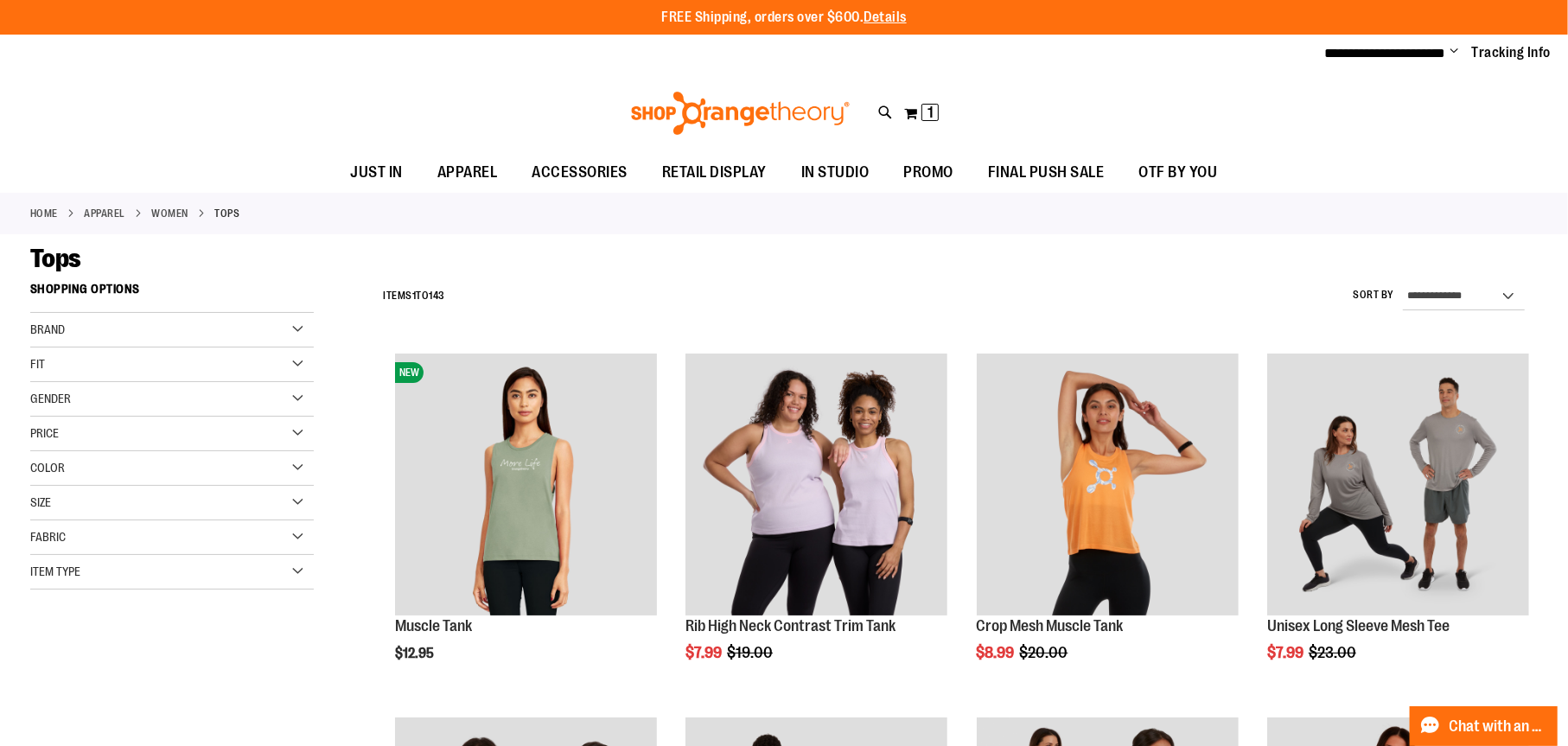
type input "**********"
click at [296, 495] on div "Size" at bounding box center [172, 503] width 284 height 34
click at [116, 544] on div "M" at bounding box center [107, 546] width 26 height 26
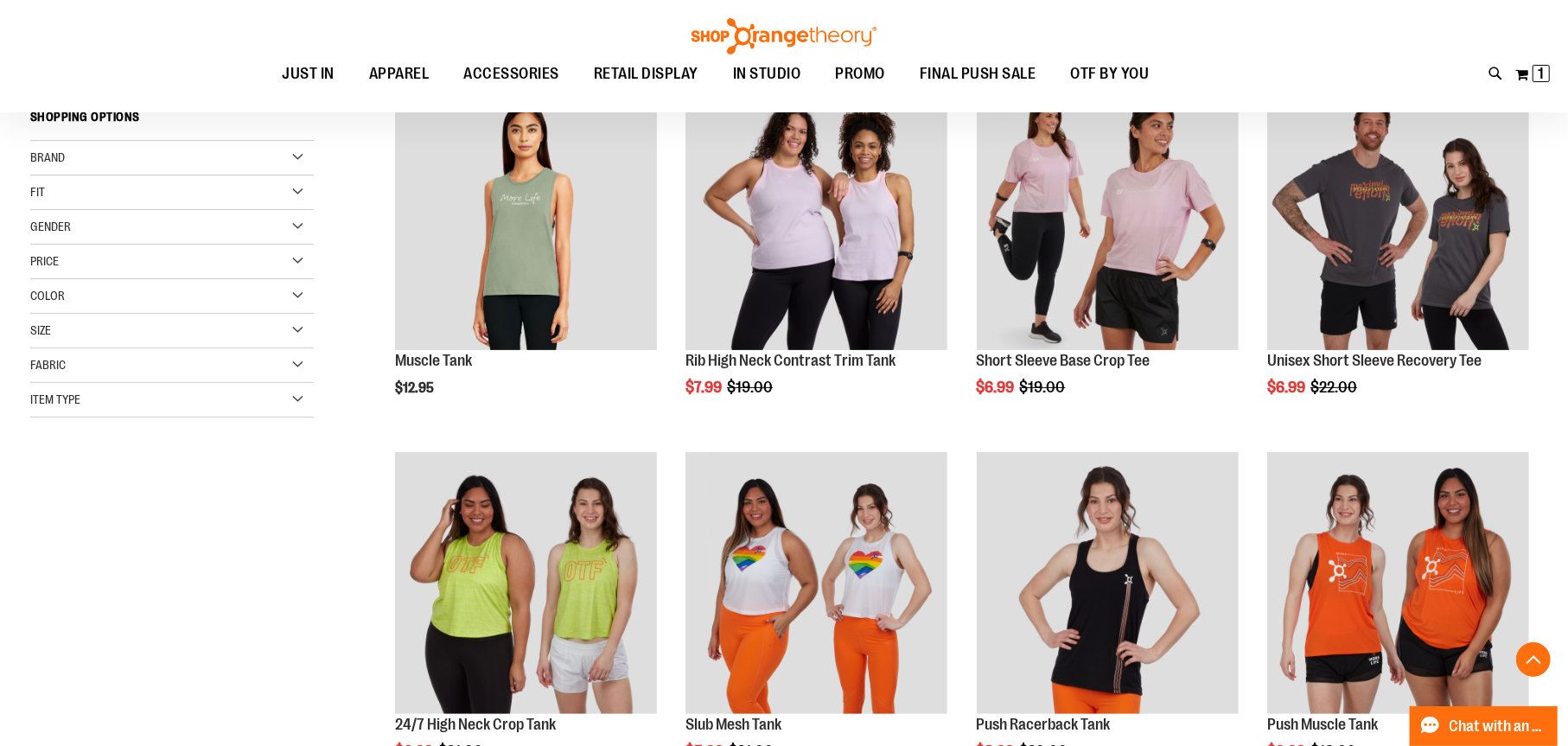
scroll to position [273, 0]
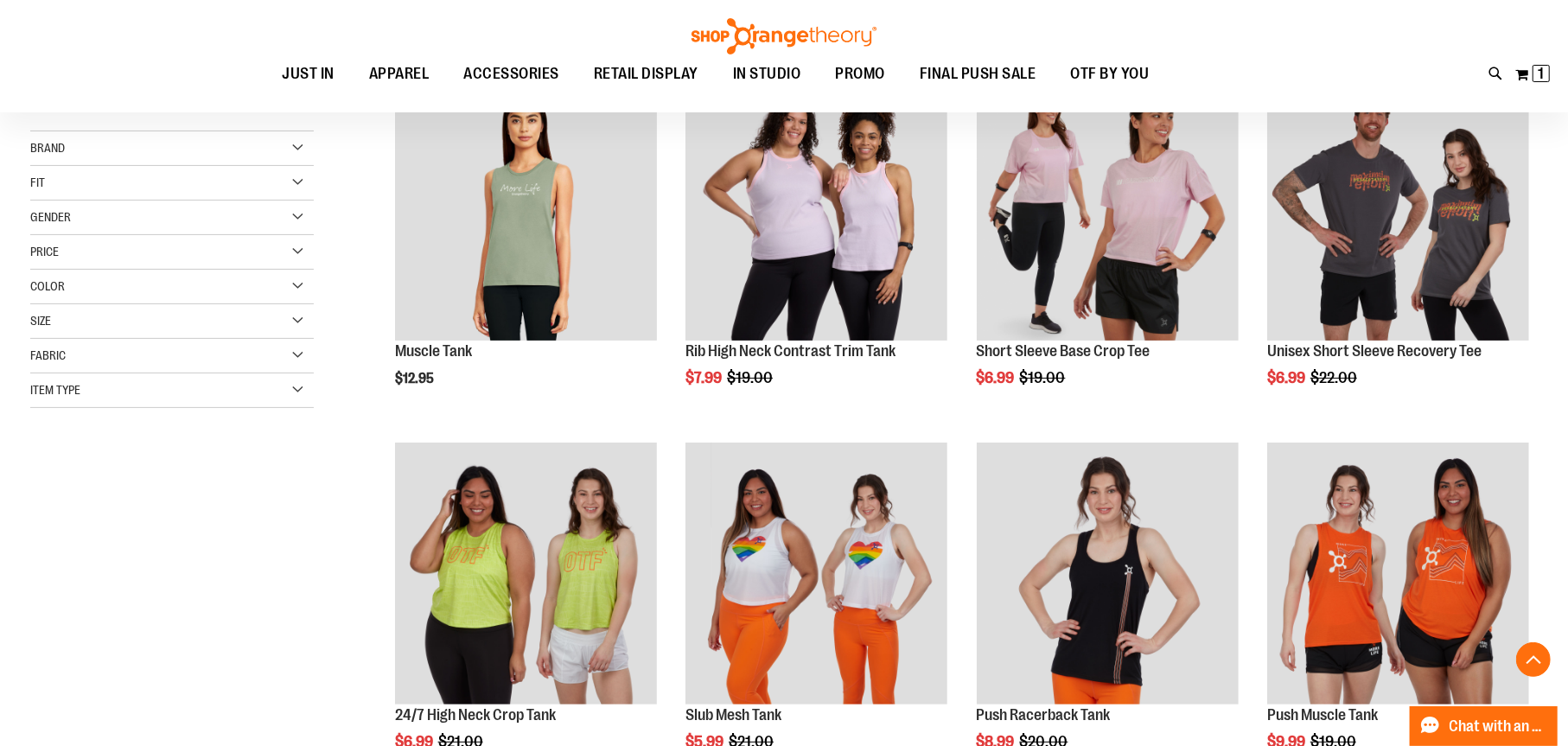
click at [296, 314] on div "Size" at bounding box center [172, 321] width 284 height 34
click at [251, 663] on div "**********" at bounding box center [784, 632] width 1507 height 1265
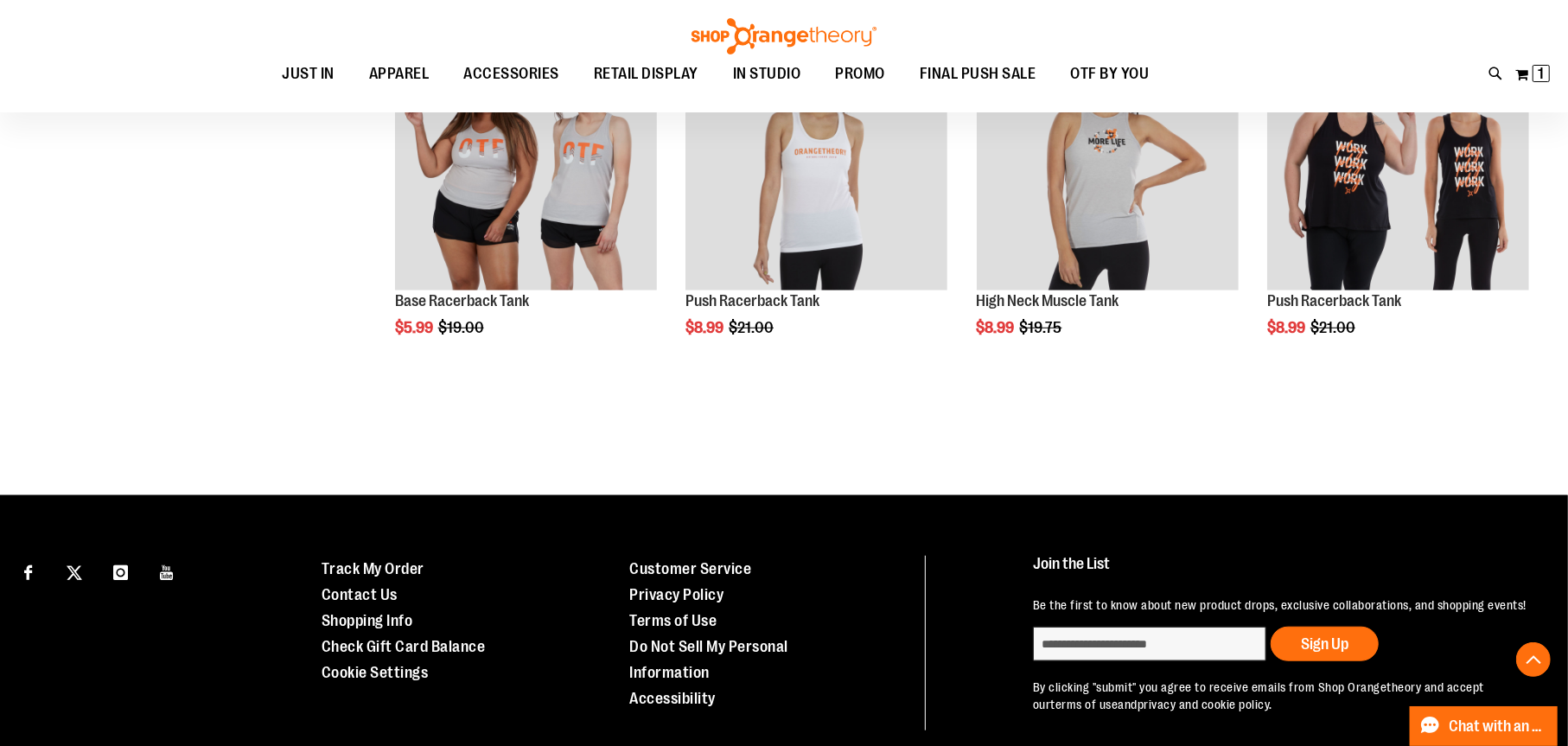
scroll to position [1145, 0]
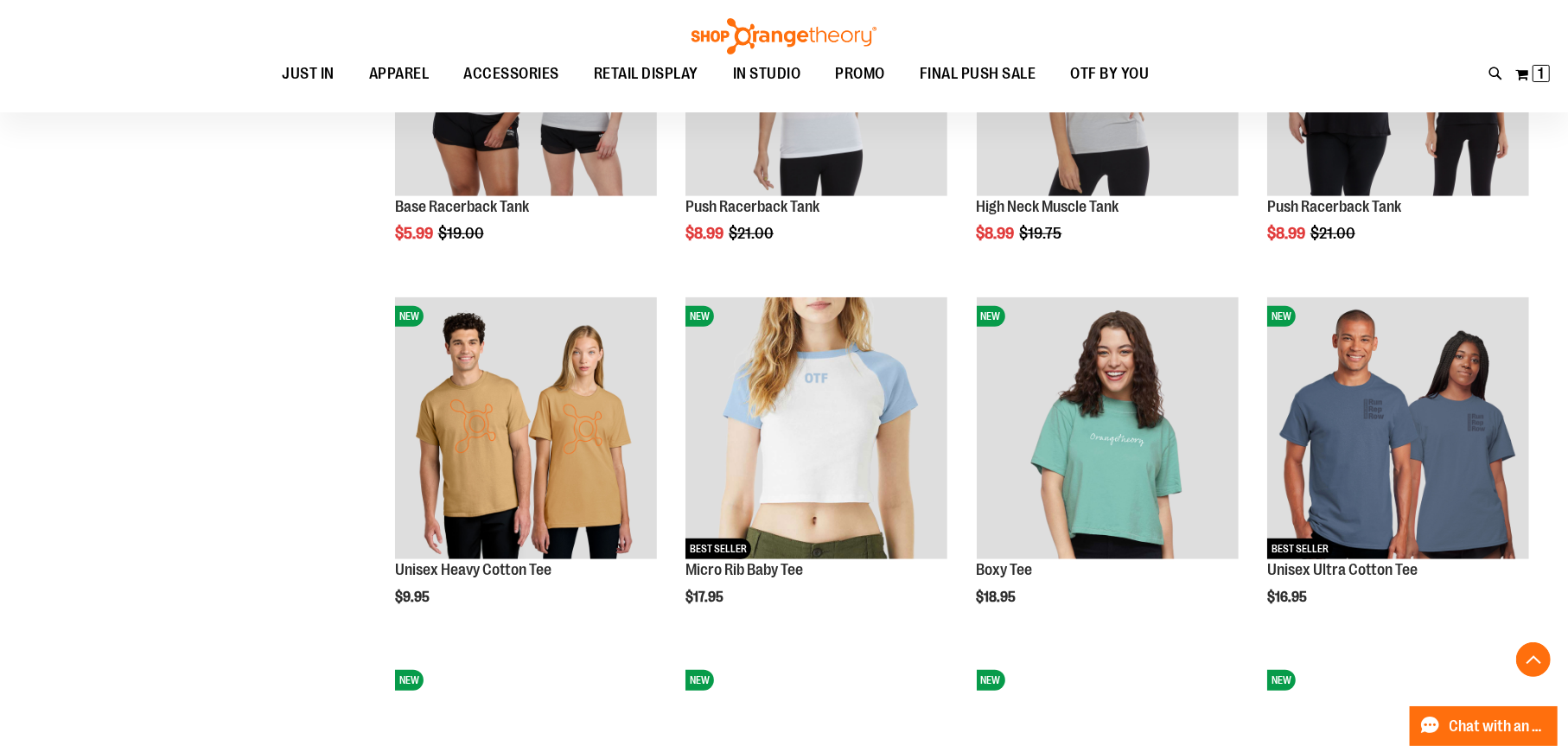
scroll to position [1663, 0]
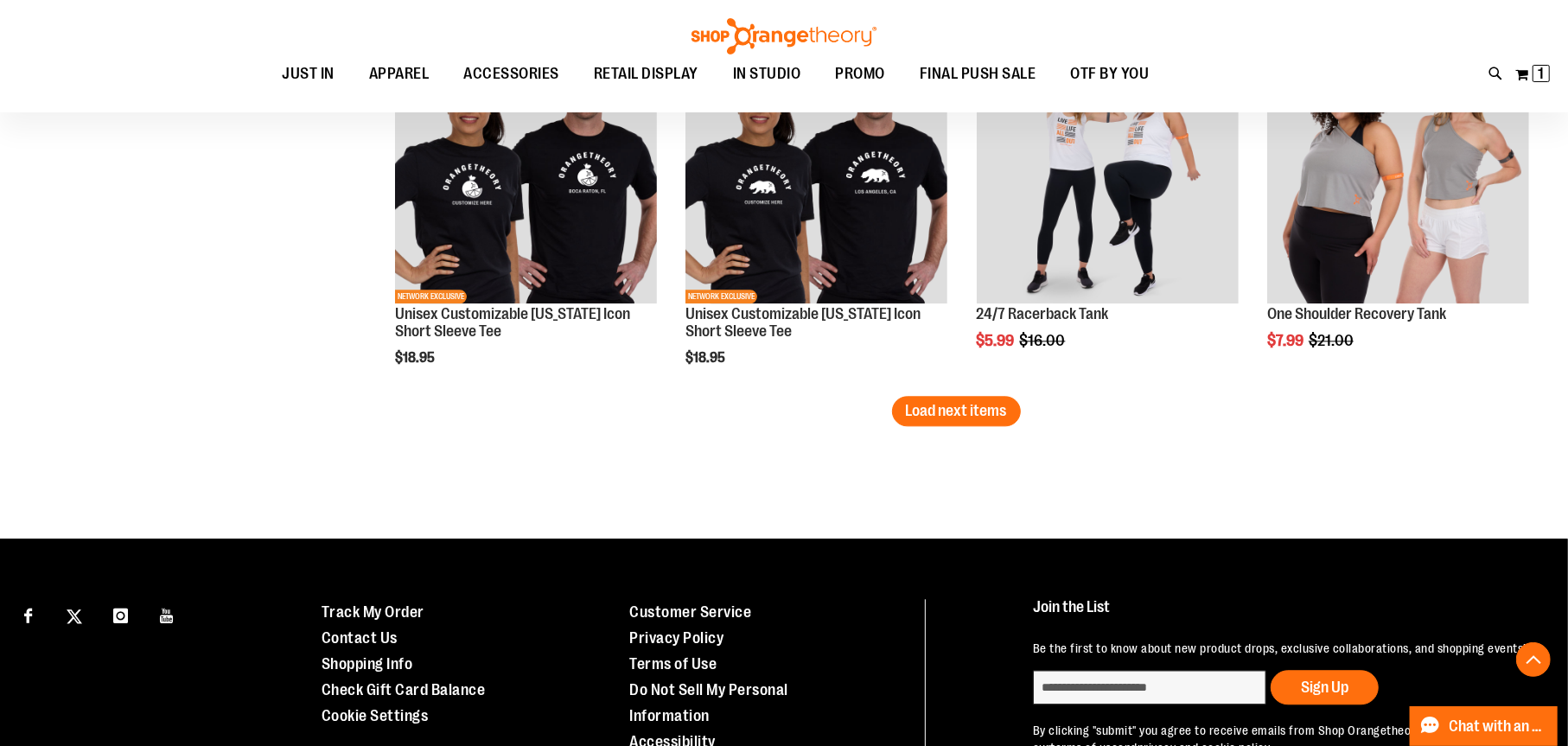
scroll to position [3358, 0]
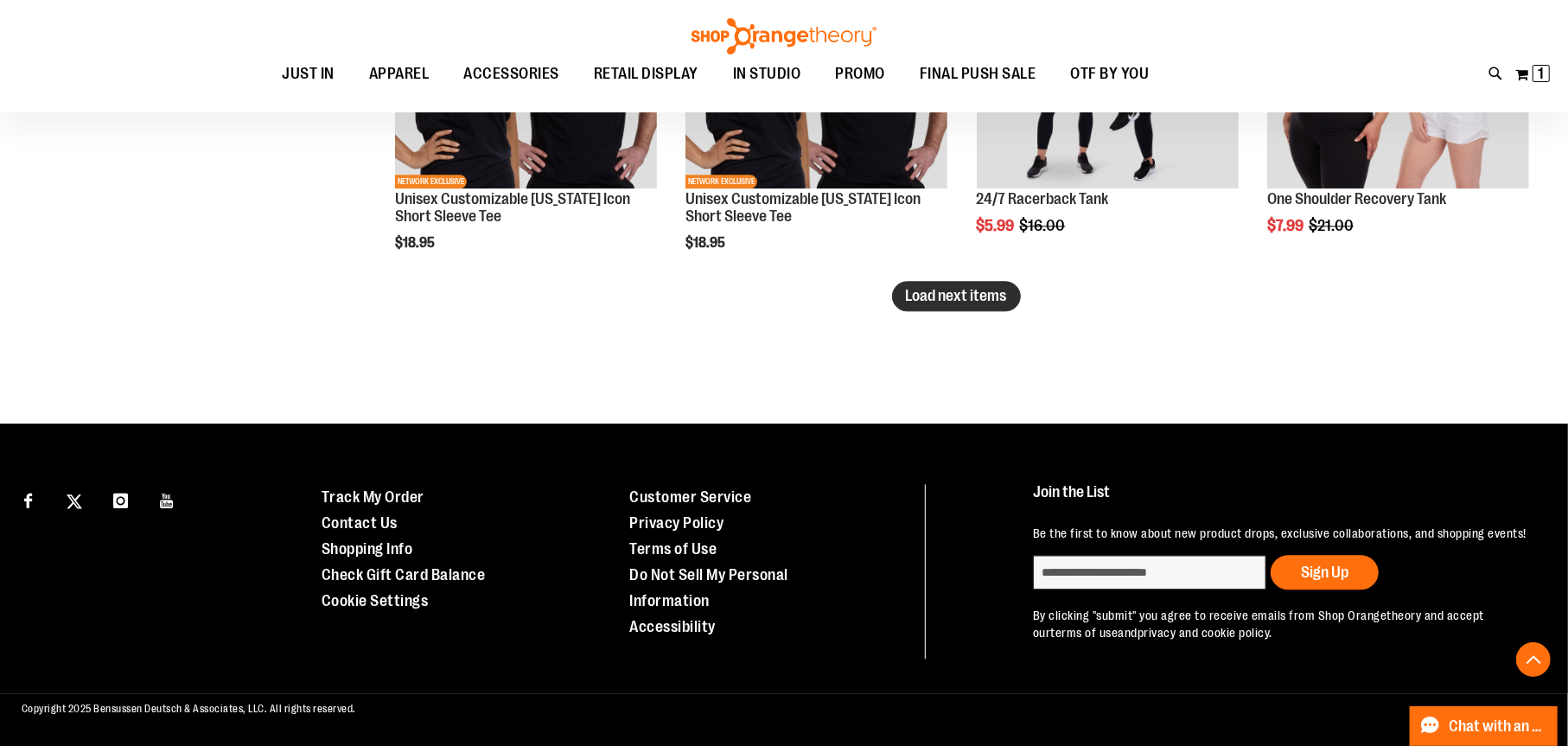
click at [992, 287] on span "Load next items" at bounding box center [956, 296] width 102 height 18
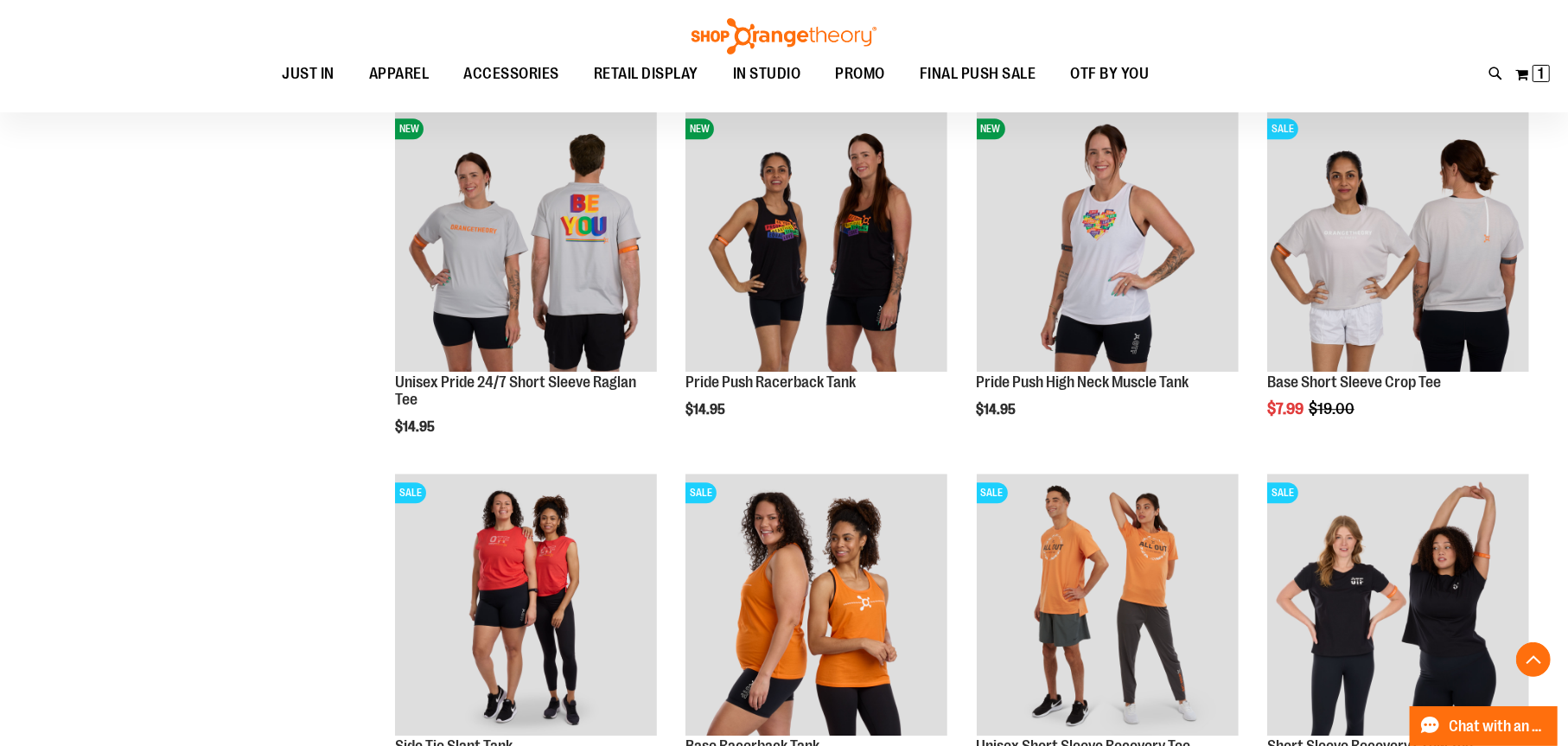
scroll to position [4395, 0]
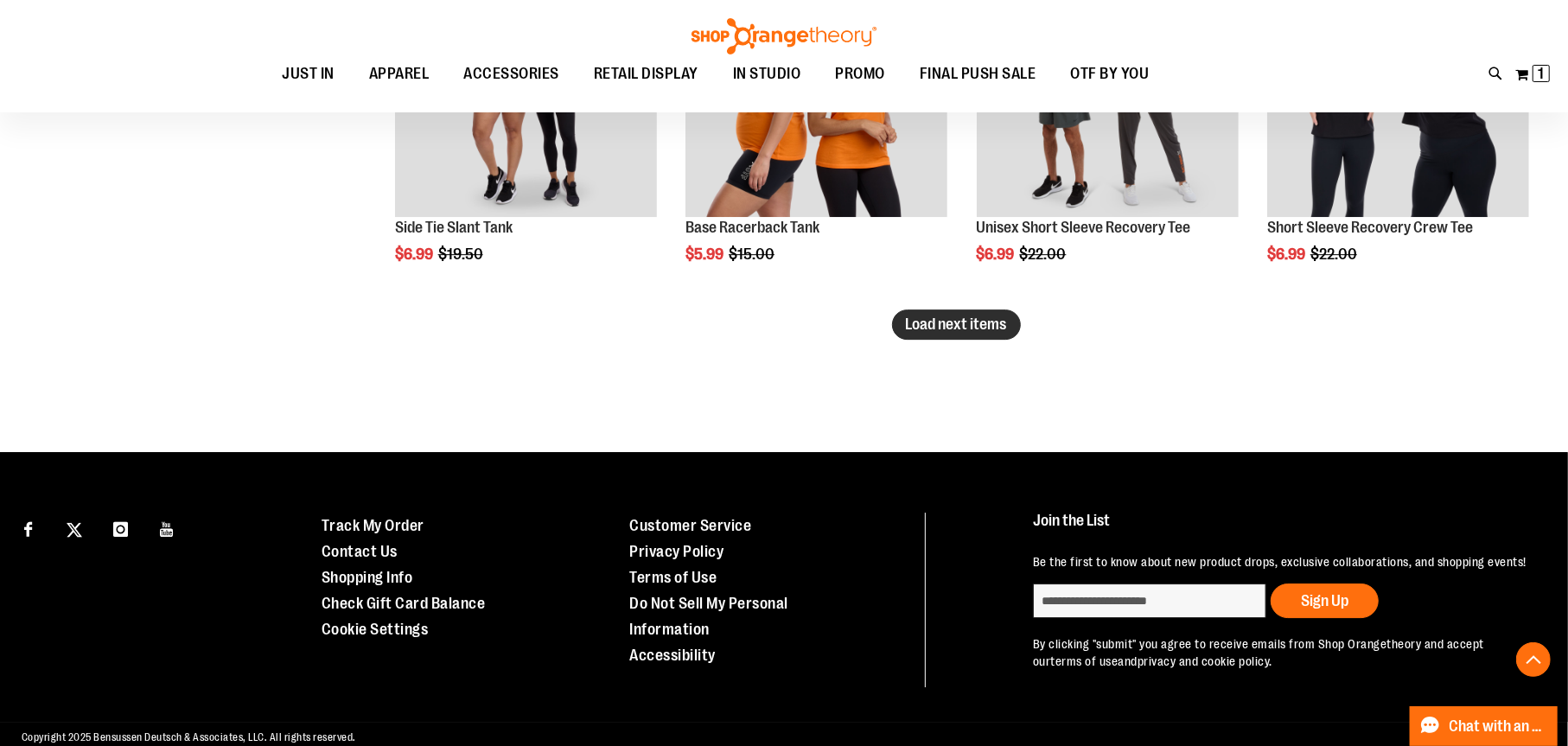
click at [969, 330] on span "Load next items" at bounding box center [956, 324] width 102 height 18
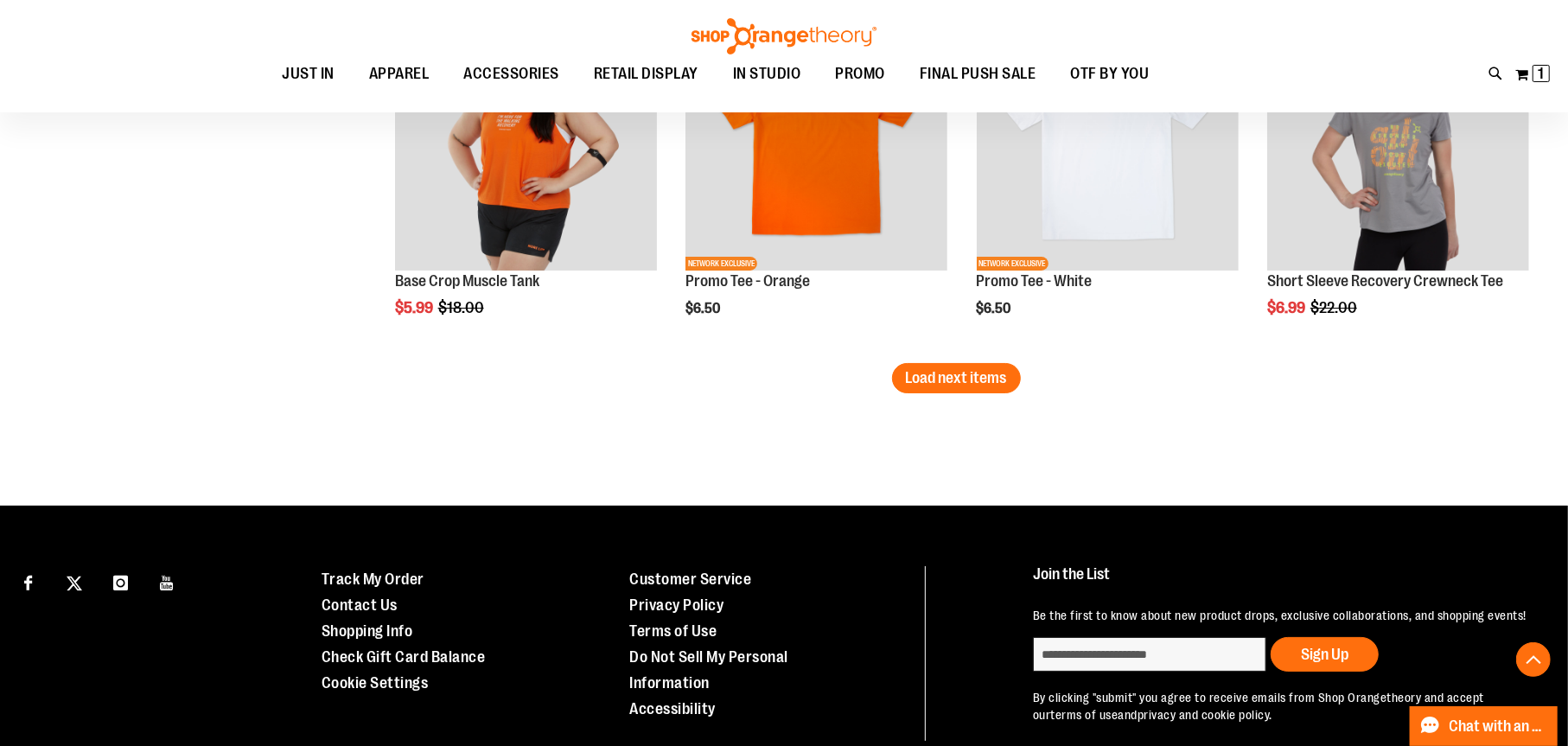
scroll to position [5174, 0]
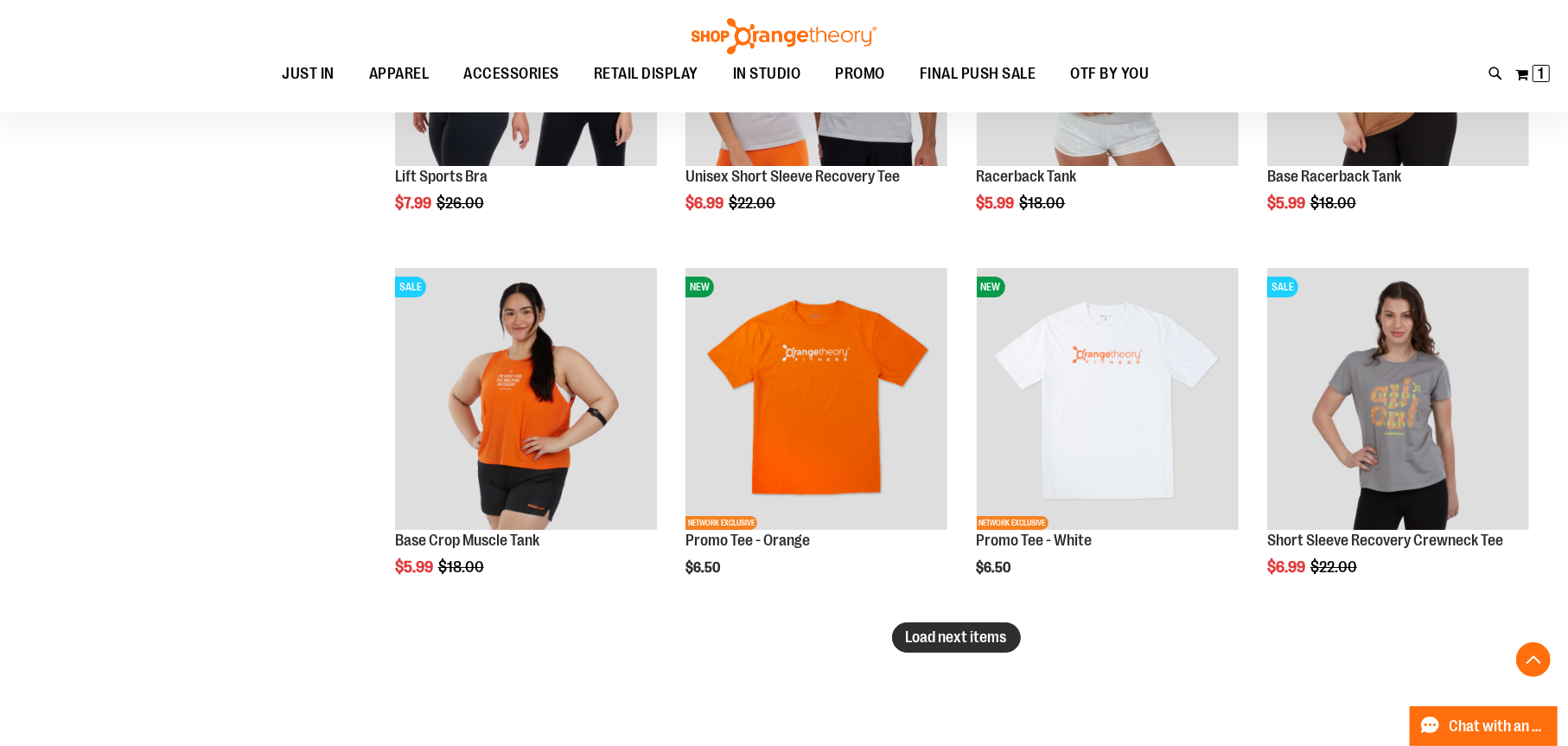
click at [989, 633] on span "Load next items" at bounding box center [956, 637] width 102 height 18
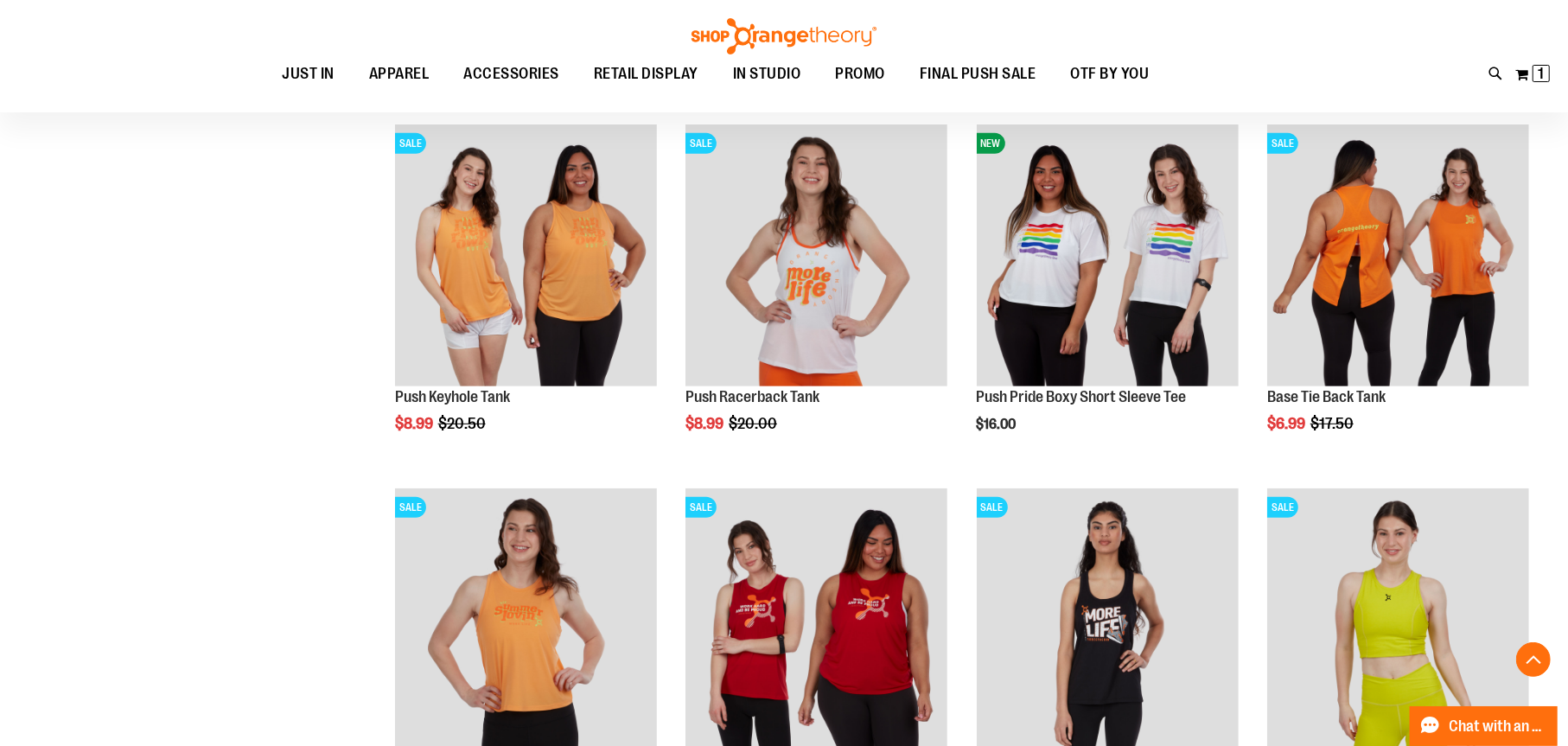
scroll to position [6562, 0]
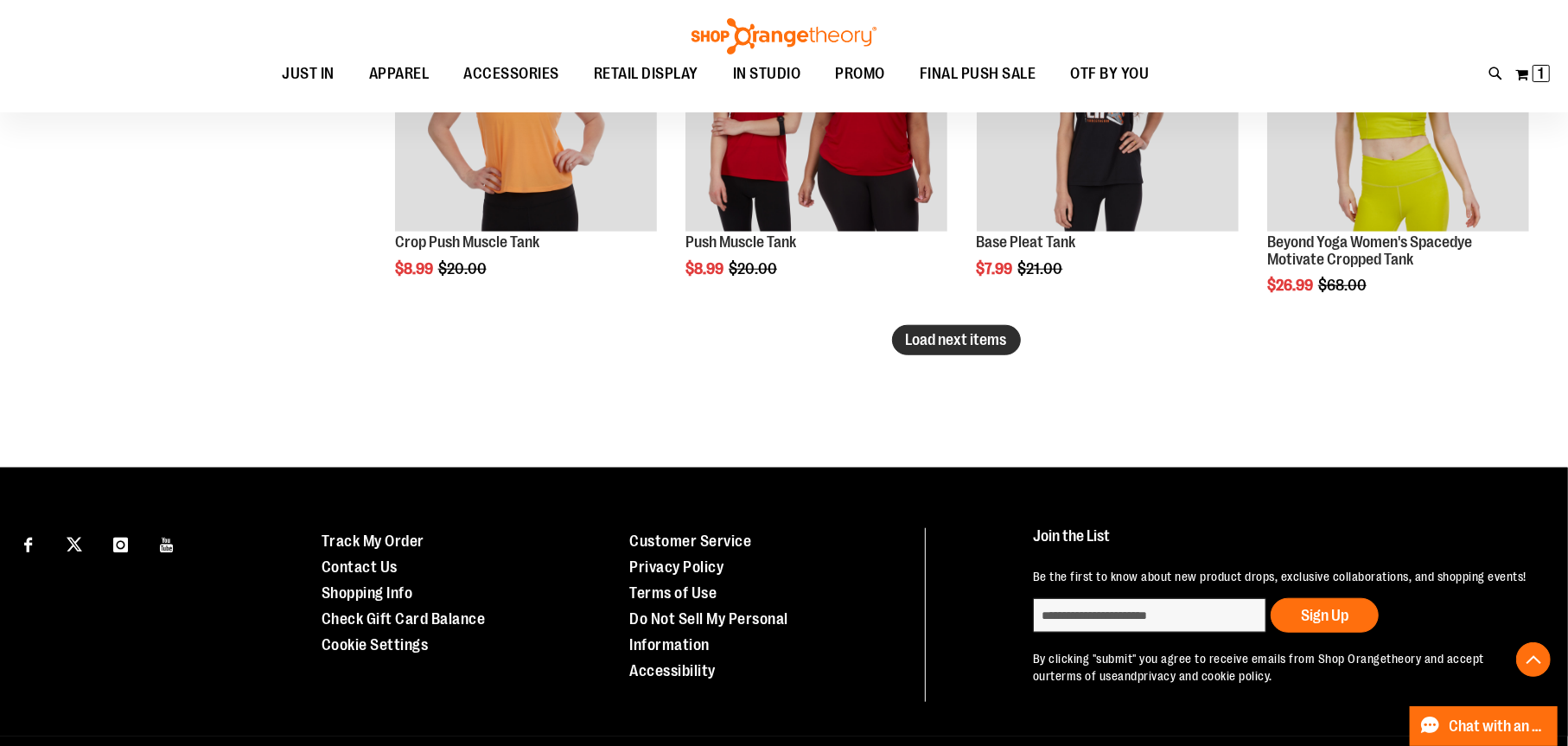
click at [986, 350] on button "Load next items" at bounding box center [956, 340] width 129 height 31
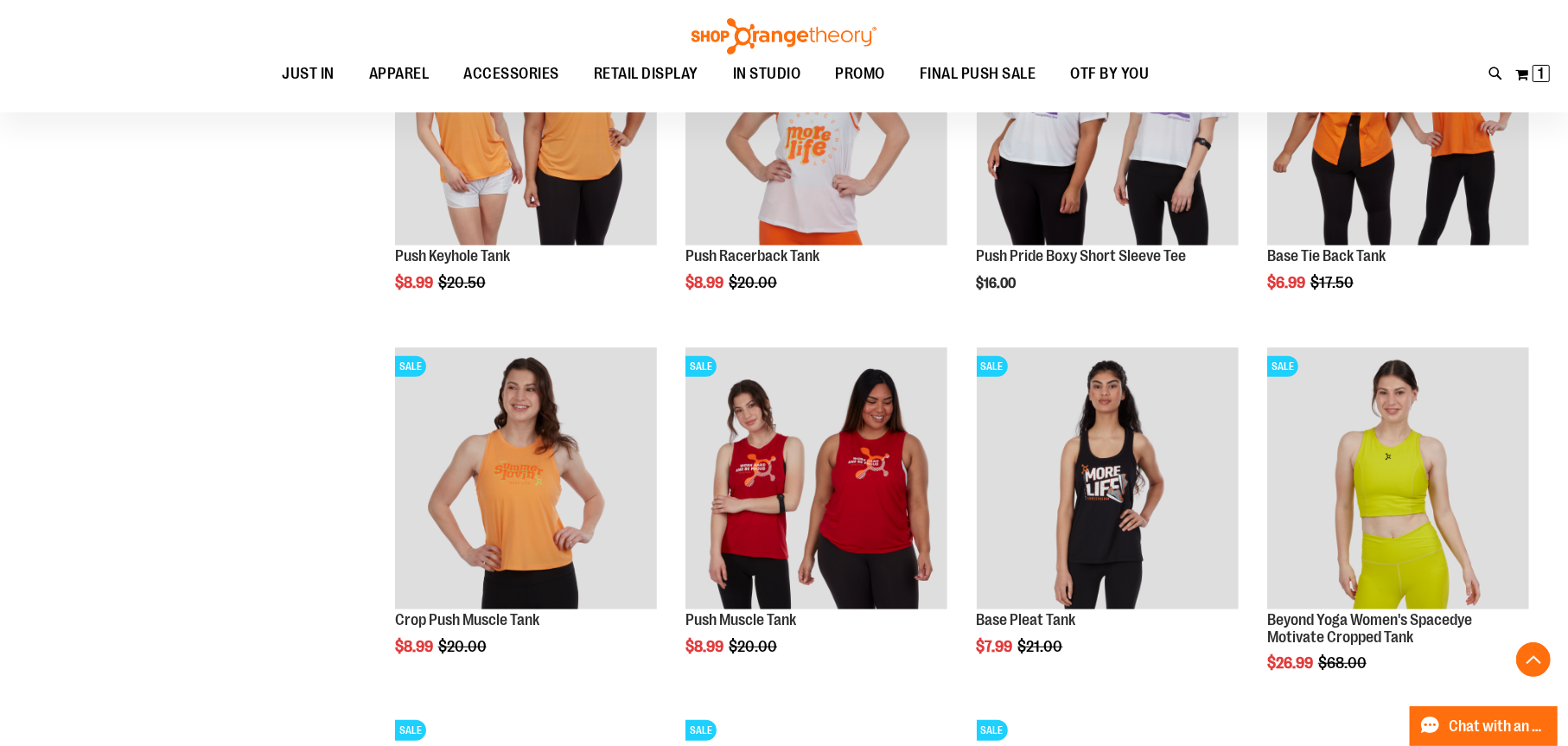
scroll to position [5665, 0]
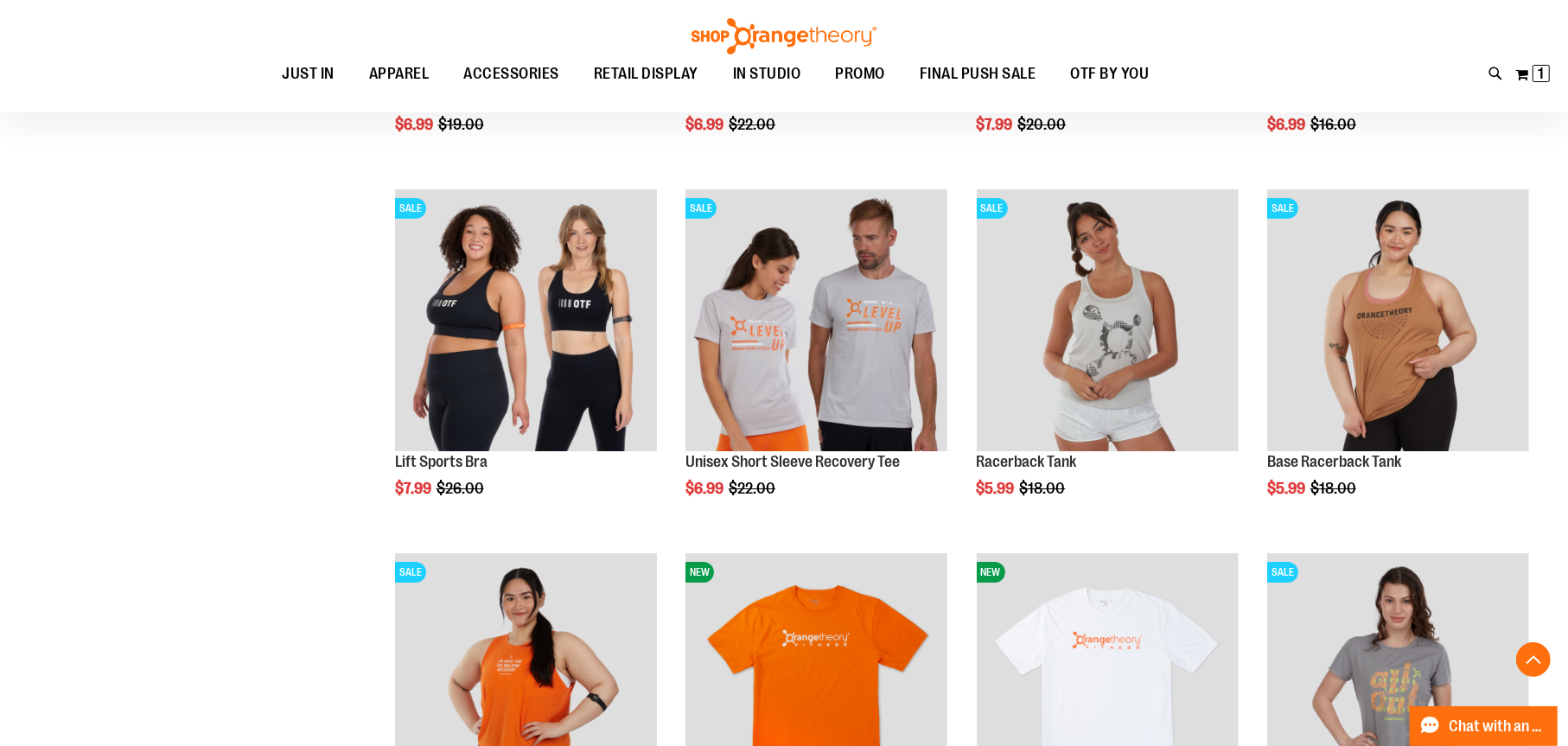
scroll to position [4629, 0]
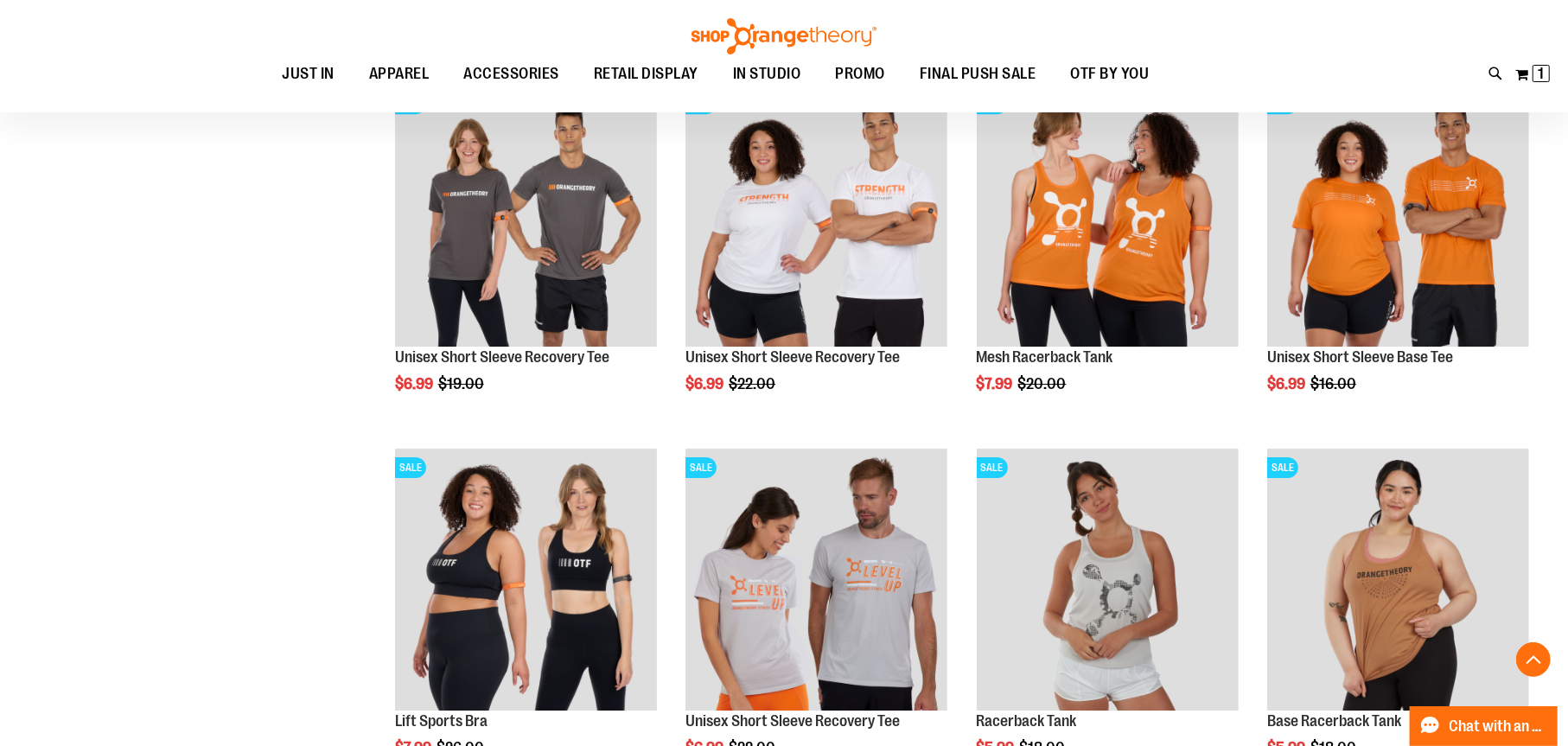
scroll to position [4370, 0]
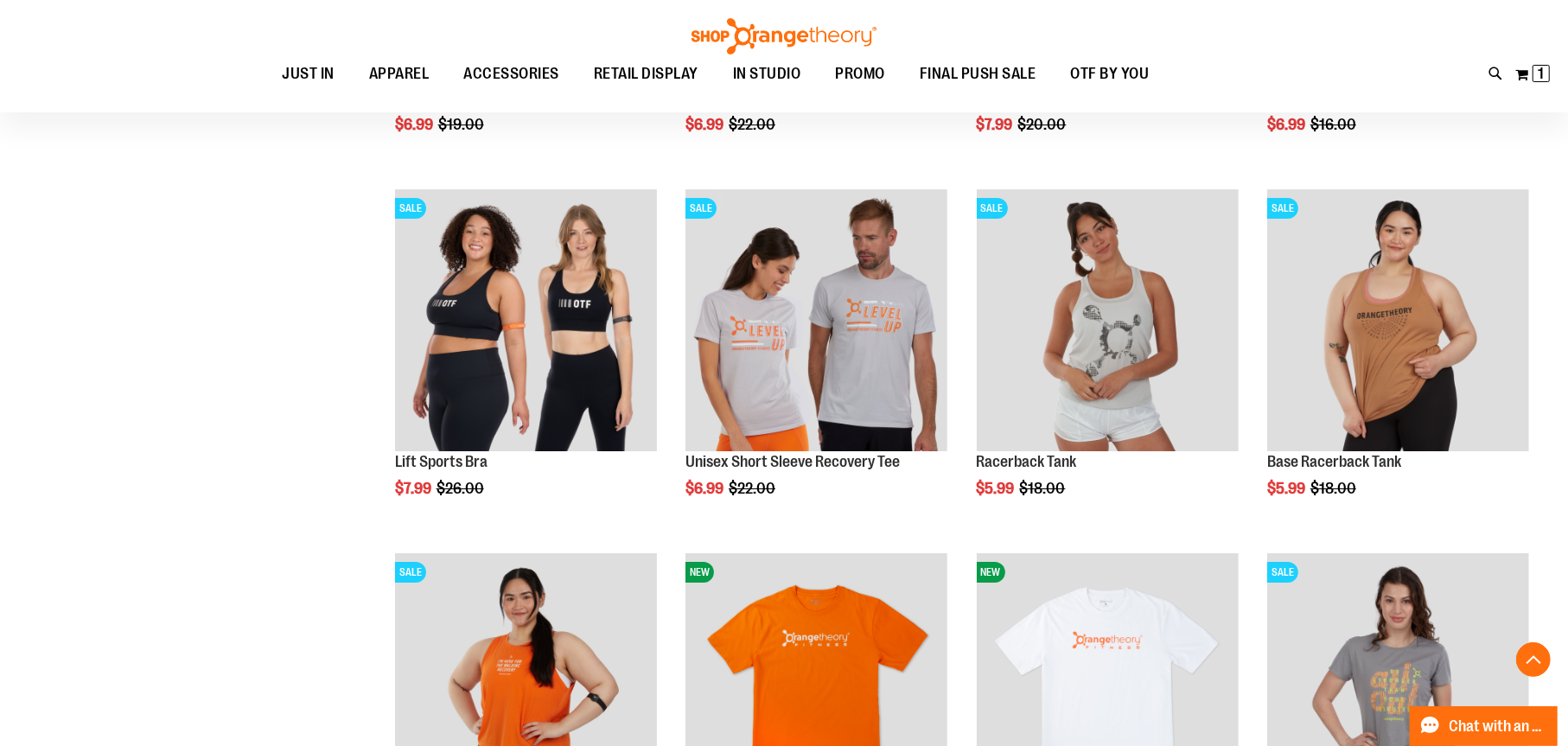
scroll to position [5147, 0]
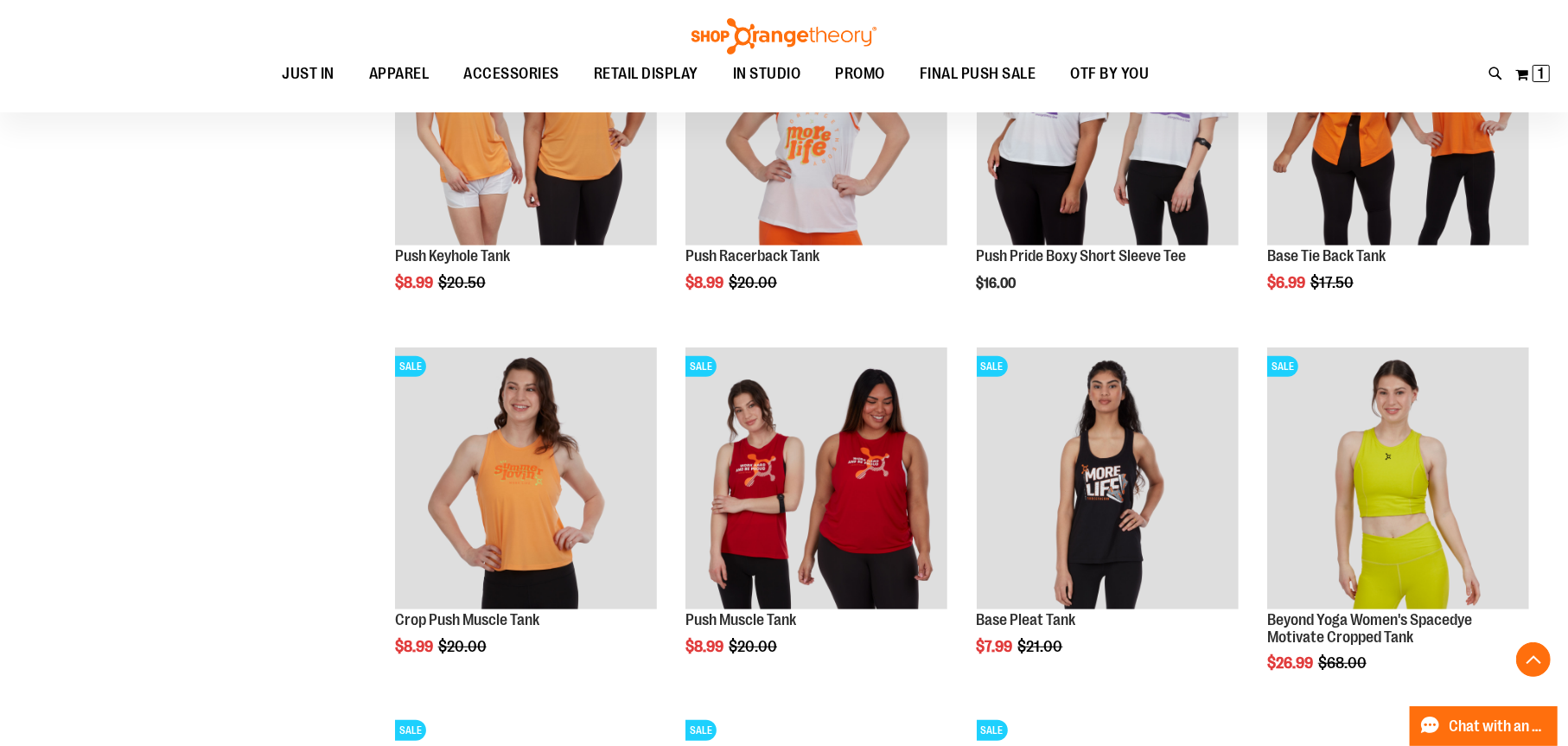
scroll to position [6444, 0]
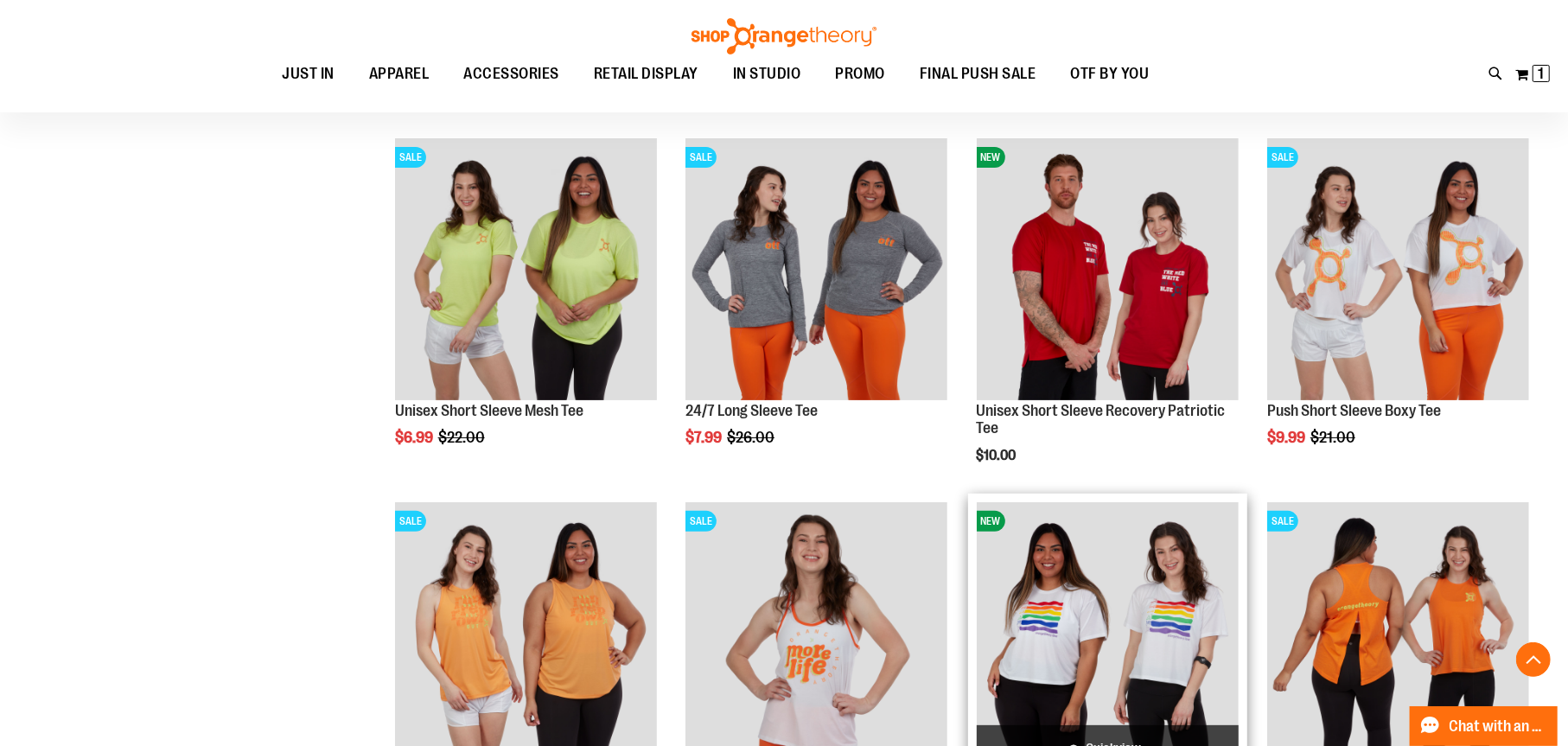
scroll to position [5406, 0]
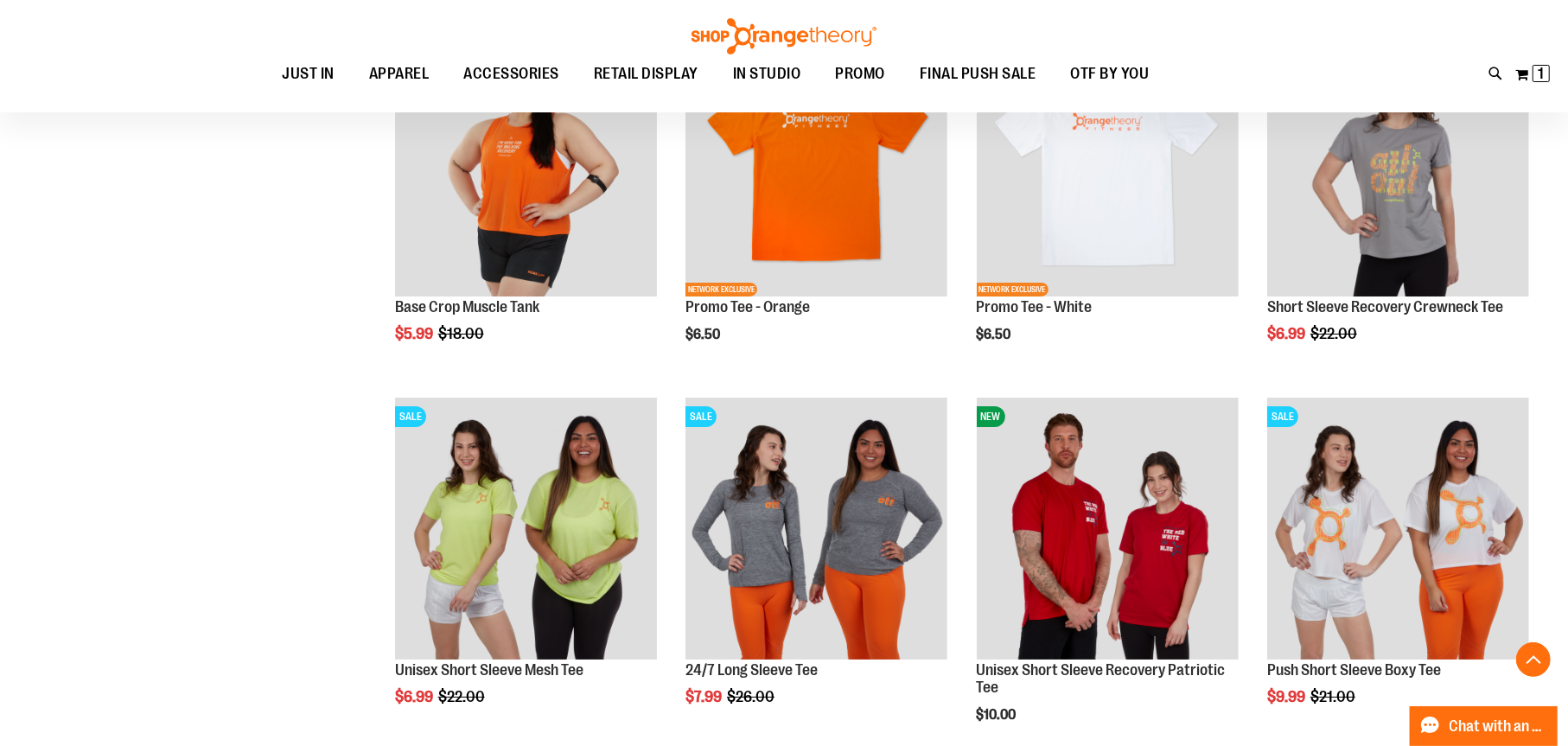
scroll to position [4888, 0]
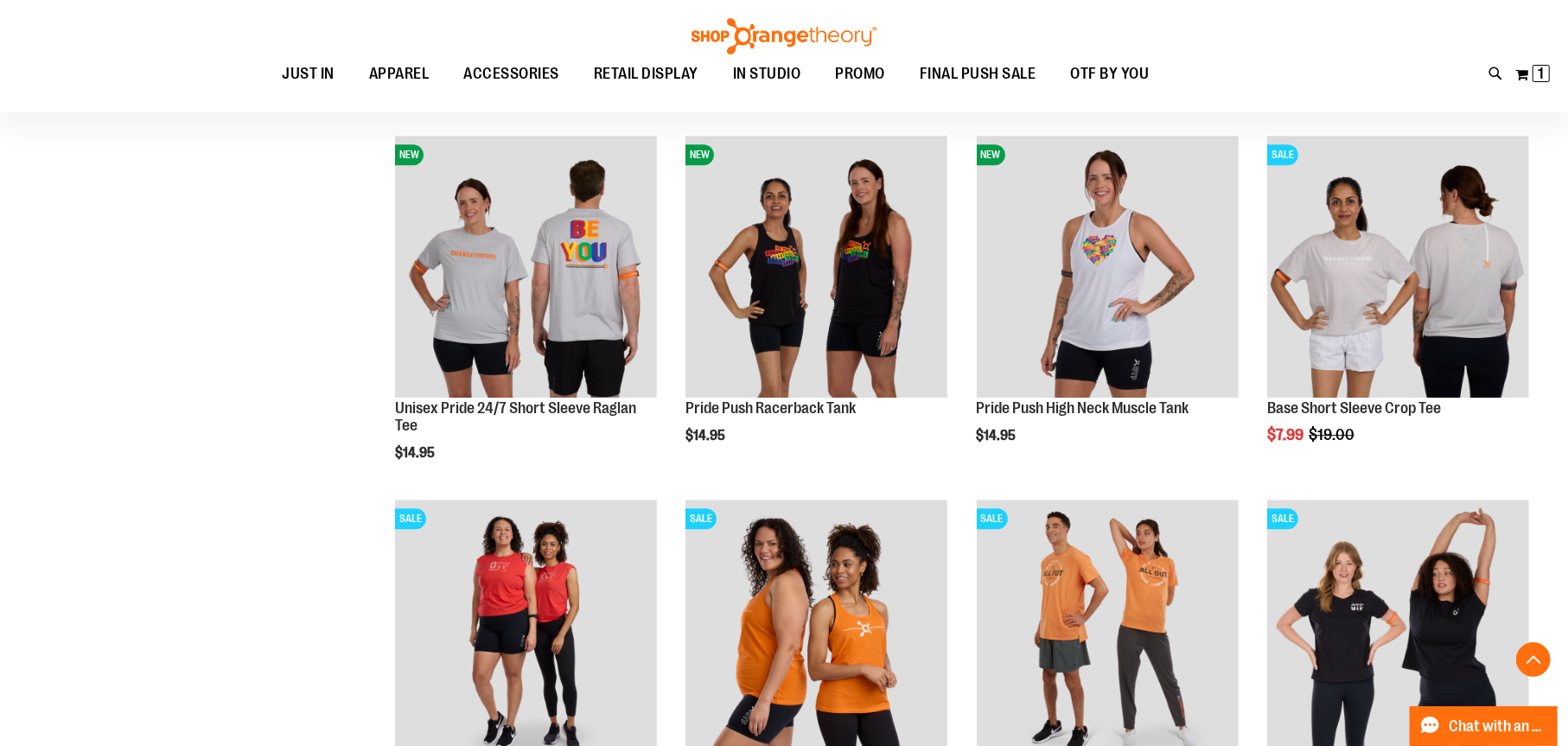
scroll to position [3333, 0]
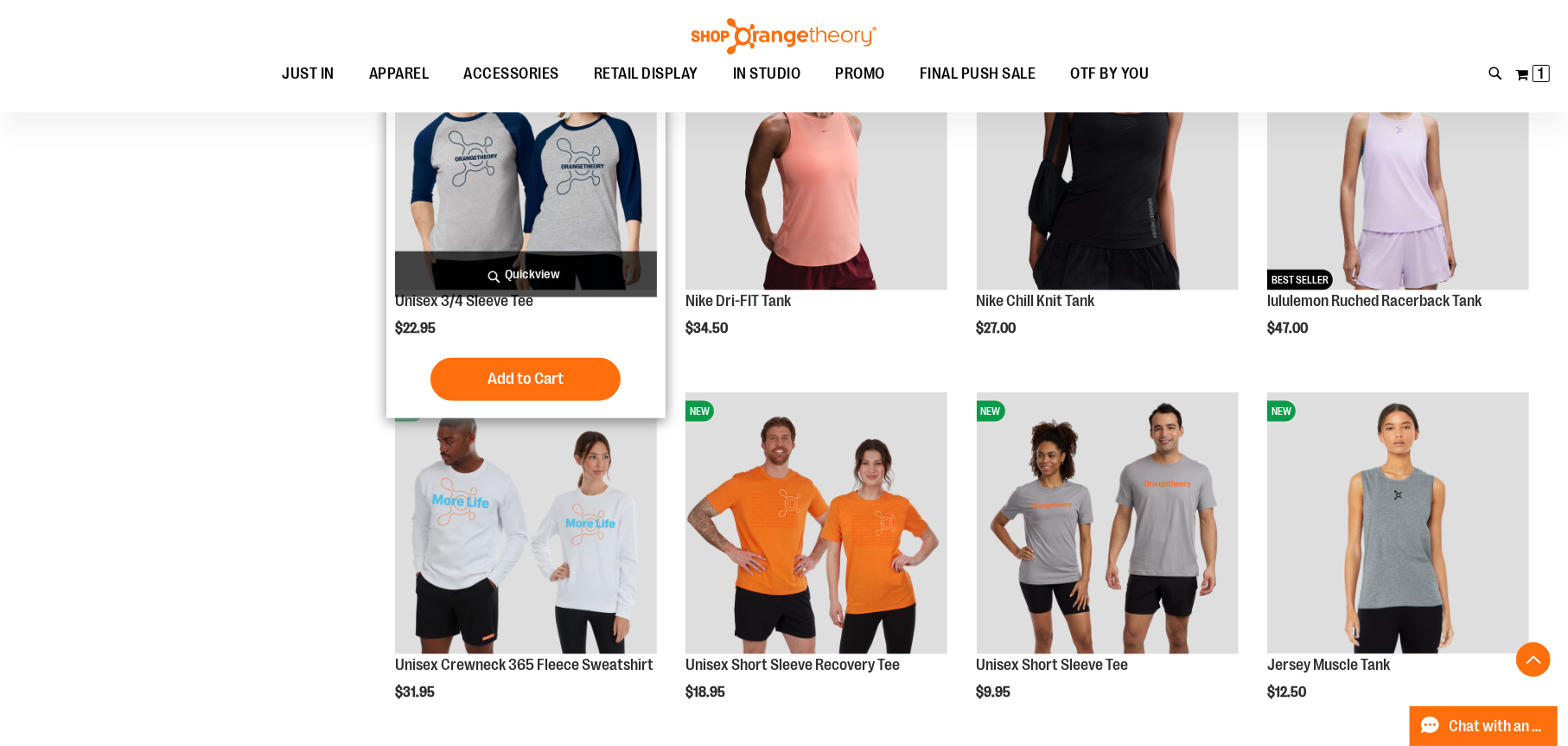
scroll to position [1519, 0]
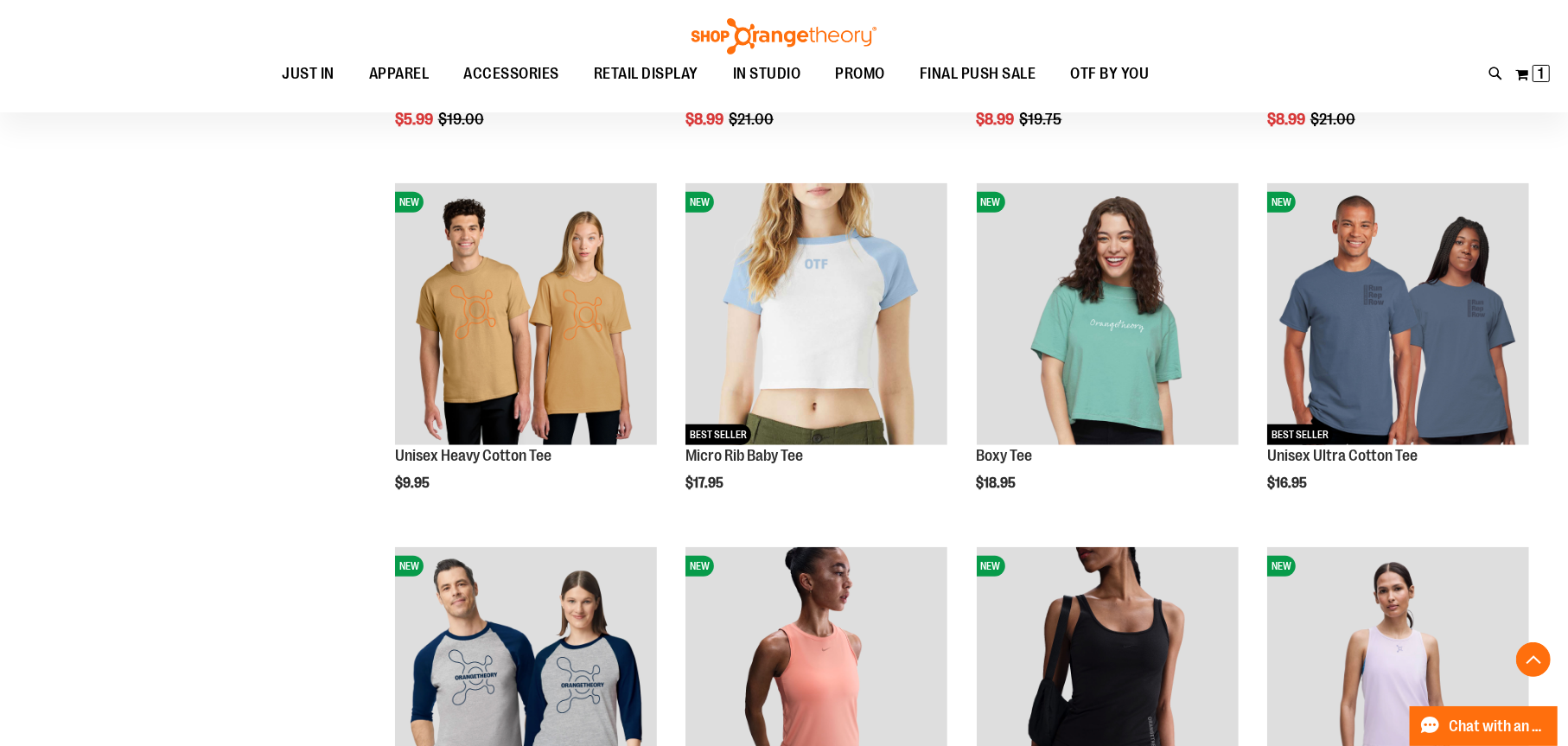
scroll to position [1000, 0]
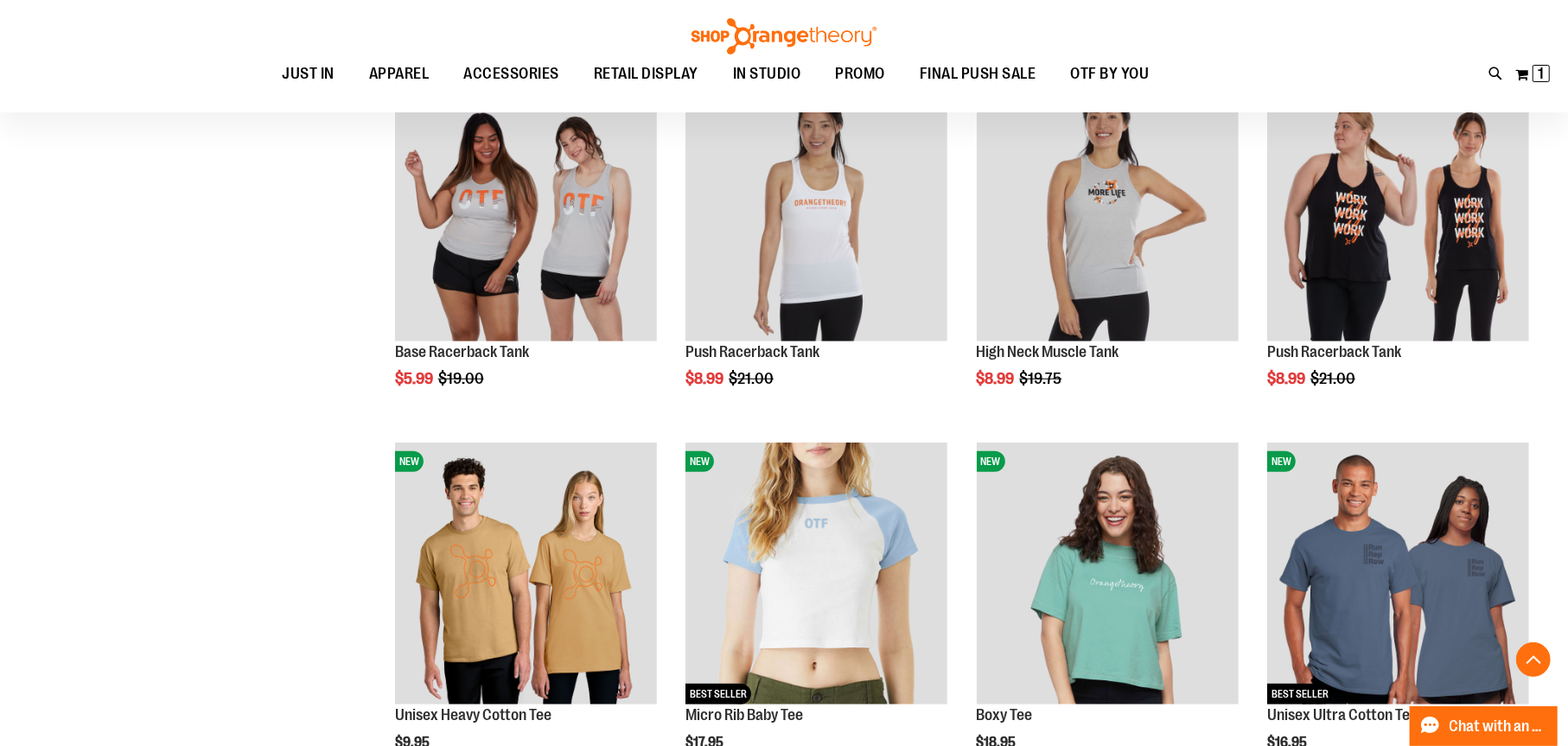
scroll to position [1259, 0]
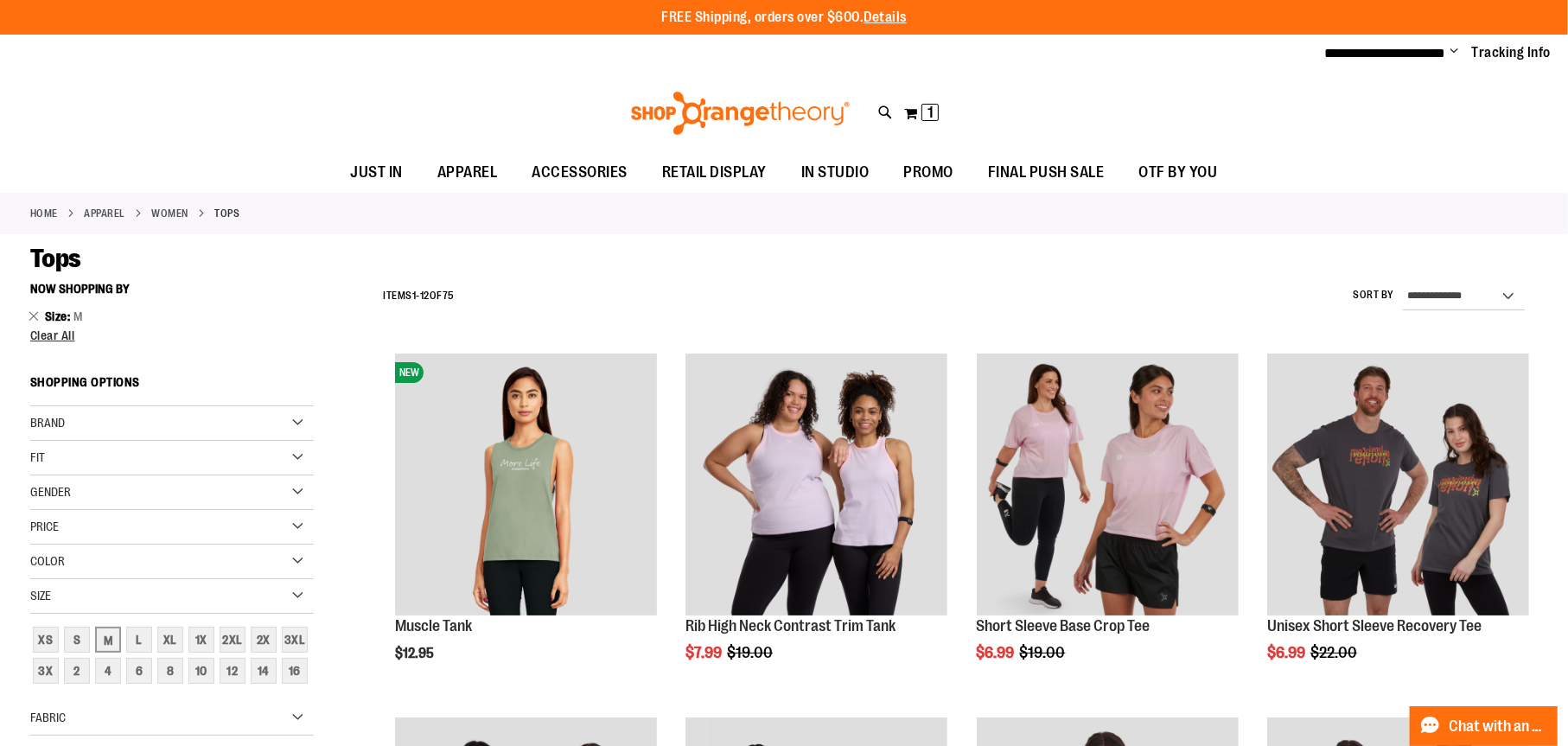
click at [300, 497] on div "Gender" at bounding box center [172, 492] width 284 height 34
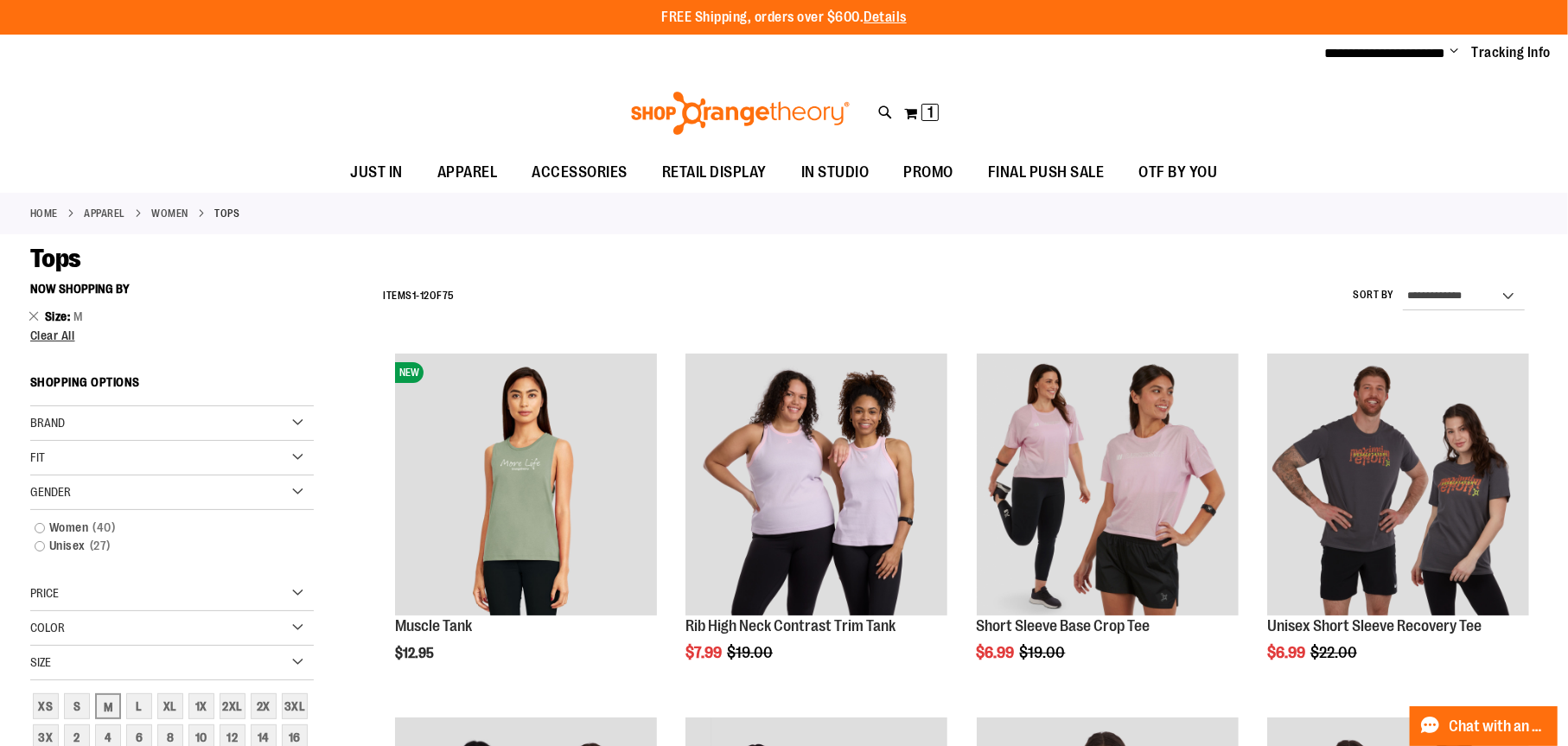
click at [236, 321] on li "Size M Remove This Item" at bounding box center [172, 316] width 284 height 18
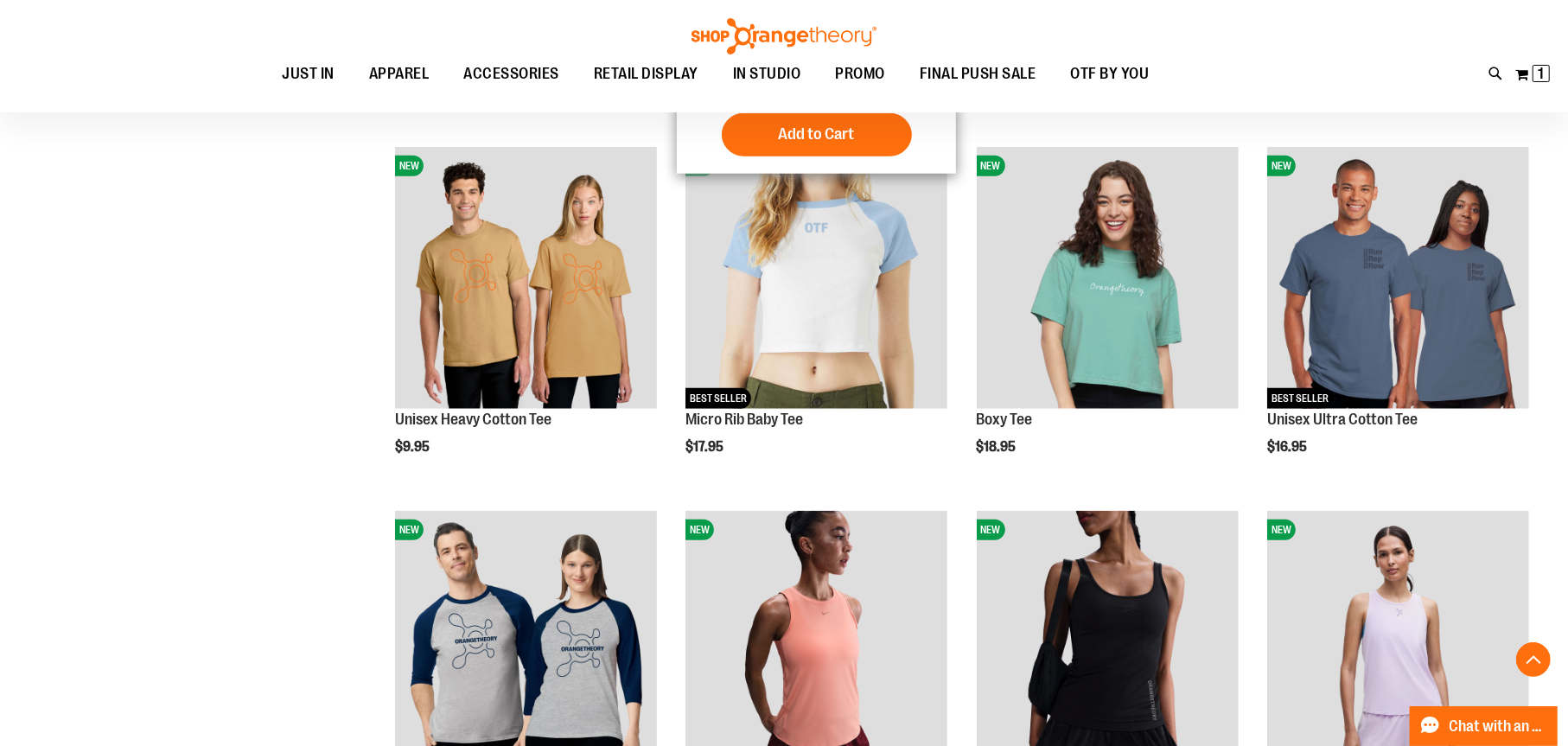
scroll to position [1036, 0]
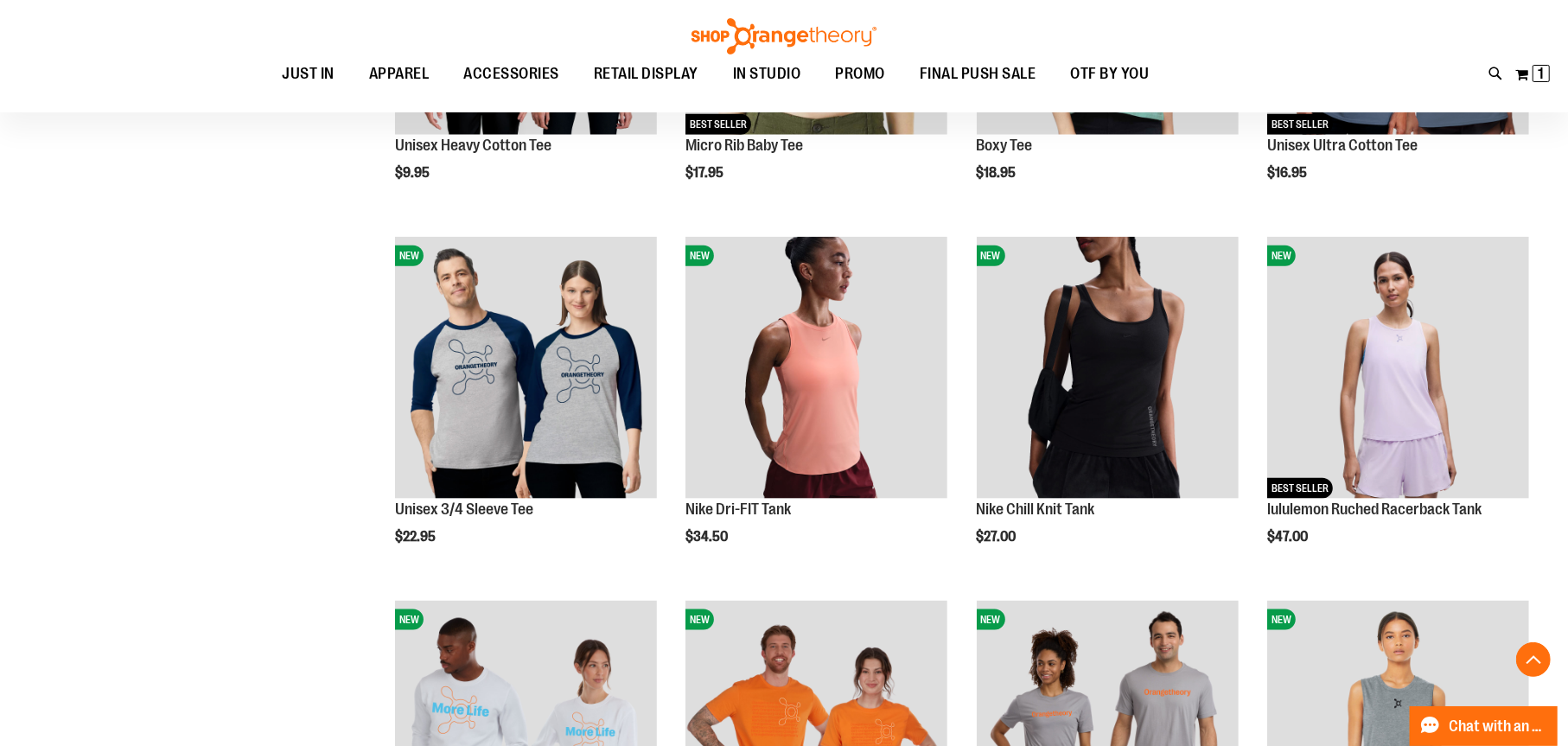
scroll to position [1613, 0]
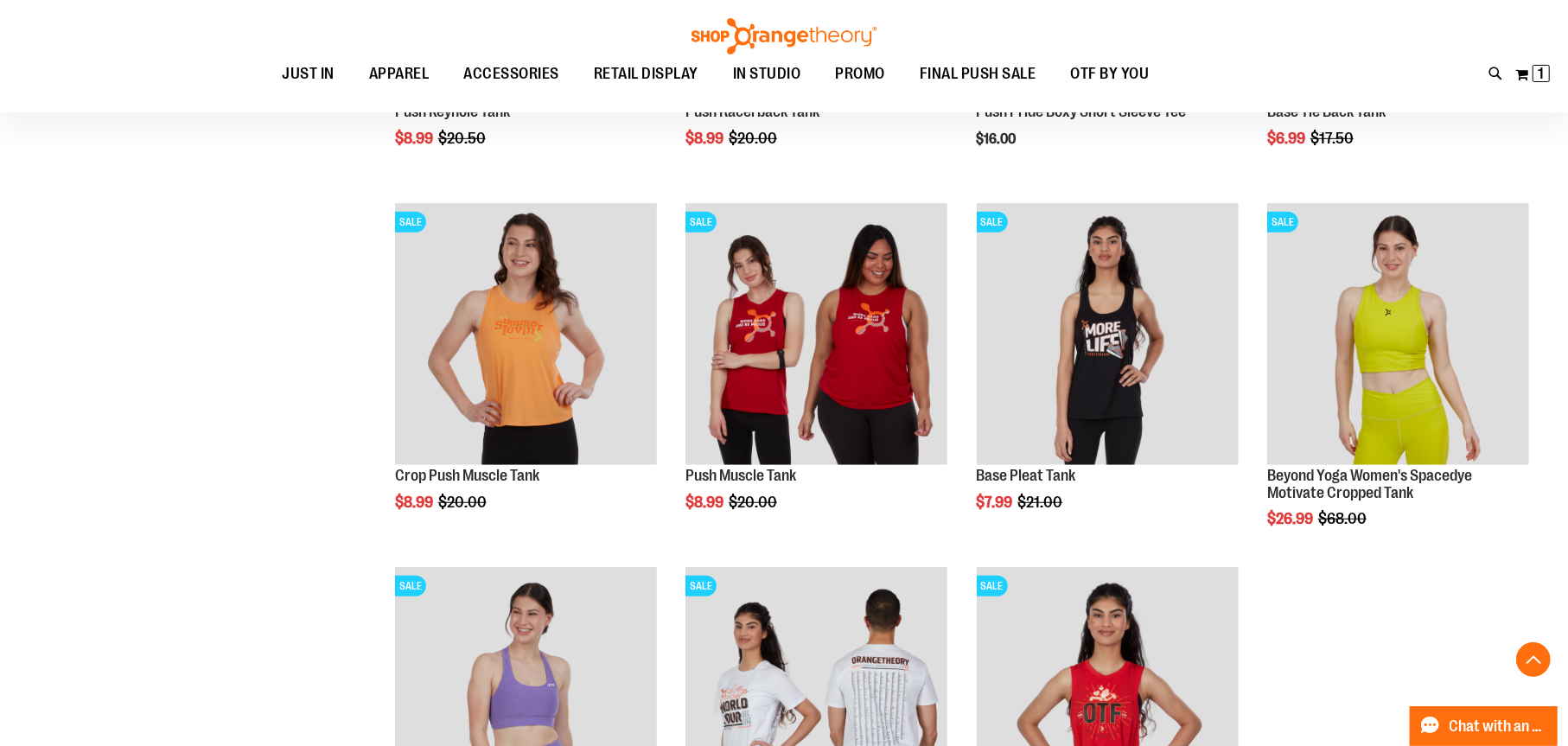
scroll to position [6391, 0]
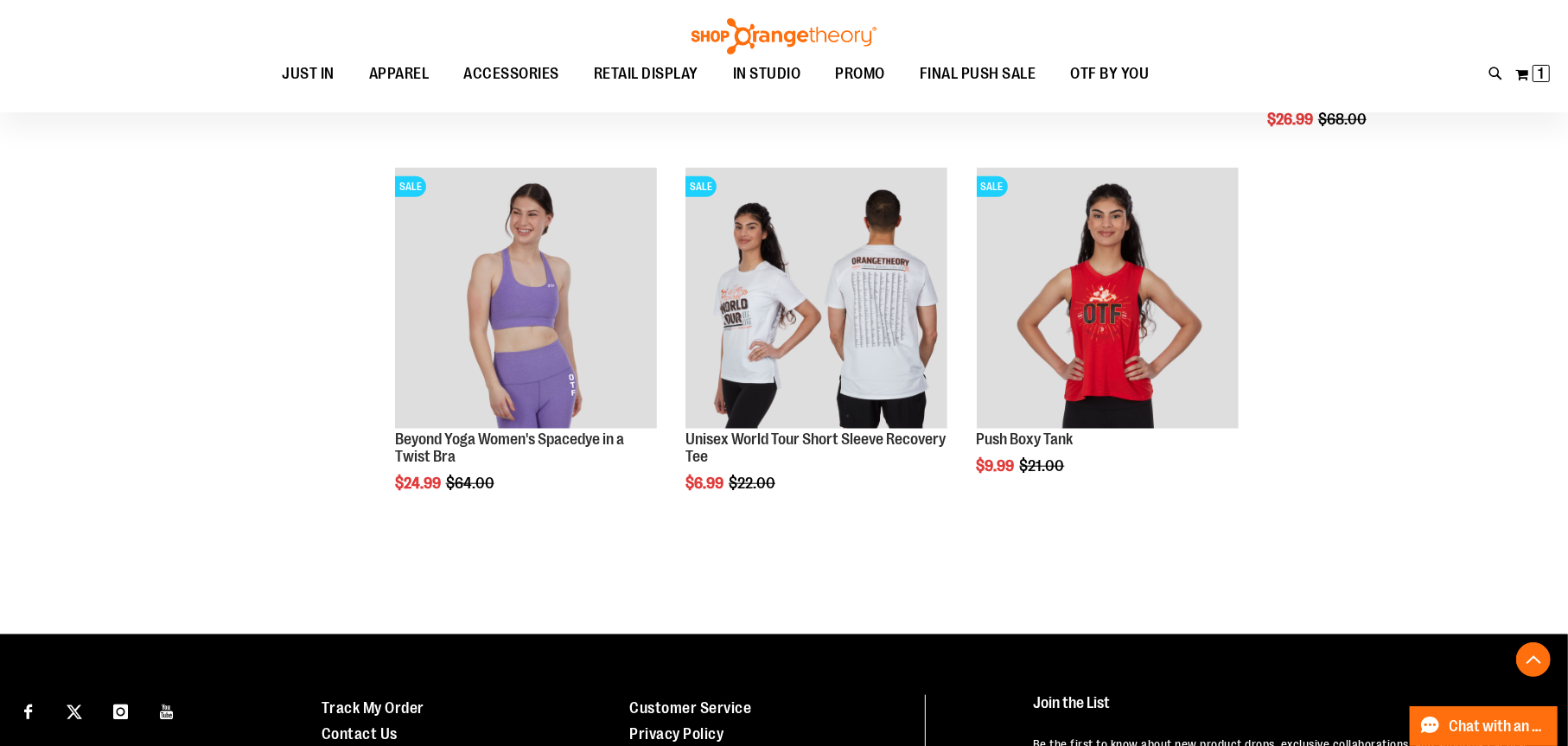
scroll to position [6472, 0]
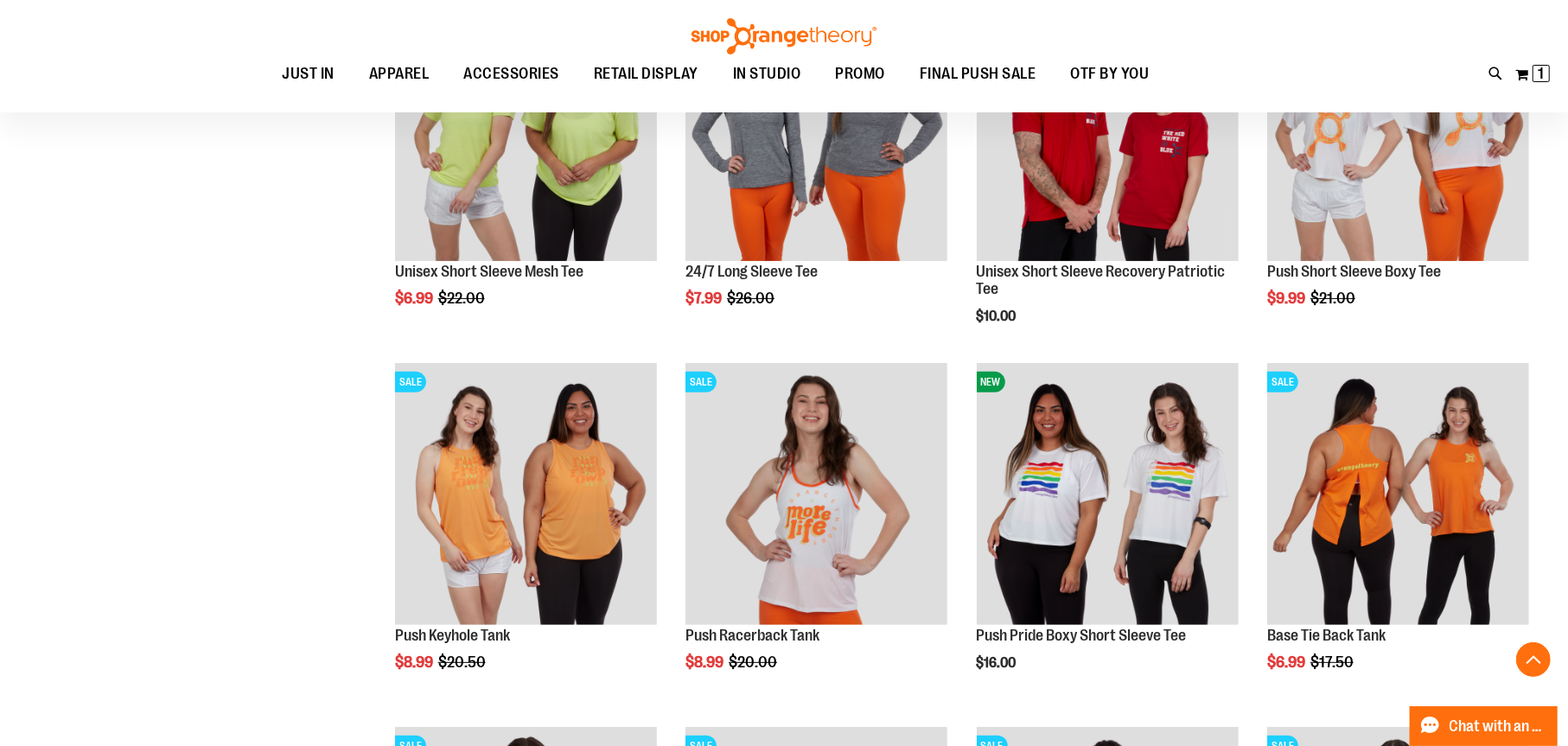
scroll to position [5796, 0]
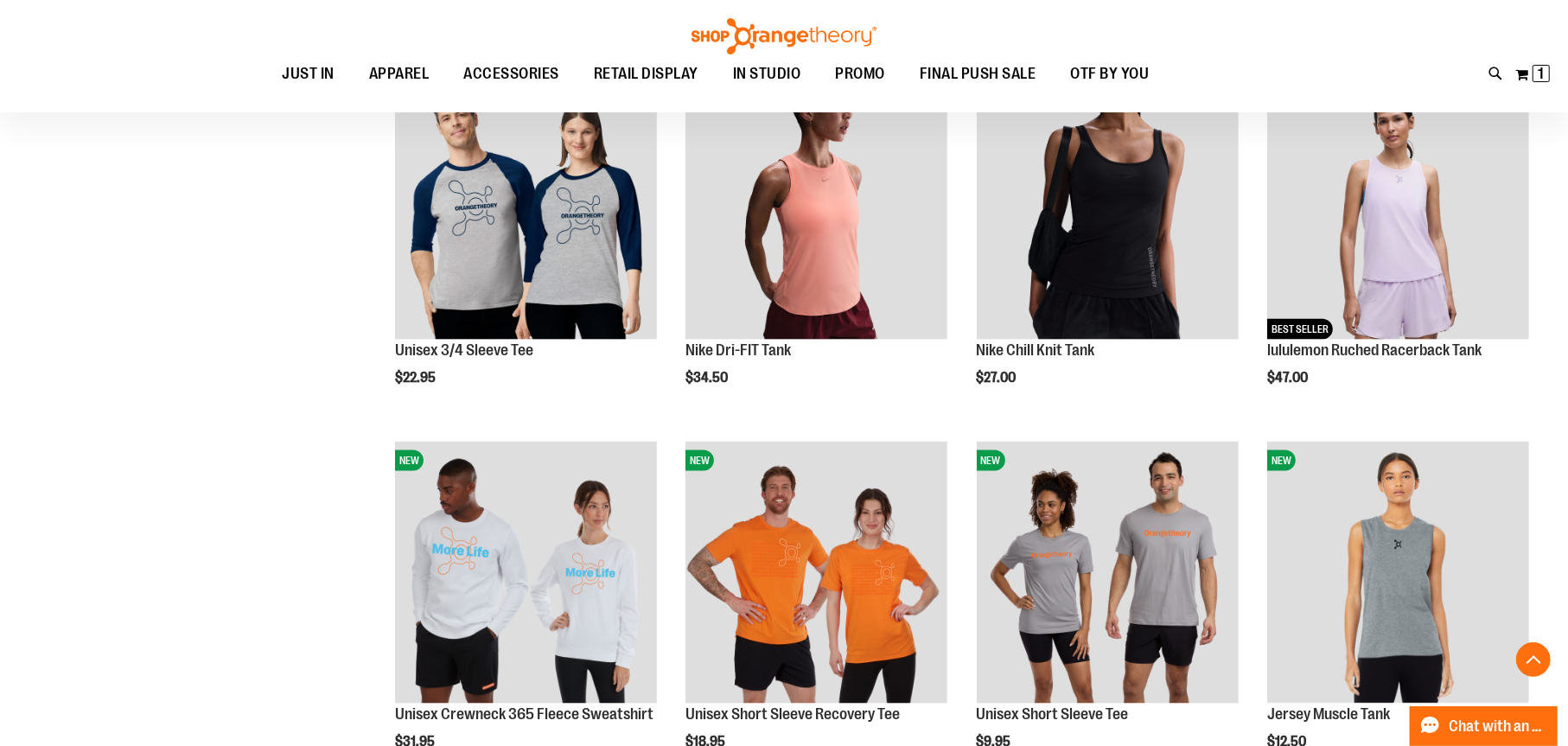
scroll to position [1454, 0]
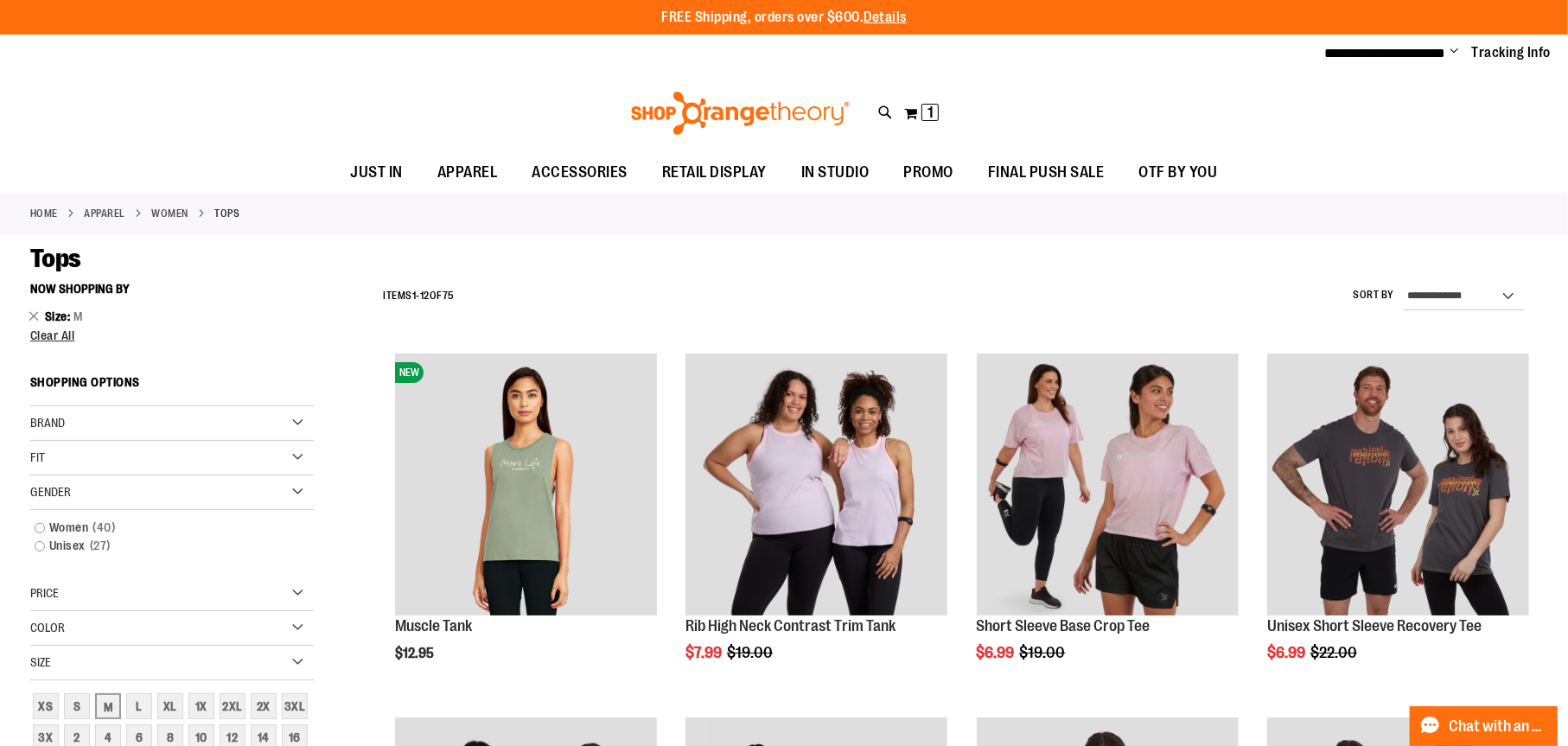
drag, startPoint x: 1435, startPoint y: 46, endPoint x: 1446, endPoint y: 46, distance: 11.0
click at [1435, 47] on span "**********" at bounding box center [1385, 52] width 121 height 13
click at [1450, 46] on span "Change" at bounding box center [1454, 52] width 9 height 17
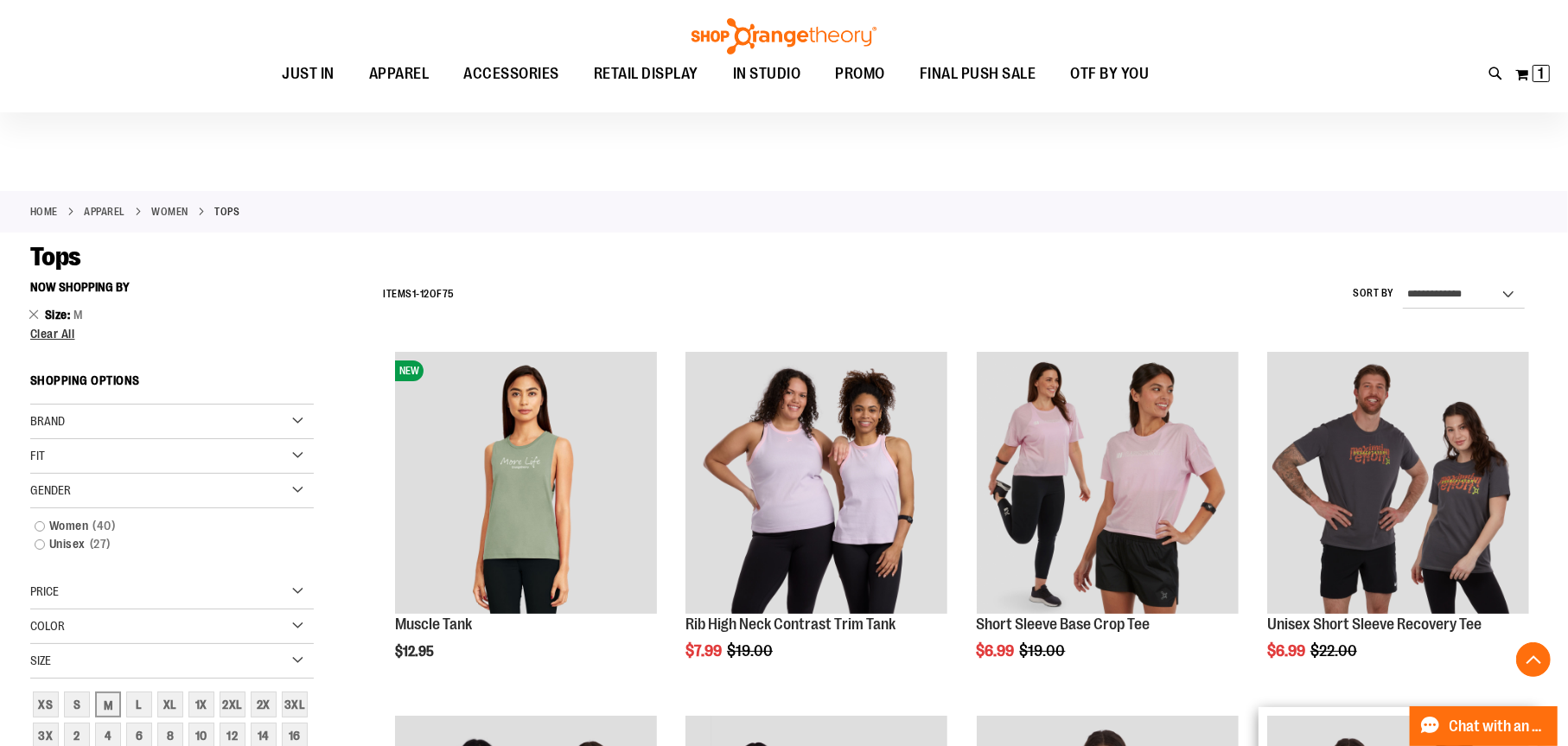
scroll to position [777, 0]
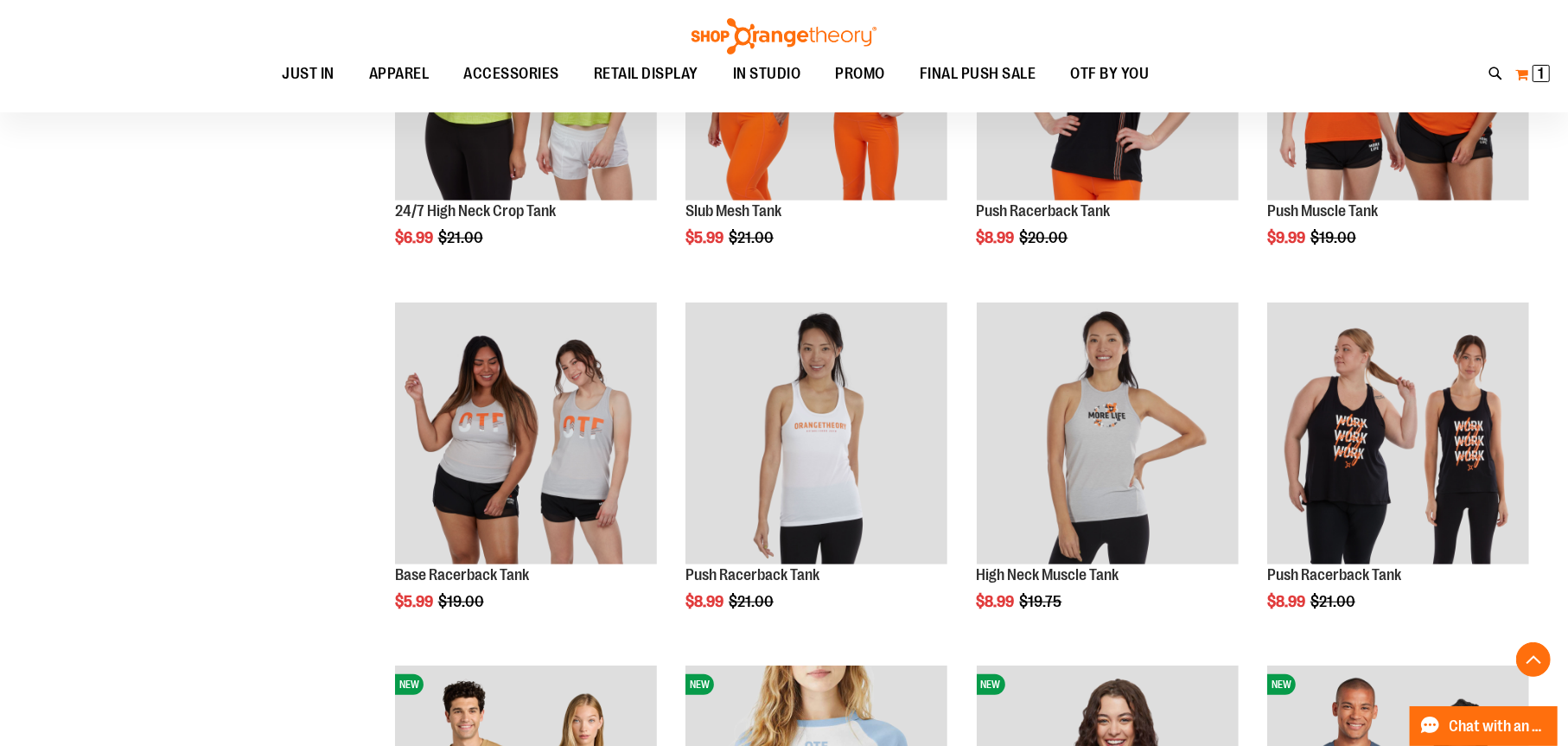
click at [1531, 74] on button "My Cart 1 1 items" at bounding box center [1532, 74] width 36 height 28
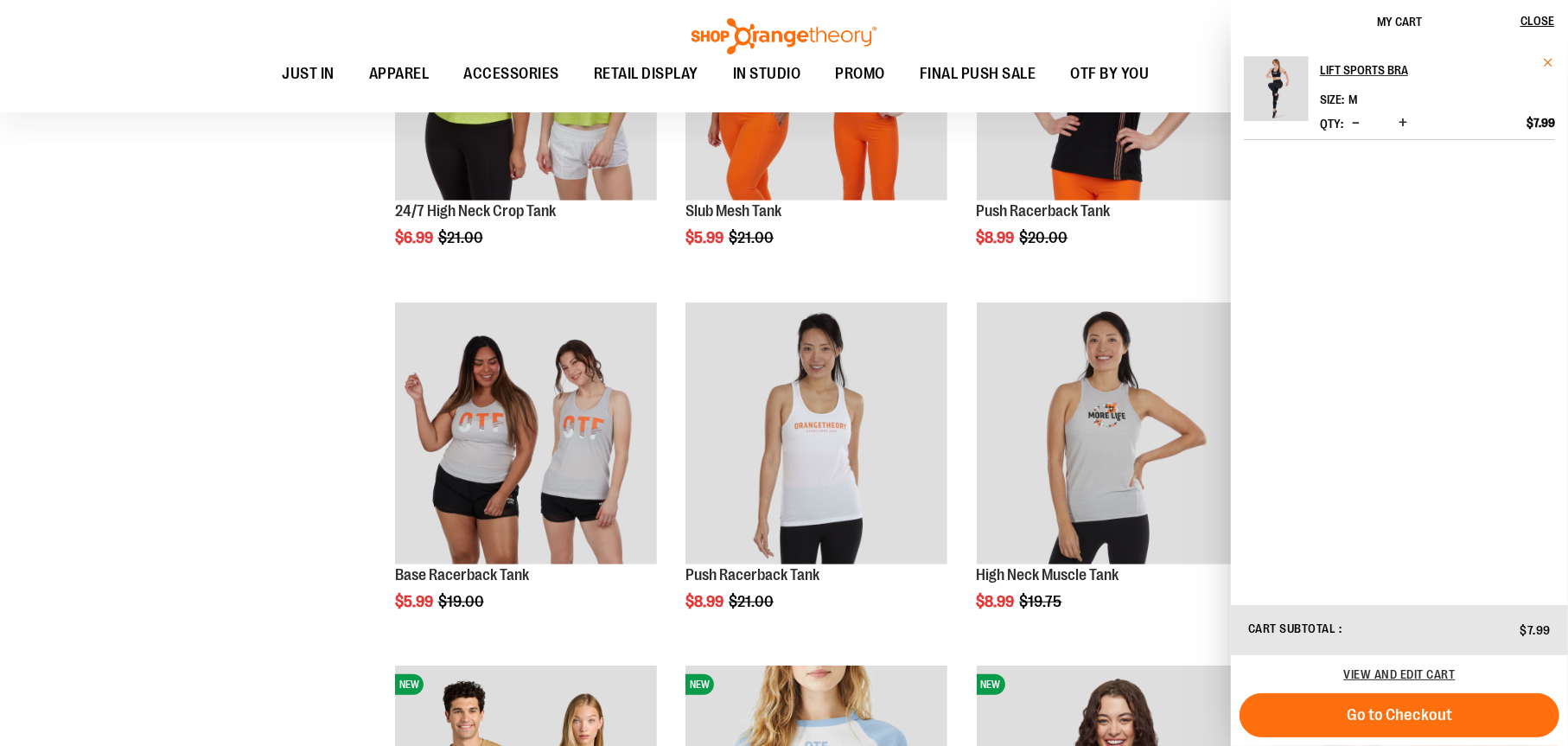
click at [1544, 62] on span "Remove item" at bounding box center [1547, 62] width 13 height 13
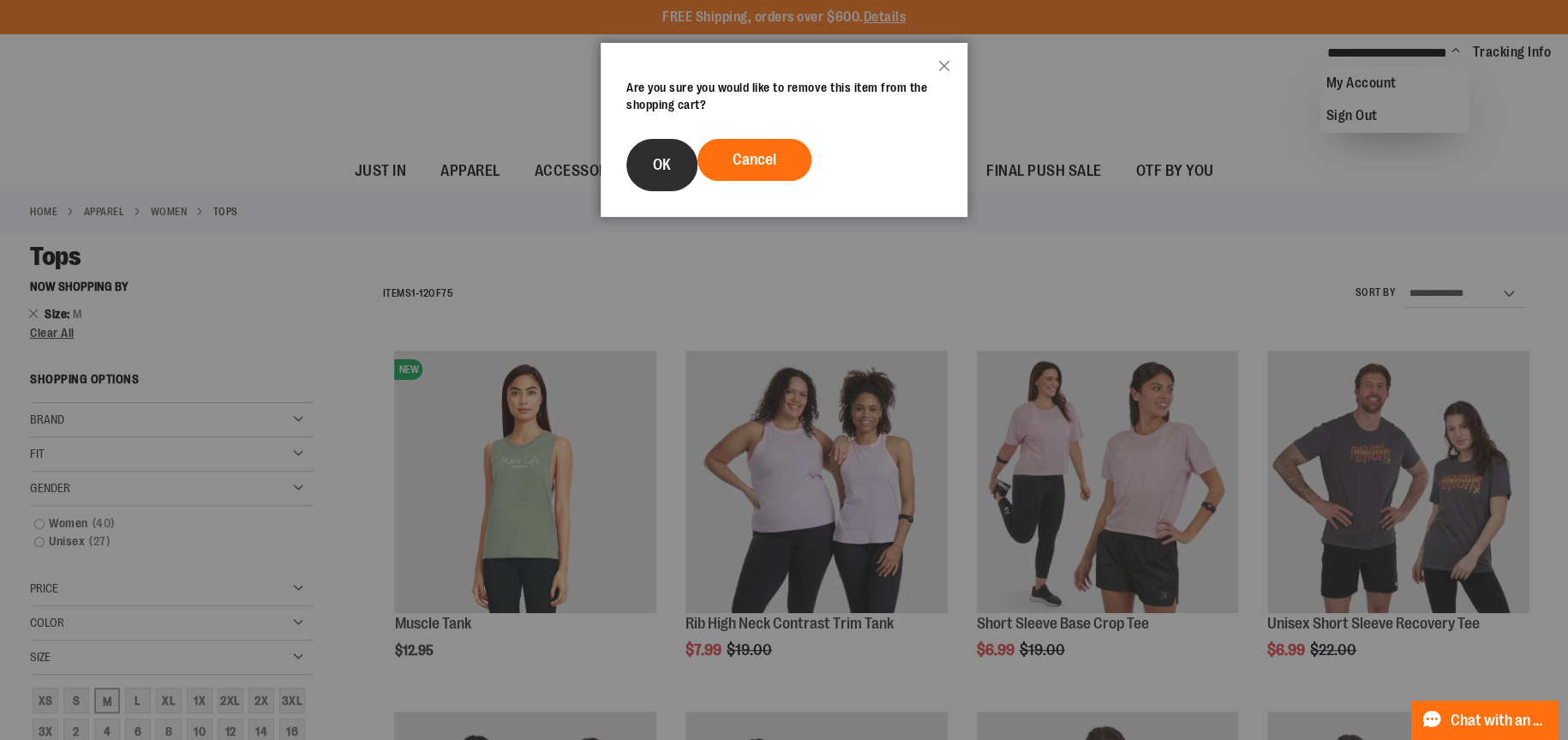
click at [684, 192] on button "OK" at bounding box center [661, 164] width 71 height 52
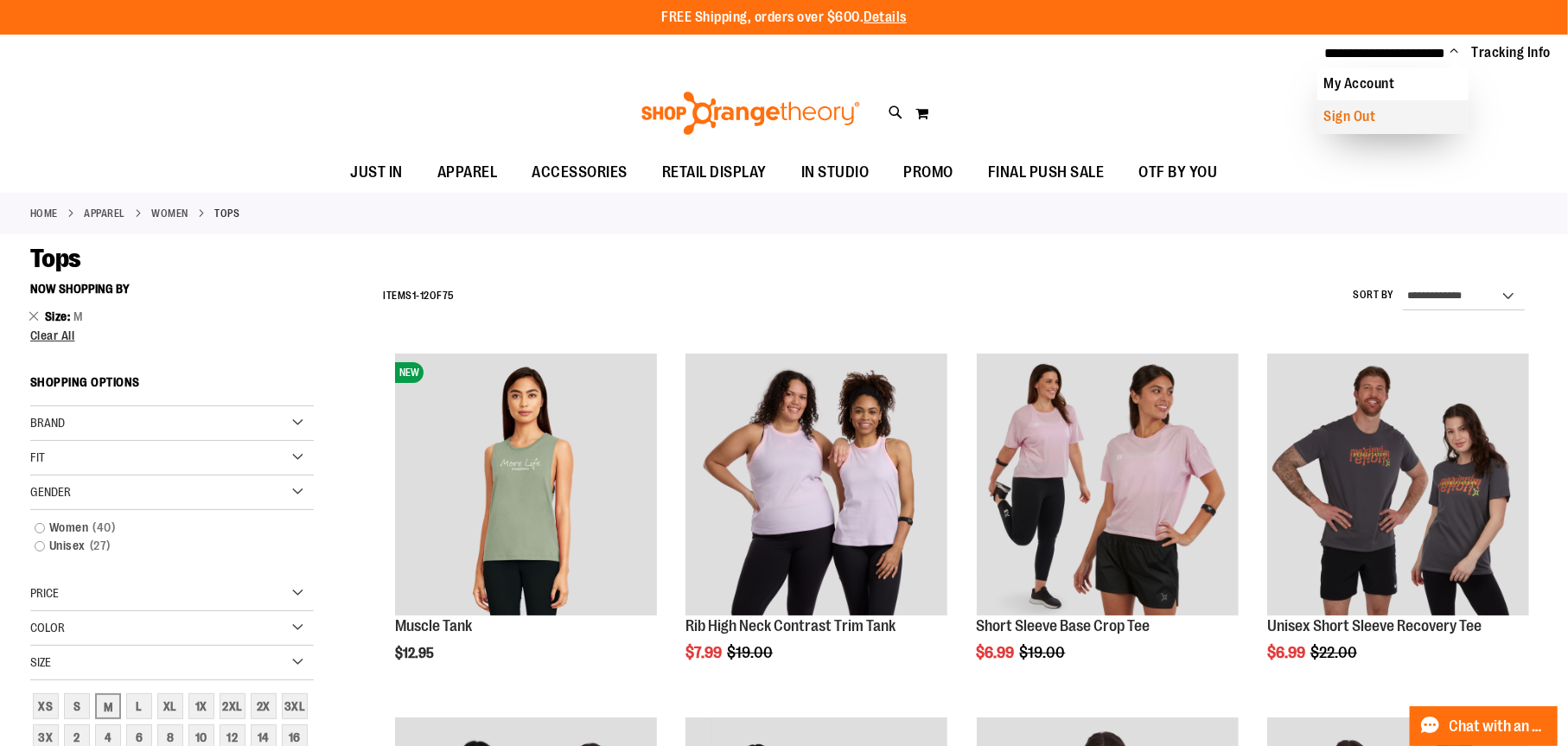
click at [1368, 115] on link "Sign Out" at bounding box center [1392, 116] width 151 height 33
